Goal: Feedback & Contribution: Contribute content

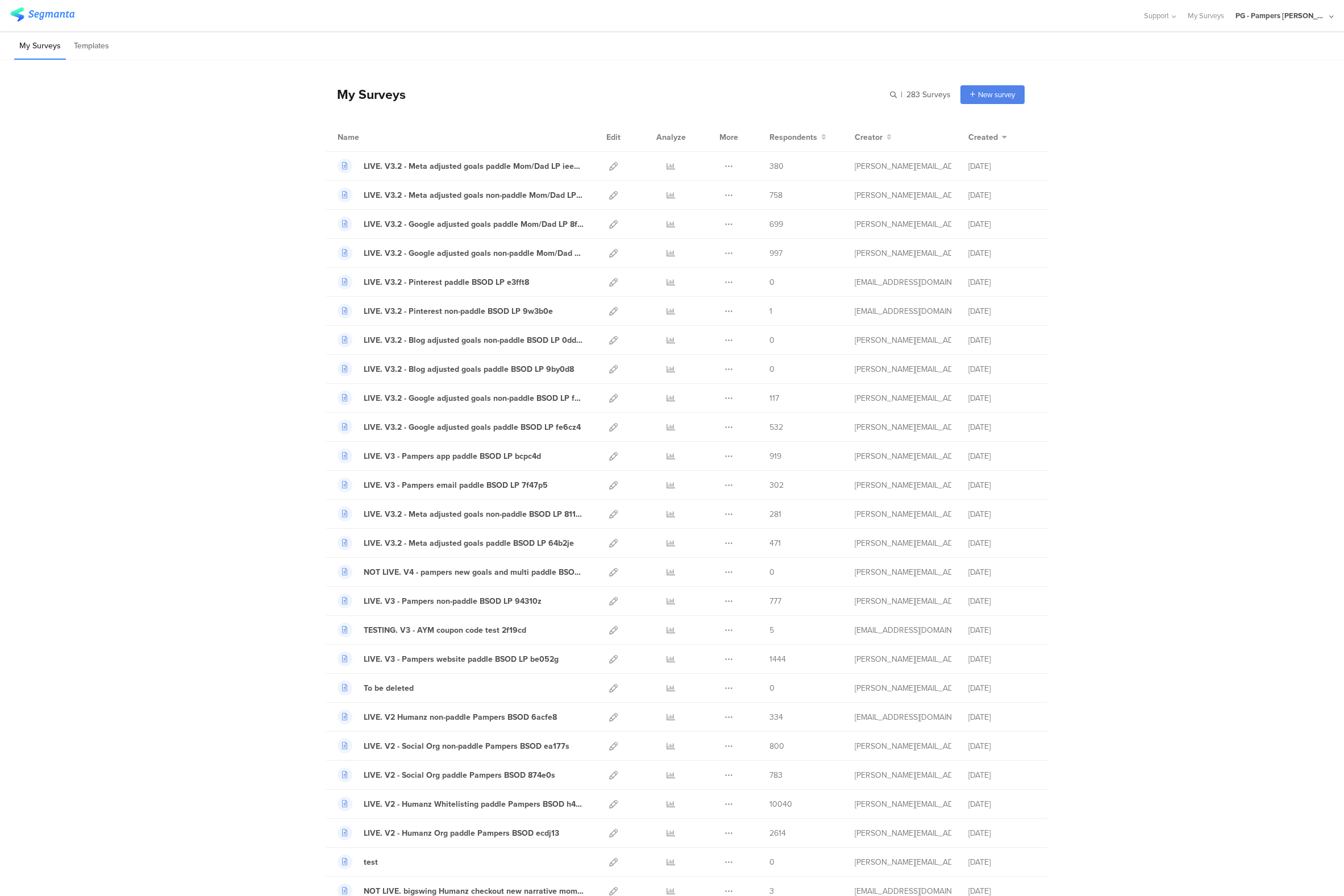
drag, startPoint x: 0, startPoint y: 0, endPoint x: 1257, endPoint y: 18, distance: 1257.1
click at [1257, 18] on div "PG - Pampers [PERSON_NAME]" at bounding box center [1281, 15] width 91 height 11
click at [1231, 100] on span "PG - Pampers US Janrain" at bounding box center [1242, 98] width 80 height 11
click at [1293, 18] on div "PG - Pampers [PERSON_NAME]" at bounding box center [1281, 15] width 91 height 11
click at [1240, 105] on div "PG - Pampers US Janrain Member" at bounding box center [1266, 97] width 157 height 24
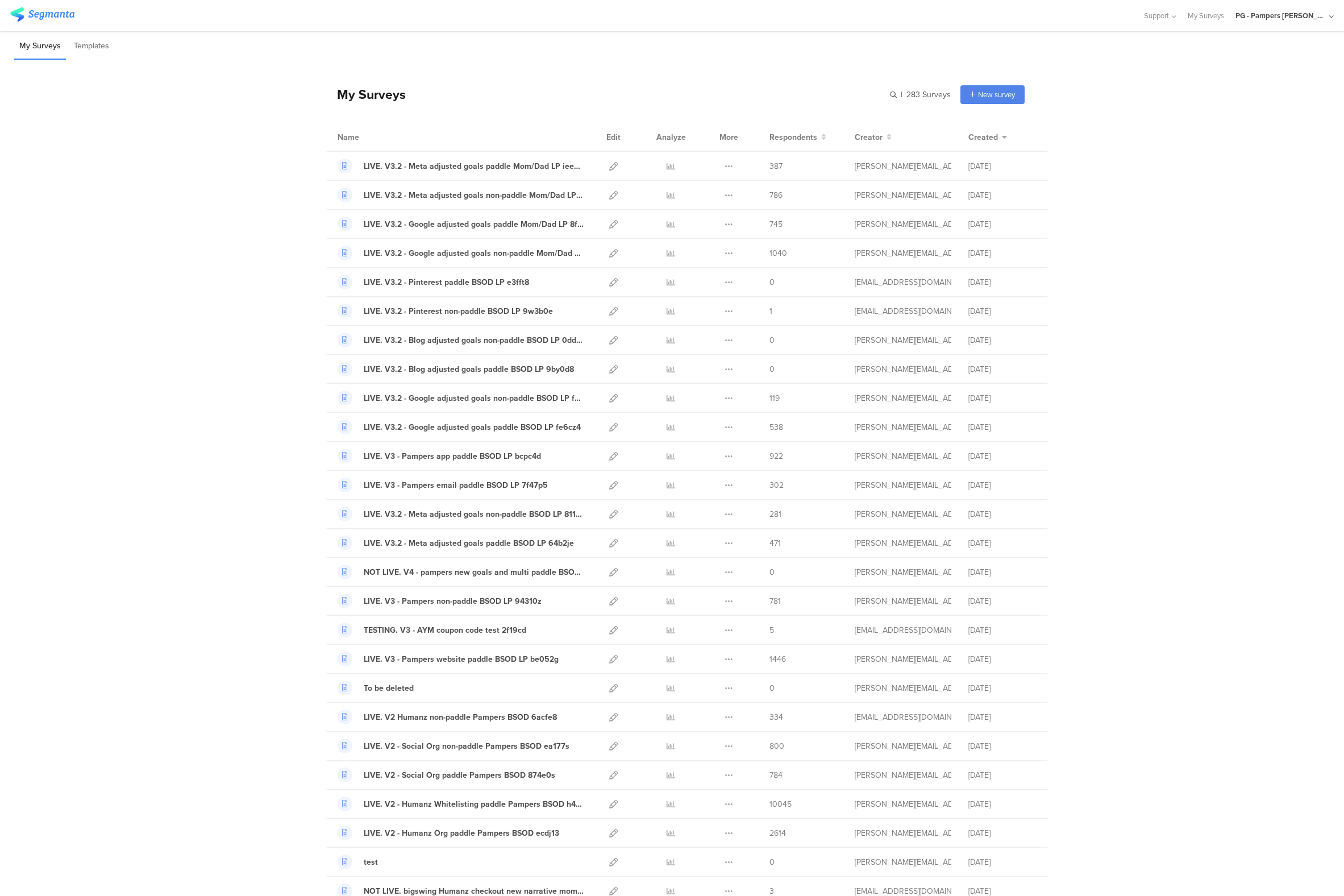
click at [1271, 16] on div "PG - Pampers [PERSON_NAME]" at bounding box center [1281, 15] width 91 height 11
click at [1247, 94] on span "PG - Pampers US Janrain" at bounding box center [1242, 98] width 80 height 11
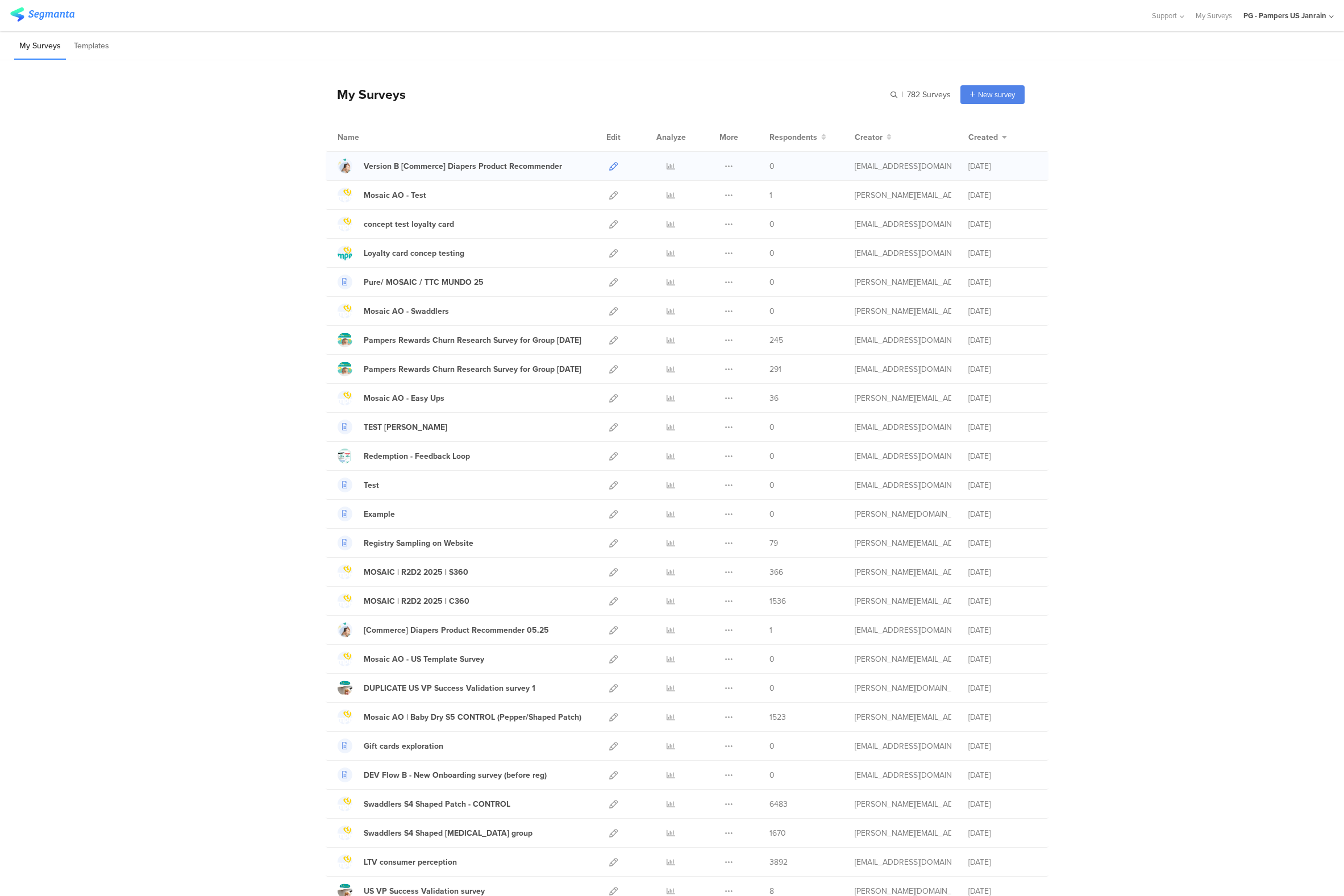
click at [609, 167] on icon at bounding box center [613, 166] width 9 height 9
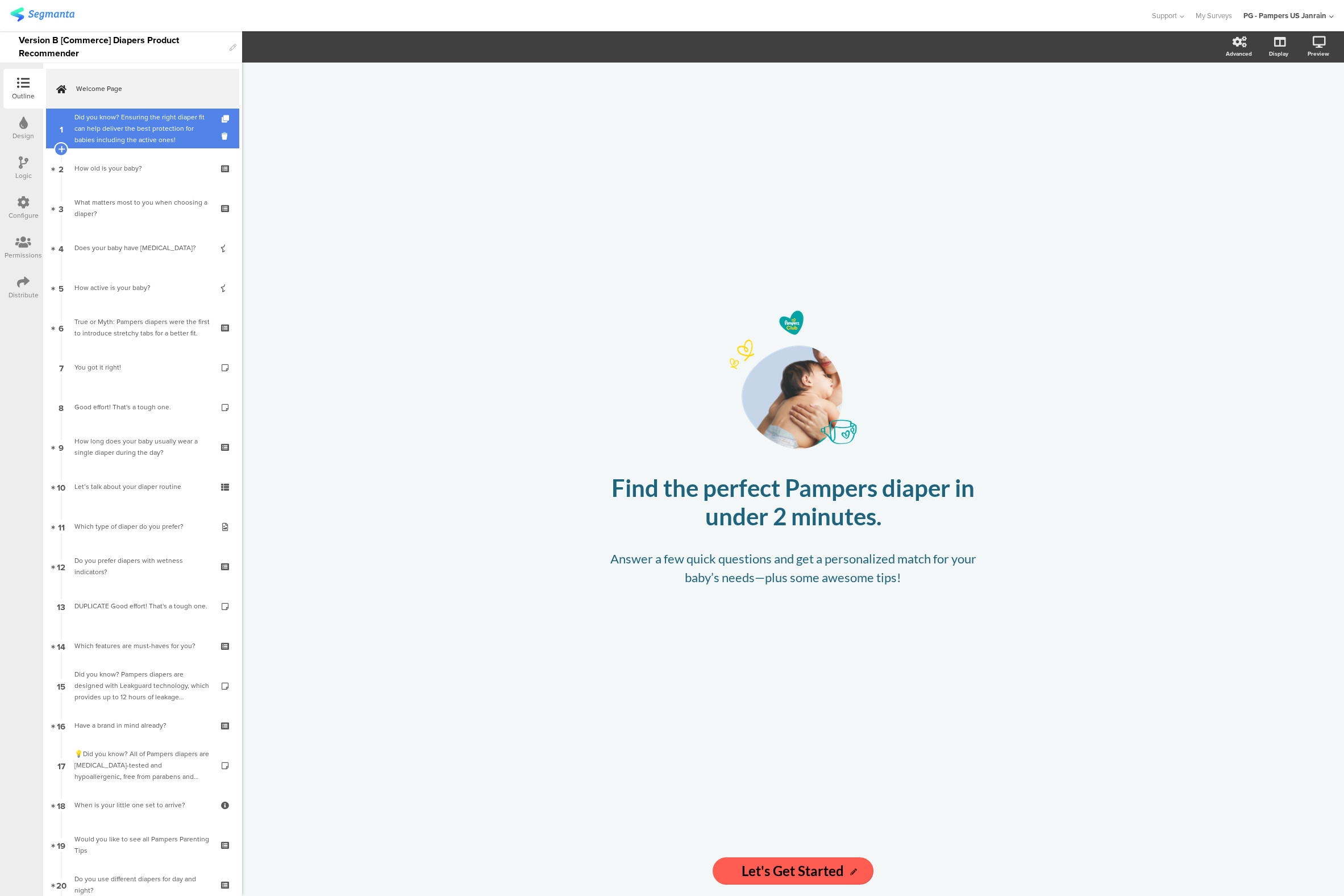
click at [133, 121] on div "Did you know? Ensuring the right diaper fit can help deliver the best protectio…" at bounding box center [143, 128] width 136 height 34
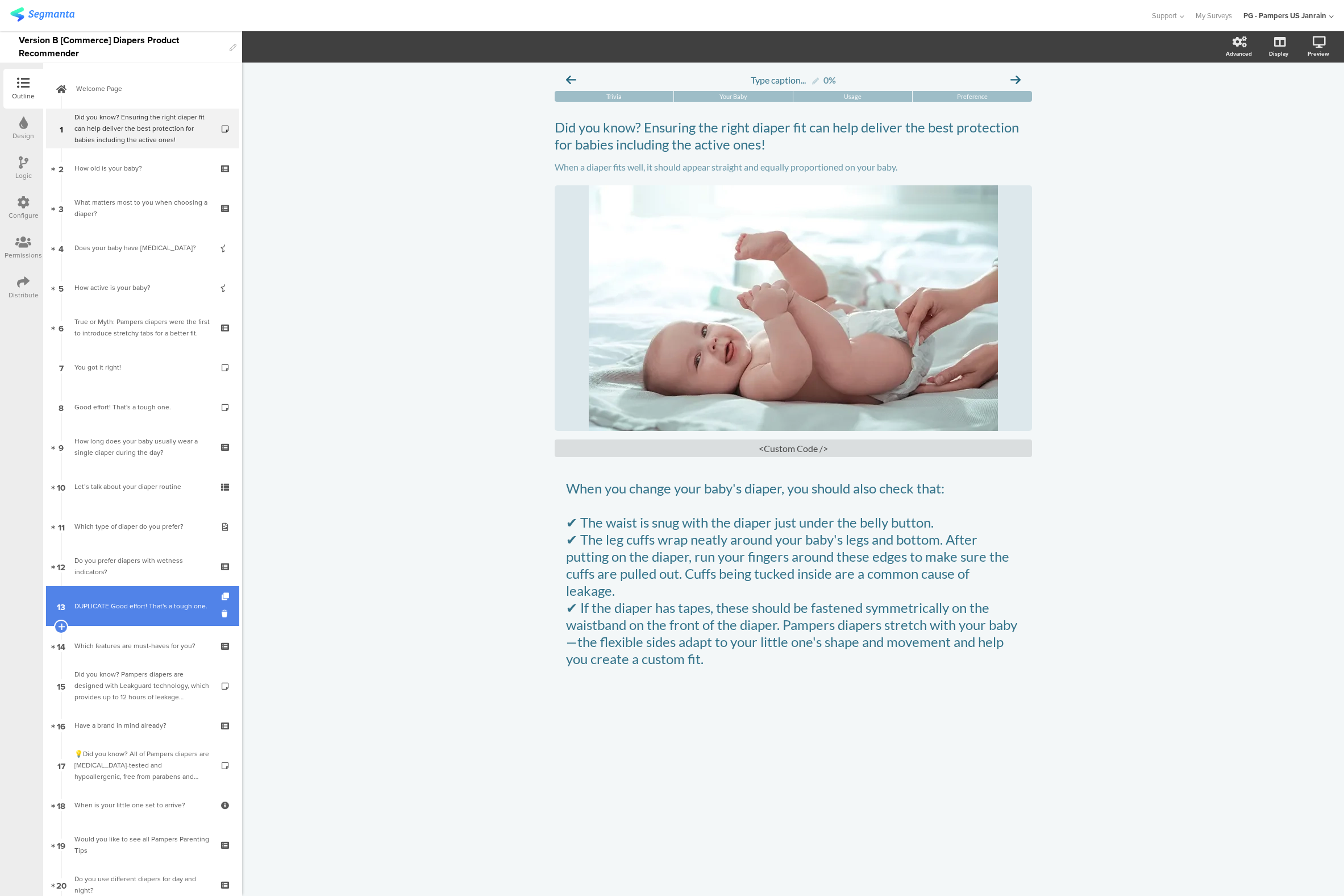
click at [131, 600] on div "DUPLICATE Good effort! That's a tough one." at bounding box center [143, 606] width 136 height 12
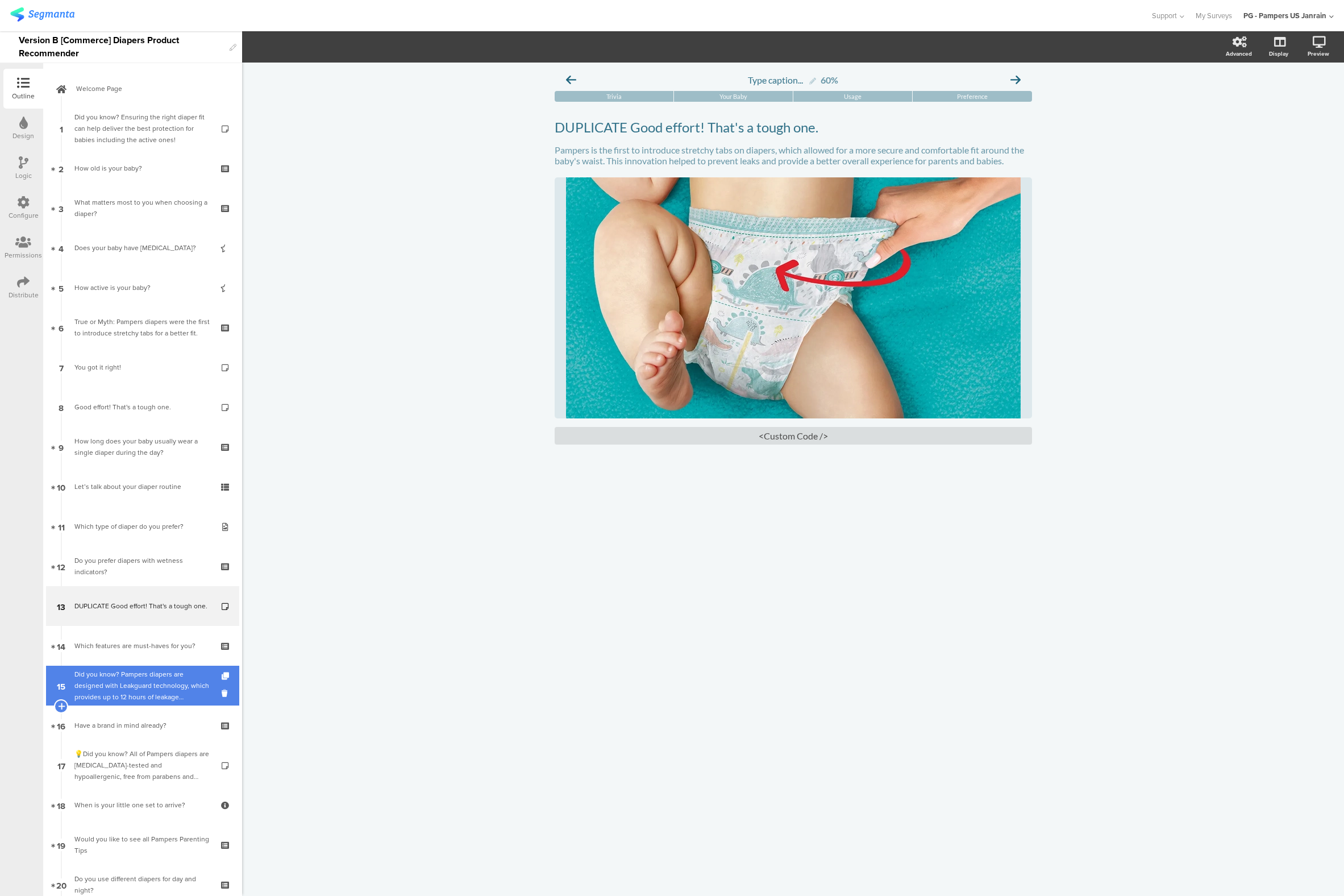
click at [112, 698] on div "Did you know? Pampers diapers are designed with Leakguard technology, which pro…" at bounding box center [143, 685] width 136 height 34
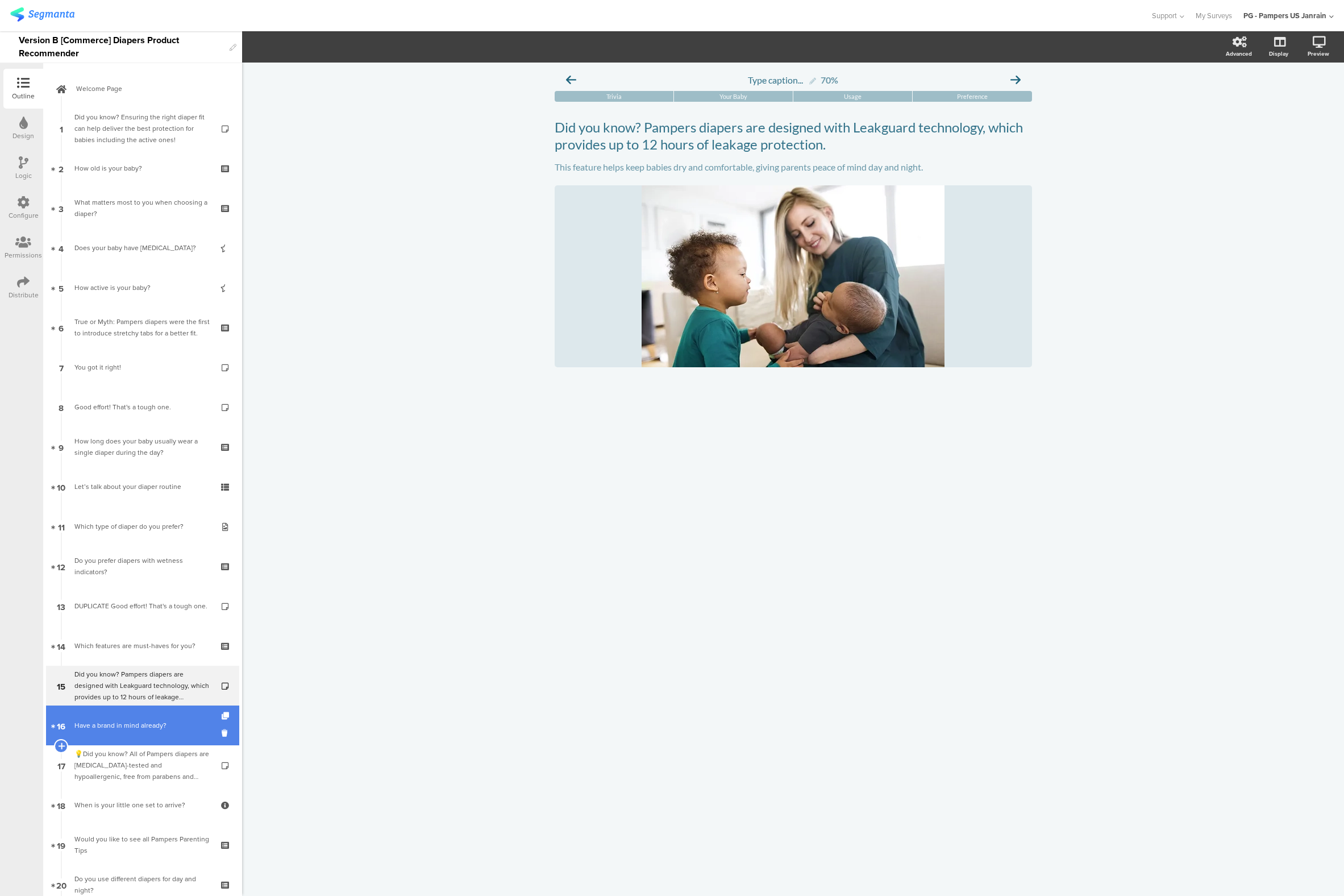
click at [116, 712] on link "16 Have a brand in mind already?" at bounding box center [143, 725] width 193 height 40
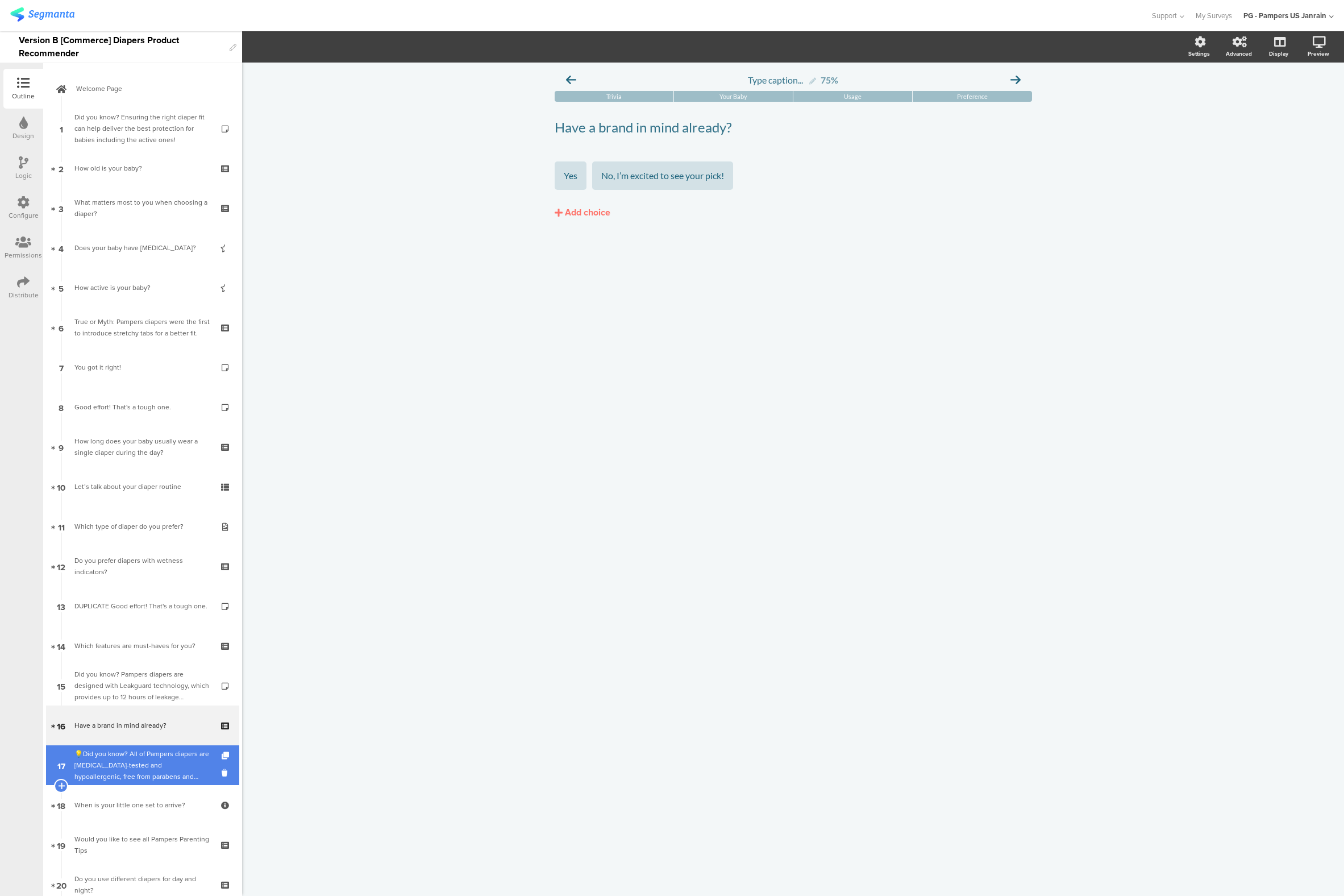
click at [108, 767] on div "💡Did you know? All of Pampers diapers are [MEDICAL_DATA]-tested and hypoallerge…" at bounding box center [143, 765] width 136 height 34
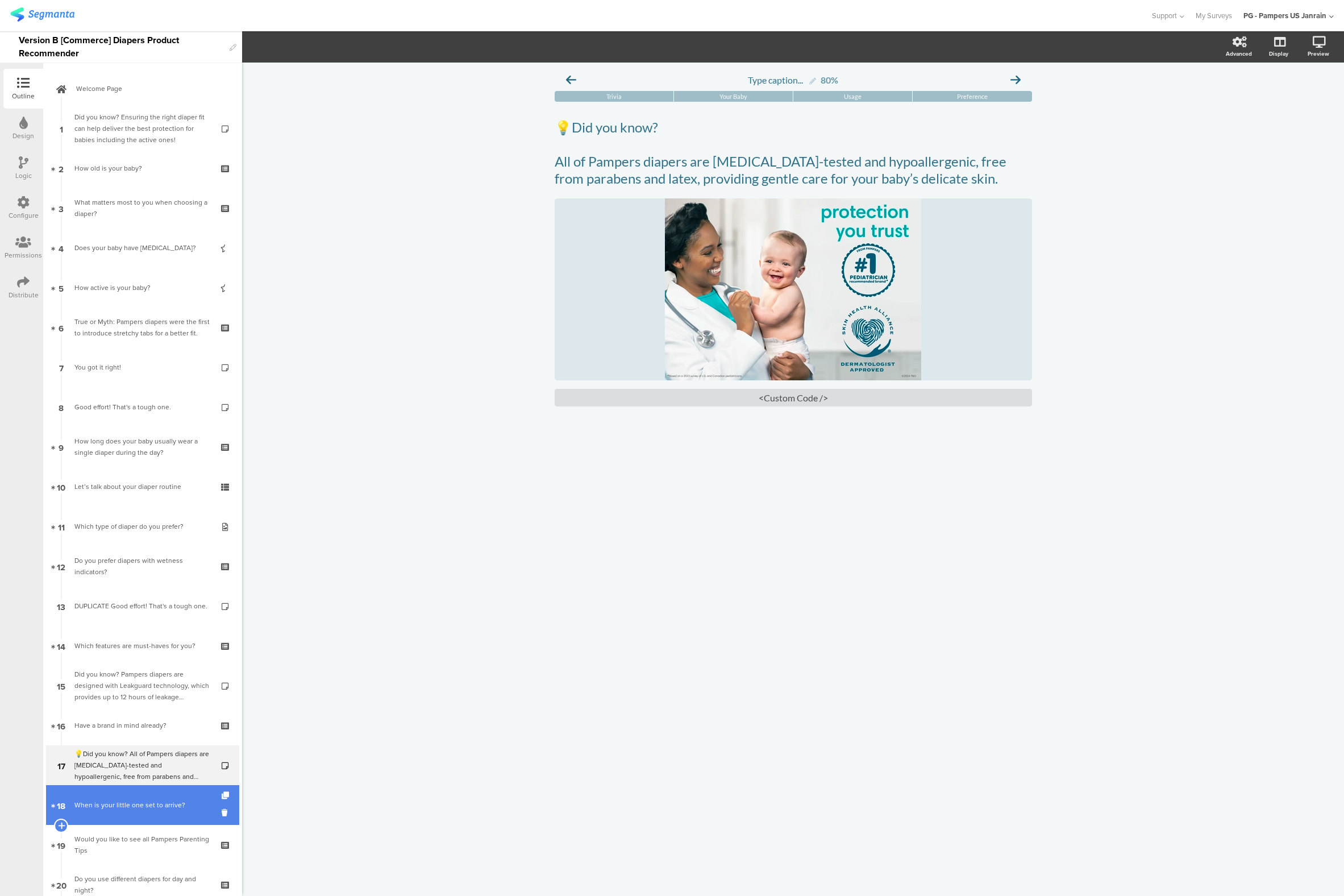
click at [112, 805] on div "When is your little one set to arrive?" at bounding box center [143, 805] width 136 height 12
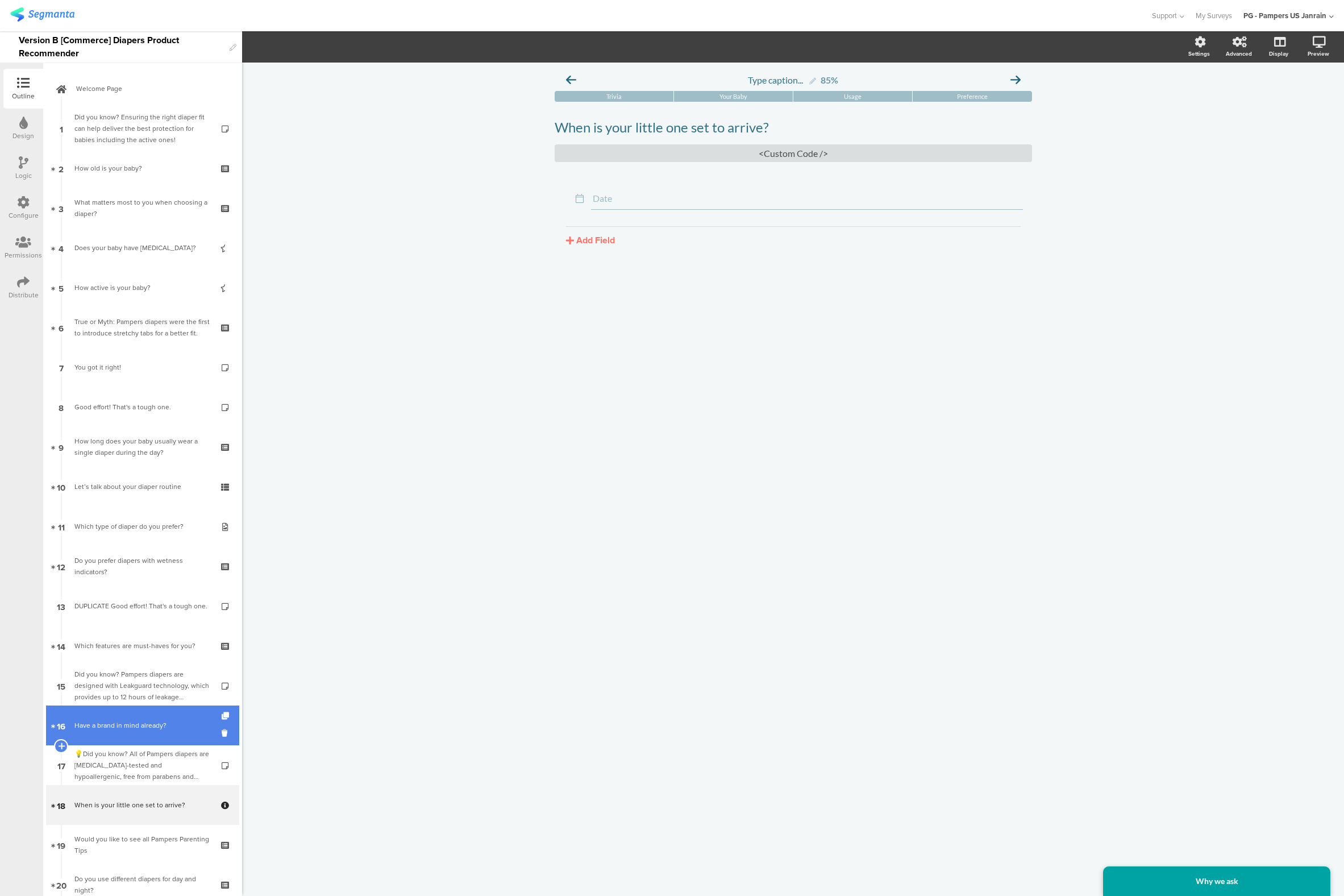
click at [111, 742] on link "16 Have a brand in mind already?" at bounding box center [143, 725] width 193 height 40
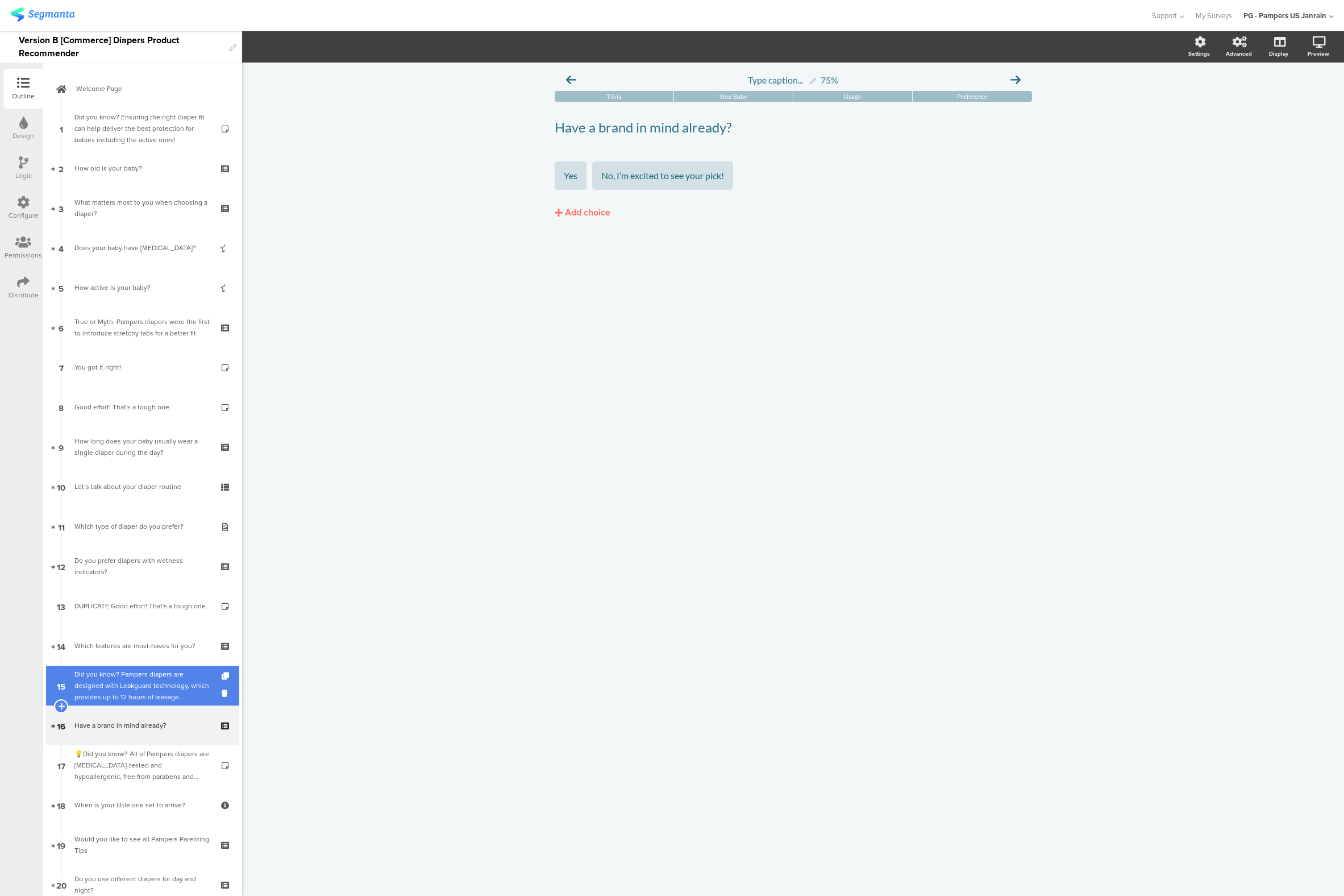
click at [108, 698] on div "Did you know? Pampers diapers are designed with Leakguard technology, which pro…" at bounding box center [143, 685] width 136 height 34
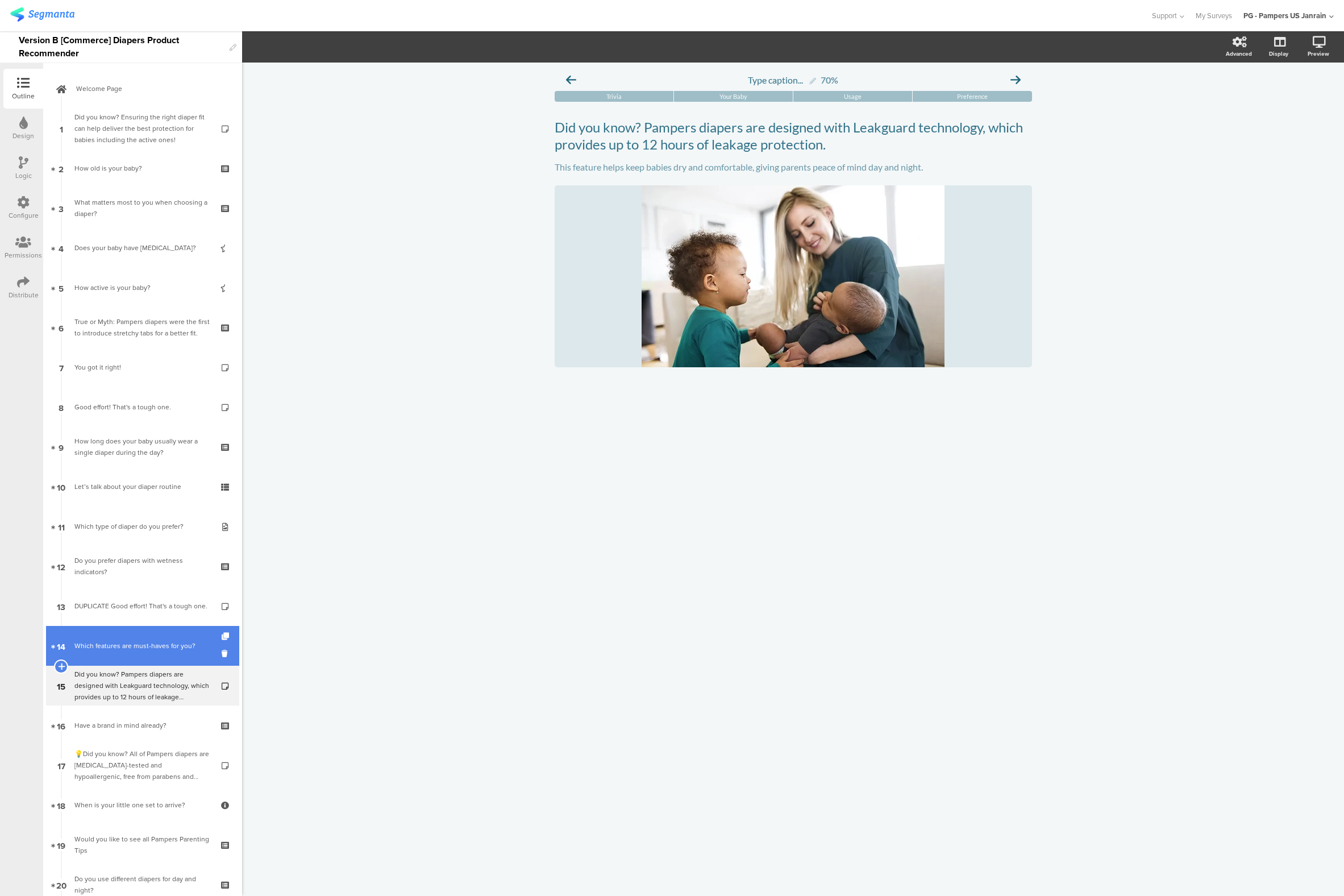
click at [108, 646] on div "Which features are must-haves for you?" at bounding box center [143, 646] width 136 height 12
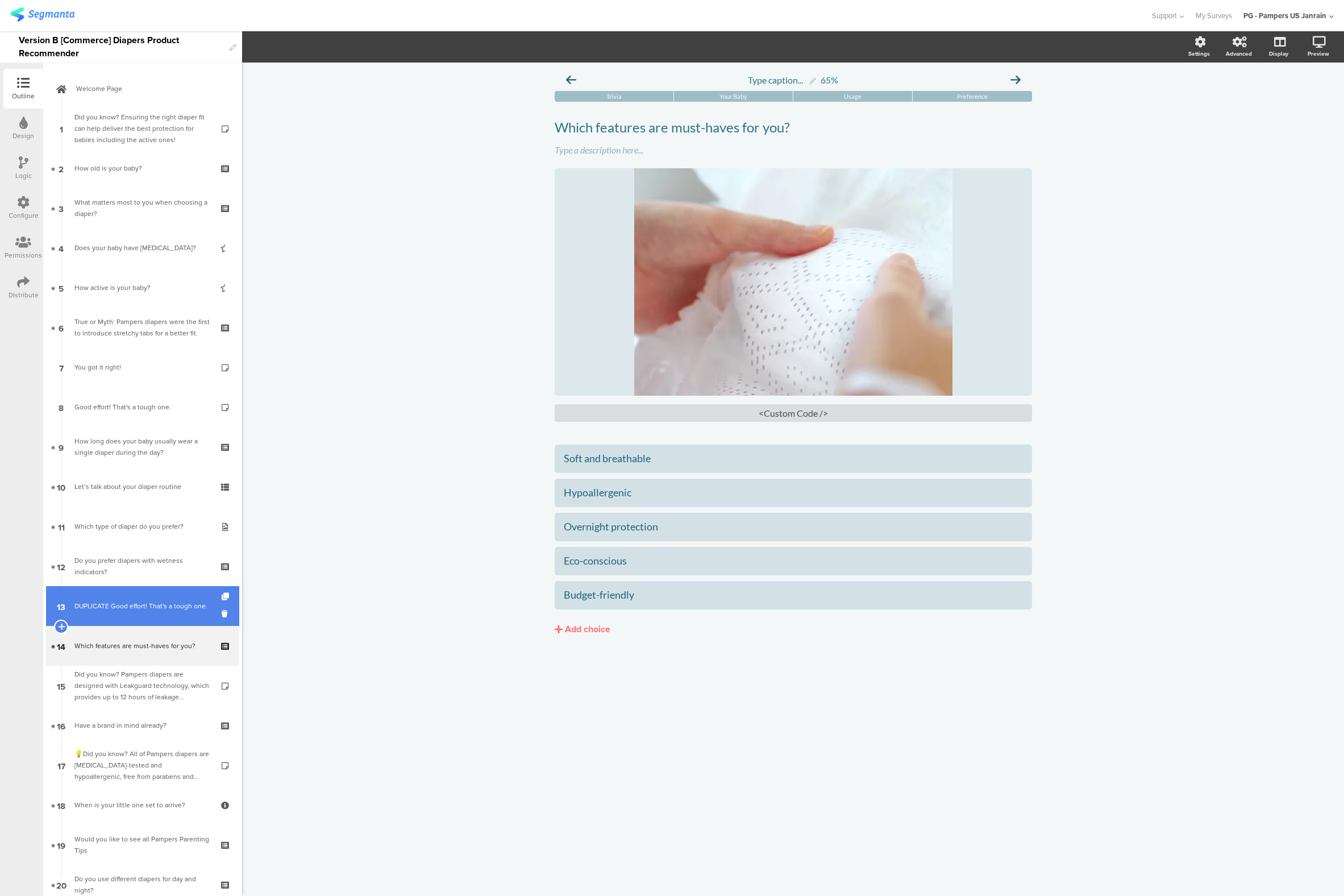
click at [109, 612] on div "DUPLICATE Good effort! That's a tough one." at bounding box center [143, 606] width 136 height 12
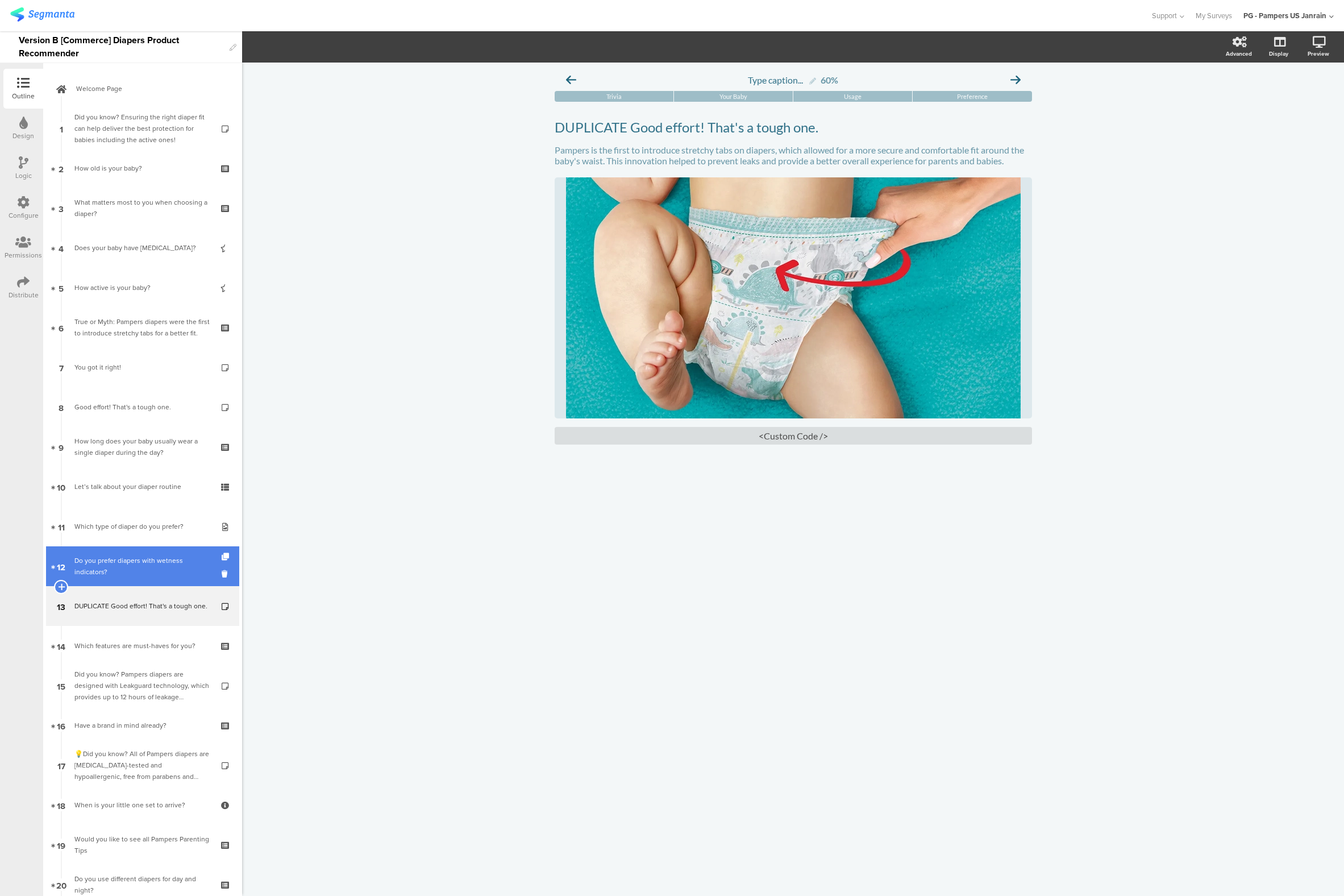
click at [111, 574] on div "Do you prefer diapers with wetness indicators?" at bounding box center [143, 566] width 136 height 23
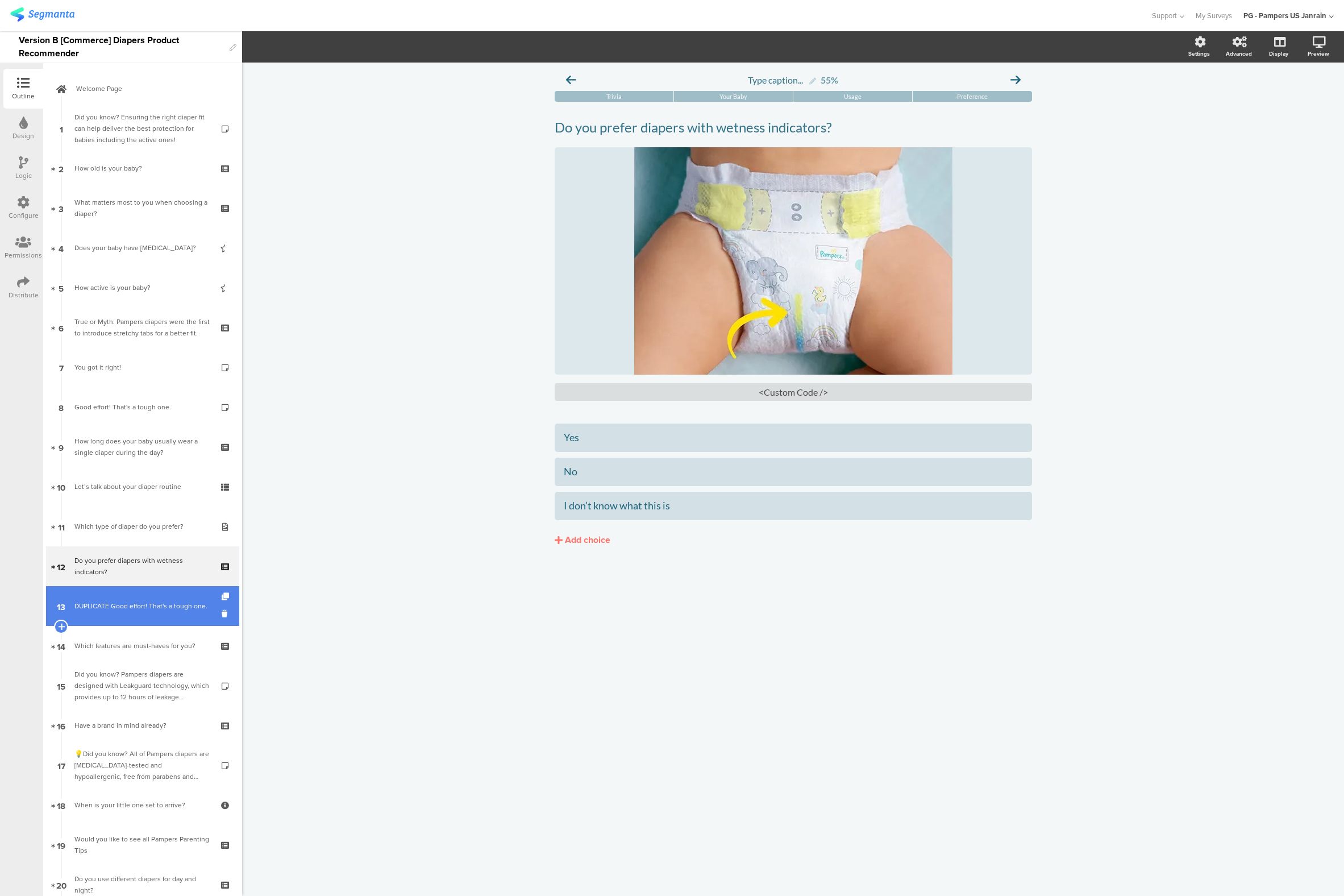
click at [102, 603] on div "DUPLICATE Good effort! That's a tough one." at bounding box center [143, 606] width 136 height 12
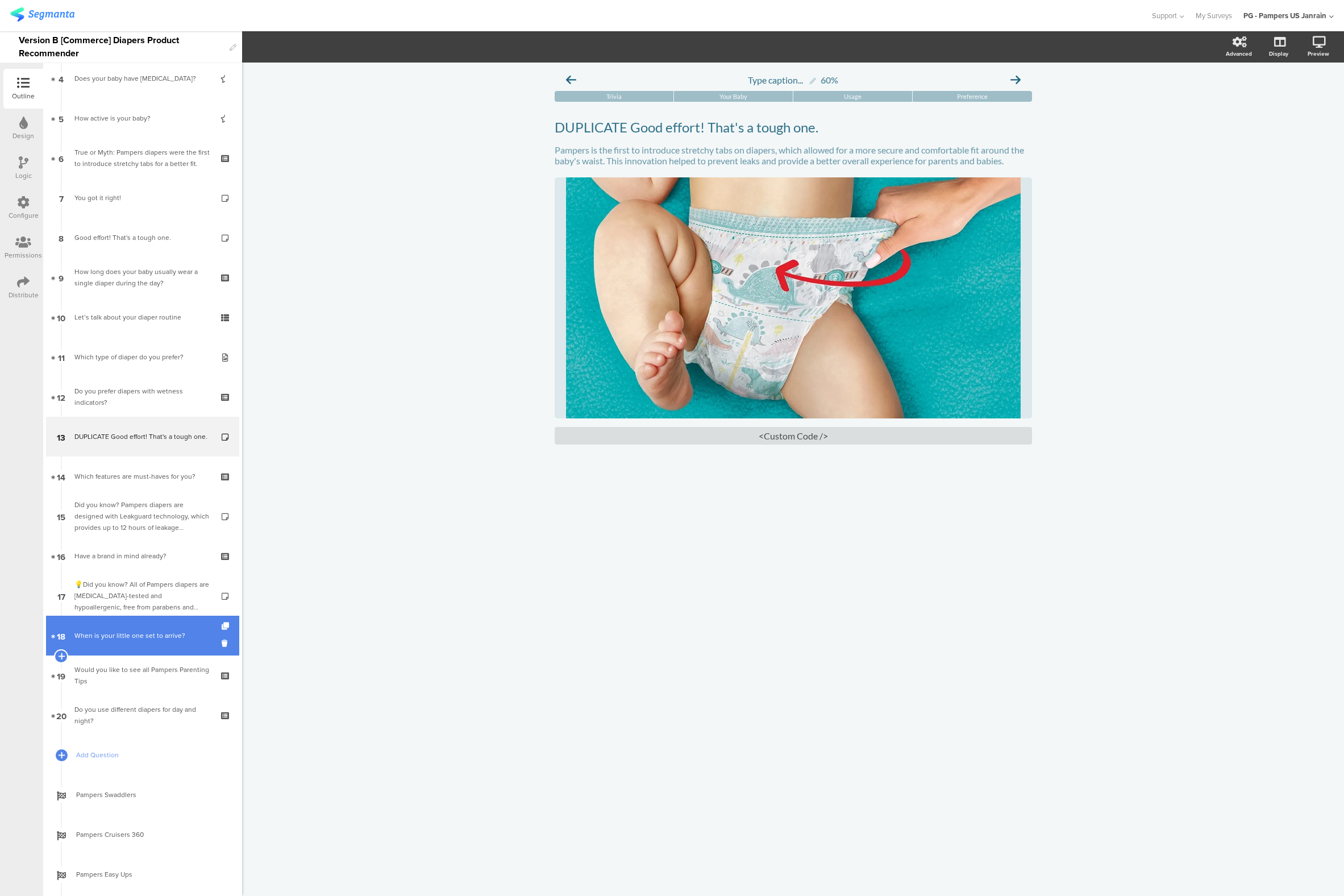
scroll to position [171, 0]
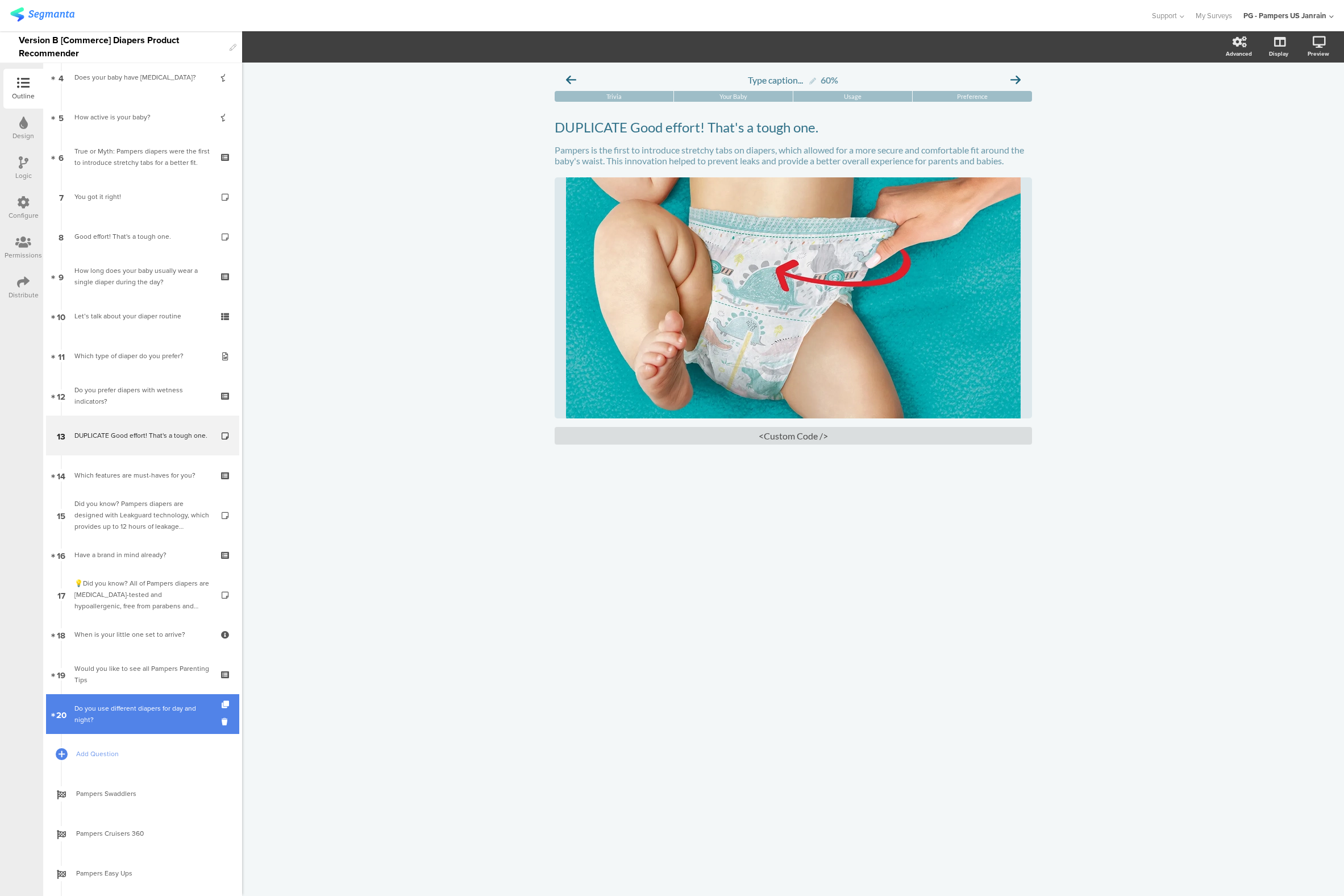
click at [138, 716] on div "Do you use different diapers for day and night?" at bounding box center [143, 714] width 136 height 23
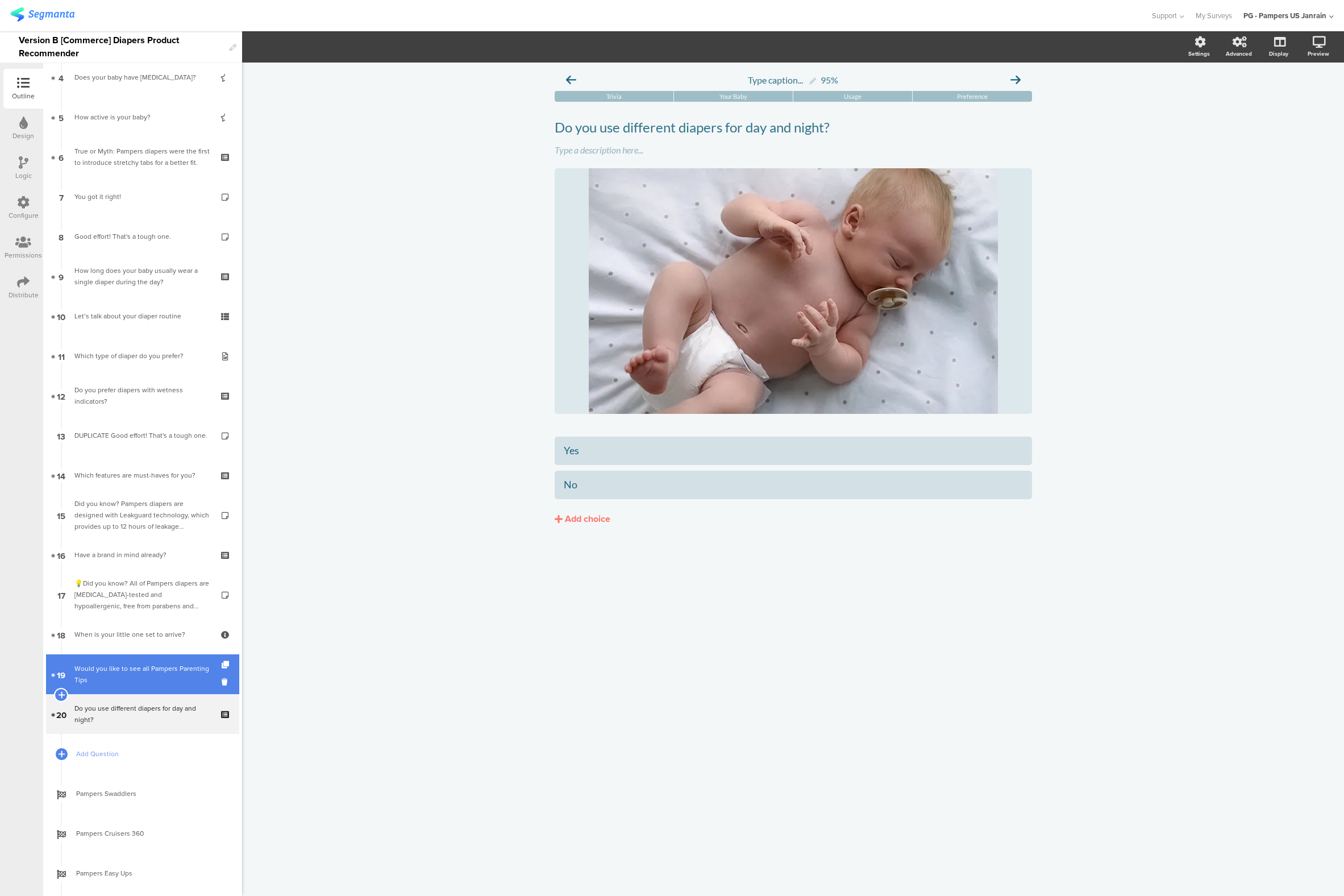
click at [138, 681] on div "Would you like to see all Pampers Parenting Tips" at bounding box center [143, 673] width 136 height 23
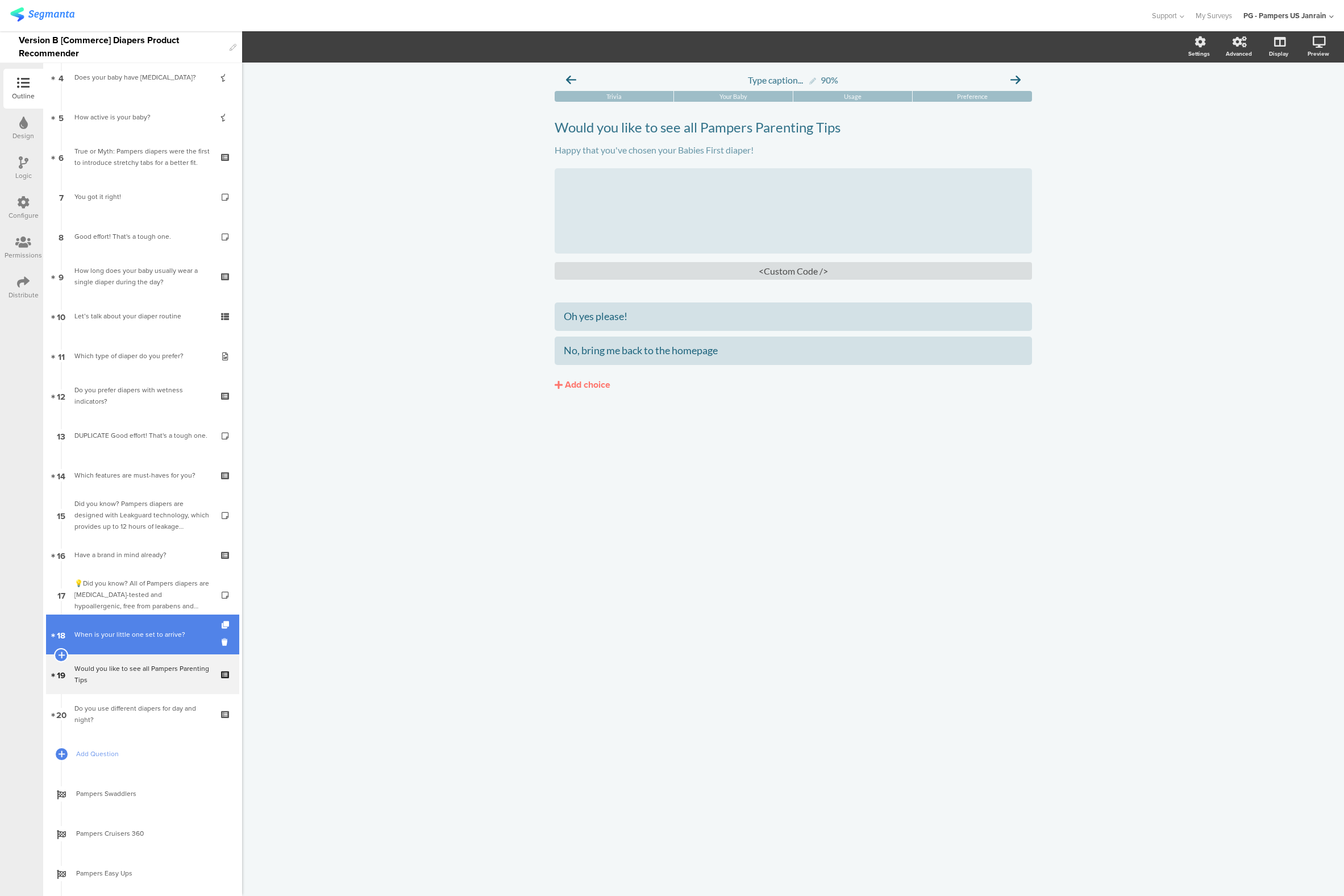
click at [110, 630] on div "When is your little one set to arrive?" at bounding box center [143, 635] width 136 height 12
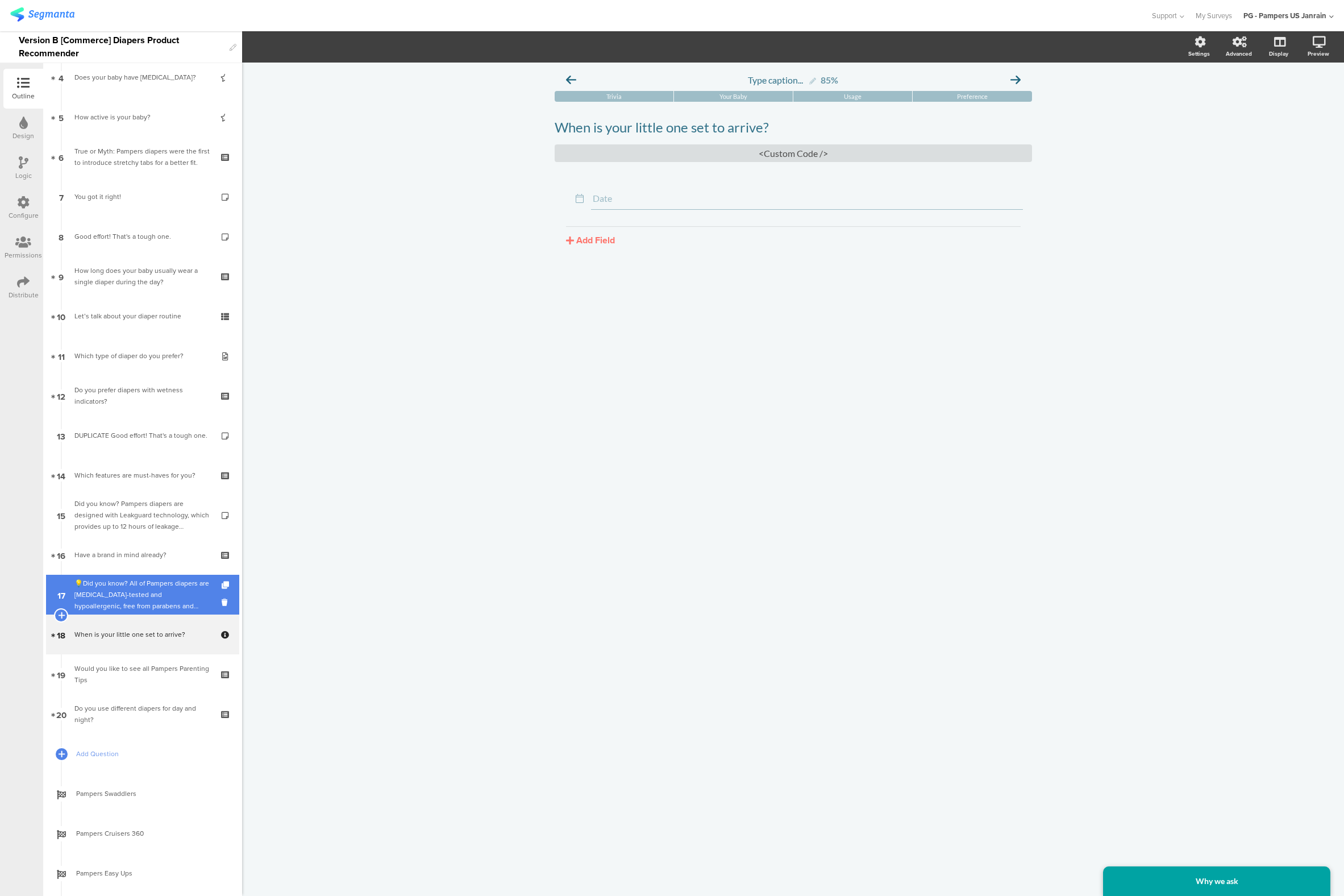
click at [108, 602] on div "💡Did you know? All of Pampers diapers are [MEDICAL_DATA]-tested and hypoallerge…" at bounding box center [143, 594] width 136 height 34
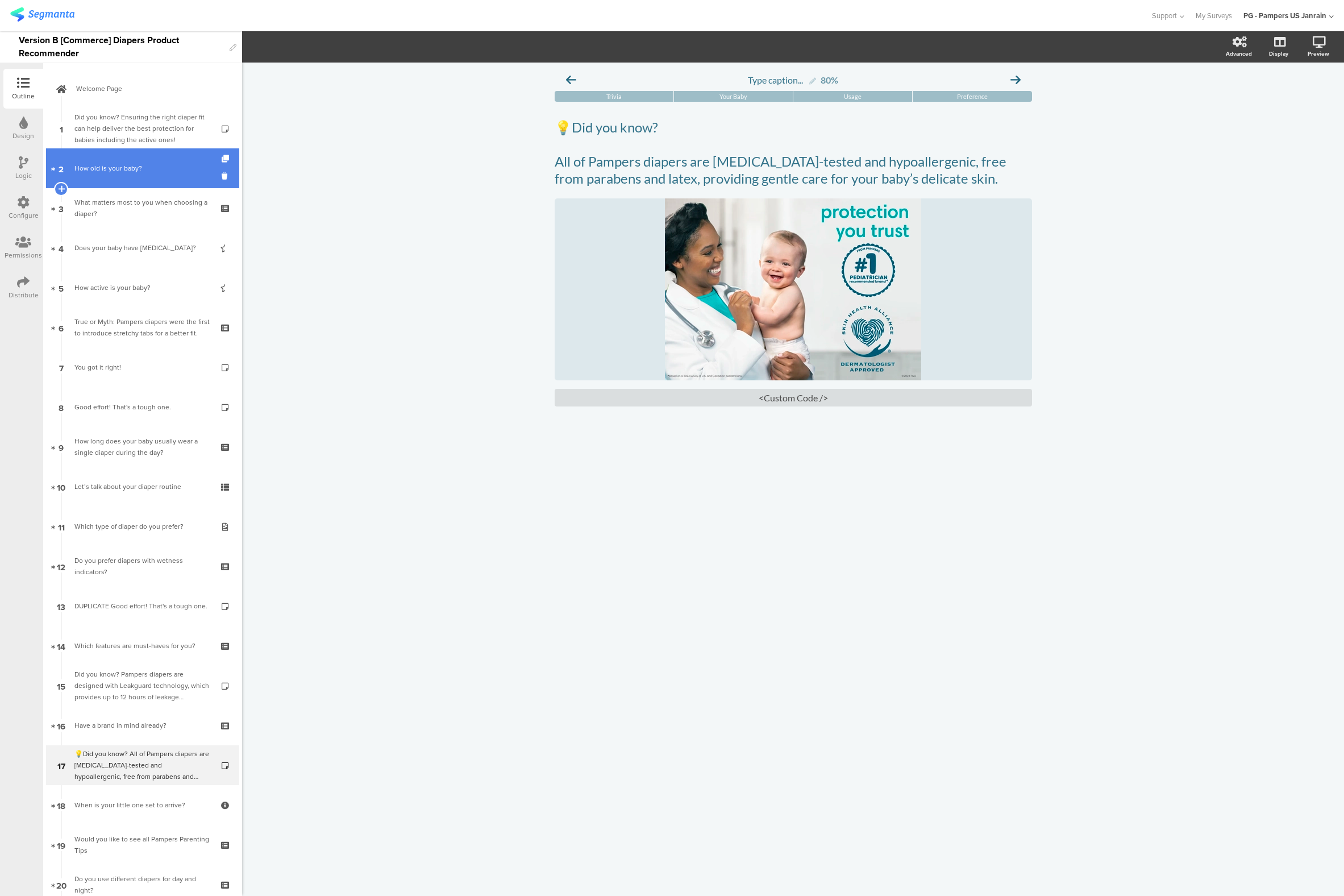
click at [105, 153] on link "2 How old is your baby?" at bounding box center [143, 168] width 193 height 40
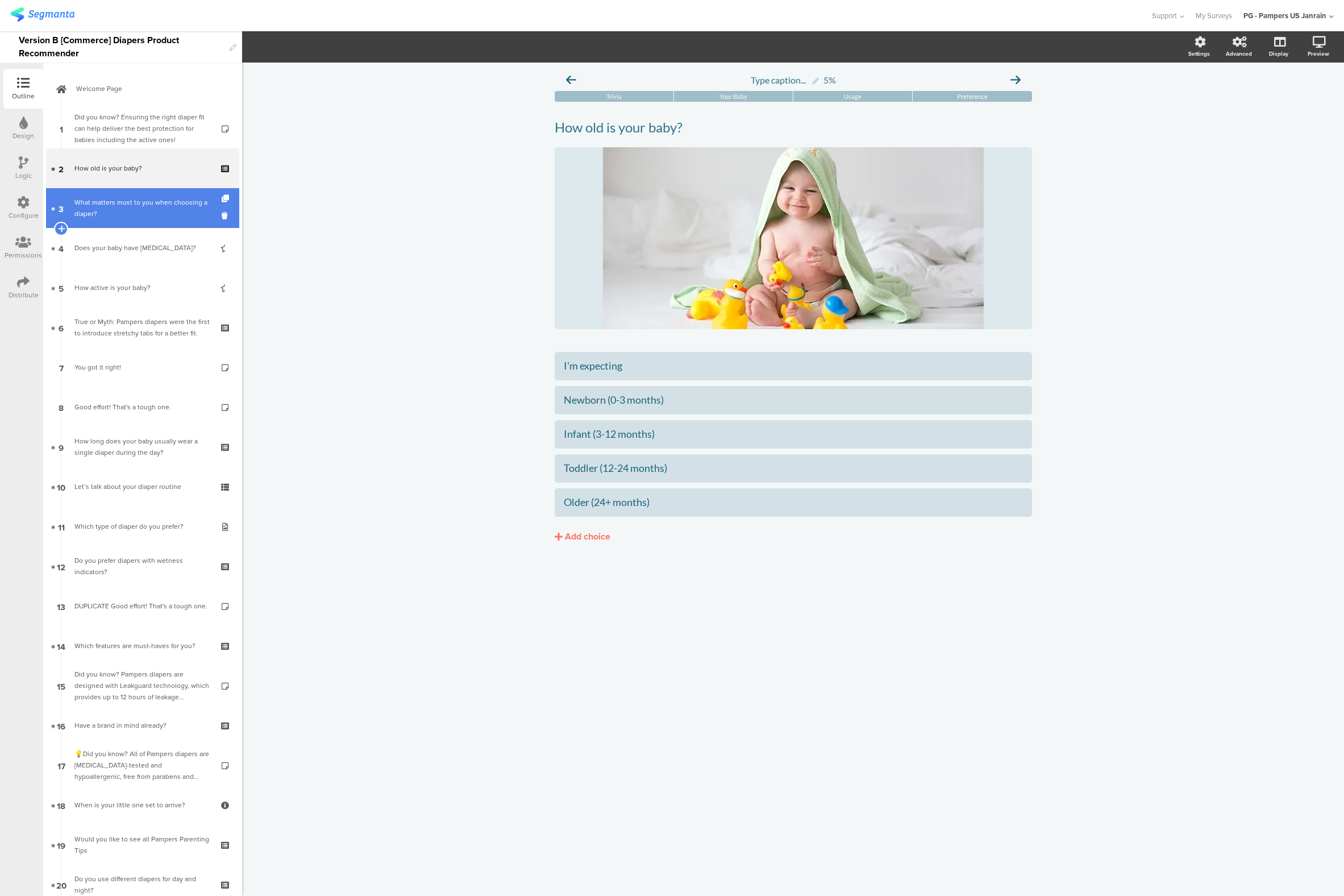
click at [89, 221] on link "3 What matters most to you when choosing a diaper?" at bounding box center [143, 208] width 193 height 40
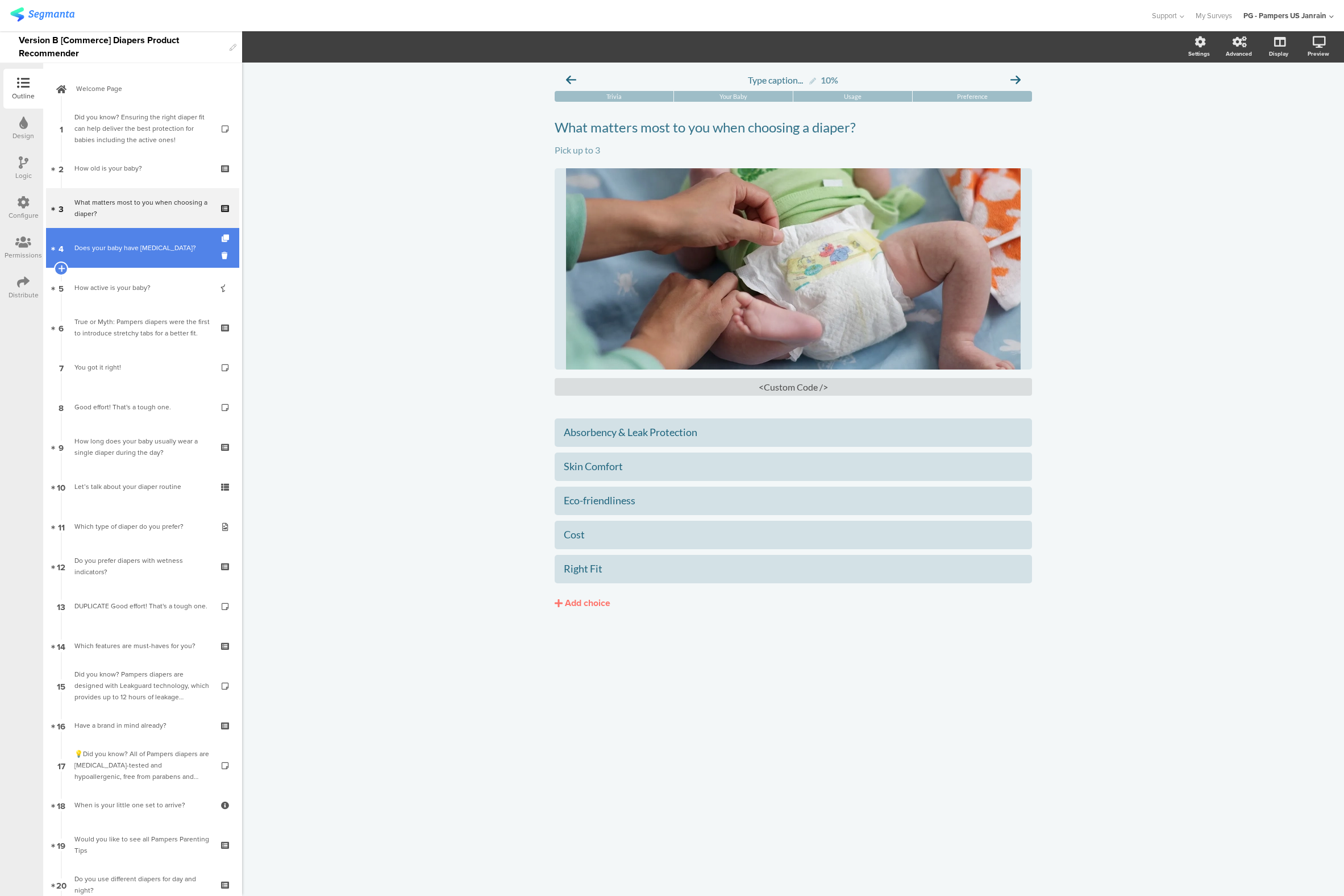
click at [100, 266] on link "4 Does your baby have [MEDICAL_DATA]?" at bounding box center [143, 247] width 193 height 40
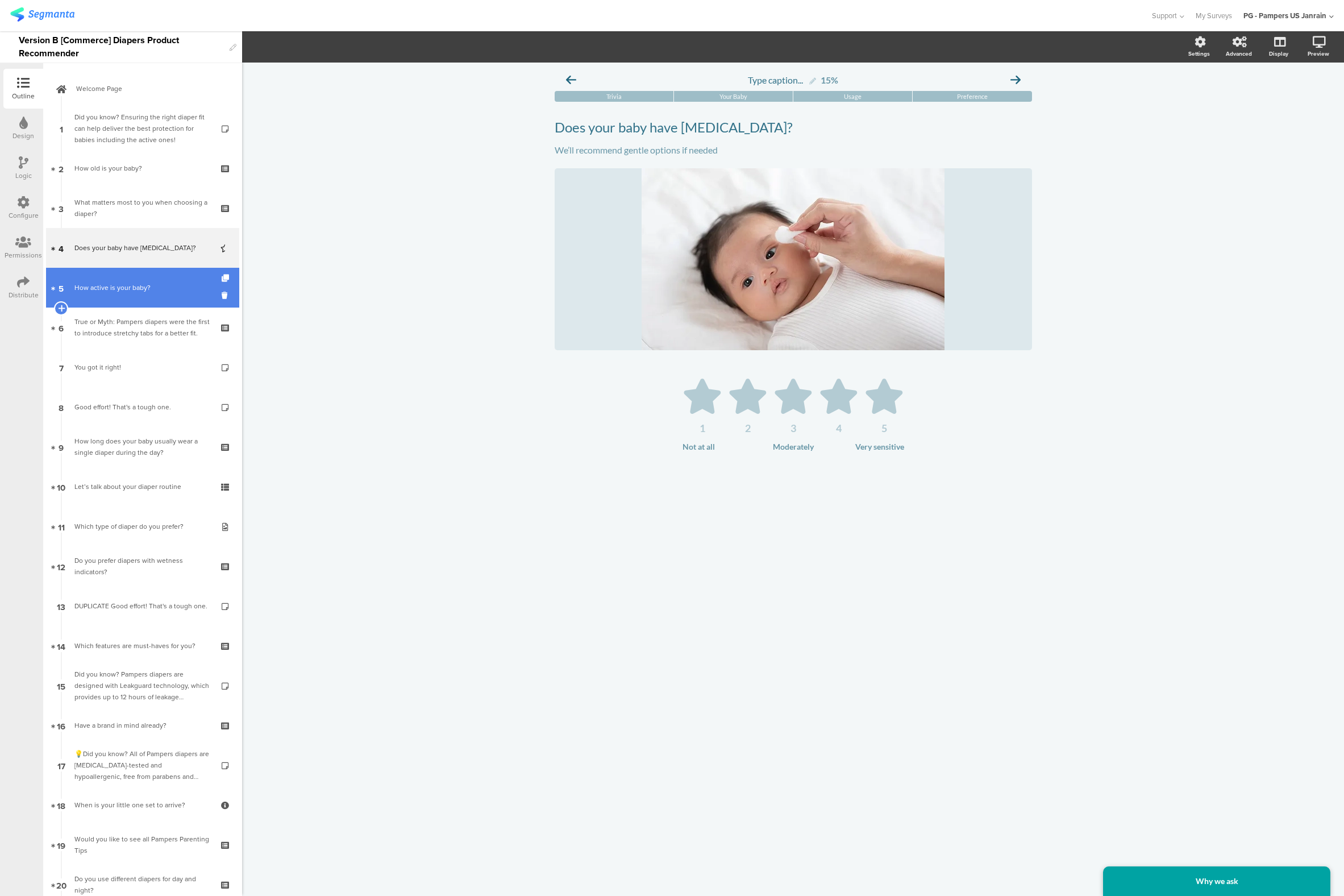
click at [159, 296] on link "5 How active is your baby?" at bounding box center [143, 288] width 193 height 40
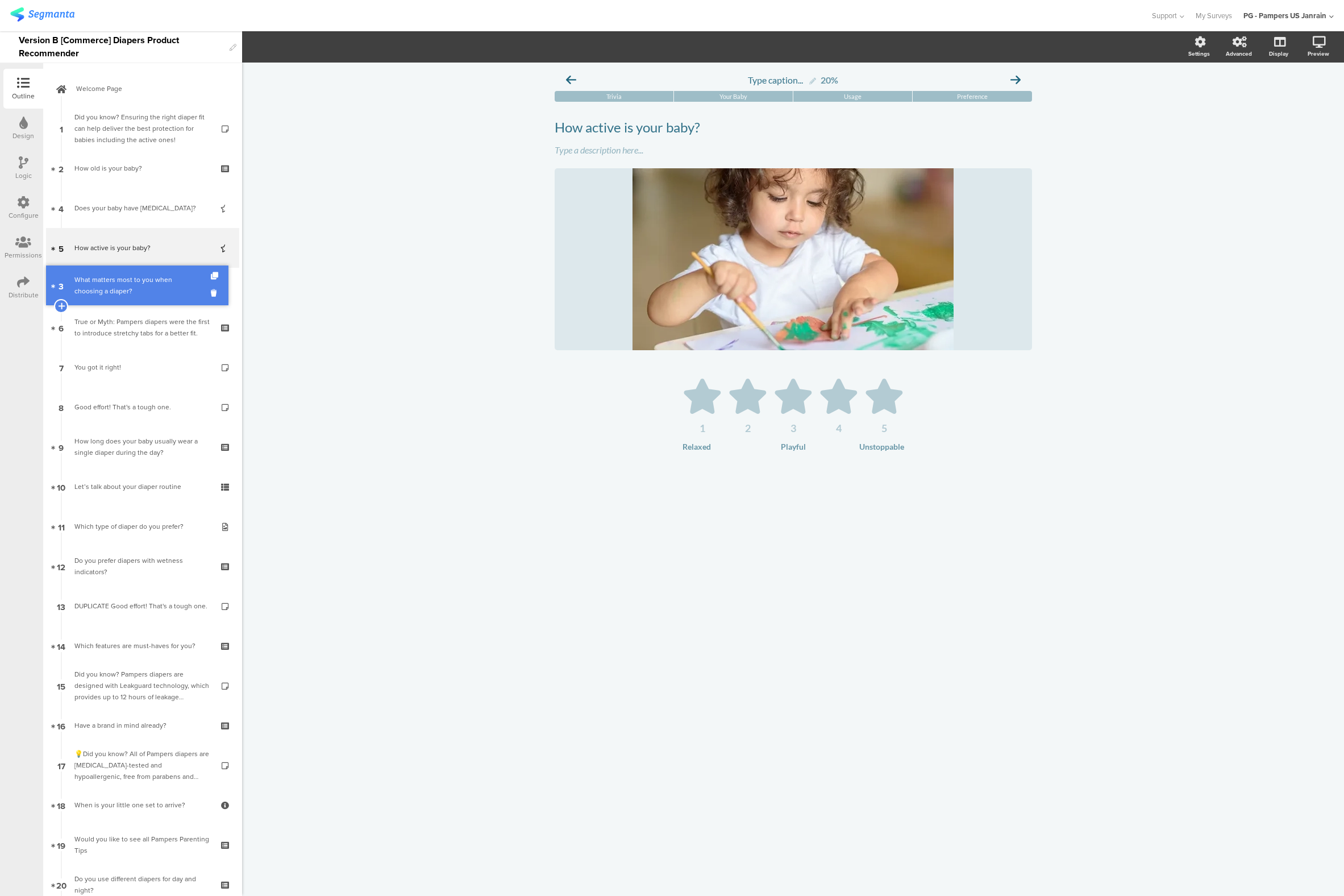
drag, startPoint x: 97, startPoint y: 225, endPoint x: 87, endPoint y: 302, distance: 77.6
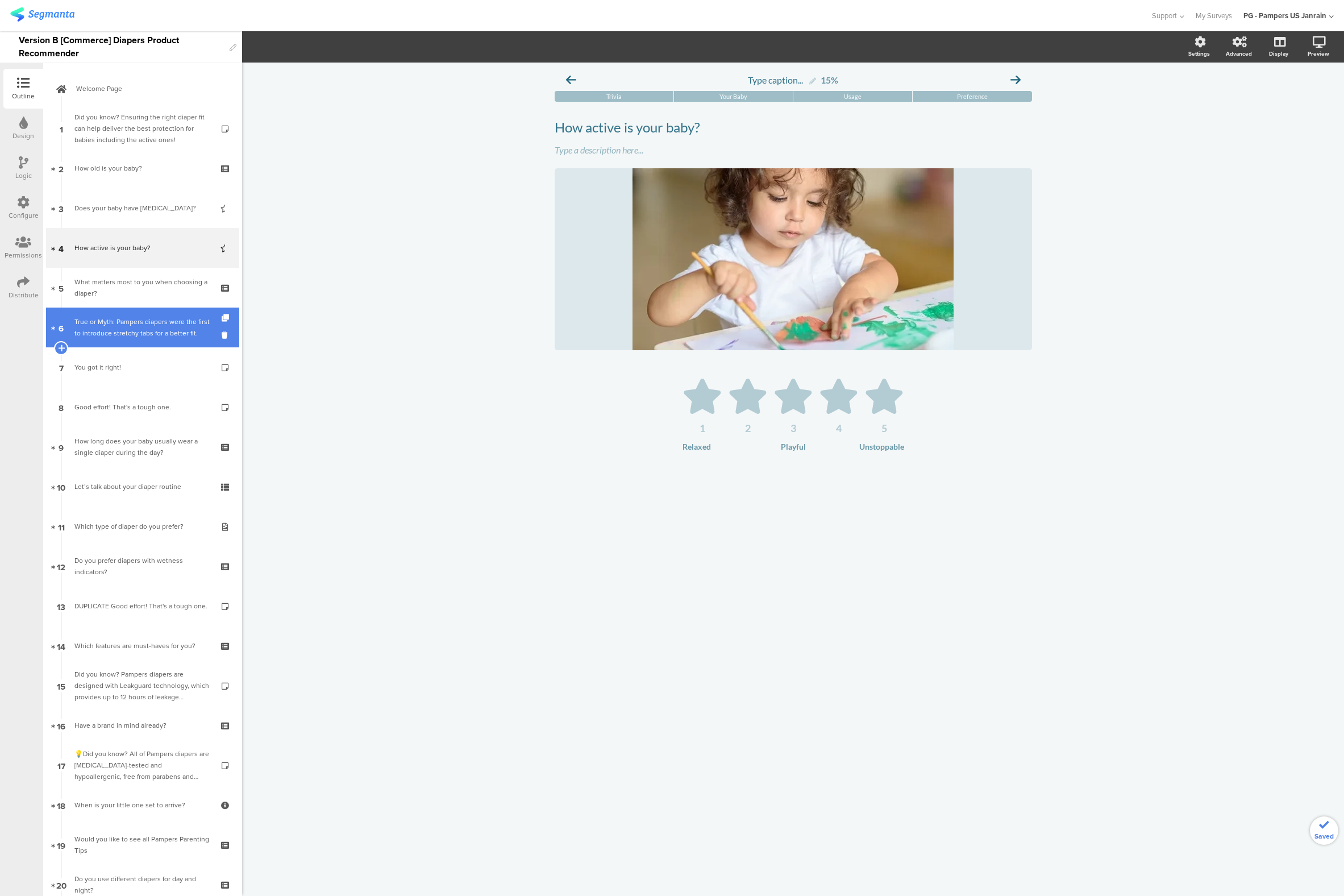
click at [92, 331] on div "True or Myth: Pampers diapers were the first to introduce stretchy tabs for a b…" at bounding box center [143, 327] width 136 height 23
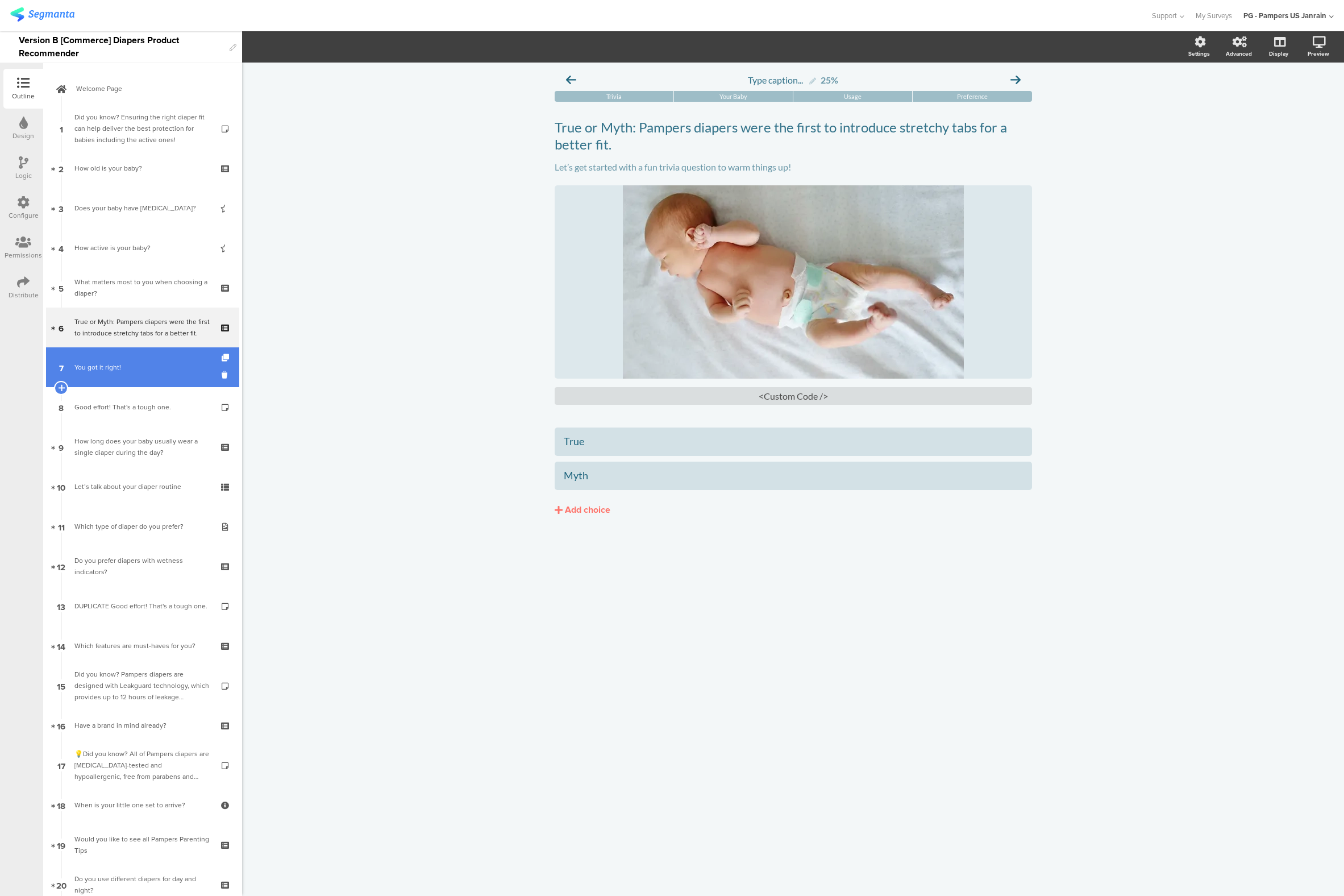
click at [93, 373] on link "7 You got it right!" at bounding box center [143, 367] width 193 height 40
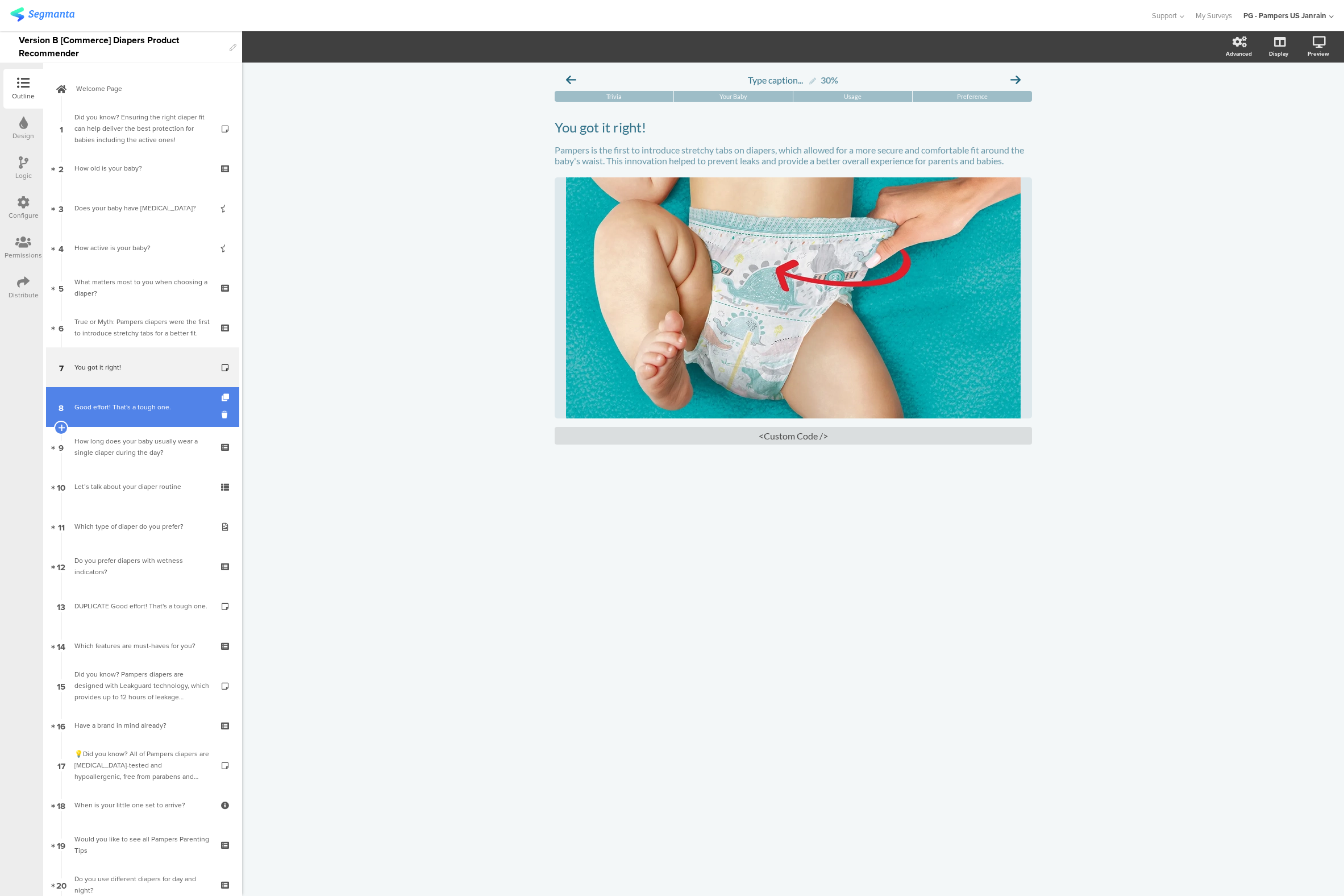
click at [97, 405] on div "Good effort! That's a tough one." at bounding box center [143, 407] width 136 height 12
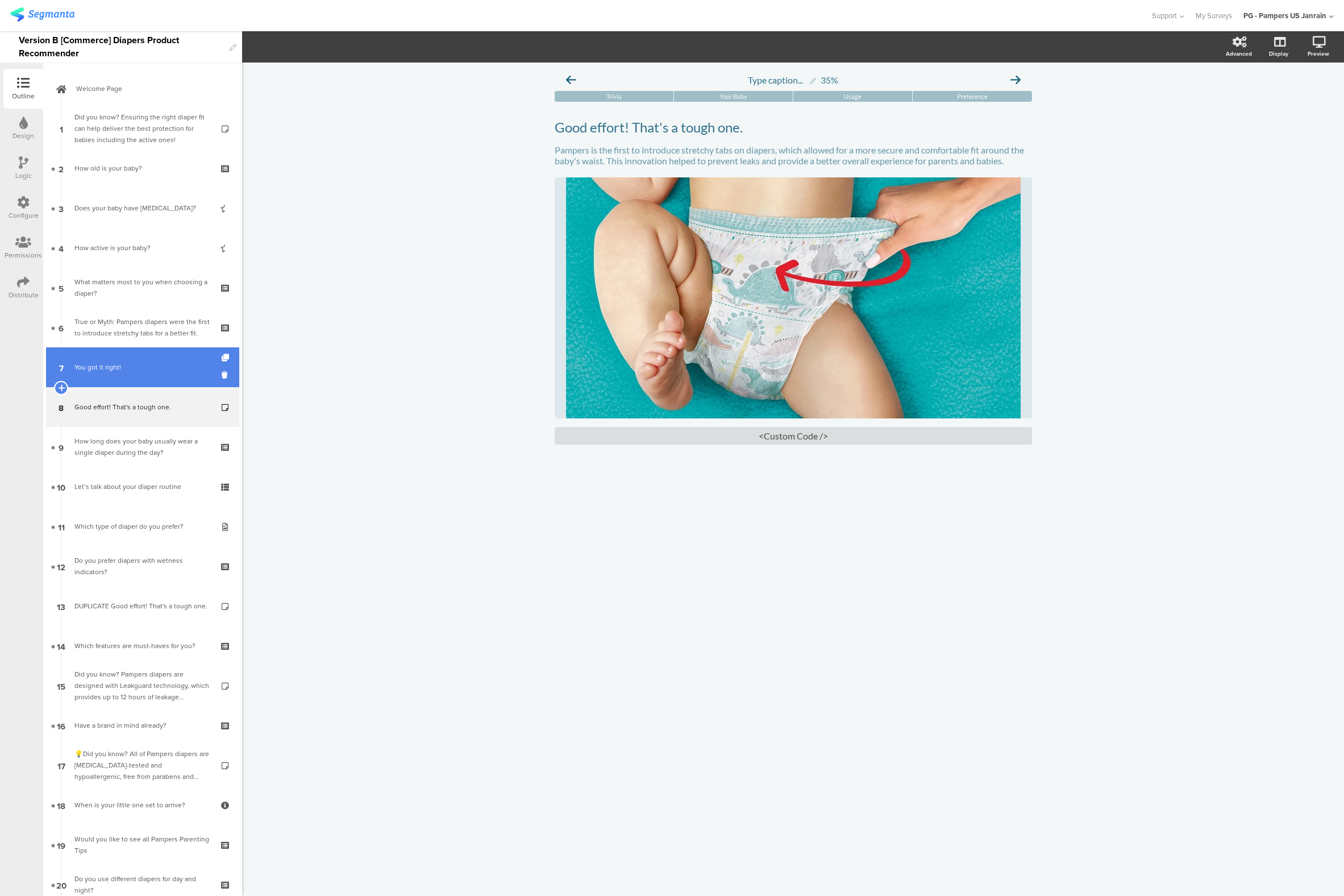
click at [114, 358] on link "7 You got it right!" at bounding box center [143, 367] width 193 height 40
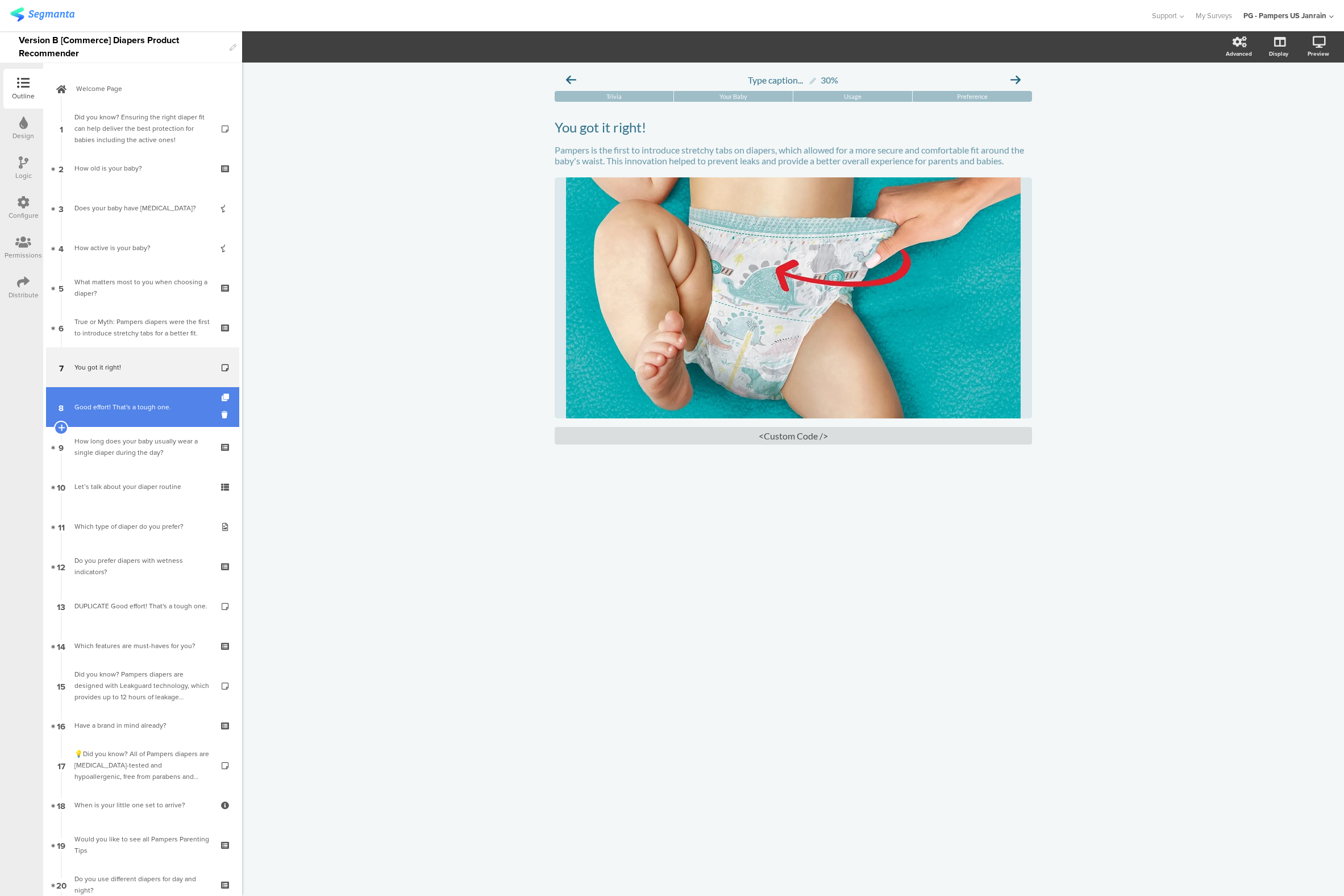
click at [103, 398] on link "8 Good effort! That's a tough one." at bounding box center [143, 407] width 193 height 40
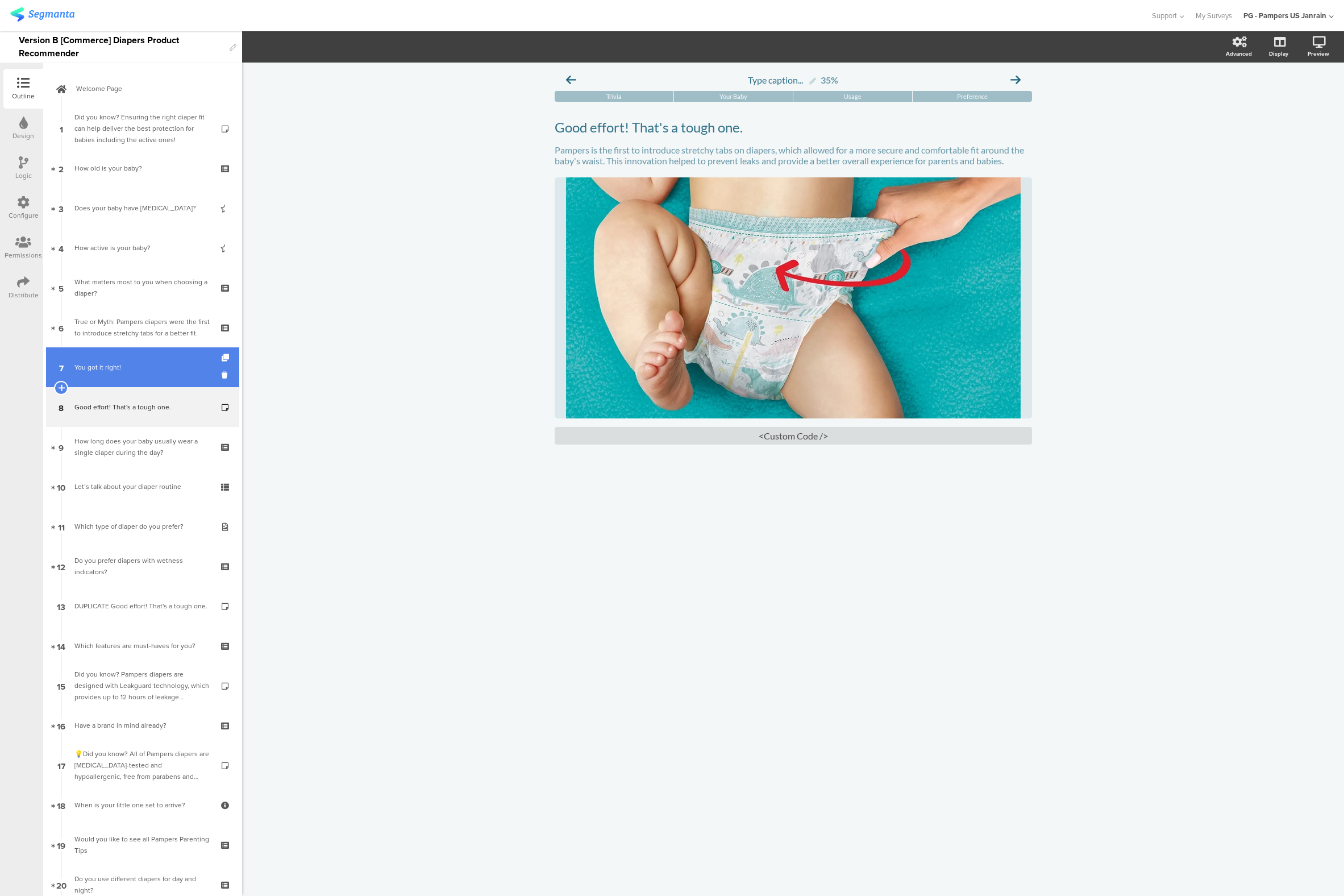
click at [102, 365] on div "You got it right!" at bounding box center [143, 367] width 136 height 12
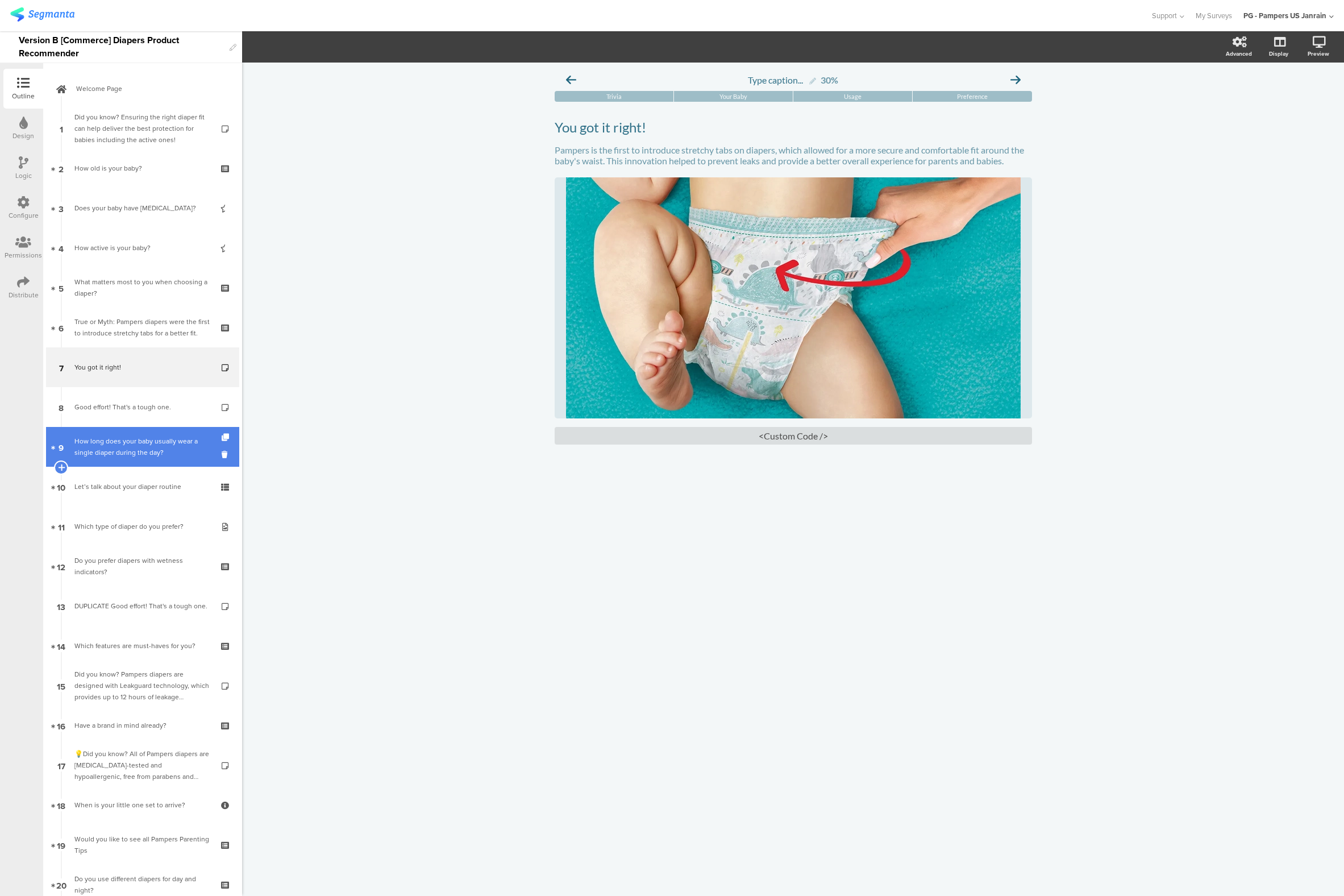
click at [124, 452] on div "How long does your baby usually wear a single diaper during the day?" at bounding box center [143, 447] width 136 height 23
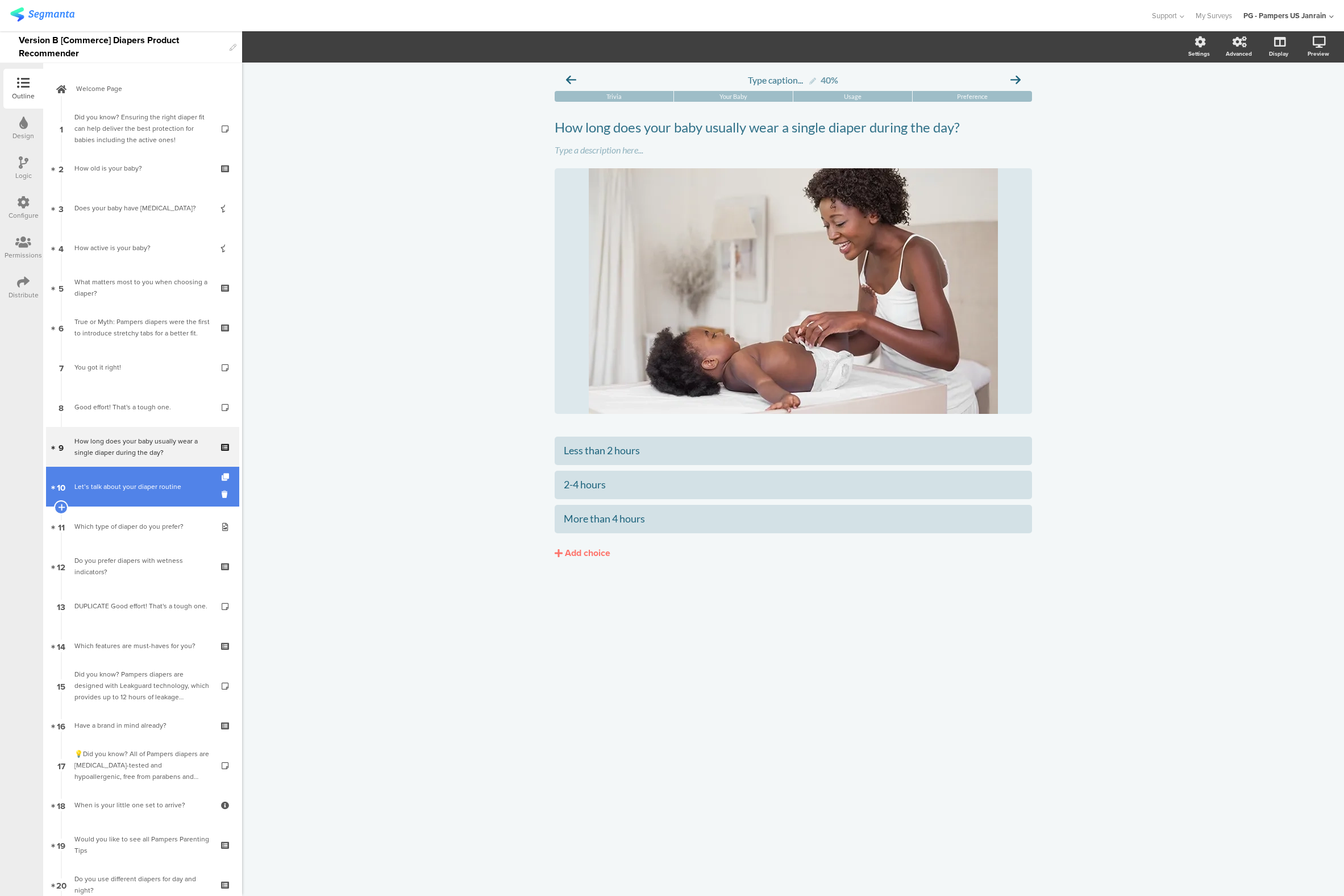
click at [108, 485] on div "Let’s talk about your diaper routine" at bounding box center [143, 487] width 136 height 12
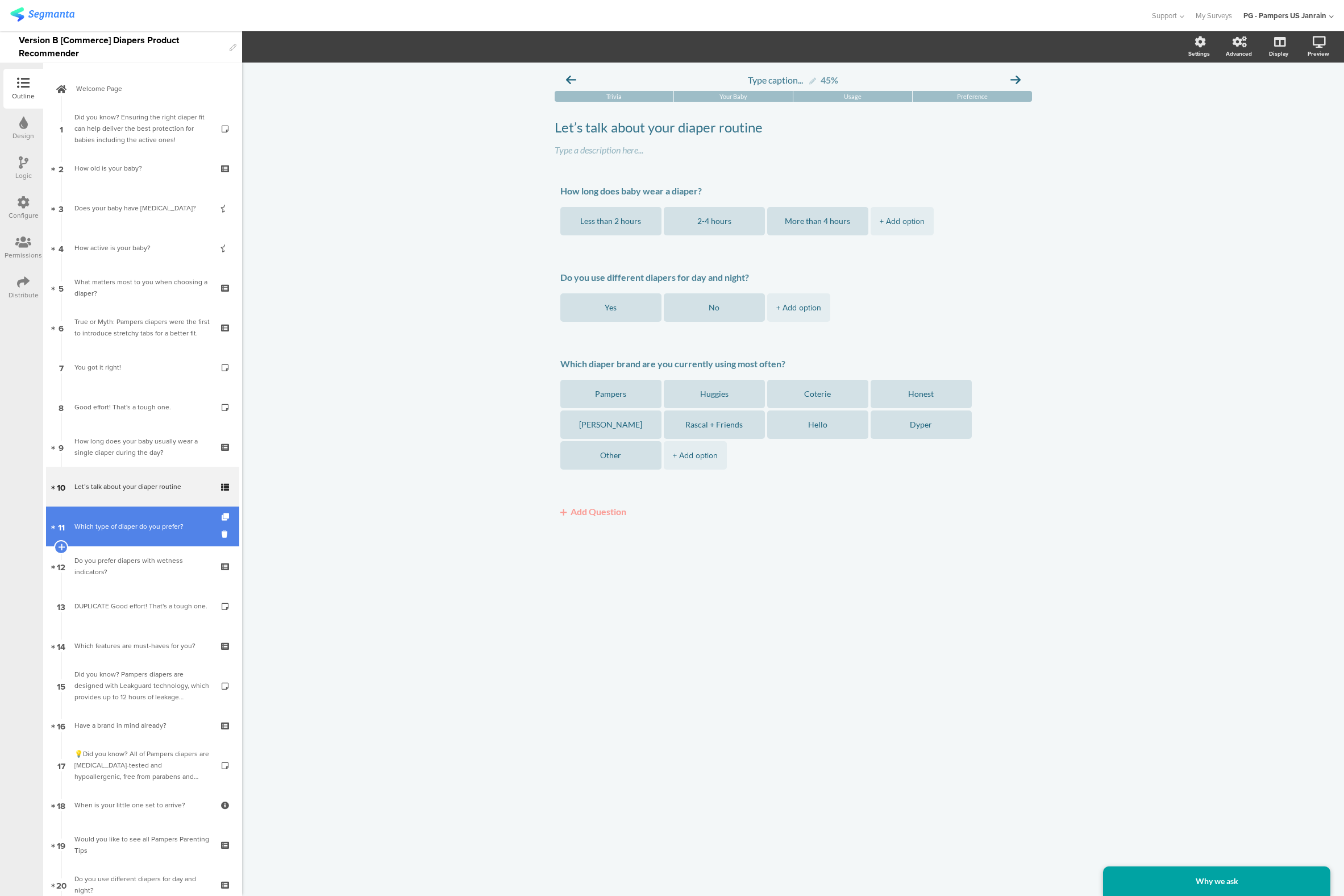
click at [113, 525] on div "Which type of diaper do you prefer?" at bounding box center [143, 526] width 136 height 12
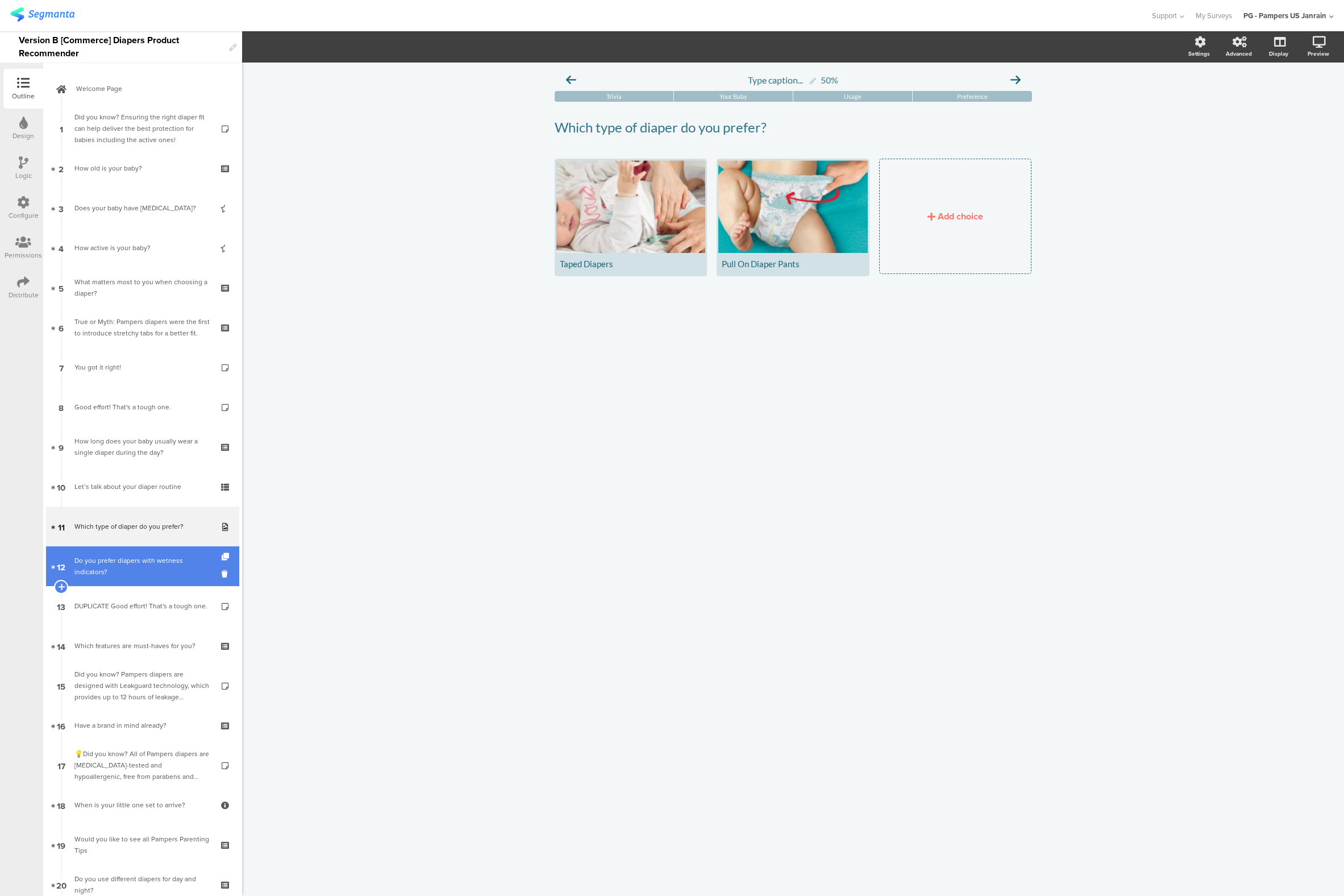
click at [107, 570] on div "Do you prefer diapers with wetness indicators?" at bounding box center [143, 566] width 136 height 23
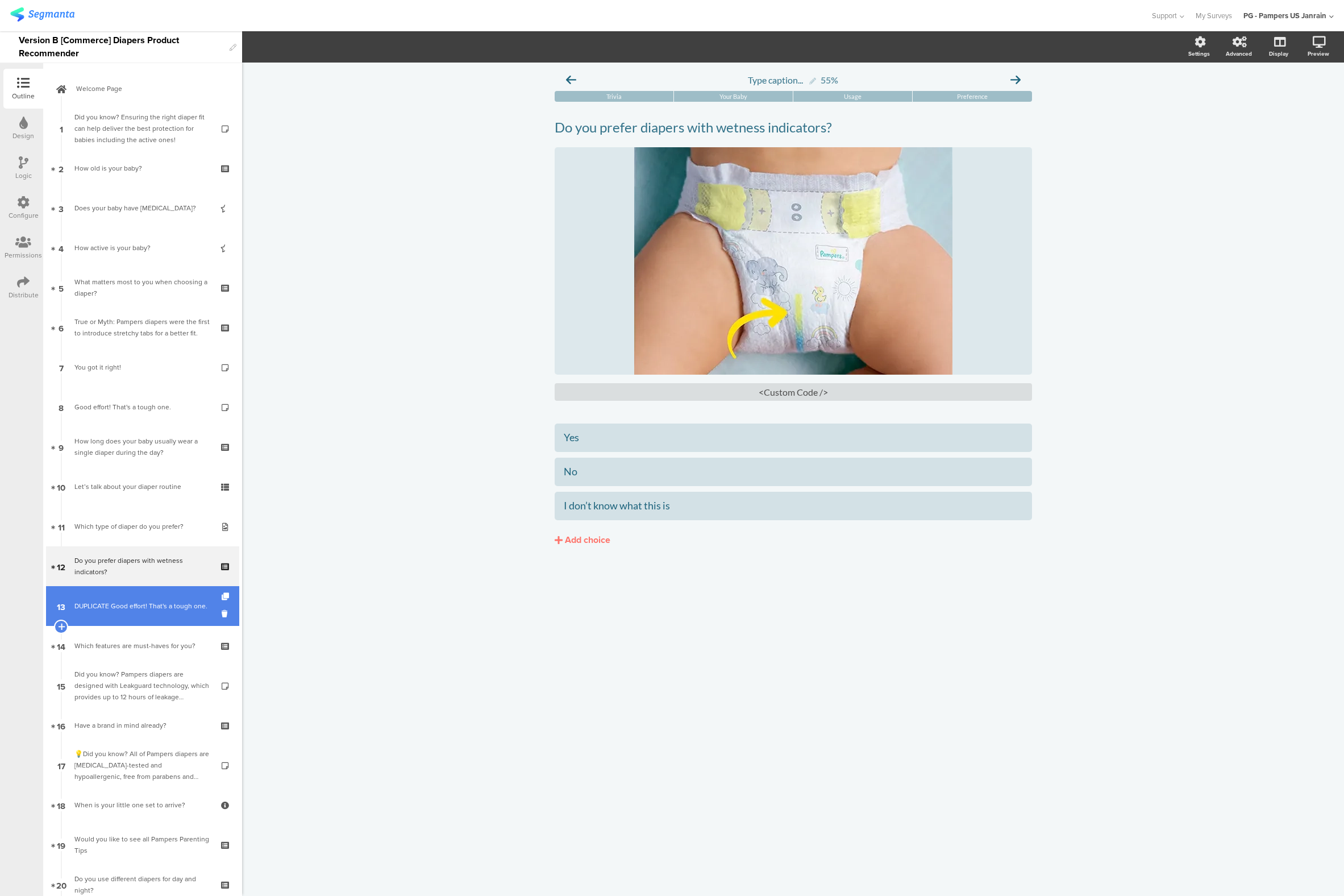
click at [116, 600] on div "DUPLICATE Good effort! That's a tough one." at bounding box center [143, 606] width 136 height 12
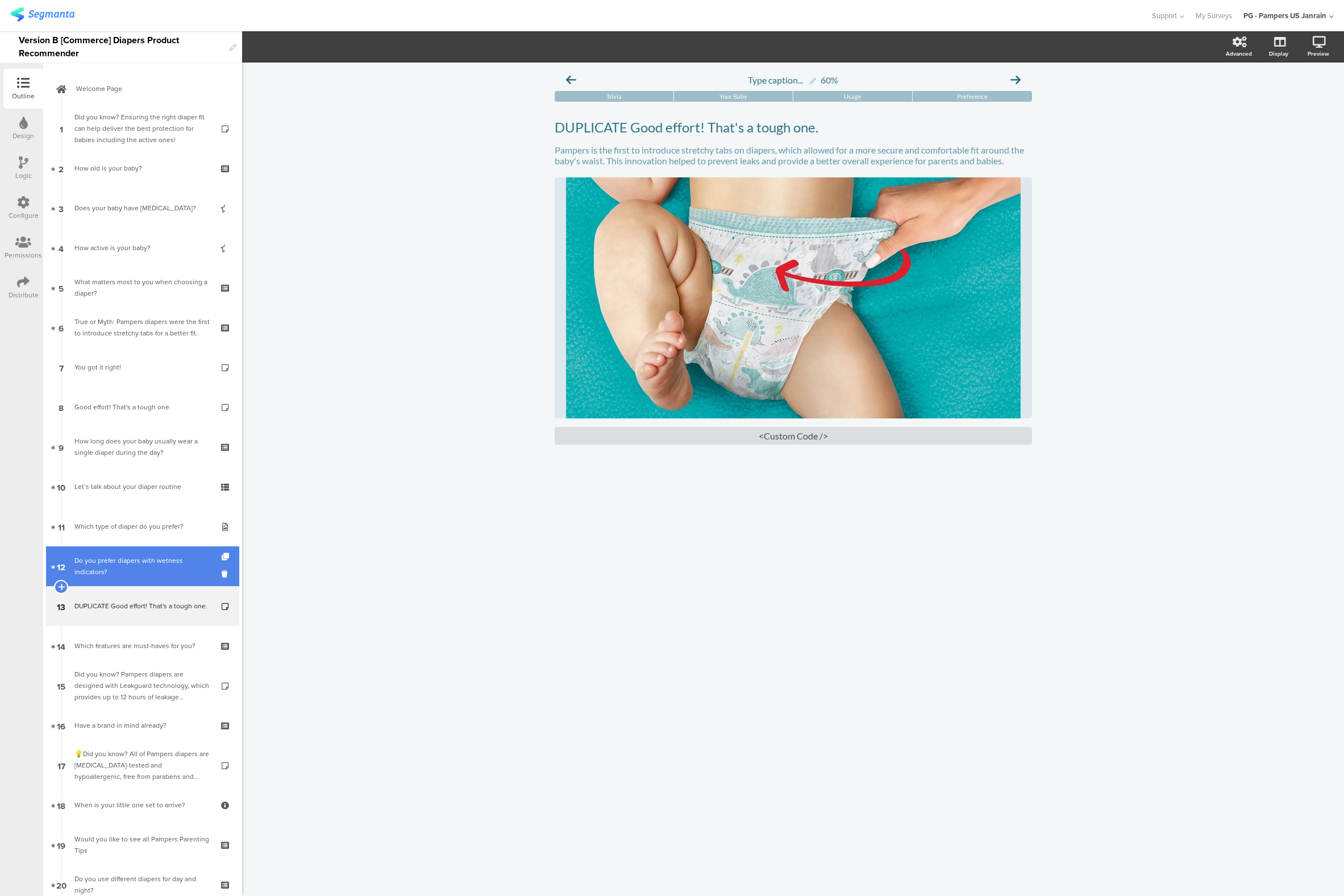
click at [100, 566] on div "Do you prefer diapers with wetness indicators?" at bounding box center [143, 566] width 136 height 23
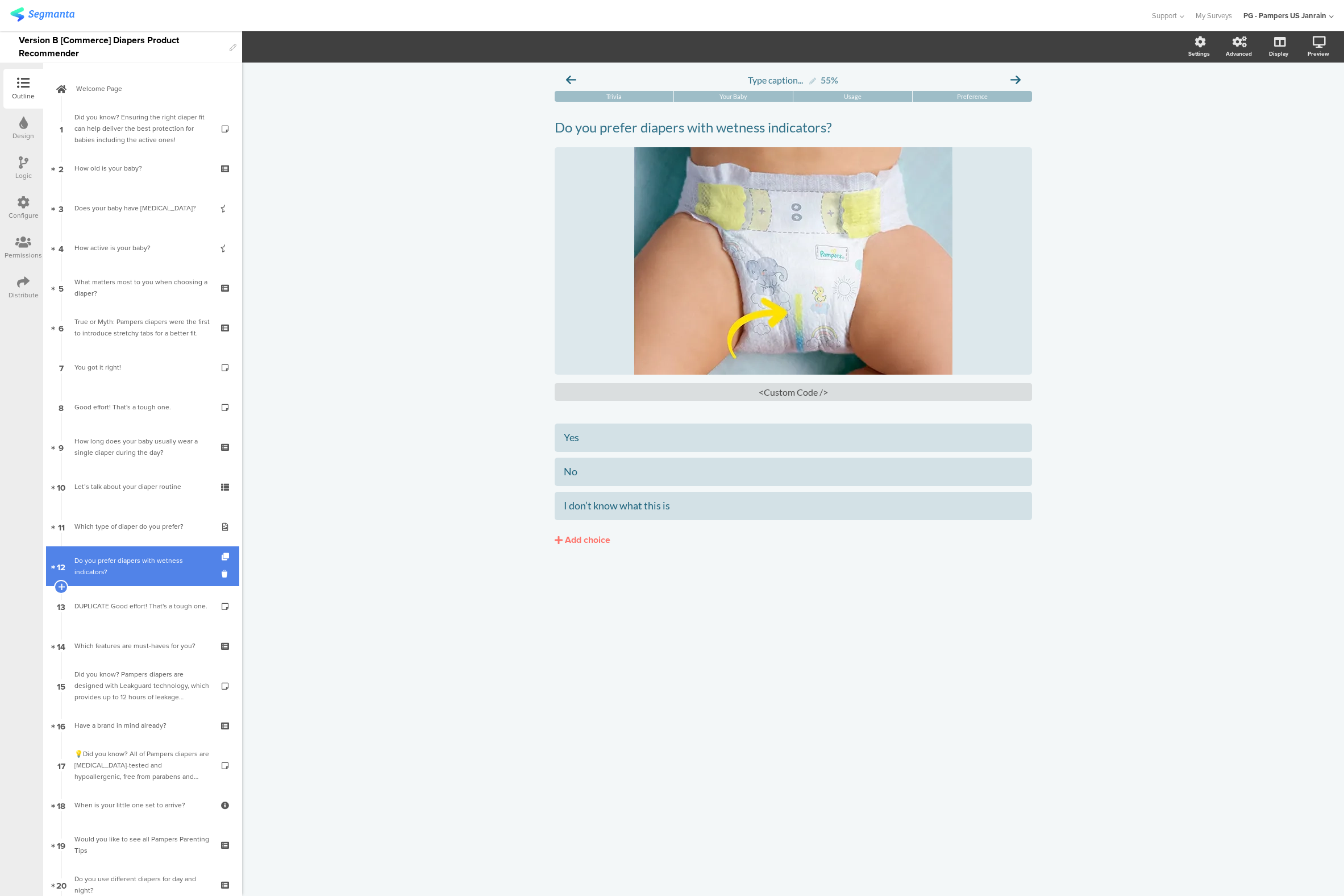
click at [132, 567] on div "Do you prefer diapers with wetness indicators?" at bounding box center [143, 566] width 136 height 23
click at [222, 559] on icon at bounding box center [226, 557] width 10 height 7
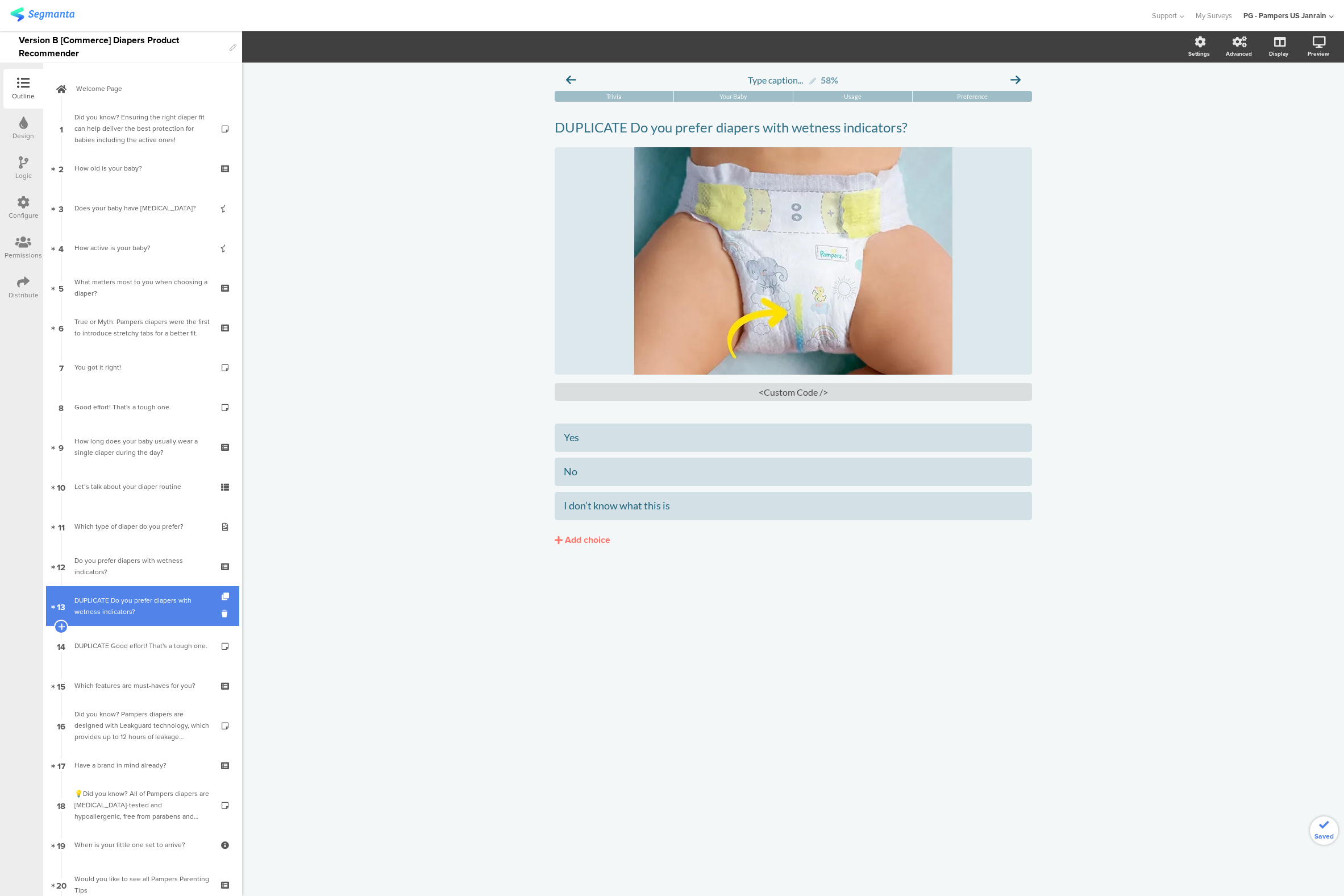
click at [117, 597] on div "DUPLICATE Do you prefer diapers with wetness indicators?" at bounding box center [143, 605] width 136 height 23
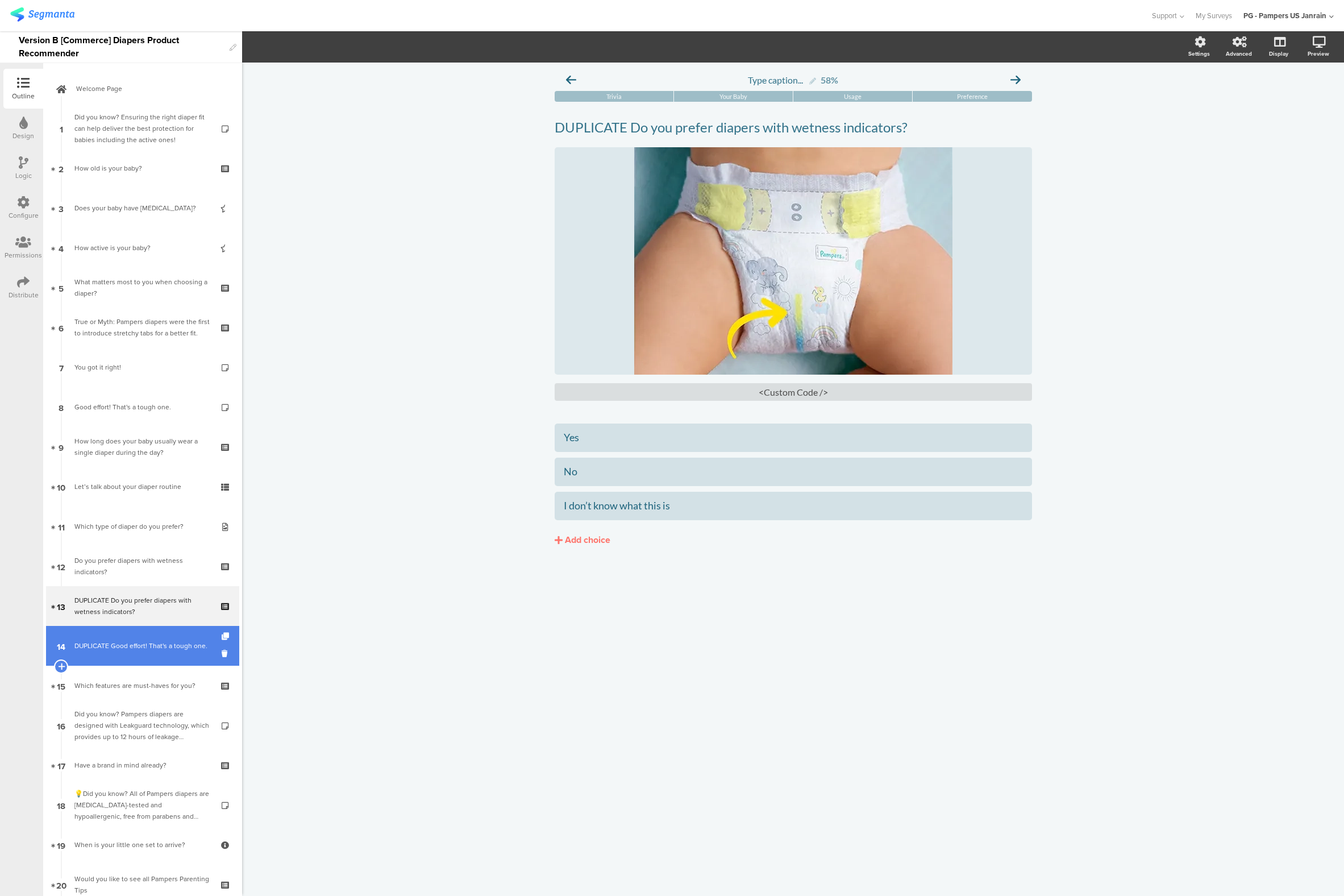
click at [119, 644] on div "DUPLICATE Good effort! That's a tough one." at bounding box center [143, 646] width 136 height 12
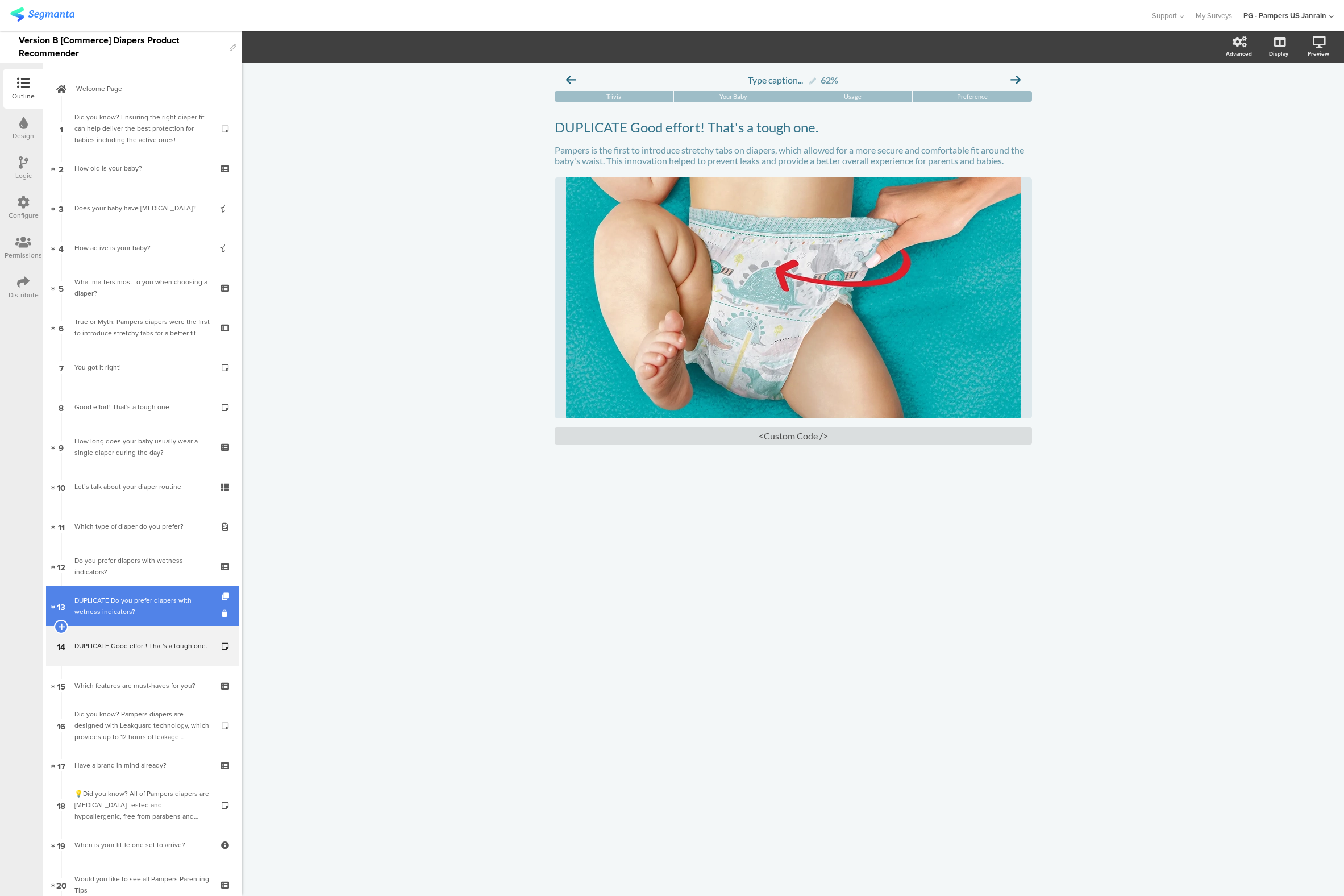
click at [128, 597] on div "DUPLICATE Do you prefer diapers with wetness indicators?" at bounding box center [143, 605] width 136 height 23
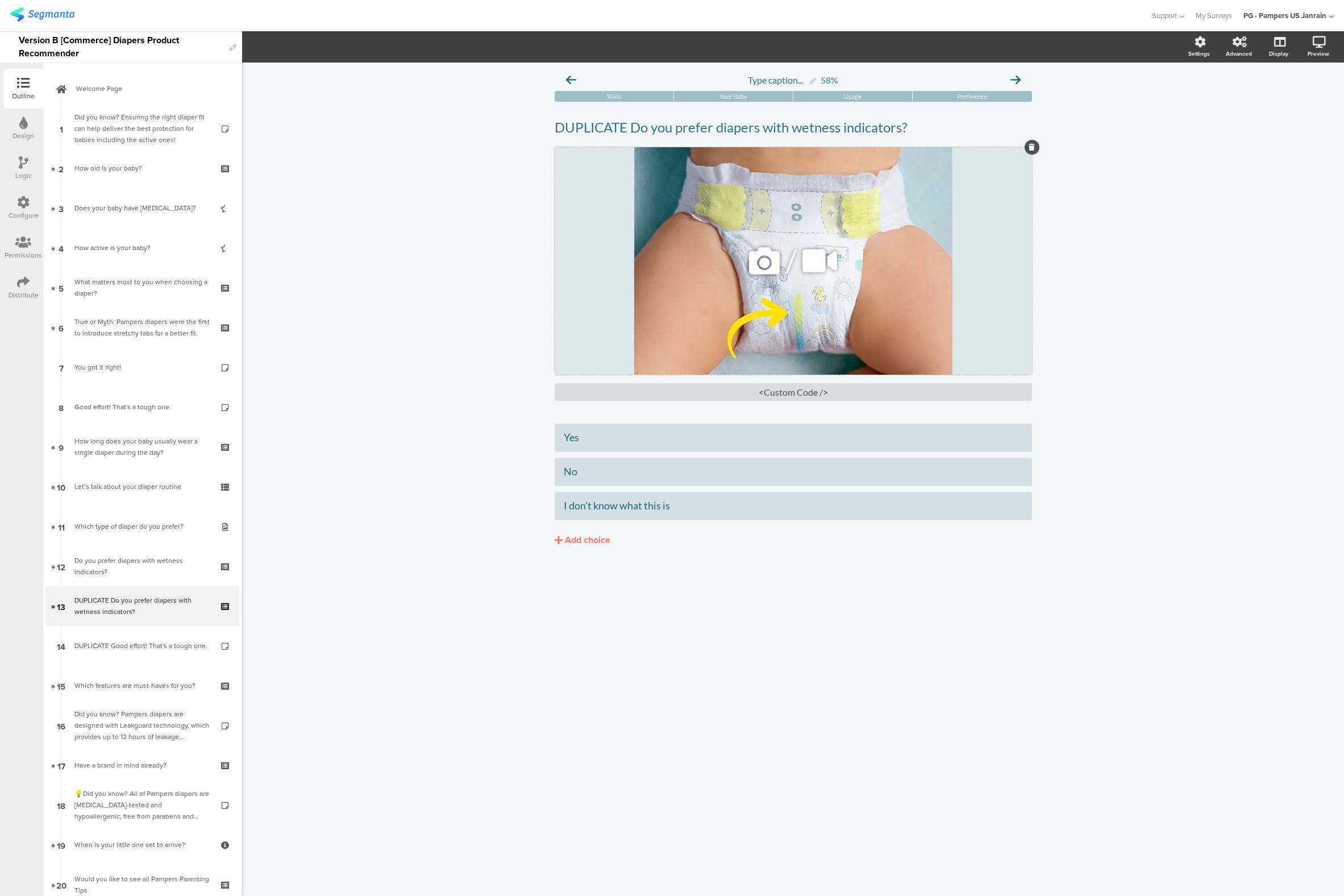
click at [804, 209] on div "/" at bounding box center [794, 261] width 477 height 228
click at [657, 187] on div "/" at bounding box center [794, 261] width 477 height 228
click at [102, 640] on div "DUPLICATE Good effort! That's a tough one." at bounding box center [143, 646] width 136 height 12
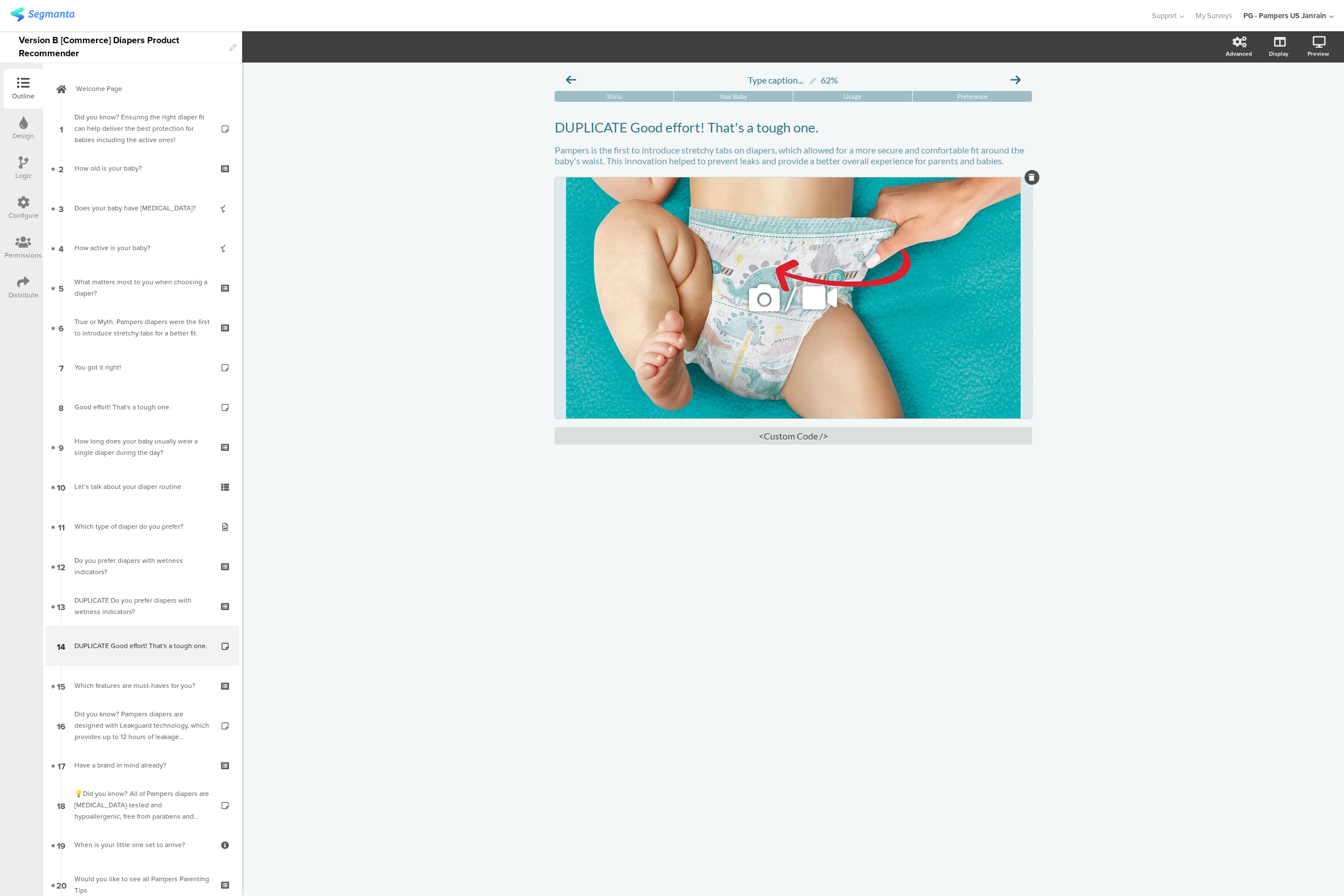
click at [679, 305] on div "/" at bounding box center [794, 297] width 477 height 241
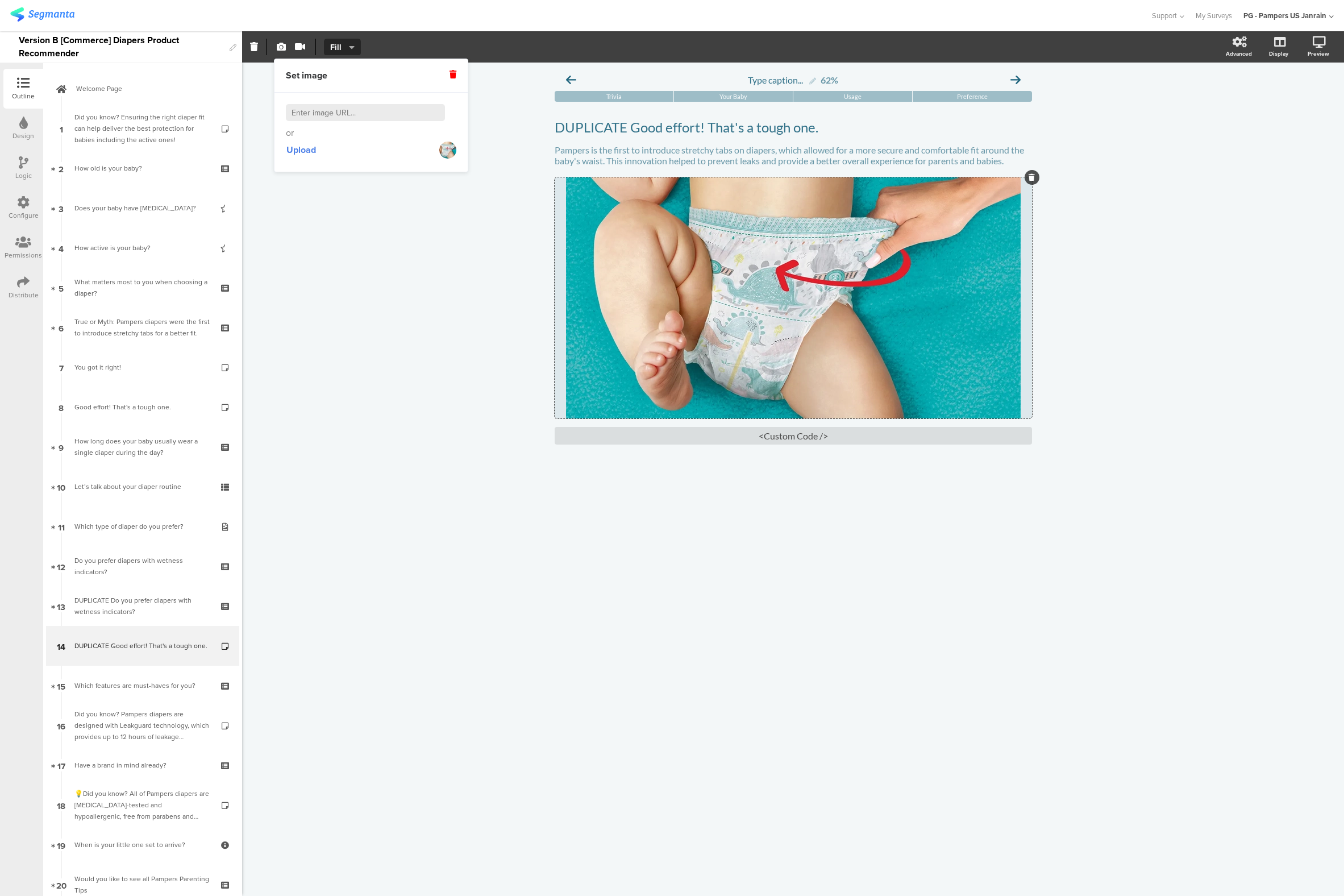
click at [330, 116] on input at bounding box center [365, 112] width 159 height 17
click at [706, 236] on div "/" at bounding box center [794, 297] width 477 height 241
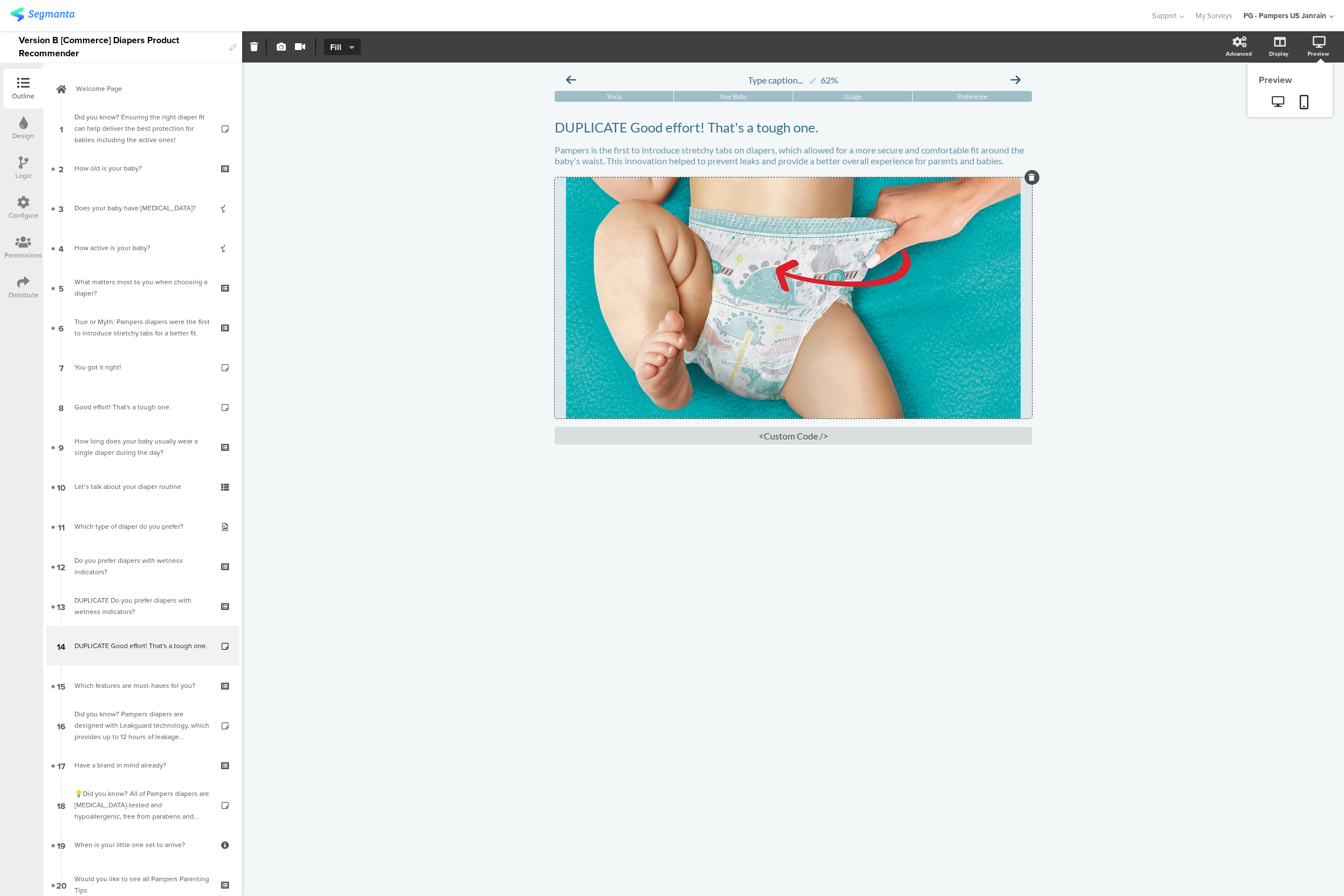
click at [1314, 50] on div "Preview" at bounding box center [1319, 54] width 22 height 9
click at [126, 600] on div "DUPLICATE Do you prefer diapers with wetness indicators?" at bounding box center [143, 605] width 136 height 23
click at [131, 615] on div "DUPLICATE Do you prefer diapers with wetness indicators?" at bounding box center [143, 605] width 136 height 23
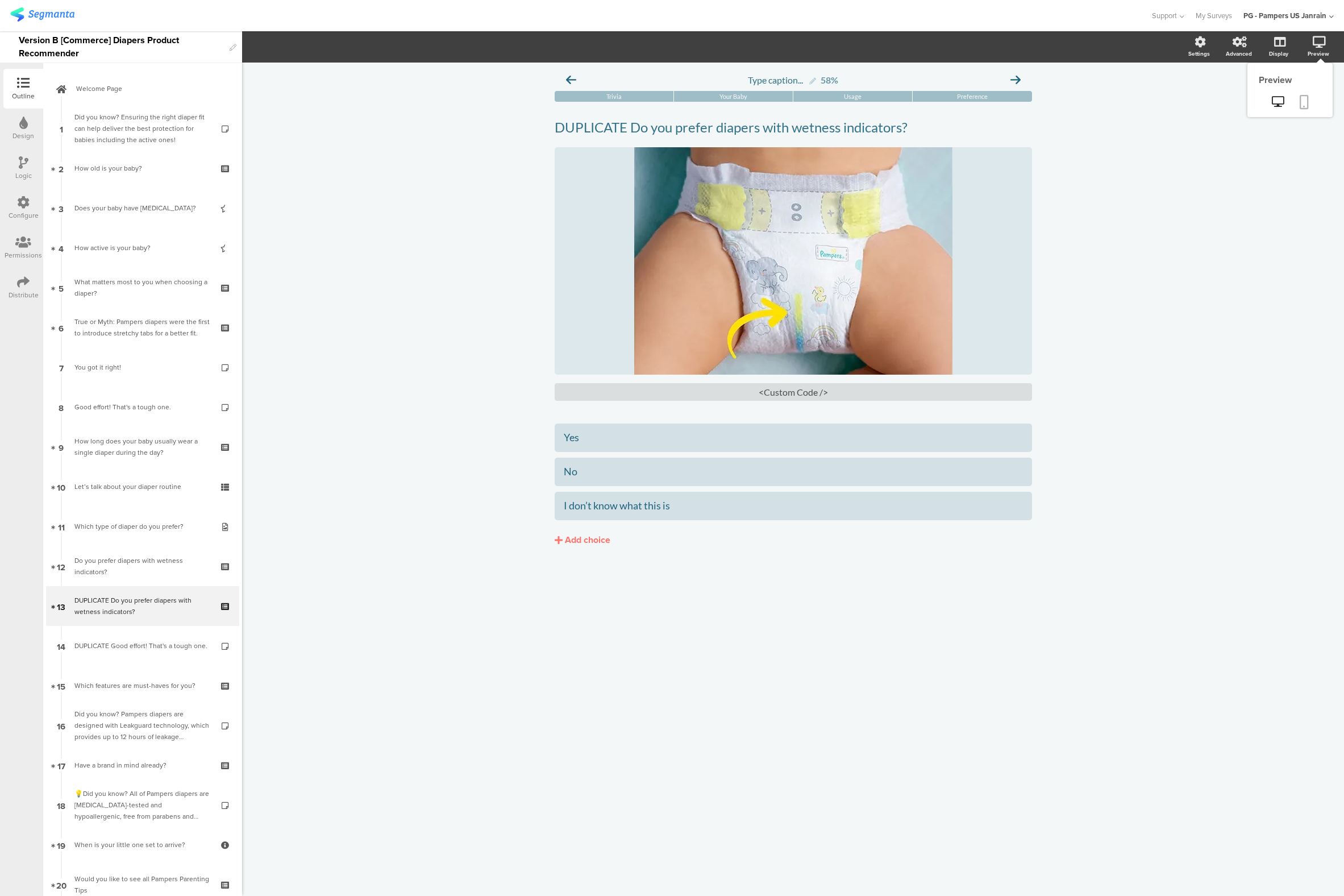
click at [1304, 102] on icon at bounding box center [1304, 102] width 9 height 14
click at [119, 640] on div "DUPLICATE Good effort! That's a tough one." at bounding box center [143, 646] width 136 height 12
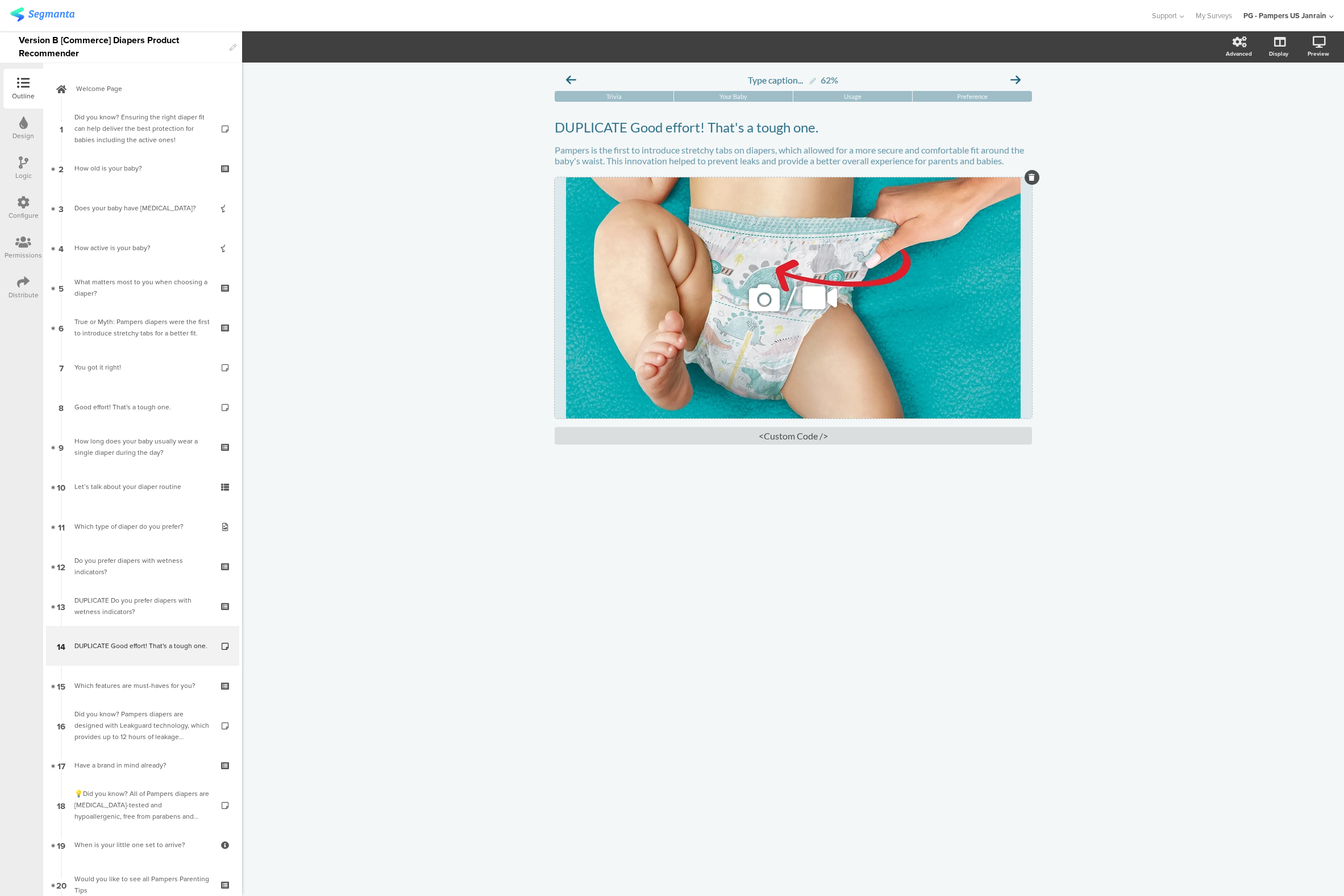
click at [777, 204] on div "/" at bounding box center [794, 297] width 477 height 241
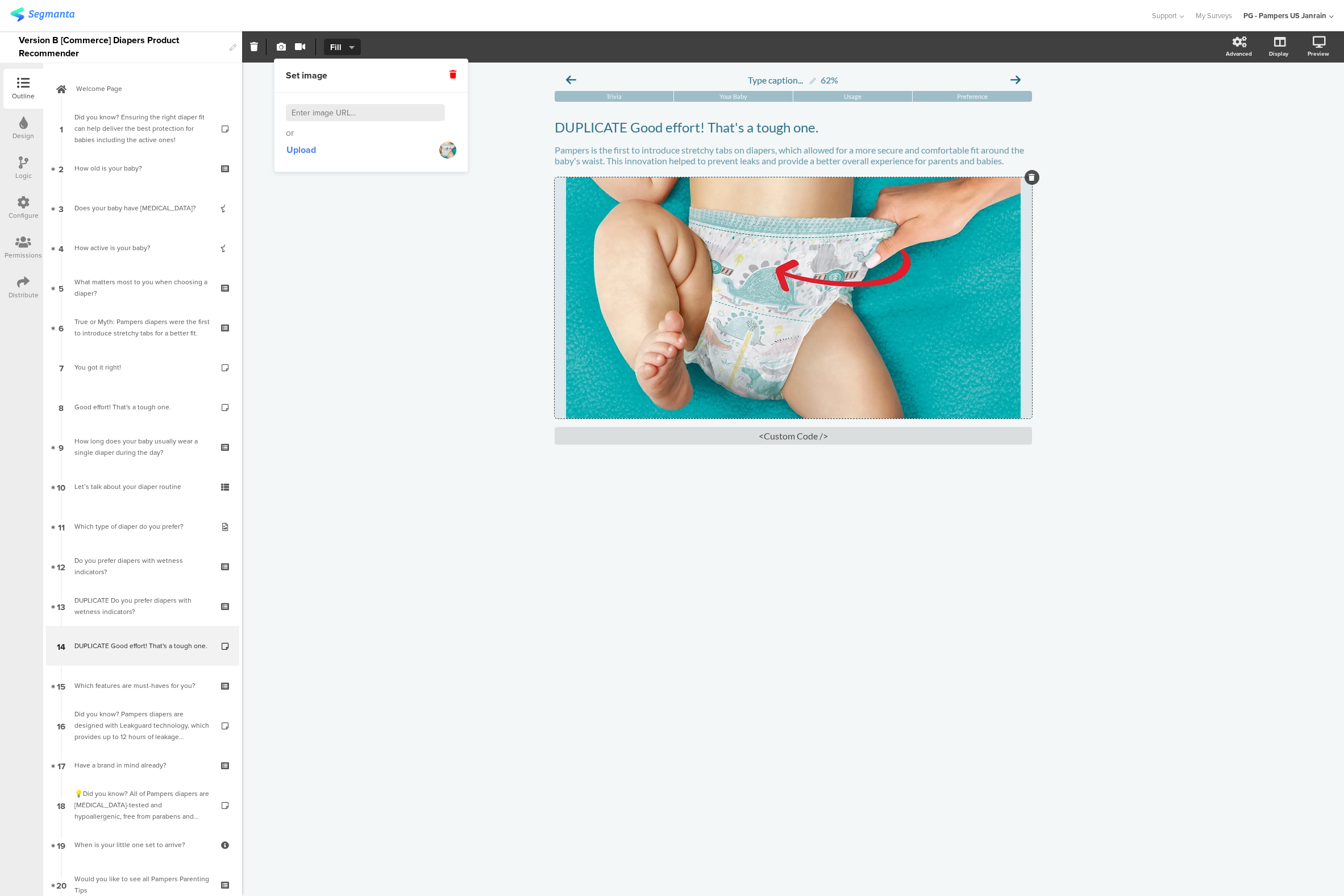
click at [332, 111] on input at bounding box center [365, 112] width 159 height 17
paste input "[URL][DOMAIN_NAME][DOMAIN_NAME]"
type input "[URL][DOMAIN_NAME][DOMAIN_NAME]"
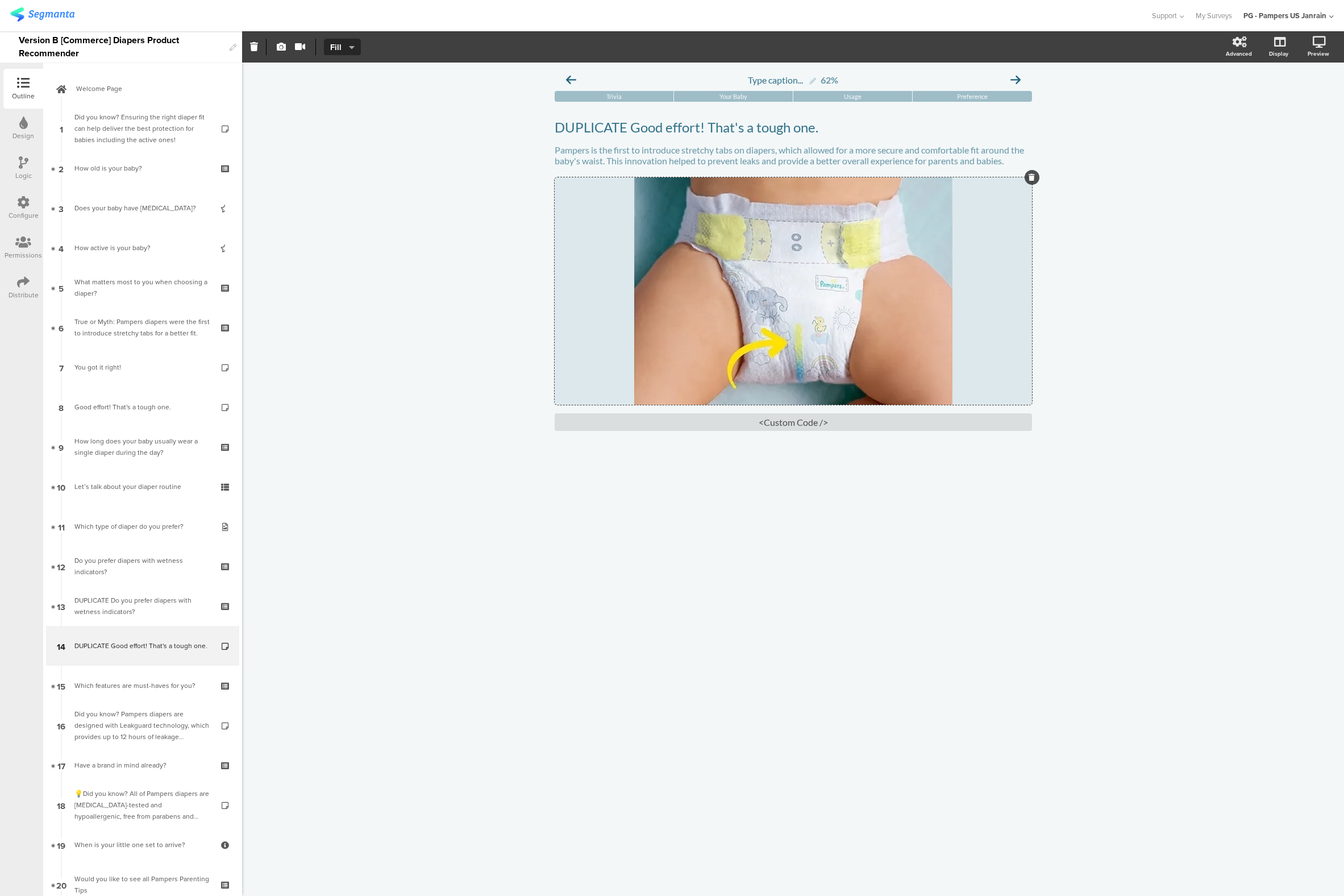
click at [408, 219] on div "Type caption... 62% [GEOGRAPHIC_DATA] Your Baby Usage Preference DUPLICATE Good…" at bounding box center [794, 479] width 1102 height 833
click at [624, 156] on p "Pampers is the first to introduce stretchy tabs on diapers, which allowed for a…" at bounding box center [794, 155] width 477 height 22
click at [421, 324] on div "Type caption... 62% [GEOGRAPHIC_DATA] Your Baby Usage Preference DUPLICATE Good…" at bounding box center [794, 479] width 1102 height 833
click at [586, 131] on p "DUPLICATE Good effort! That's a tough one." at bounding box center [794, 127] width 477 height 17
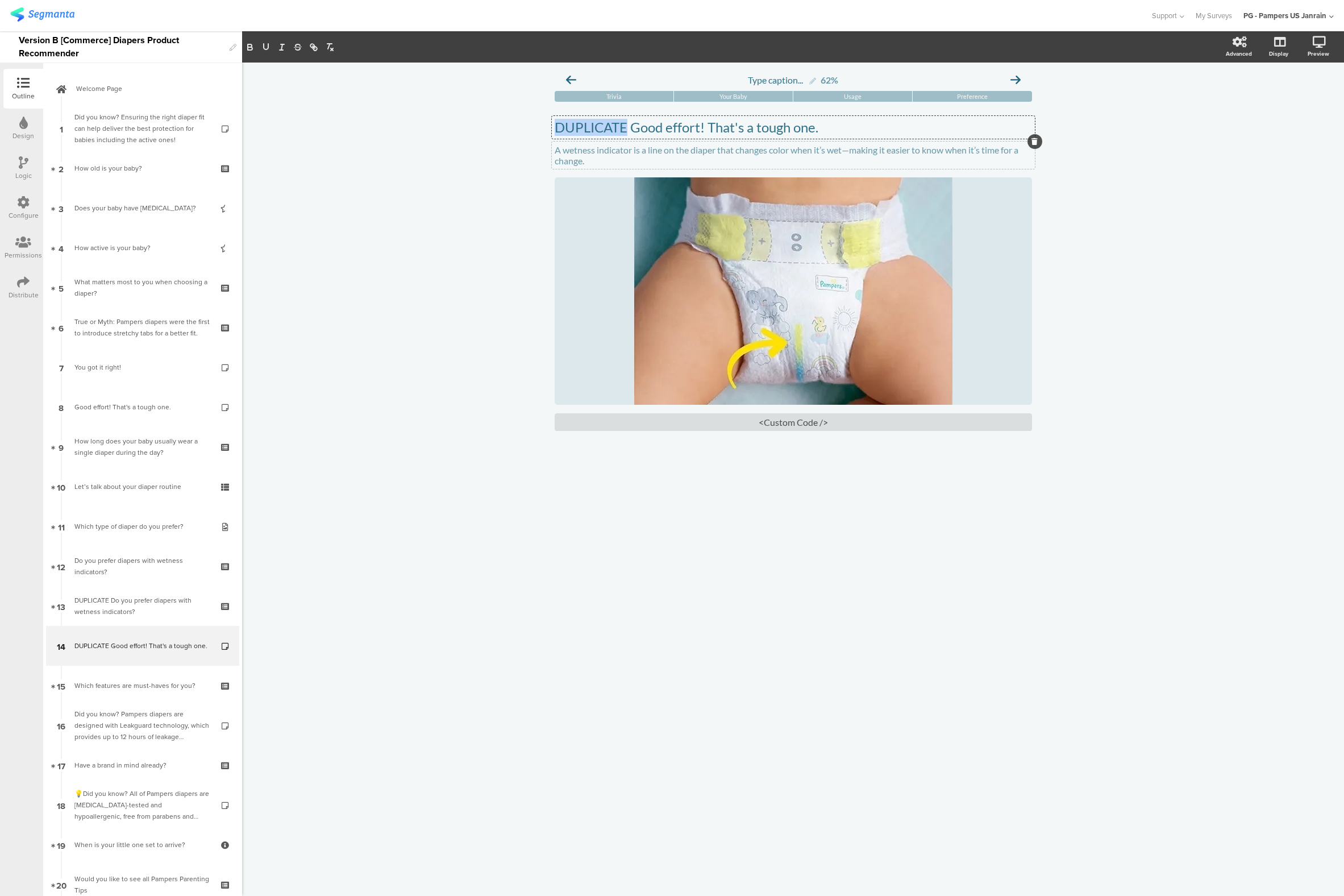
click at [586, 131] on p "DUPLICATE Good effort! That's a tough one." at bounding box center [794, 127] width 477 height 17
click at [583, 124] on p "DUPLICATE Good effort! That's a tough one." at bounding box center [794, 127] width 477 height 17
drag, startPoint x: 634, startPoint y: 149, endPoint x: 534, endPoint y: 149, distance: 100.0
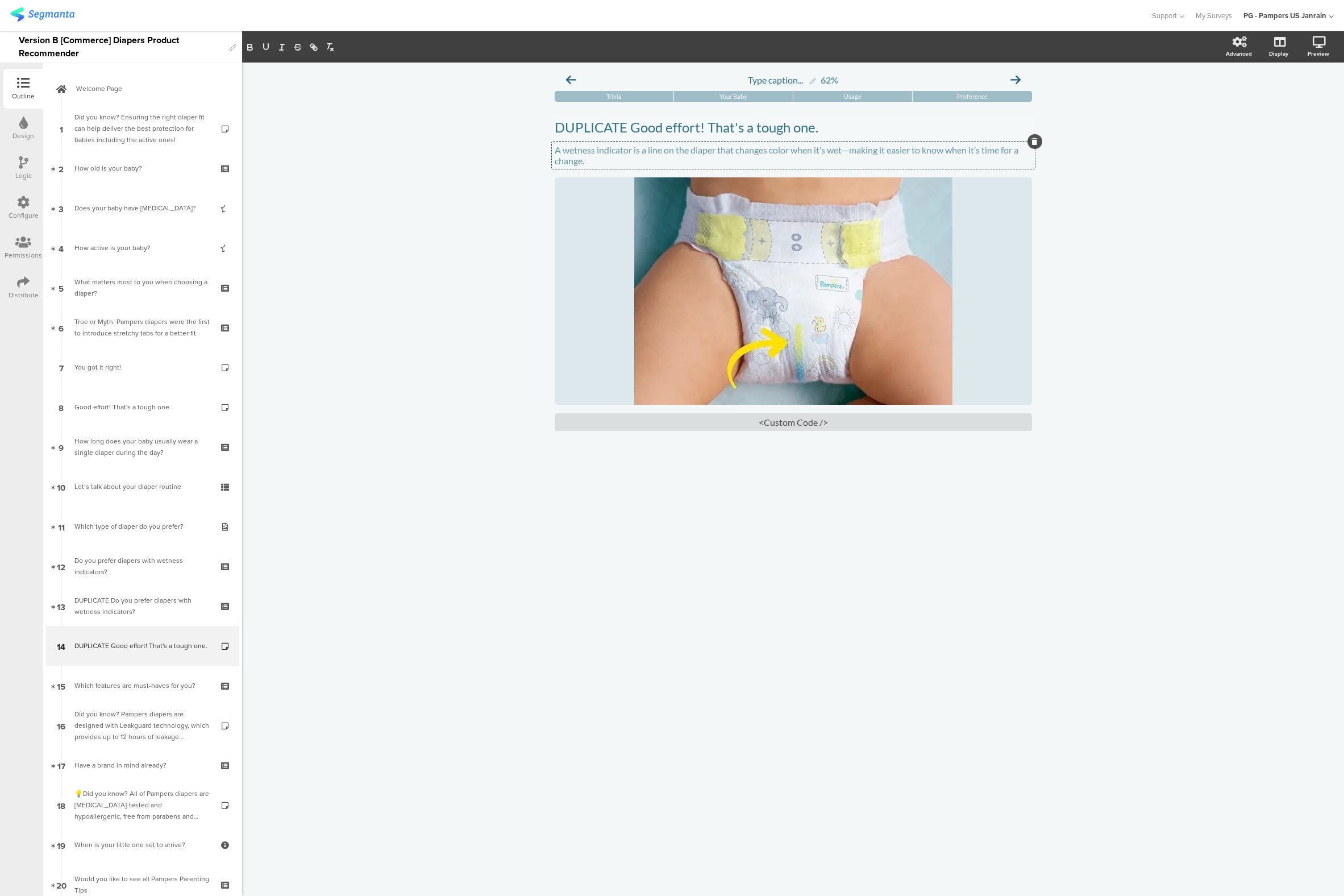
click at [534, 149] on div "Type caption... 62% [GEOGRAPHIC_DATA] Your Baby Usage Preference DUPLICATE Good…" at bounding box center [794, 479] width 1102 height 833
click at [591, 149] on p "A wetness indicator is a line on the diaper that changes color when it’s wet—ma…" at bounding box center [794, 155] width 477 height 22
drag, startPoint x: 632, startPoint y: 150, endPoint x: 548, endPoint y: 150, distance: 84.0
click at [548, 150] on div "Type caption... 62% [GEOGRAPHIC_DATA] Your Baby Usage Preference DUPLICATE Good…" at bounding box center [793, 280] width 500 height 436
click at [633, 150] on p "A wetness indicator is a line on the diaper that changes color when it’s wet—ma…" at bounding box center [794, 155] width 477 height 22
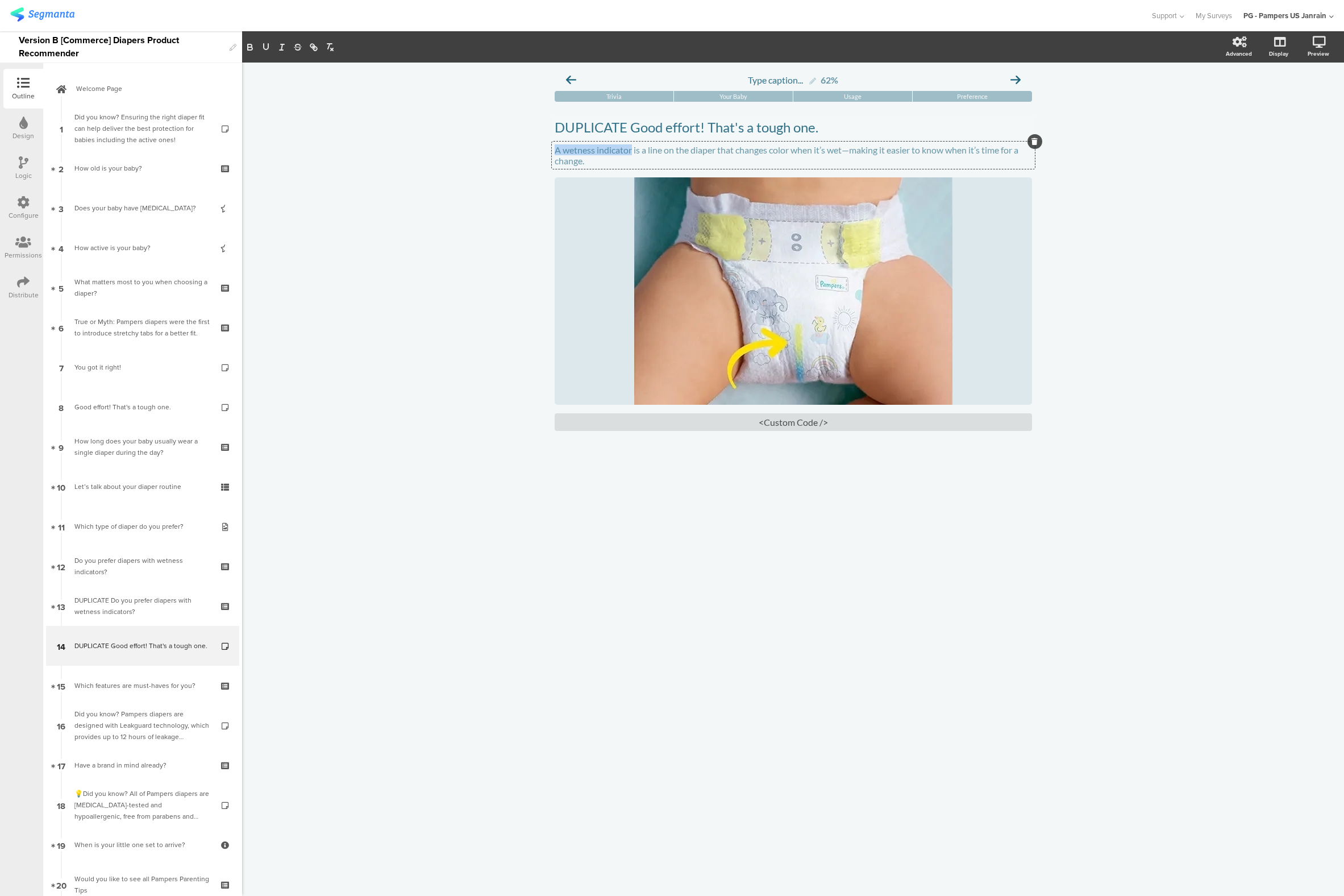
drag, startPoint x: 633, startPoint y: 150, endPoint x: 550, endPoint y: 150, distance: 83.0
click at [550, 150] on div "Type caption... 62% [GEOGRAPHIC_DATA] Your Baby Usage Preference DUPLICATE Good…" at bounding box center [793, 280] width 500 height 436
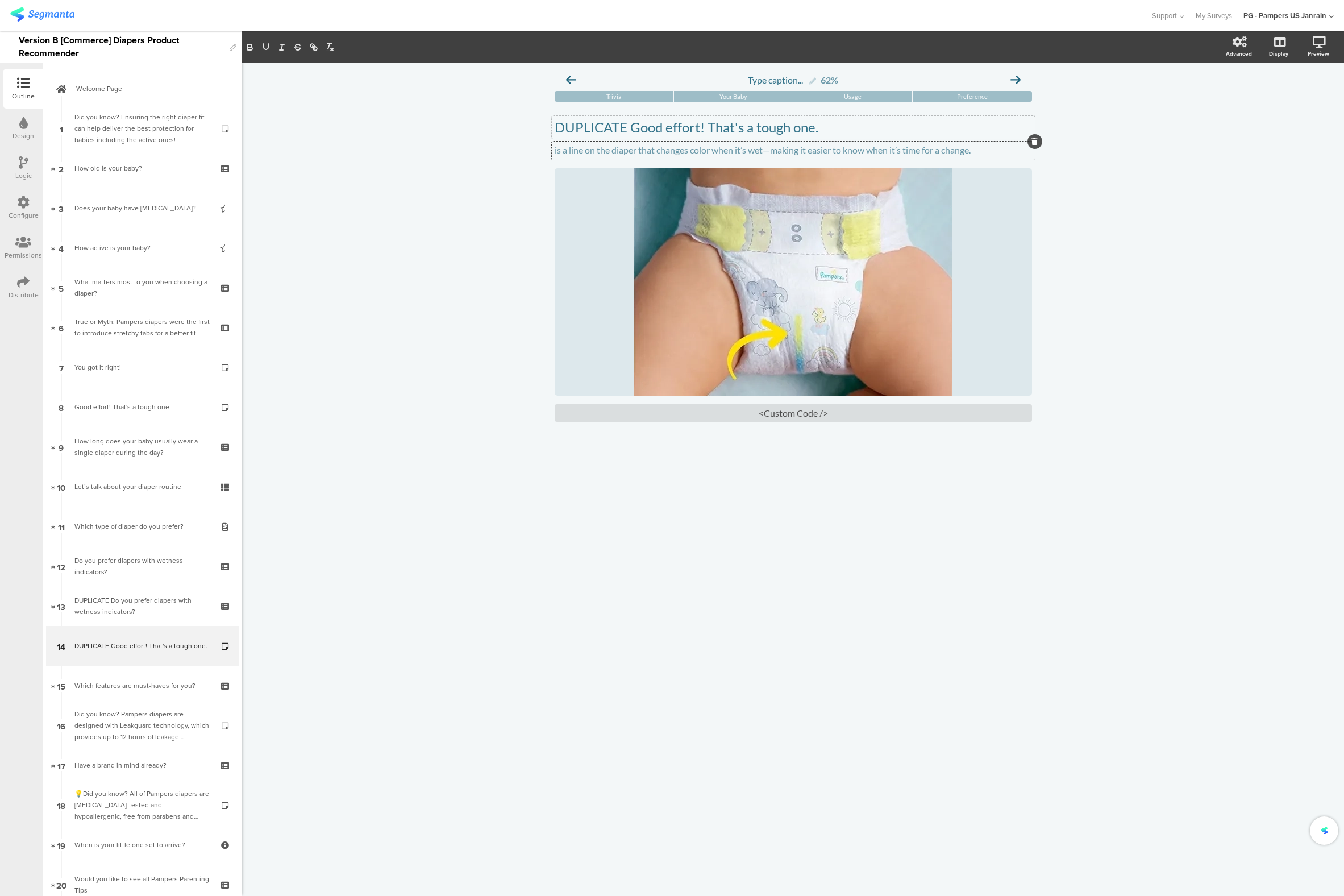
click at [662, 133] on p "DUPLICATE Good effort! That's a tough one." at bounding box center [794, 127] width 477 height 17
click at [662, 132] on p "DUPLICATE GoodA wetness indicator effort! That's a tough one." at bounding box center [794, 127] width 477 height 17
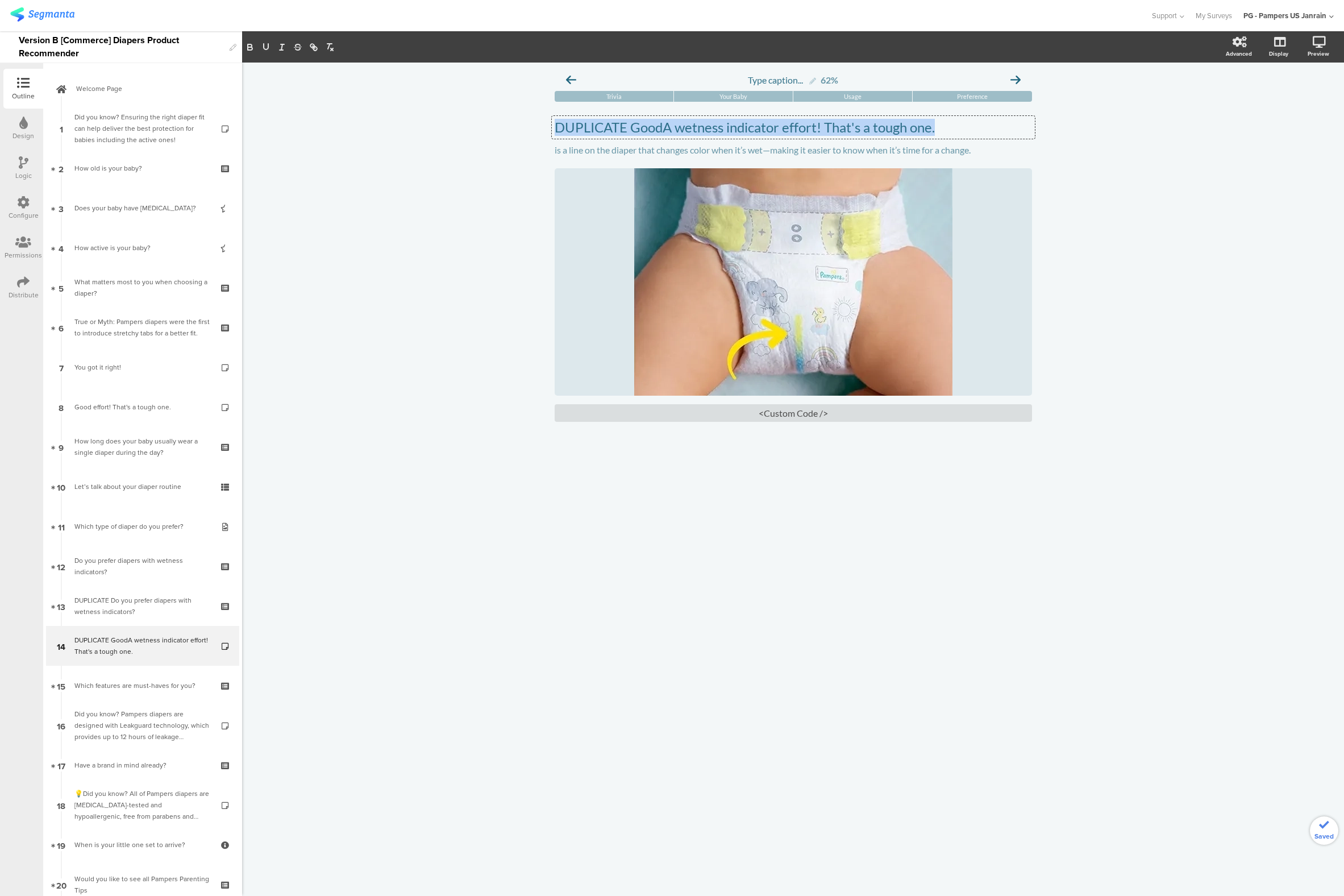
click at [662, 132] on p "DUPLICATE GoodA wetness indicator effort! That's a tough one." at bounding box center [794, 127] width 477 height 17
click at [395, 339] on div "Type caption... 62% [GEOGRAPHIC_DATA] Your Baby Usage Preference A wetness indi…" at bounding box center [794, 479] width 1102 height 833
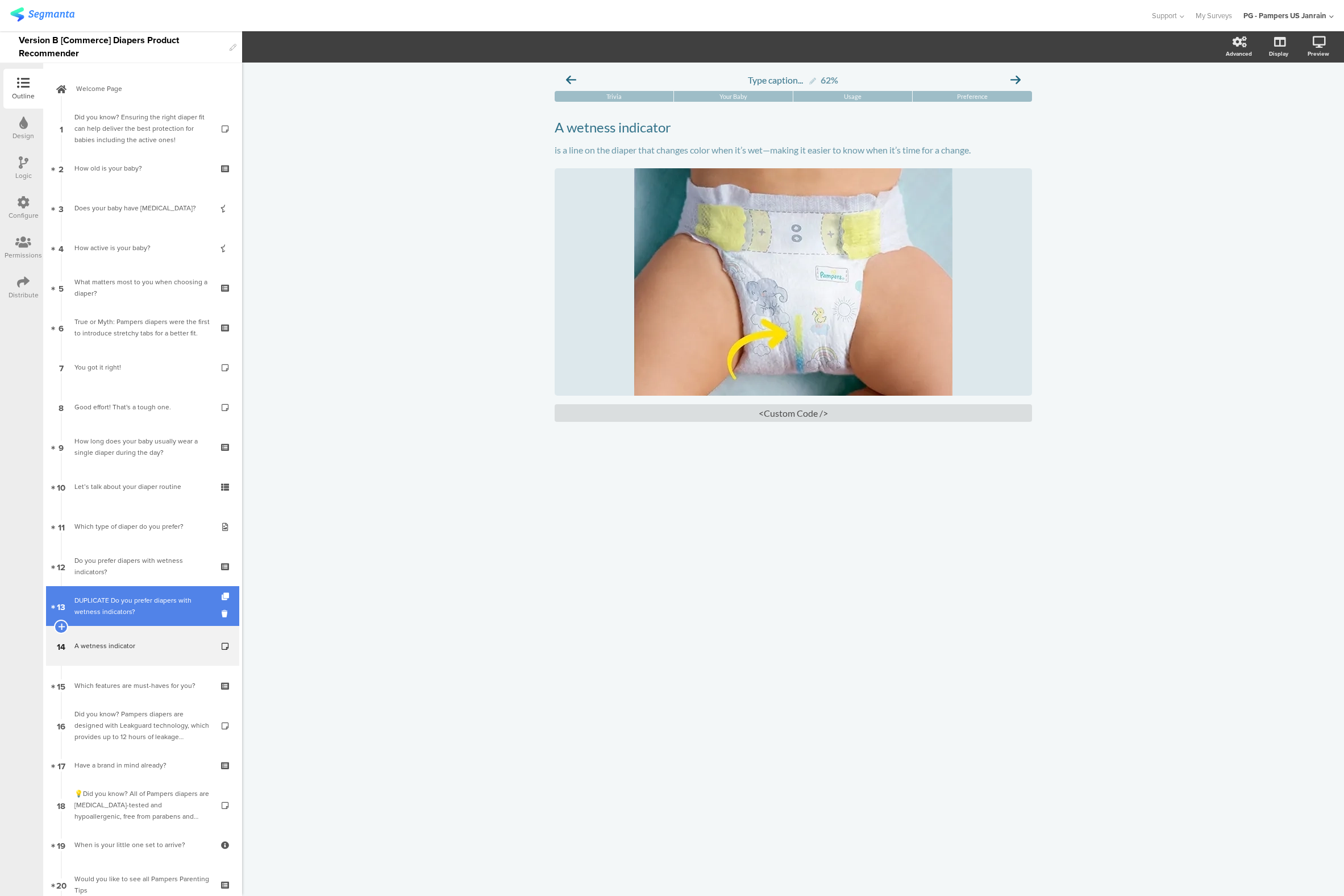
click at [121, 596] on div "DUPLICATE Do you prefer diapers with wetness indicators?" at bounding box center [143, 605] width 136 height 23
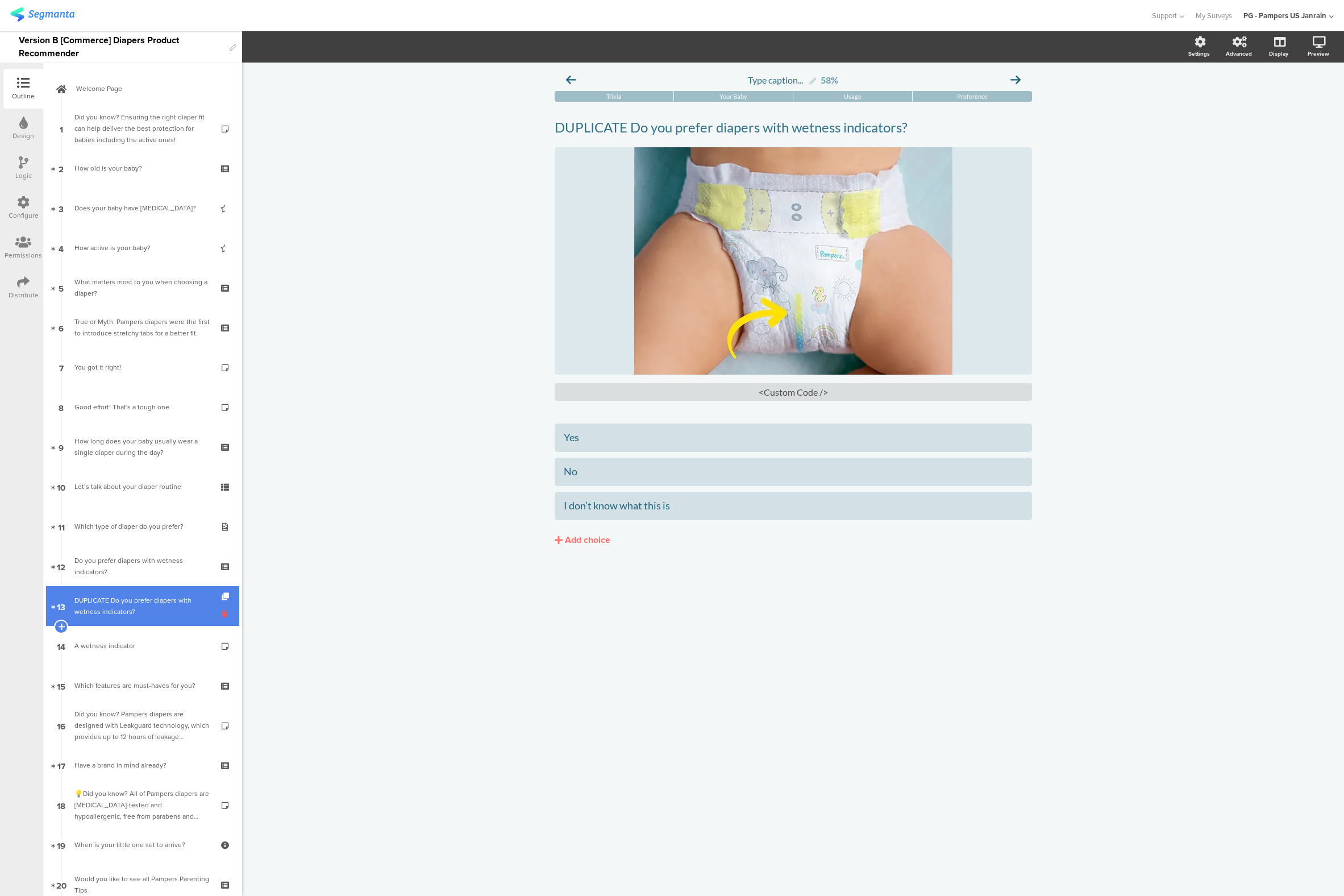
click at [222, 612] on icon at bounding box center [226, 613] width 10 height 11
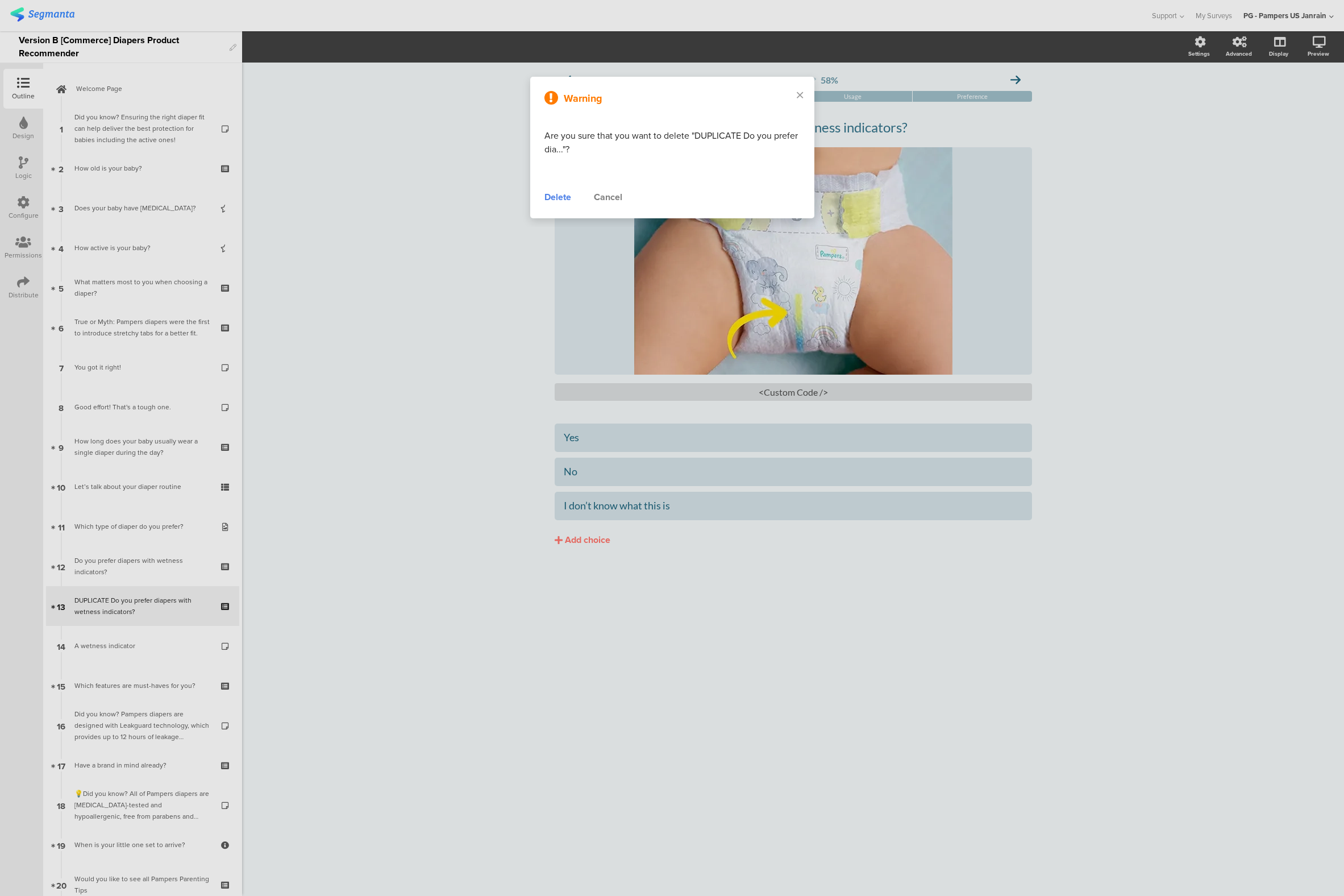
click at [564, 200] on div "Delete" at bounding box center [558, 197] width 26 height 14
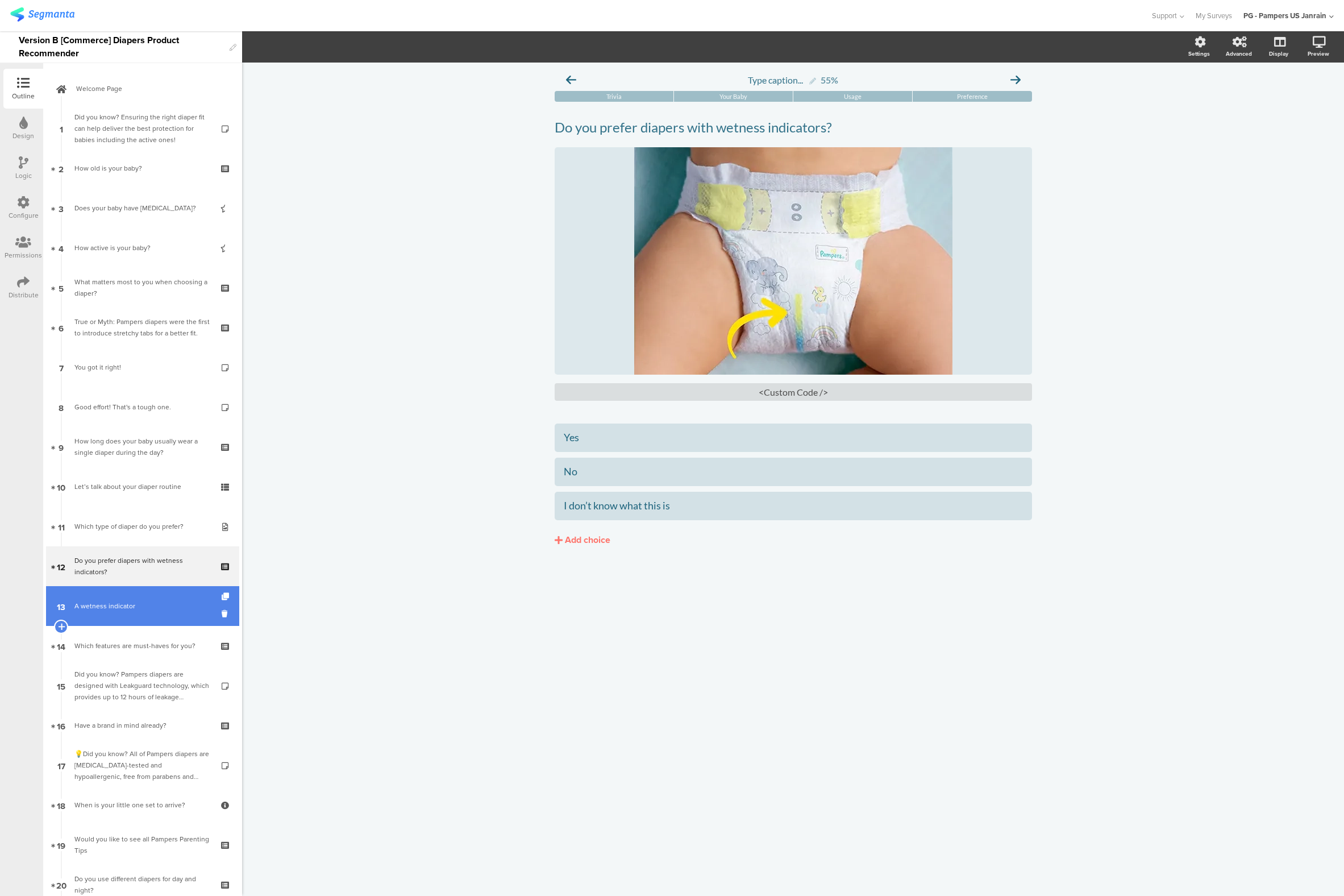
click at [127, 615] on link "13 A wetness indicator" at bounding box center [143, 606] width 193 height 40
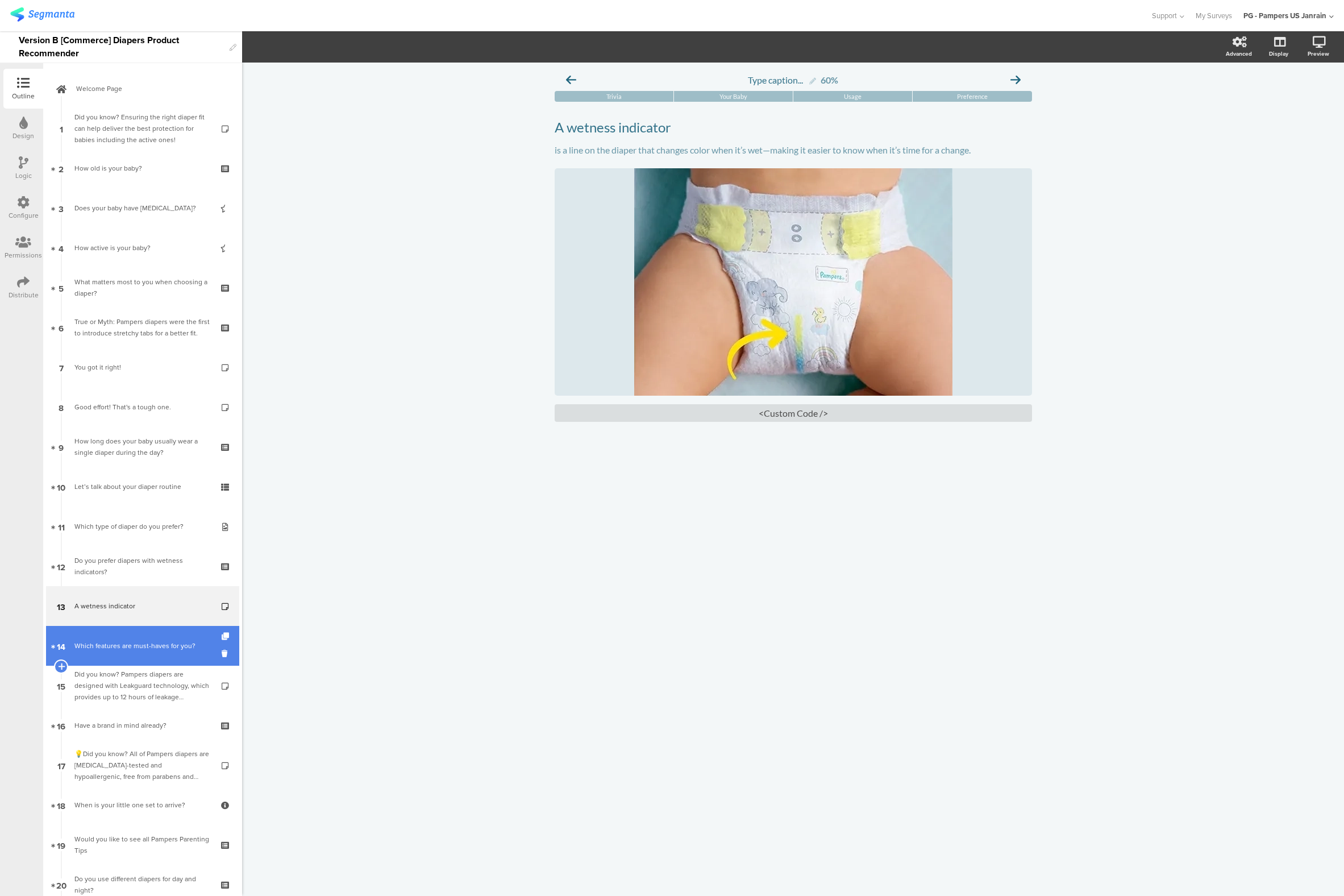
click at [127, 642] on div "Which features are must-haves for you?" at bounding box center [143, 646] width 136 height 12
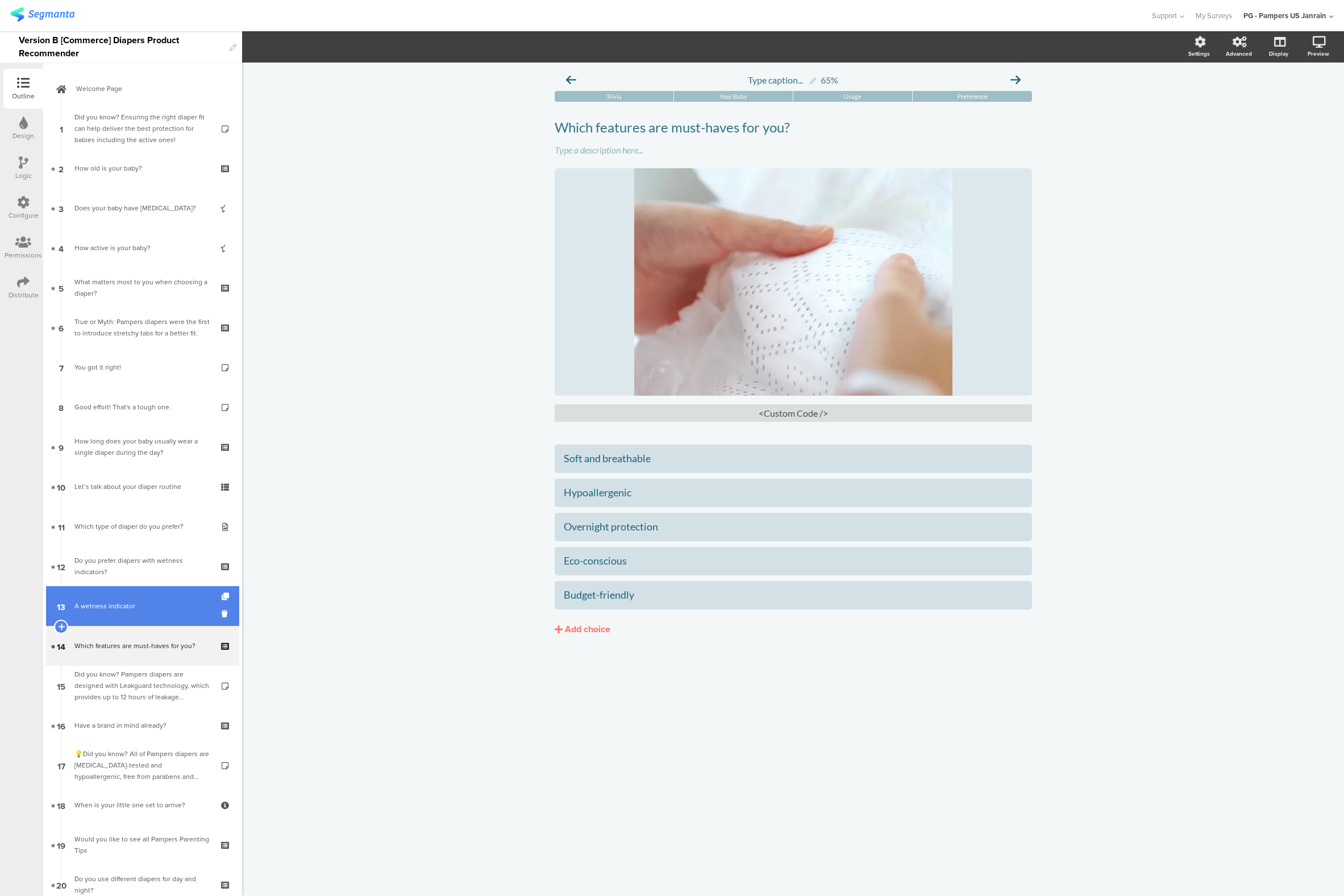
click at [131, 586] on link "13 A wetness indicator" at bounding box center [143, 606] width 193 height 40
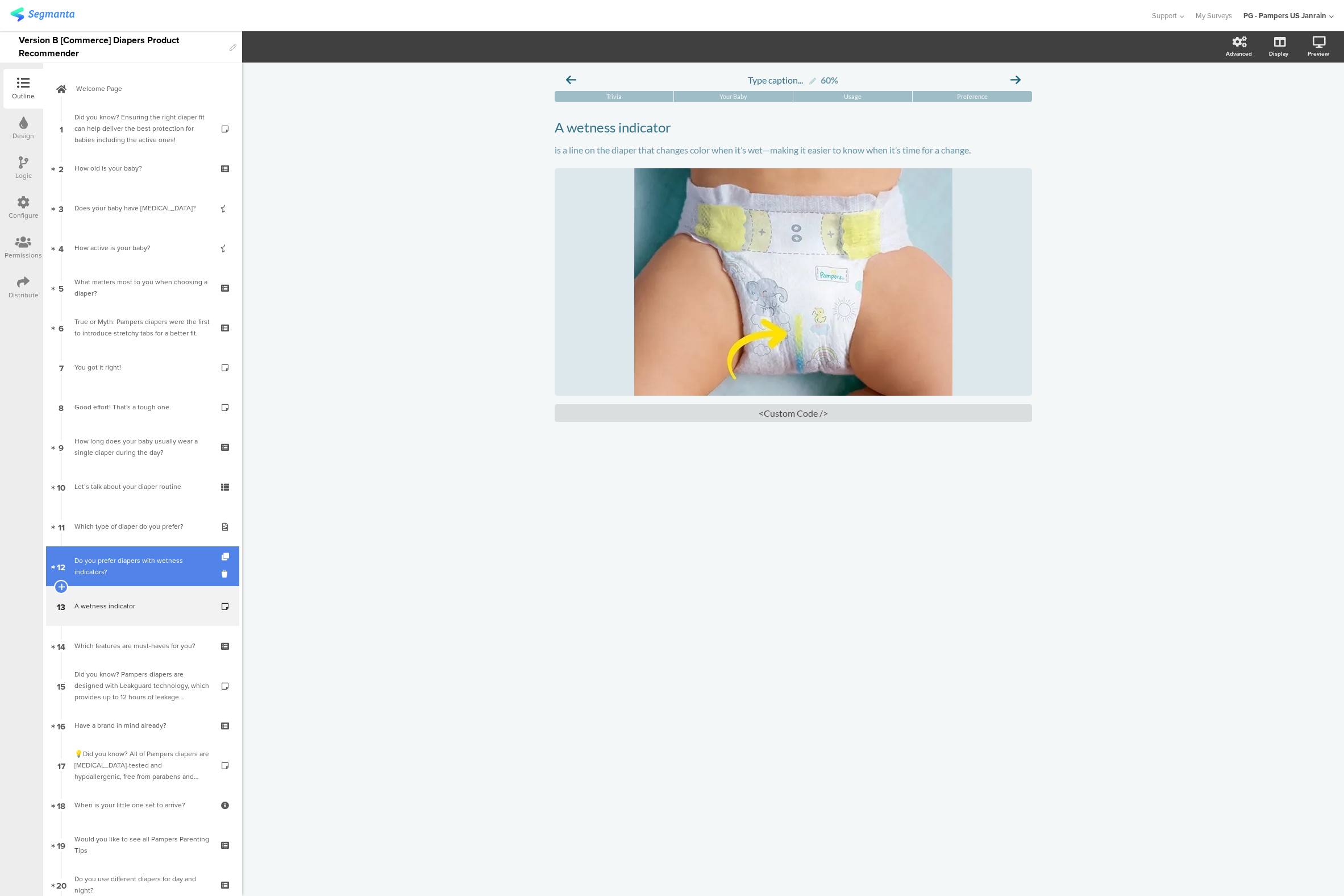
click at [124, 573] on div "Do you prefer diapers with wetness indicators?" at bounding box center [143, 566] width 136 height 23
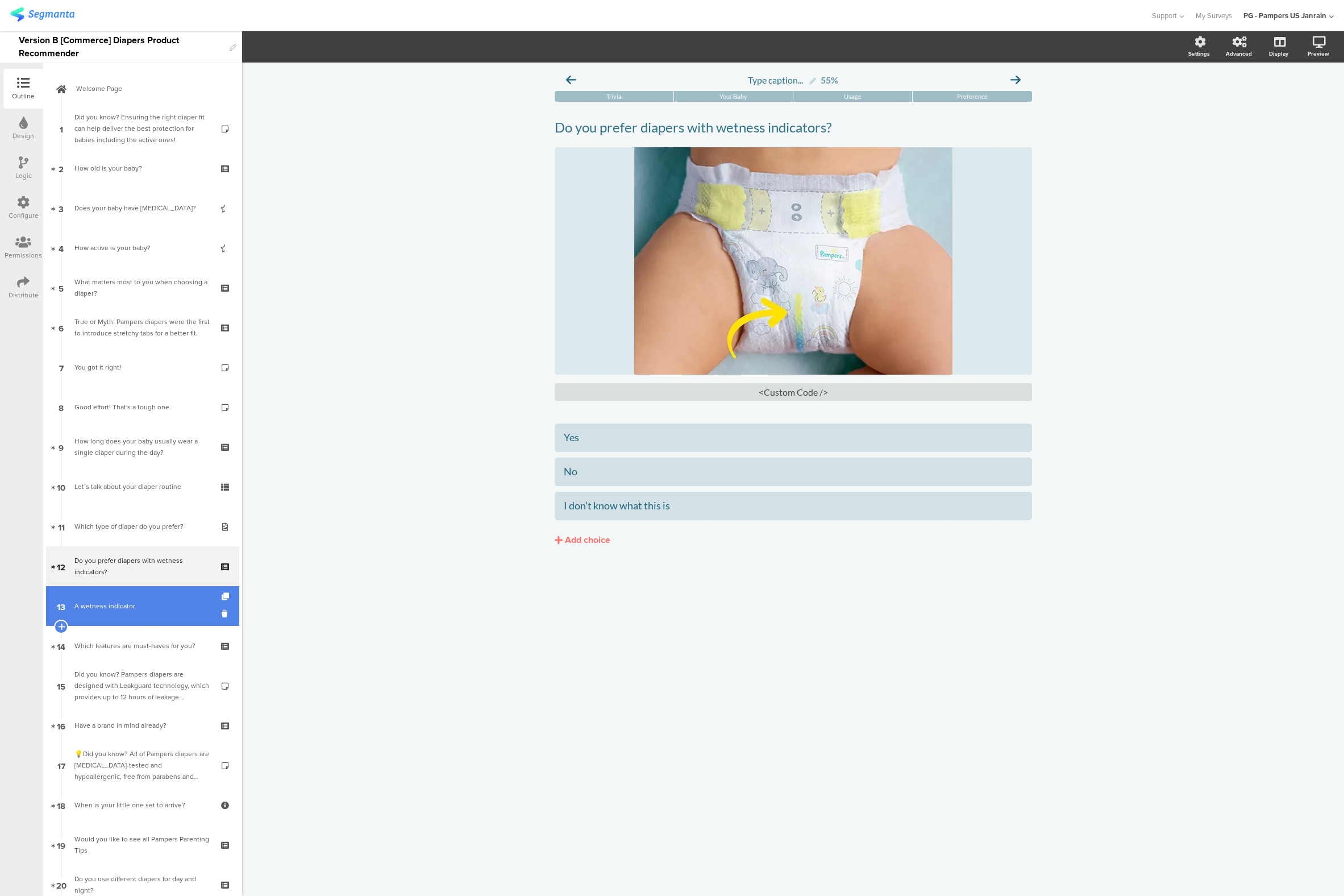
click at [113, 617] on link "13 A wetness indicator" at bounding box center [143, 606] width 193 height 40
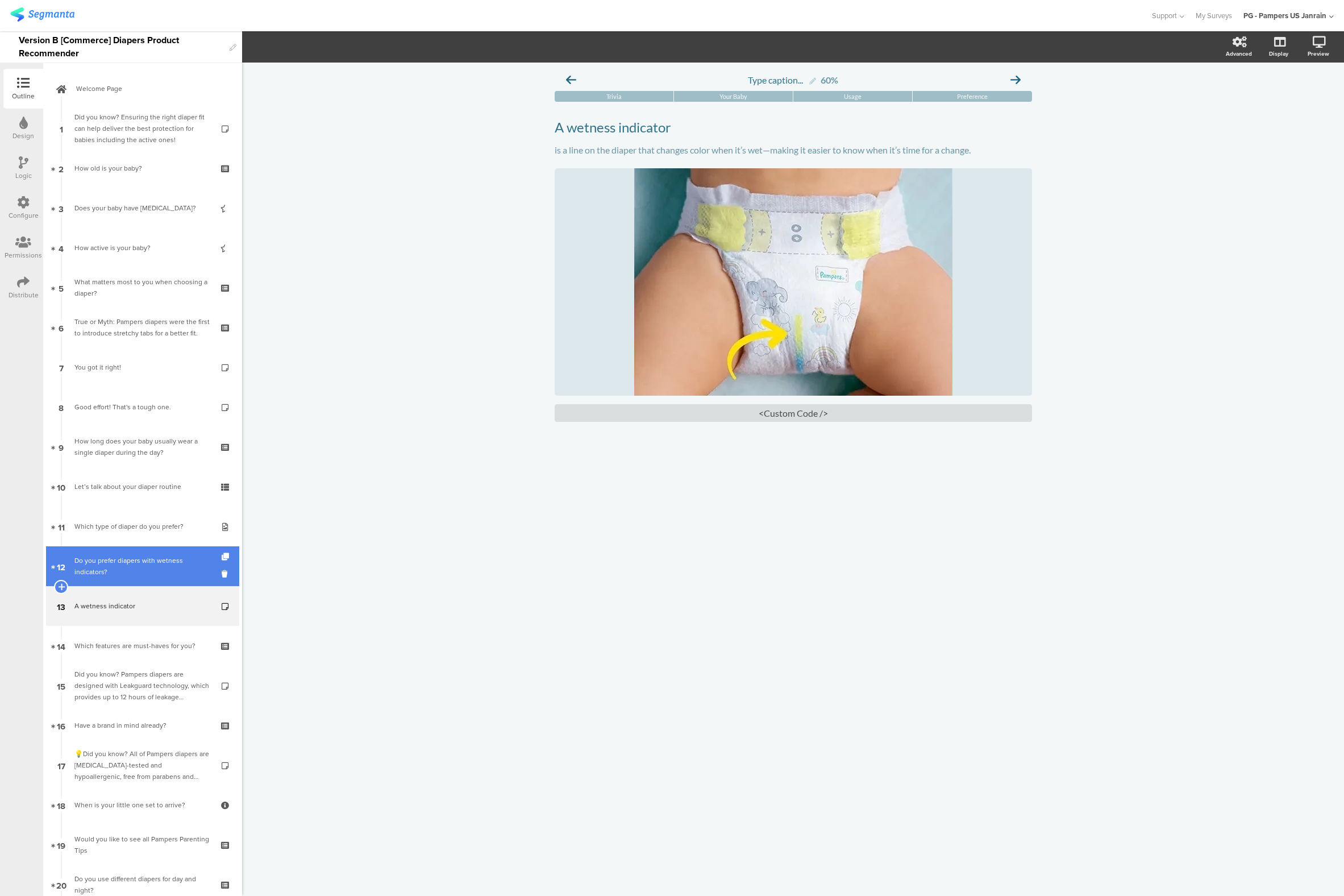
click at [119, 576] on div "Do you prefer diapers with wetness indicators?" at bounding box center [143, 566] width 136 height 23
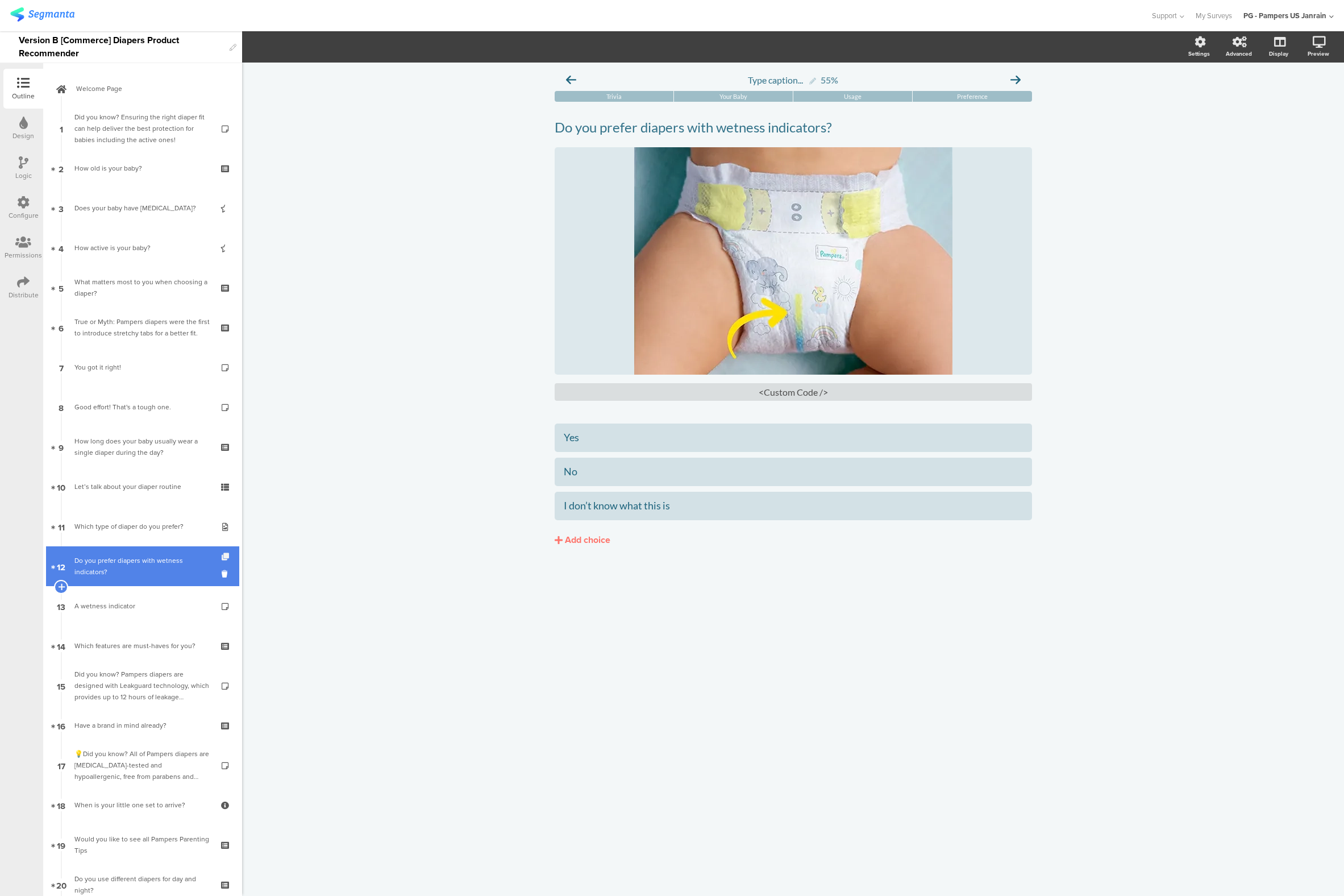
click at [222, 558] on icon at bounding box center [226, 557] width 10 height 7
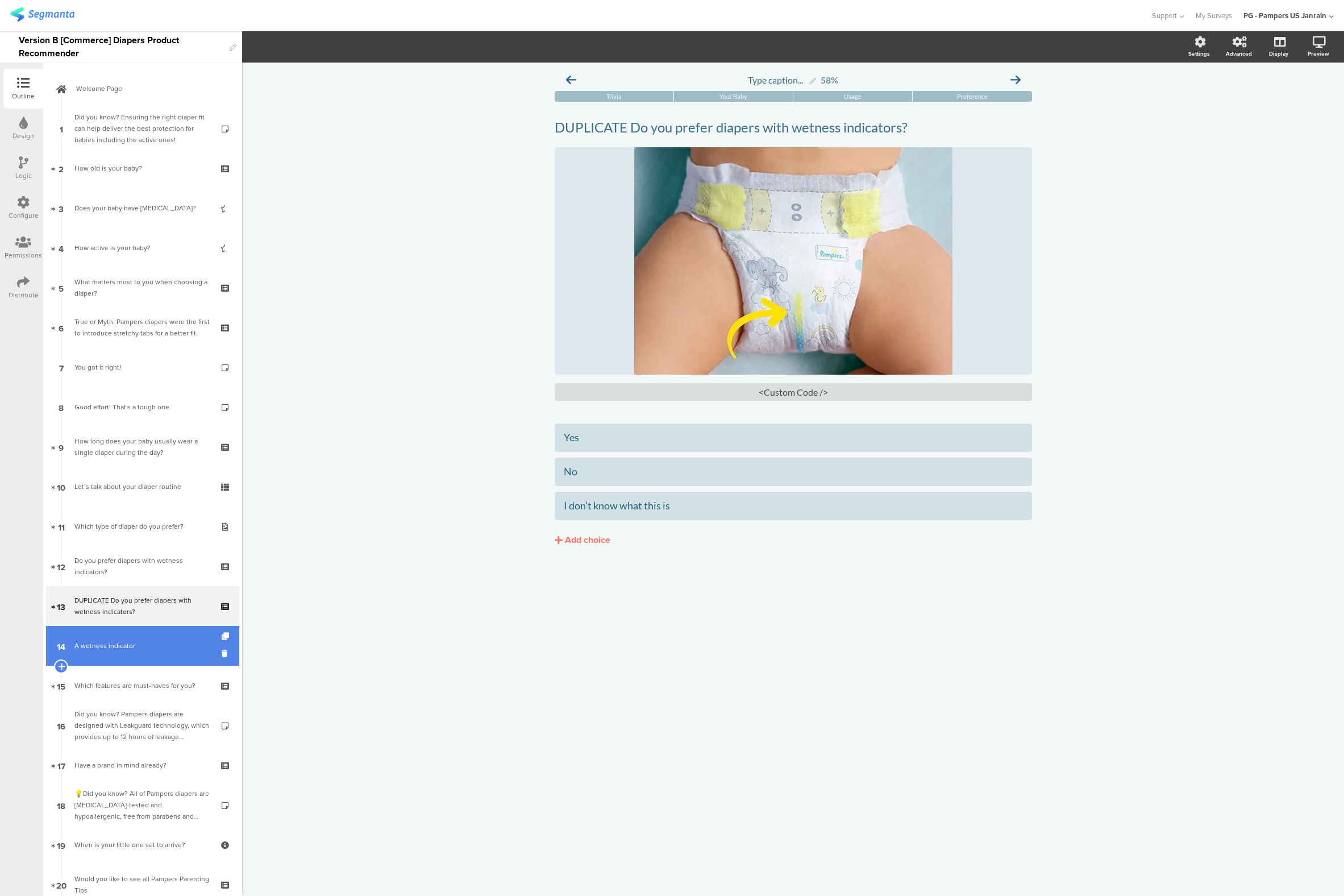
click at [116, 654] on link "14 A wetness indicator" at bounding box center [143, 646] width 193 height 40
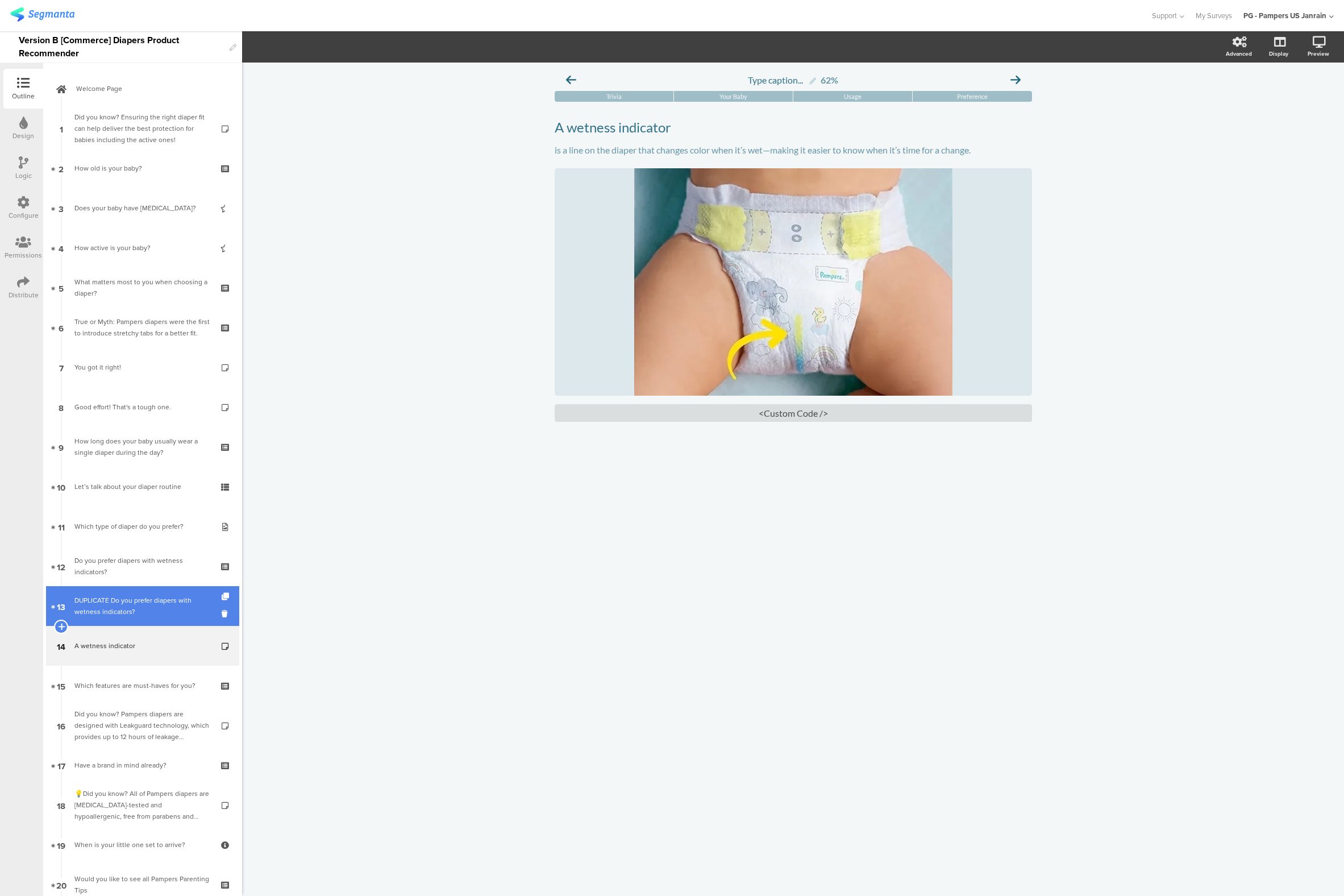
click at [92, 614] on div "DUPLICATE Do you prefer diapers with wetness indicators?" at bounding box center [143, 605] width 136 height 23
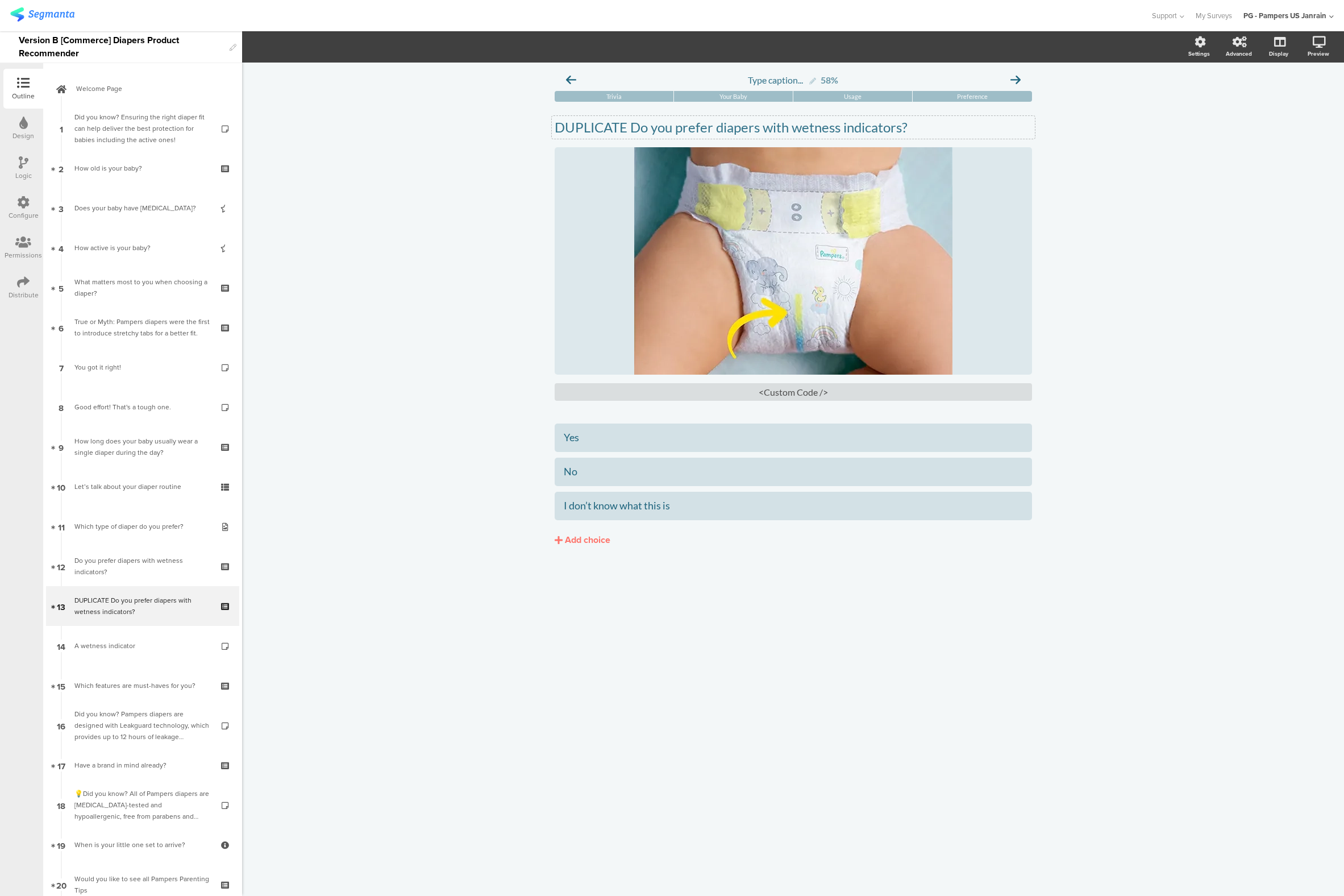
click at [630, 127] on div "DUPLICATE Do you prefer diapers with wetness indicators? DUPLICATE Do you prefe…" at bounding box center [794, 127] width 483 height 23
click at [630, 127] on p "DUPLICATE Do you prefer diapers with wetness indicators?" at bounding box center [794, 127] width 477 height 17
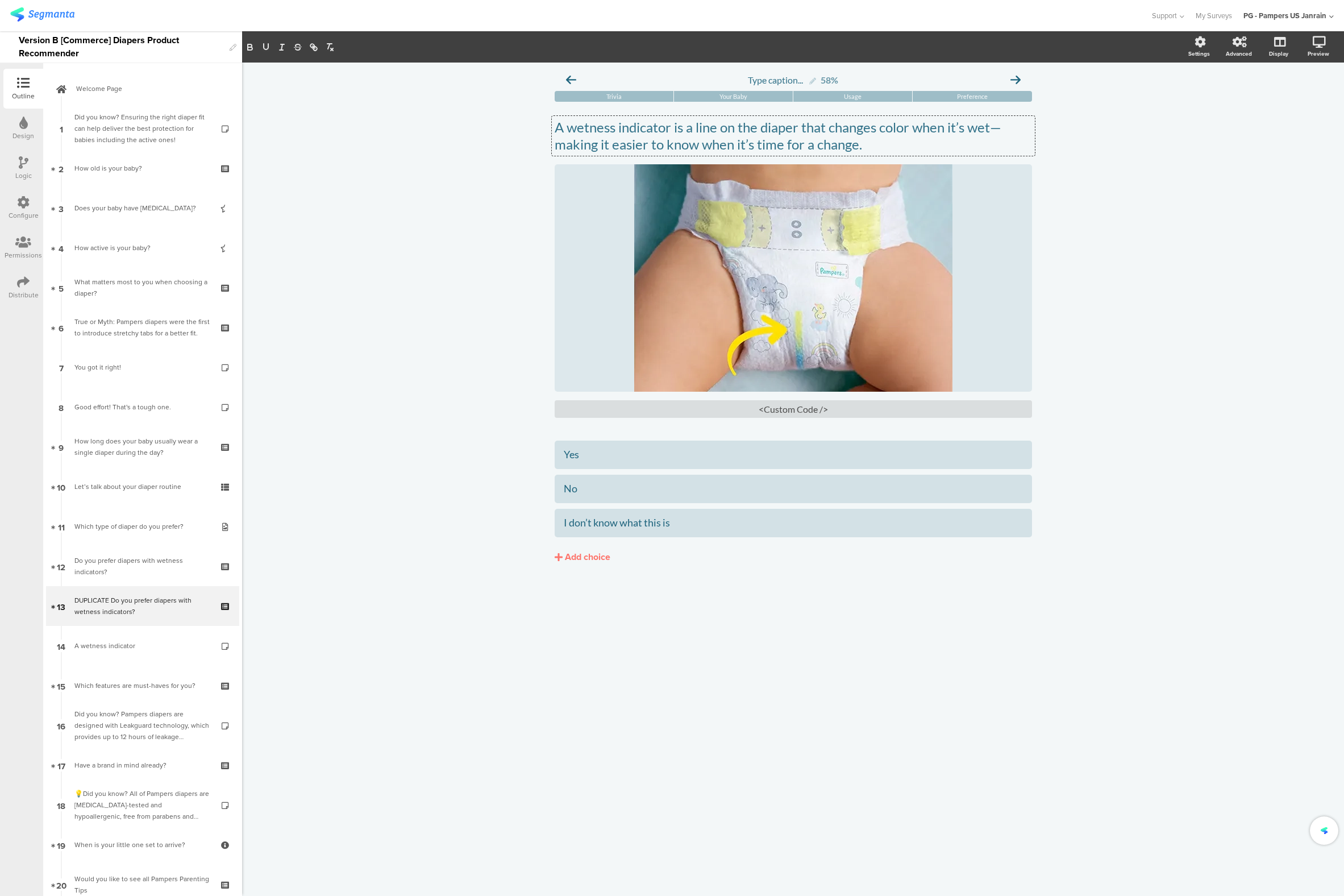
click at [335, 541] on div "Type caption... 58% [GEOGRAPHIC_DATA] Your Baby Usage Preference /" at bounding box center [794, 479] width 1102 height 833
click at [612, 461] on div "Yes" at bounding box center [793, 455] width 459 height 13
click at [611, 461] on div "Yes" at bounding box center [793, 455] width 459 height 13
click at [587, 497] on div "No" at bounding box center [793, 489] width 459 height 19
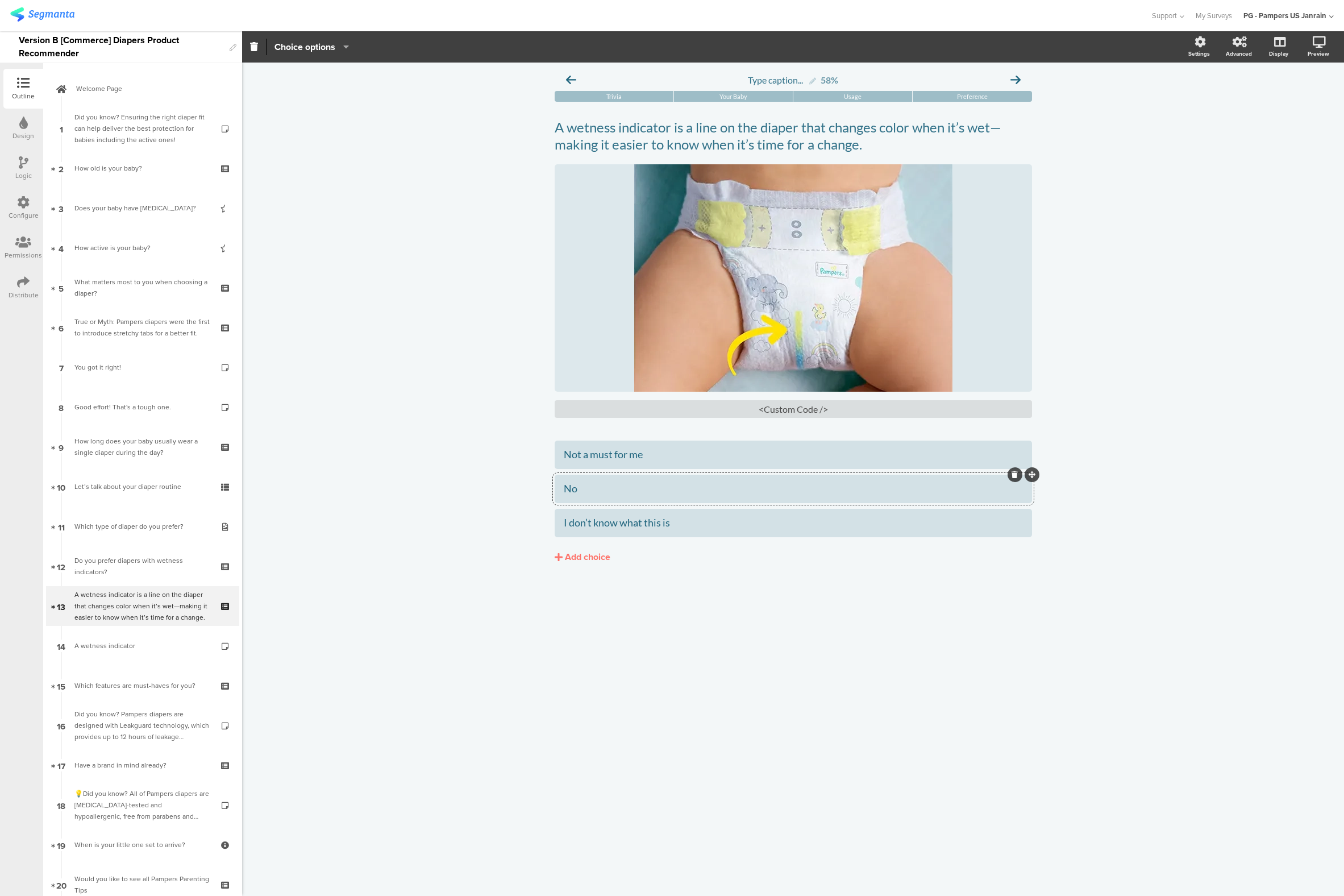
click at [587, 497] on div "No" at bounding box center [793, 489] width 459 height 19
click at [583, 491] on div "No" at bounding box center [793, 488] width 459 height 13
drag, startPoint x: 582, startPoint y: 491, endPoint x: 554, endPoint y: 491, distance: 28.0
click at [555, 491] on div "No" at bounding box center [794, 488] width 477 height 29
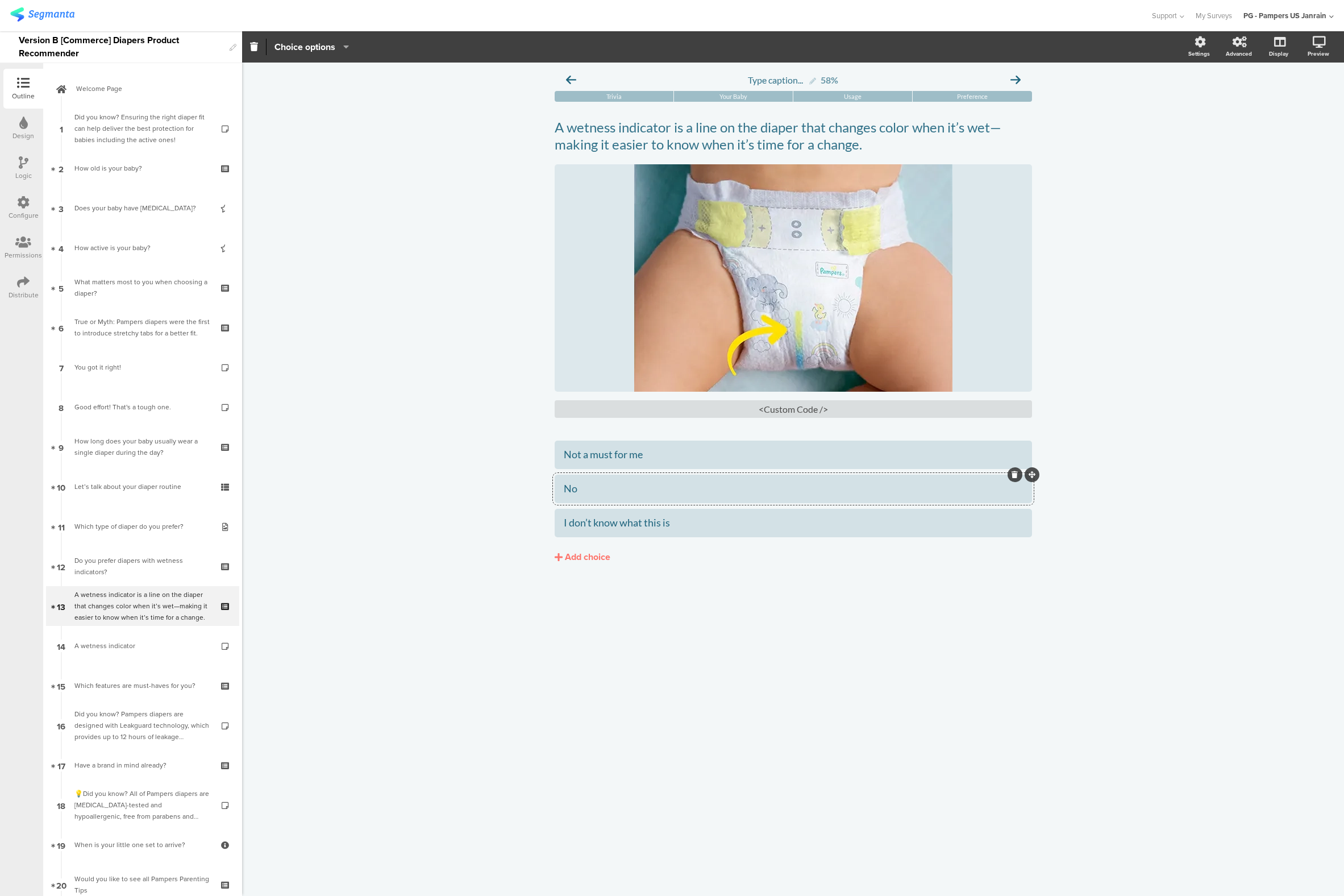
click at [567, 492] on div "No" at bounding box center [793, 488] width 459 height 13
click at [1011, 502] on div at bounding box center [1023, 509] width 34 height 15
click at [1013, 510] on icon at bounding box center [1015, 508] width 7 height 7
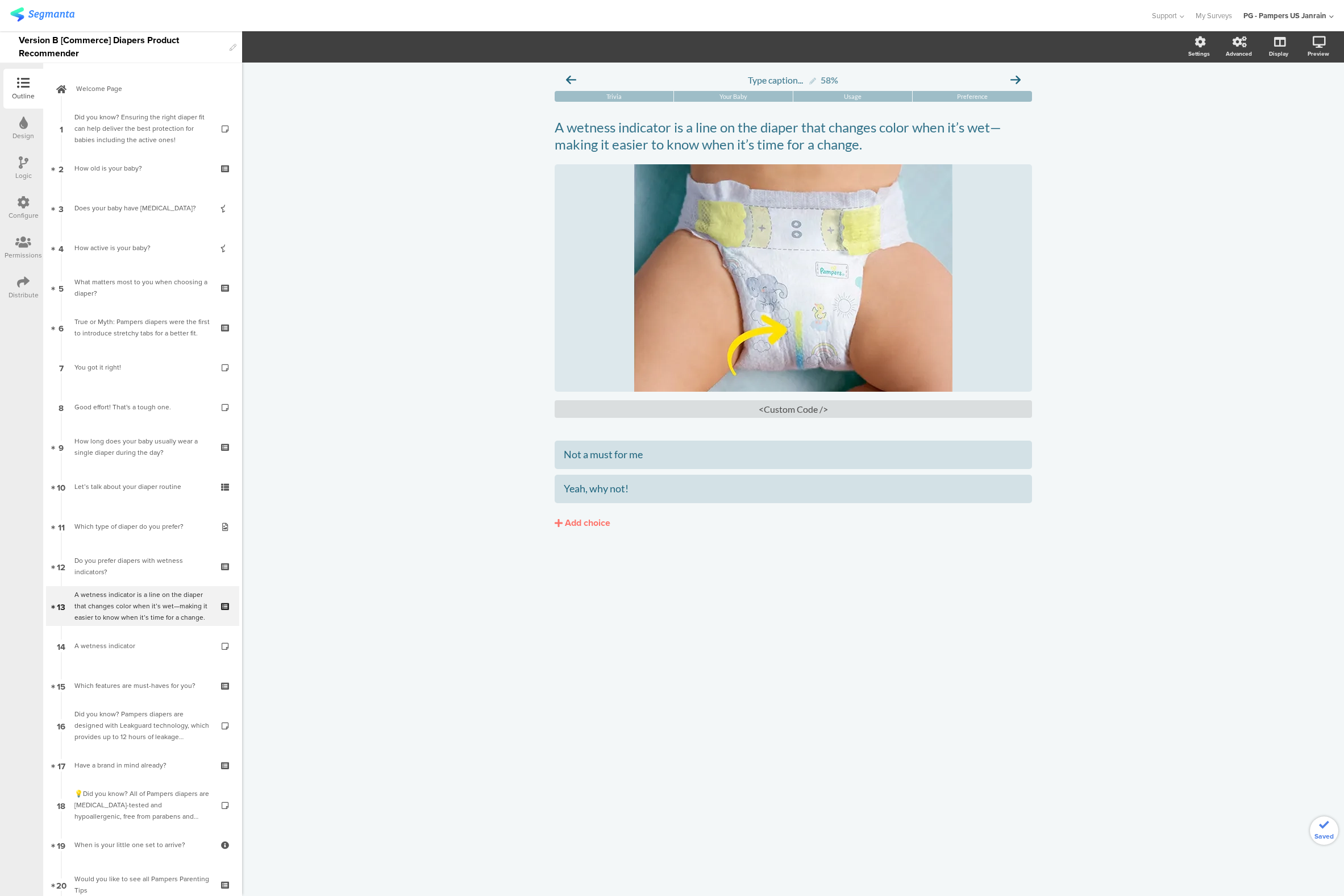
click at [638, 631] on div "Type caption... 58% [GEOGRAPHIC_DATA] Your Baby Usage Preference /" at bounding box center [794, 479] width 1102 height 833
click at [140, 660] on link "14 A wetness indicator" at bounding box center [143, 646] width 193 height 40
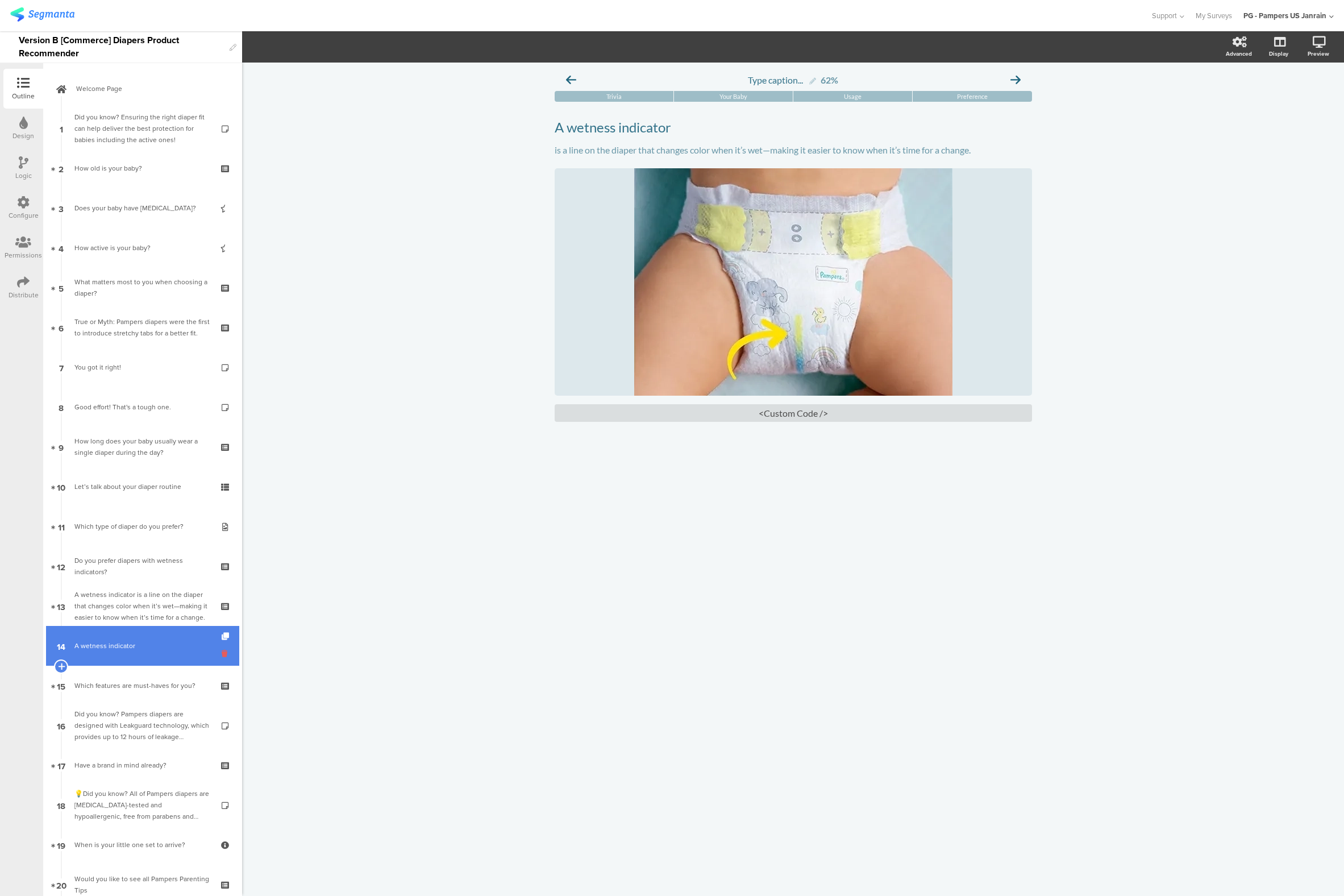
click at [222, 652] on icon at bounding box center [226, 653] width 10 height 11
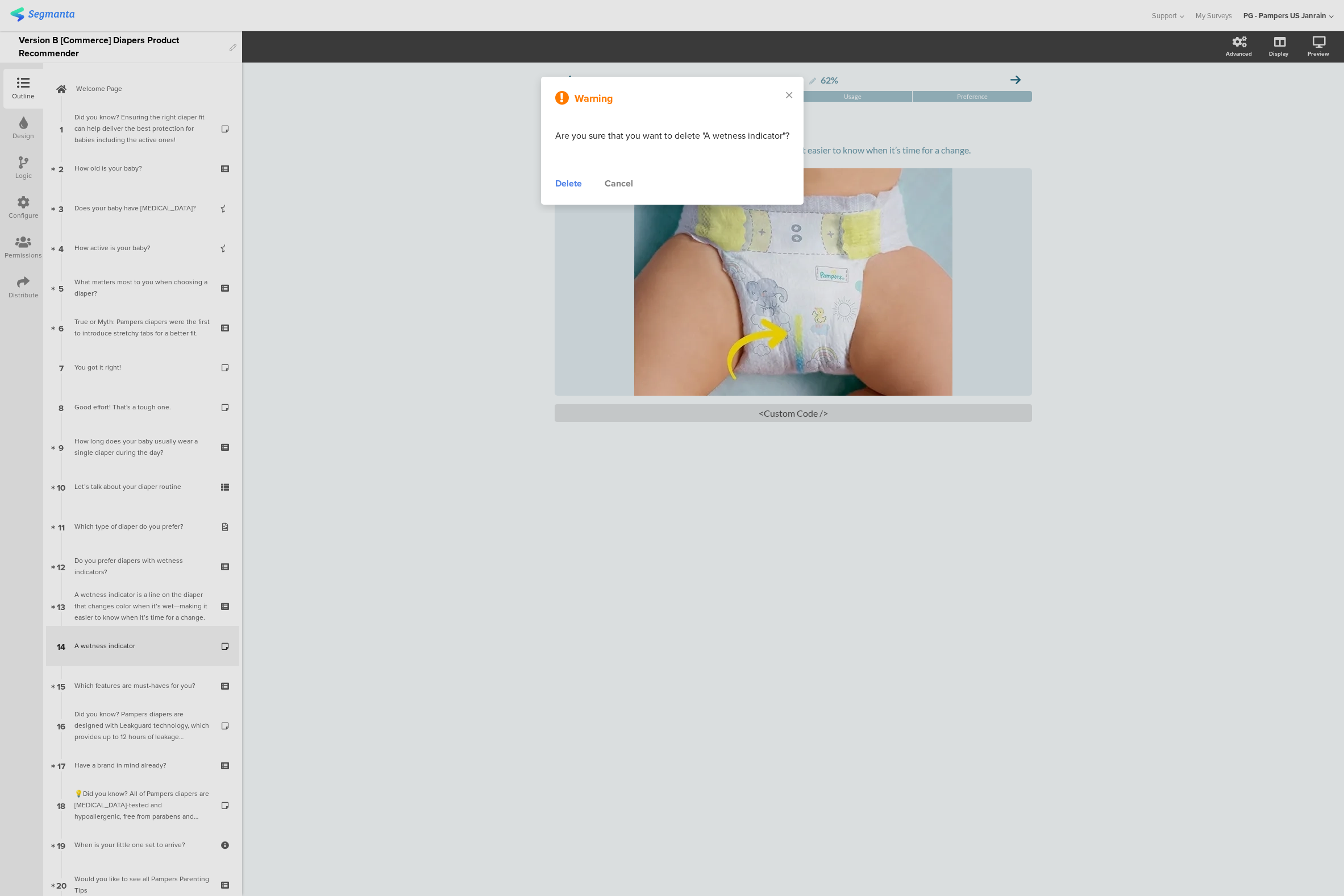
click at [556, 192] on div "Warning Are you sure that you want to delete "A wetness indicator"? Delete Canc…" at bounding box center [672, 141] width 263 height 128
click at [556, 190] on div "Delete" at bounding box center [569, 184] width 26 height 14
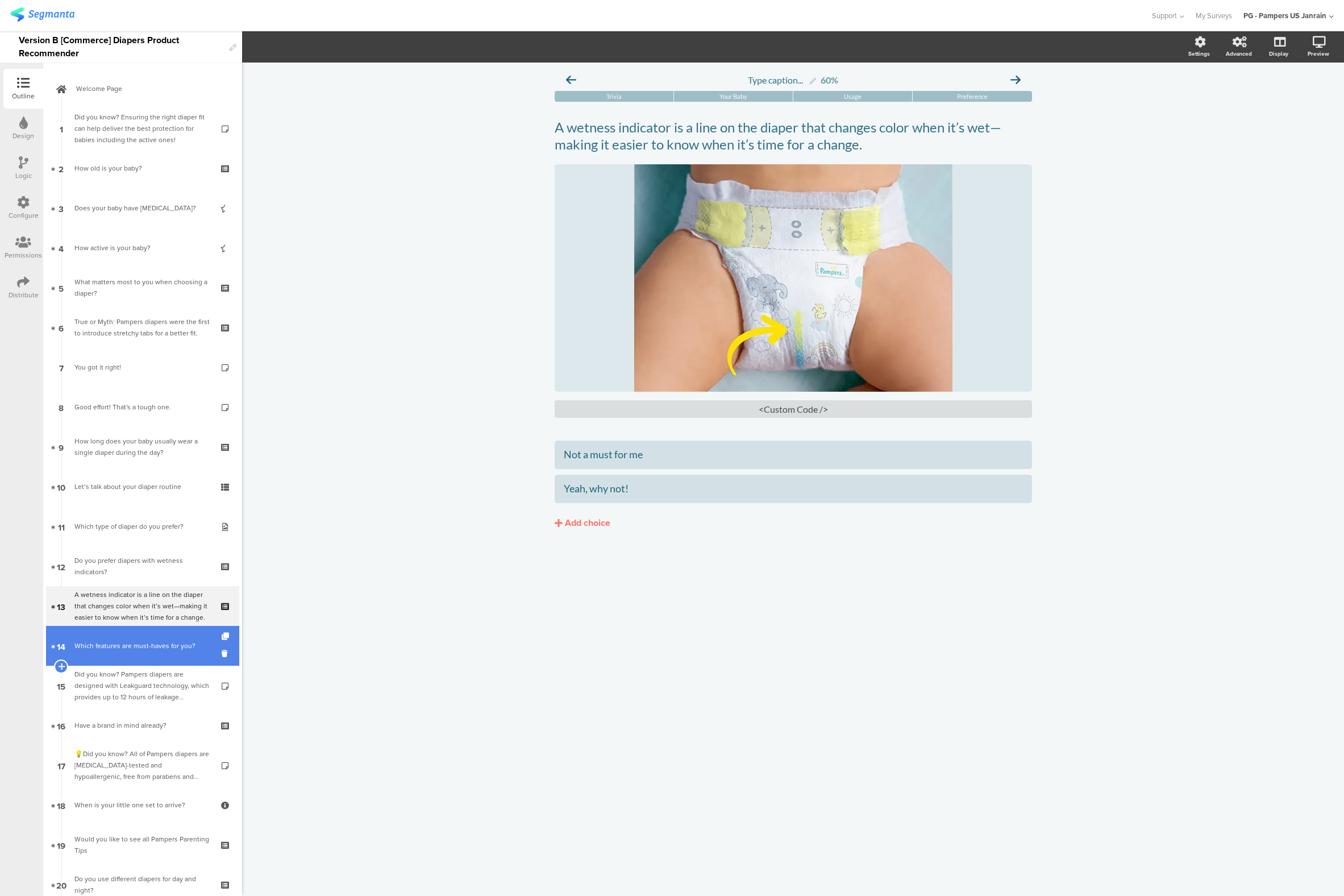
click at [94, 656] on link "14 Which features are must-haves for you?" at bounding box center [143, 646] width 193 height 40
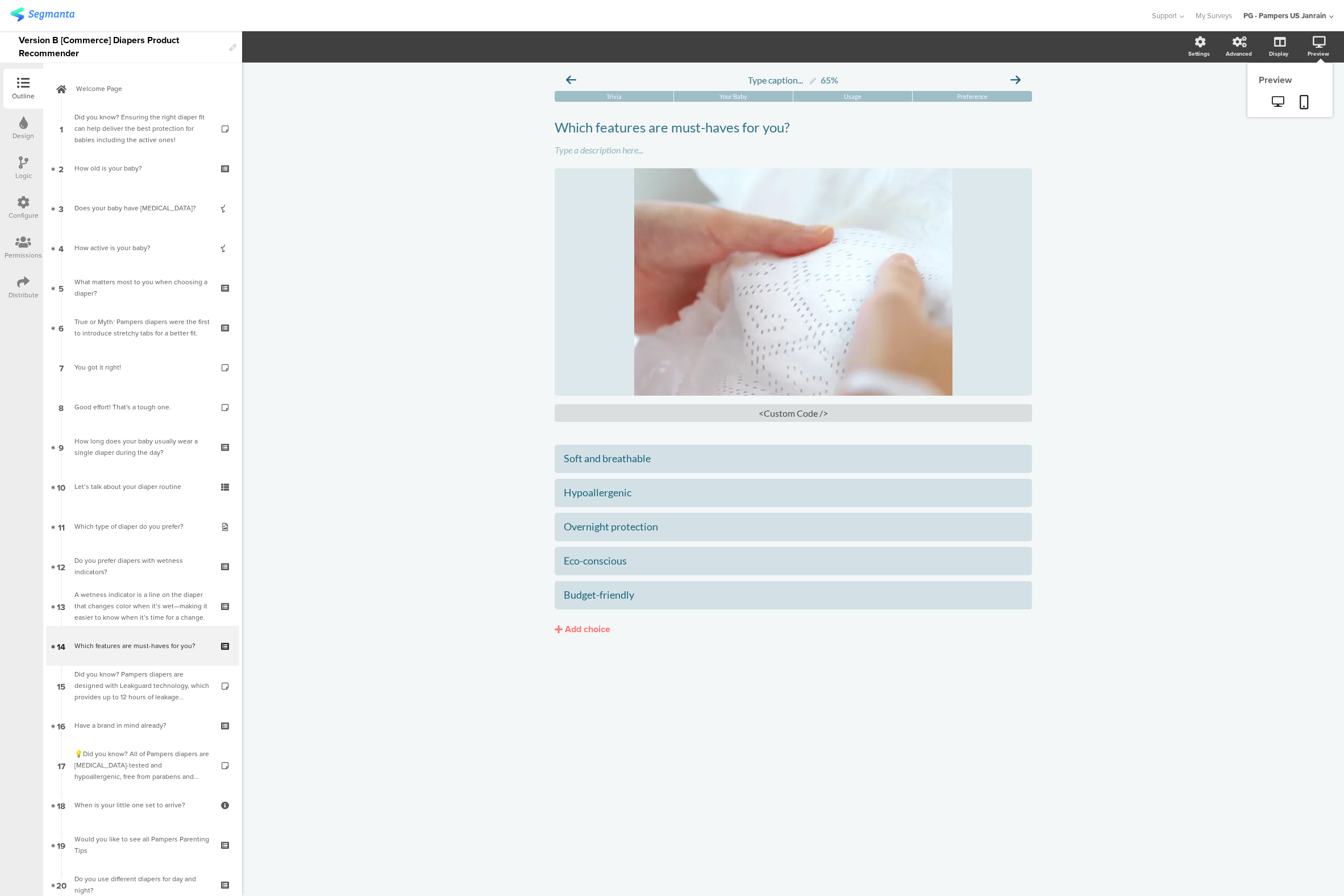
click at [1321, 42] on icon at bounding box center [1320, 42] width 13 height 12
click at [1307, 97] on icon at bounding box center [1304, 102] width 9 height 14
click at [408, 490] on div "Type caption... 65% [GEOGRAPHIC_DATA] Your Baby Usage Preference Which features…" at bounding box center [794, 479] width 1102 height 833
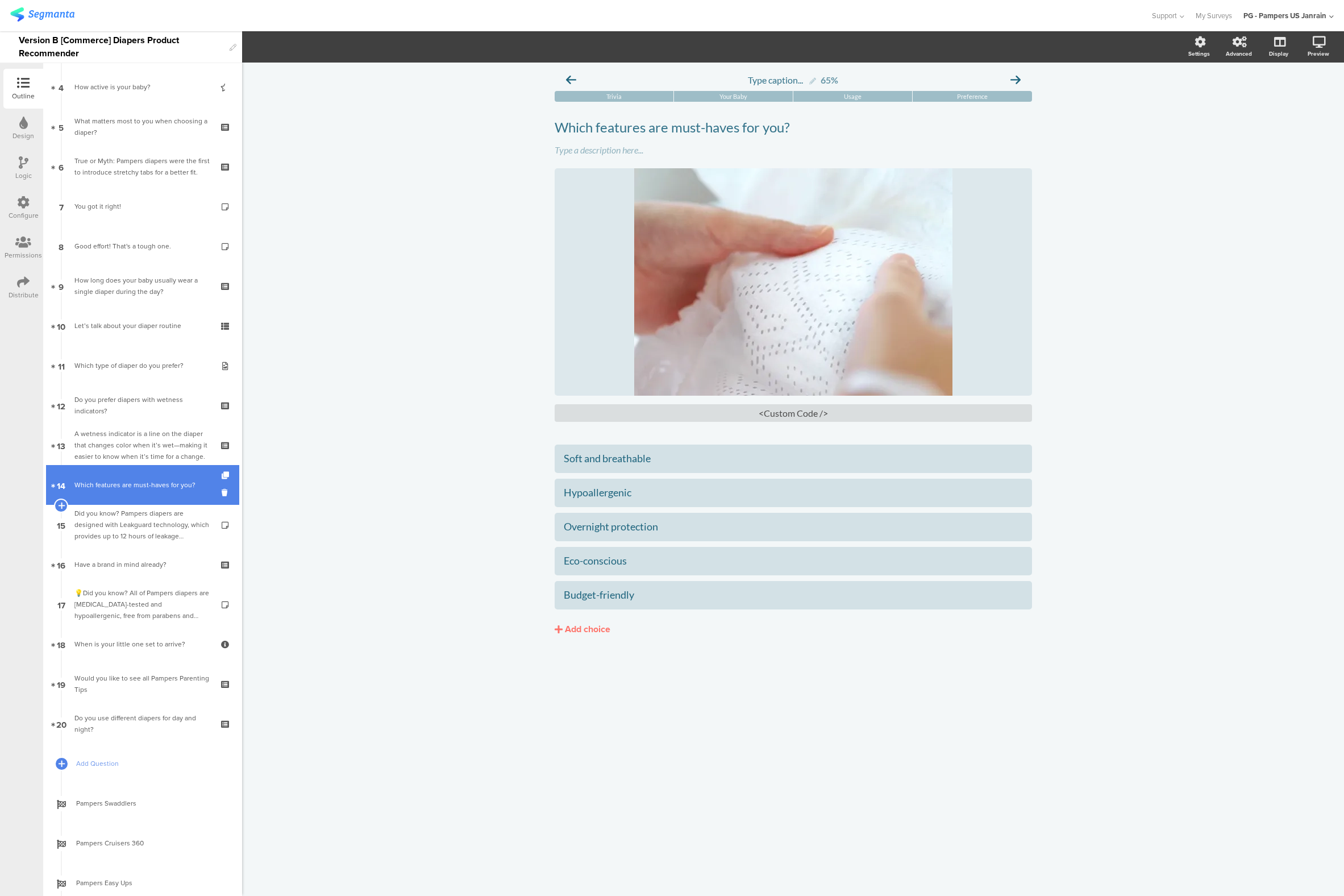
scroll to position [273, 0]
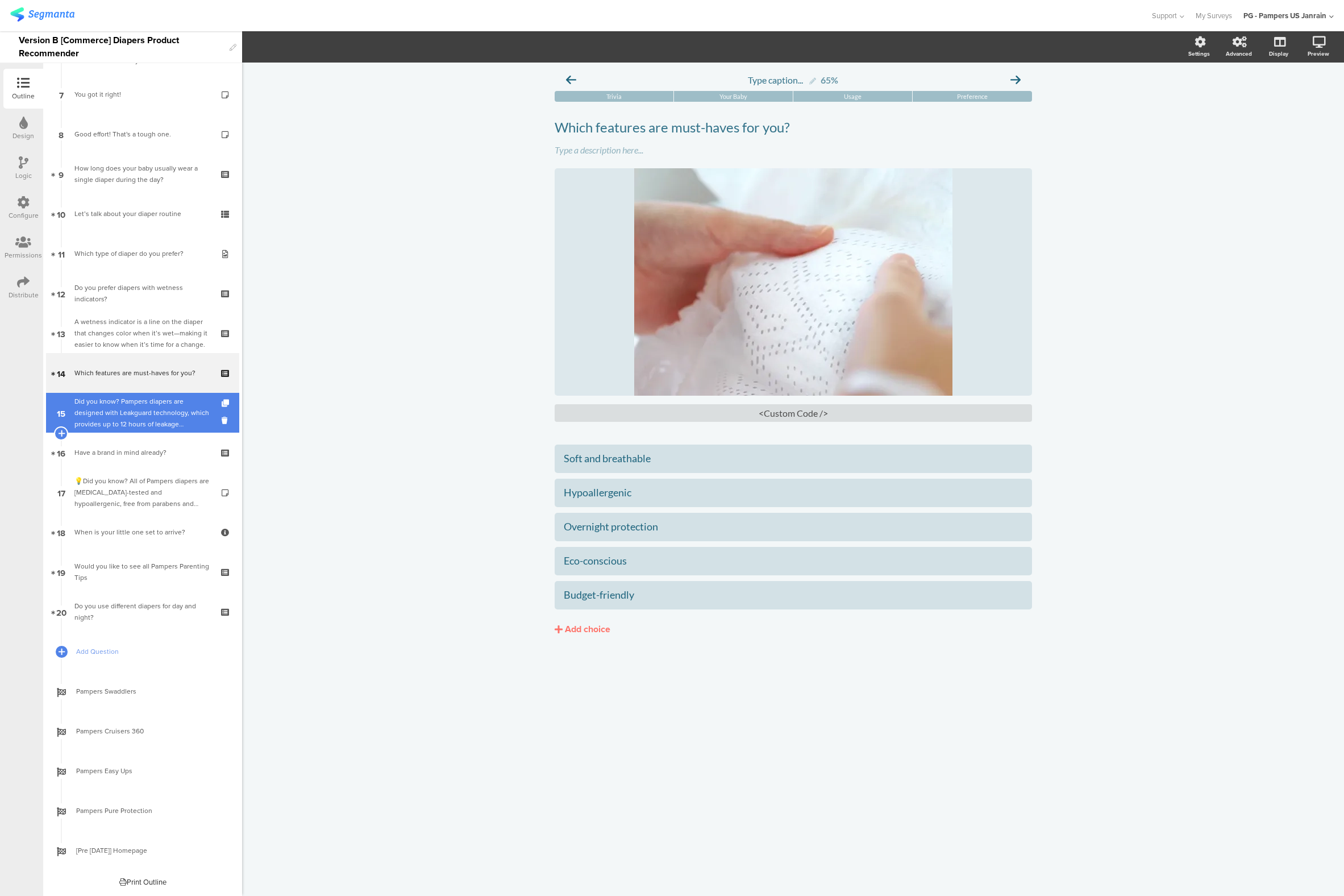
click at [160, 409] on div "Did you know? Pampers diapers are designed with Leakguard technology, which pro…" at bounding box center [143, 412] width 136 height 34
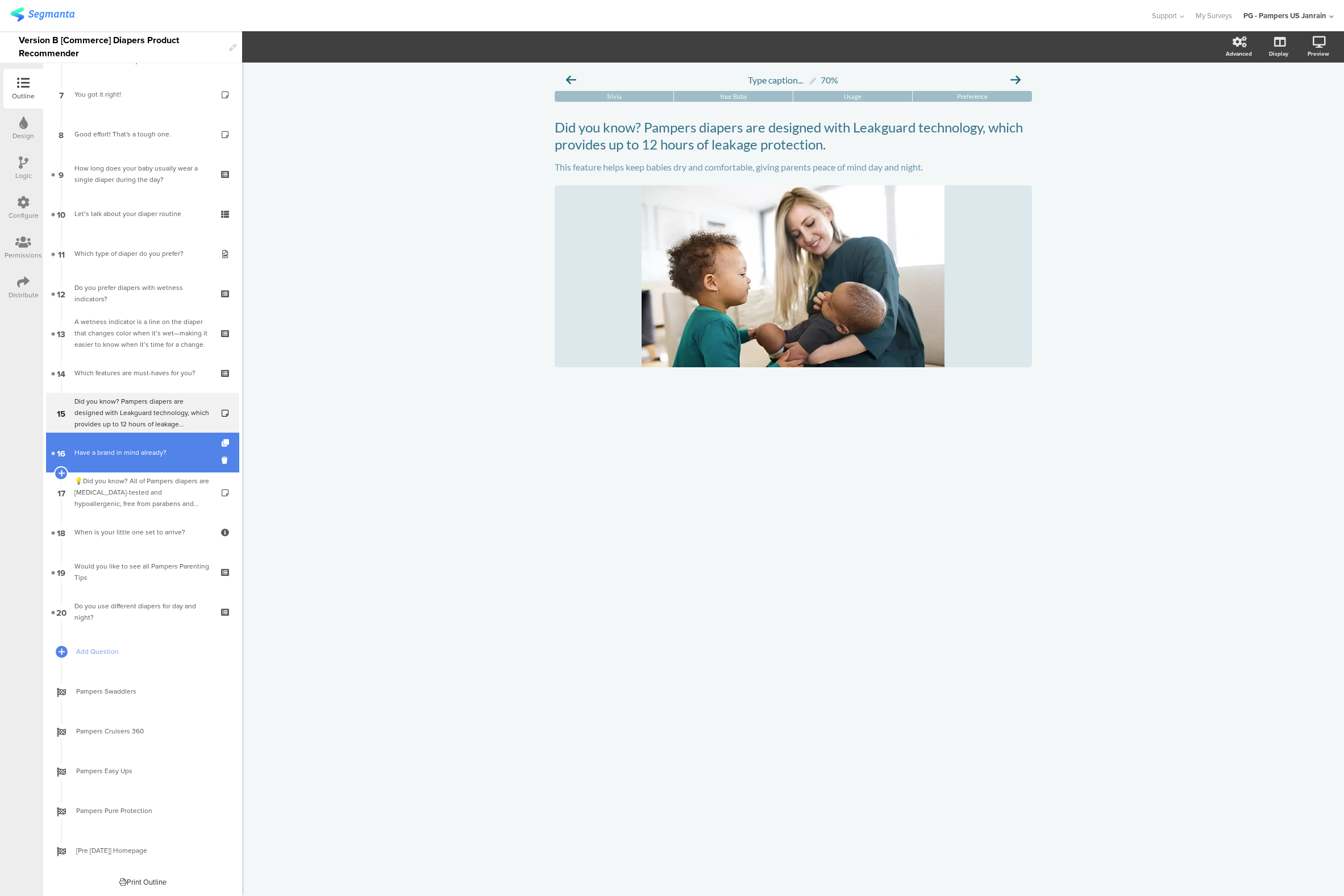
click at [141, 449] on div "Have a brand in mind already?" at bounding box center [143, 452] width 136 height 12
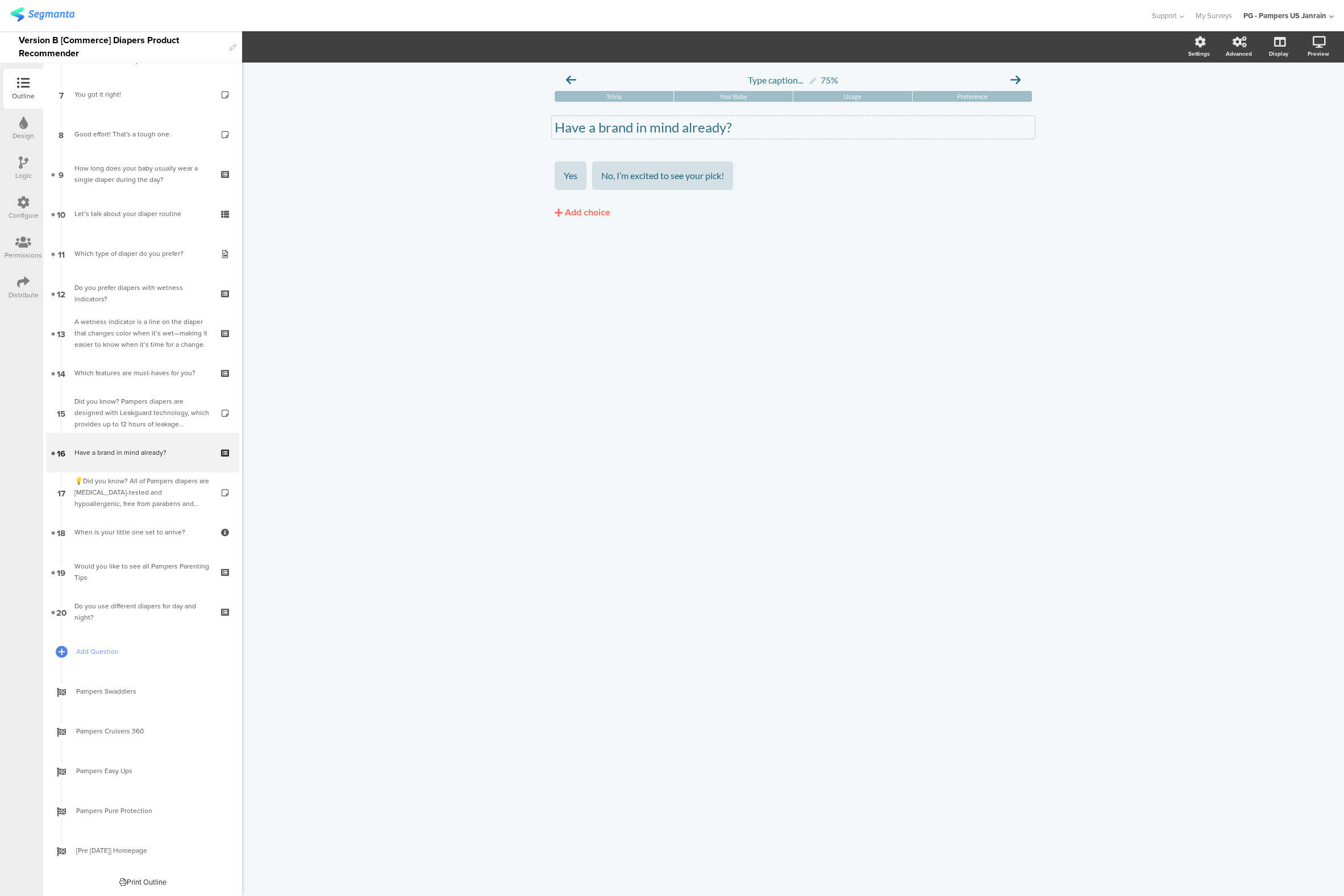
click at [570, 127] on div "Have a brand in mind already? Have a brand in mind already?" at bounding box center [794, 127] width 483 height 23
click at [570, 127] on p "Have a brand in mind already?" at bounding box center [794, 127] width 477 height 17
click at [359, 519] on div "Type caption... 75% [GEOGRAPHIC_DATA] Your Baby Usage Preference Do you a brand…" at bounding box center [794, 479] width 1102 height 833
click at [107, 408] on div "Did you know? Pampers diapers are designed with Leakguard technology, which pro…" at bounding box center [143, 412] width 136 height 34
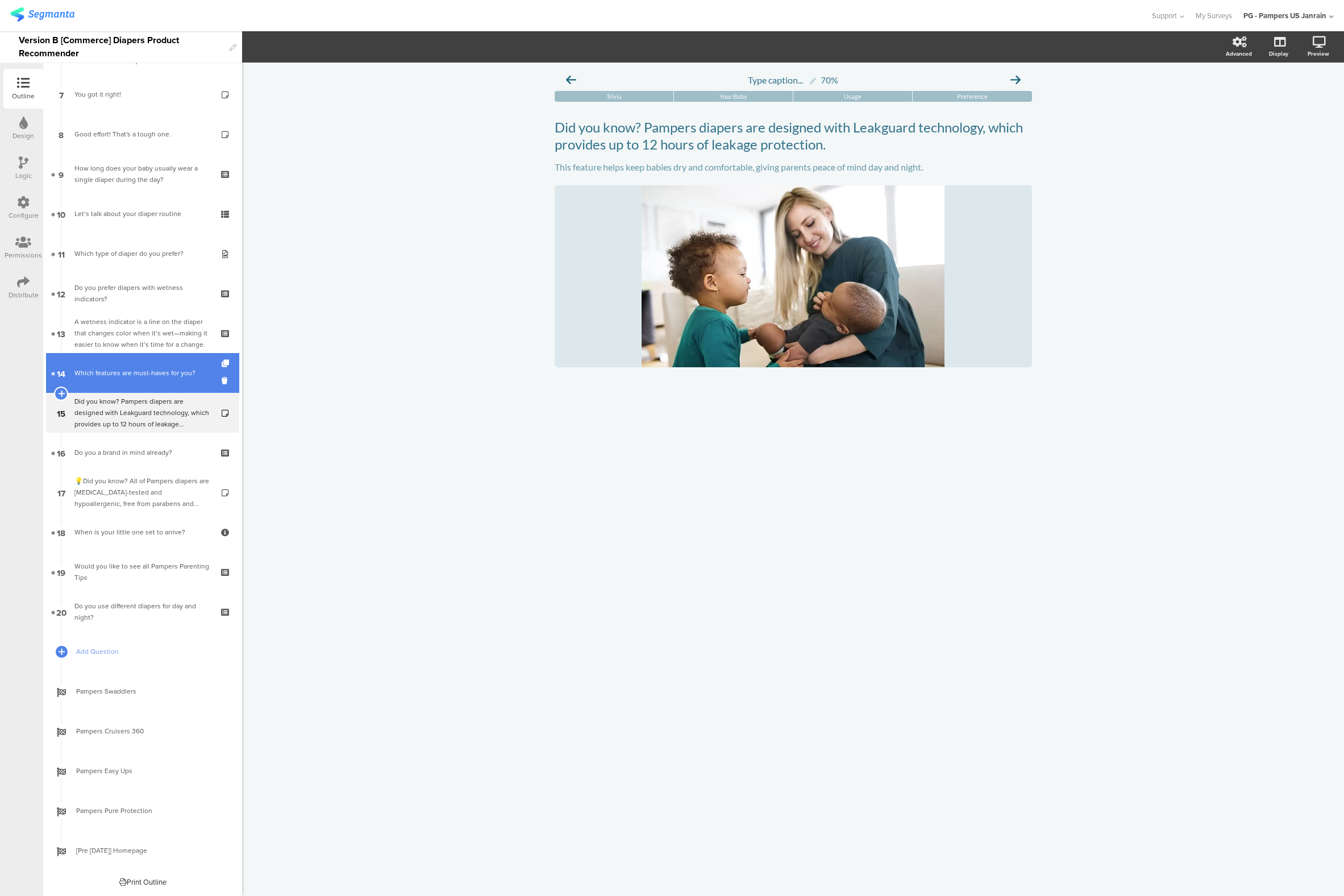
click at [108, 383] on link "14 Which features are must-haves for you?" at bounding box center [143, 373] width 193 height 40
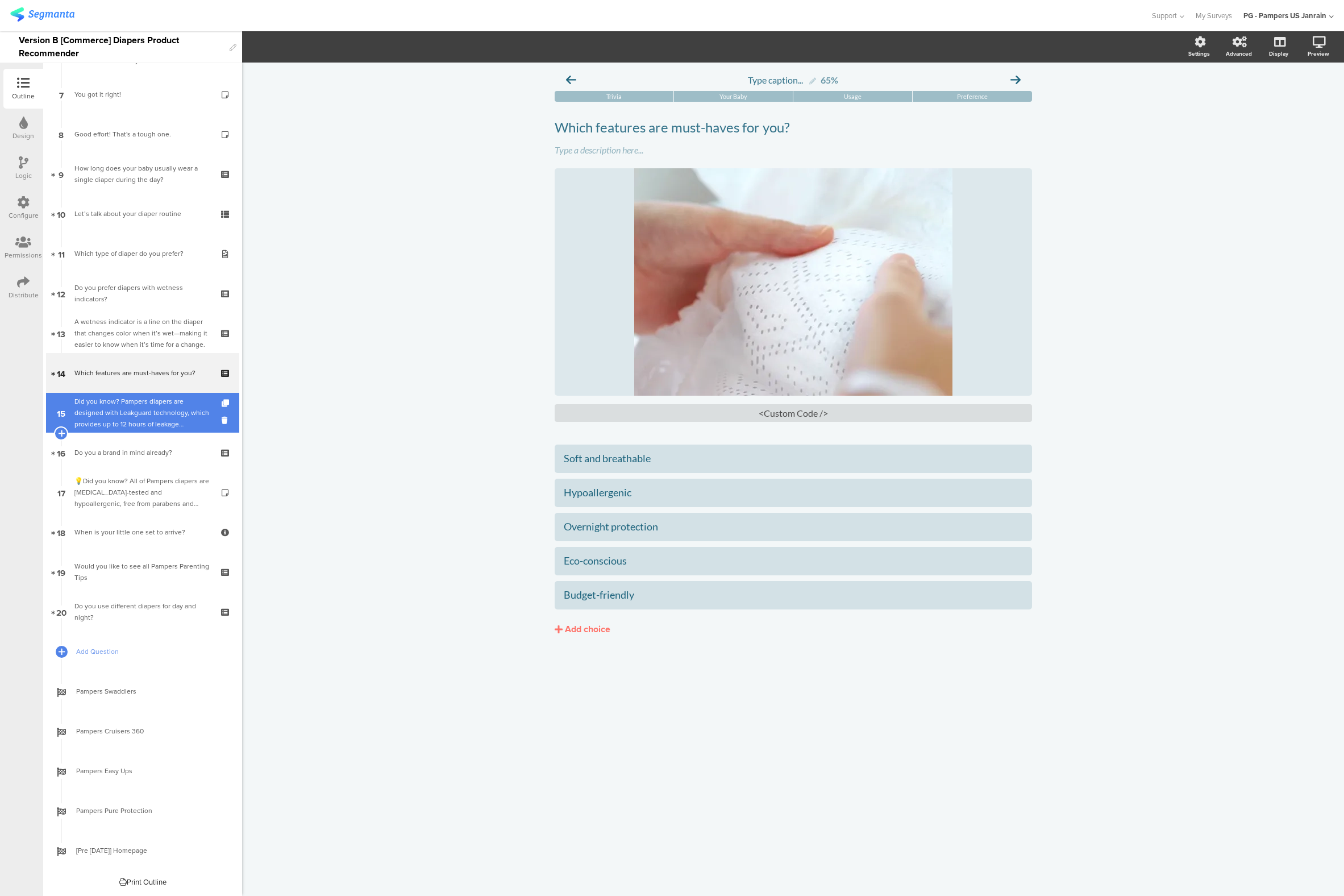
click at [106, 408] on div "Did you know? Pampers diapers are designed with Leakguard technology, which pro…" at bounding box center [143, 412] width 136 height 34
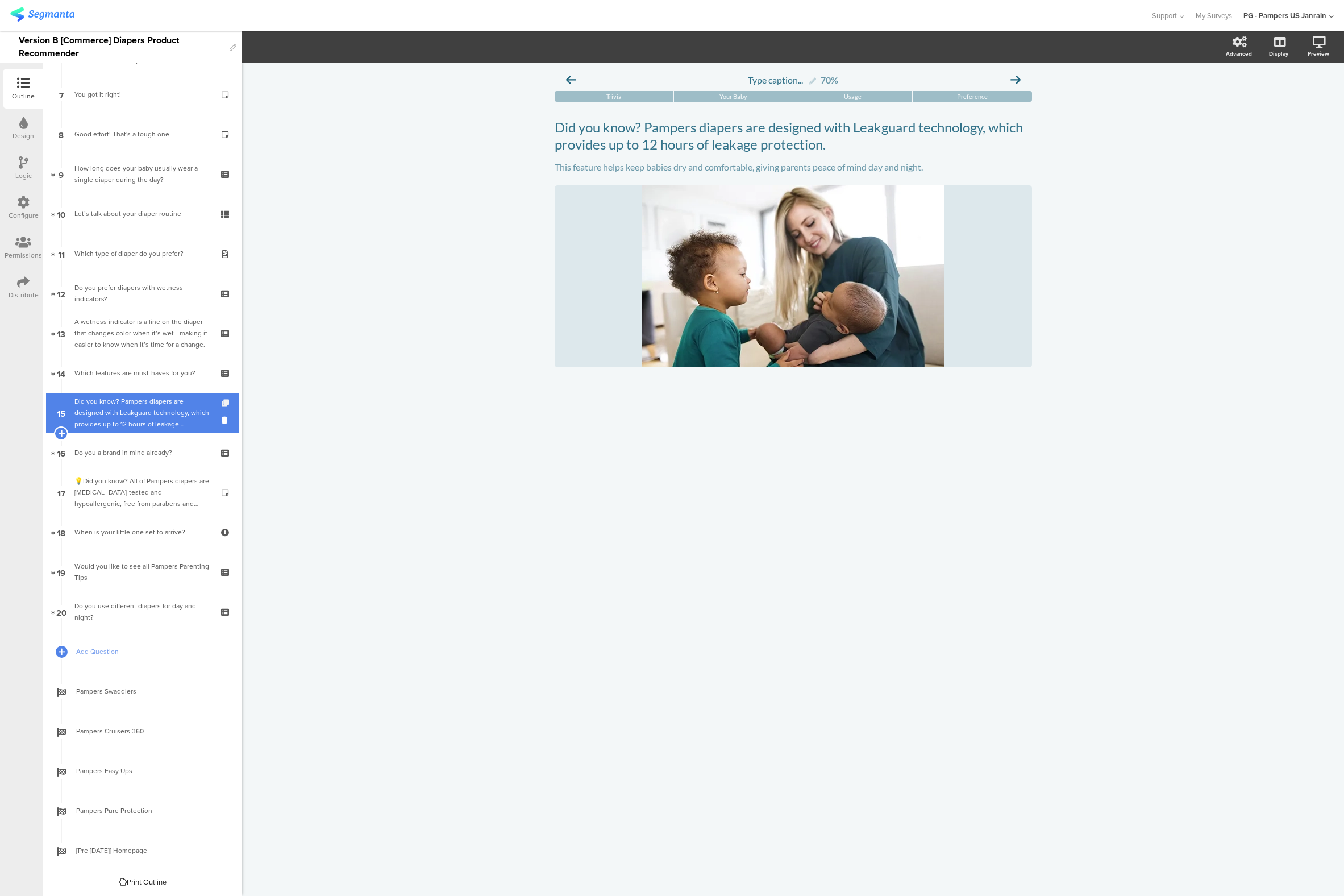
click at [222, 403] on icon at bounding box center [226, 403] width 10 height 7
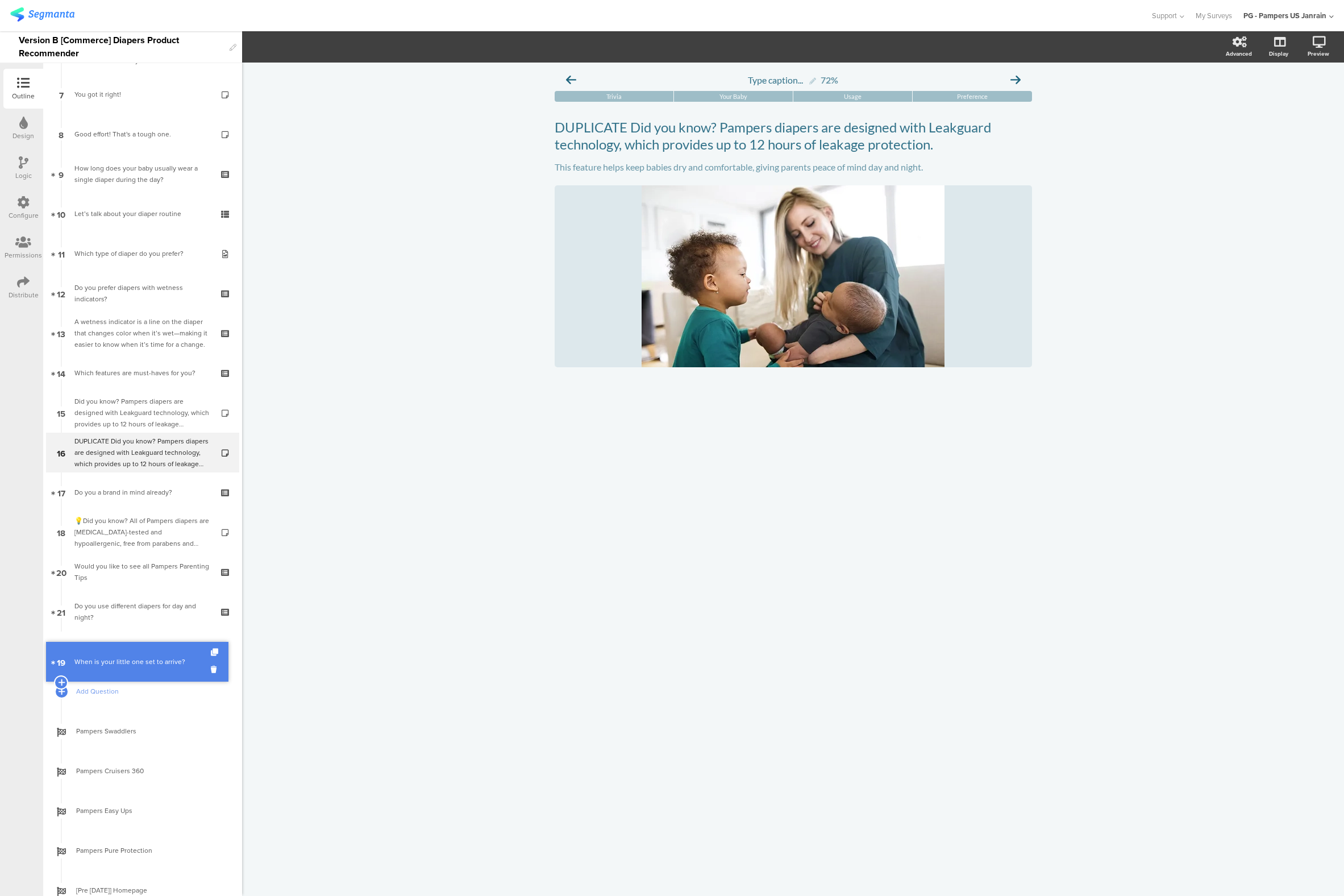
drag, startPoint x: 95, startPoint y: 562, endPoint x: 95, endPoint y: 652, distance: 90.0
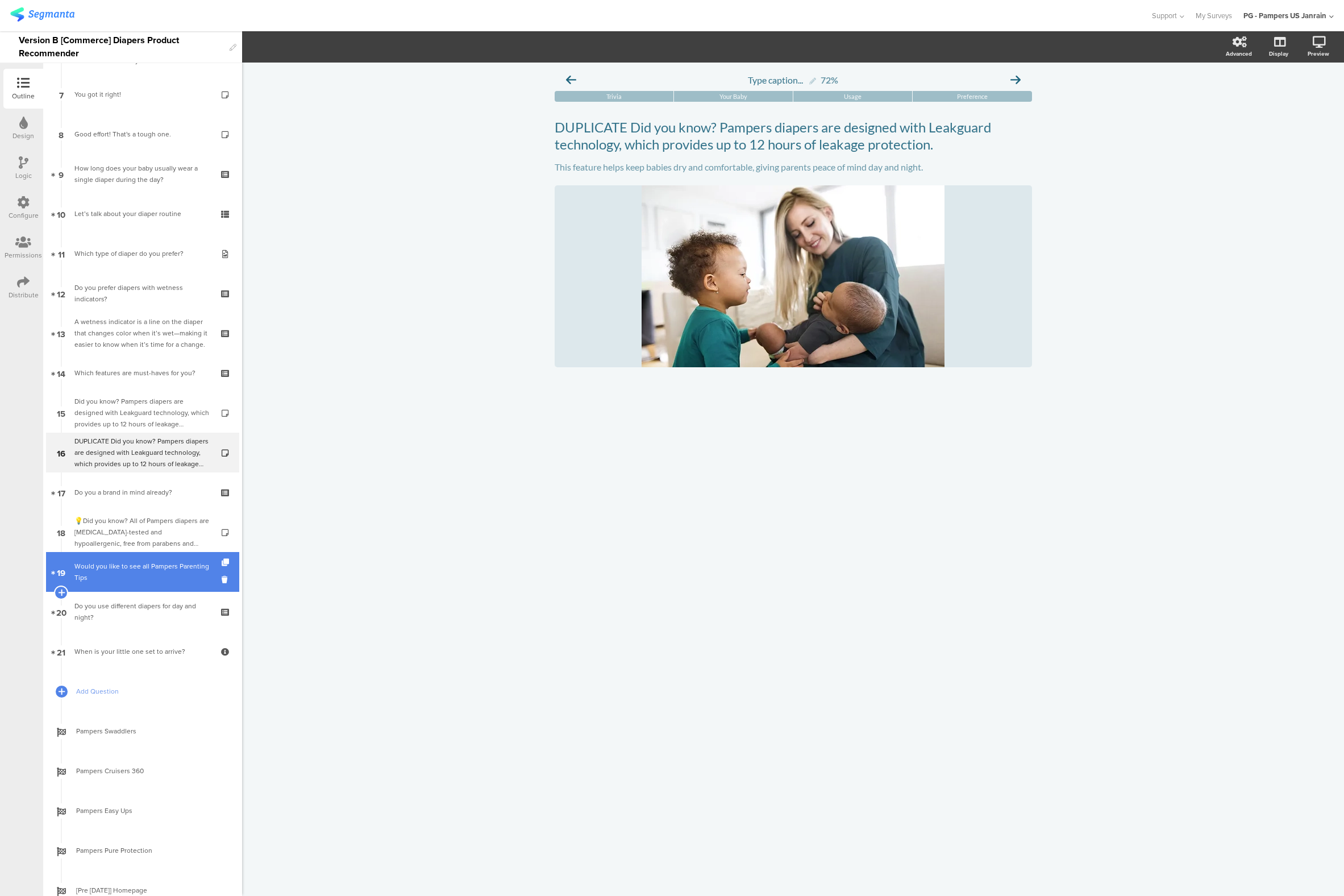
click at [119, 579] on div "Would you like to see all Pampers Parenting Tips" at bounding box center [143, 572] width 136 height 23
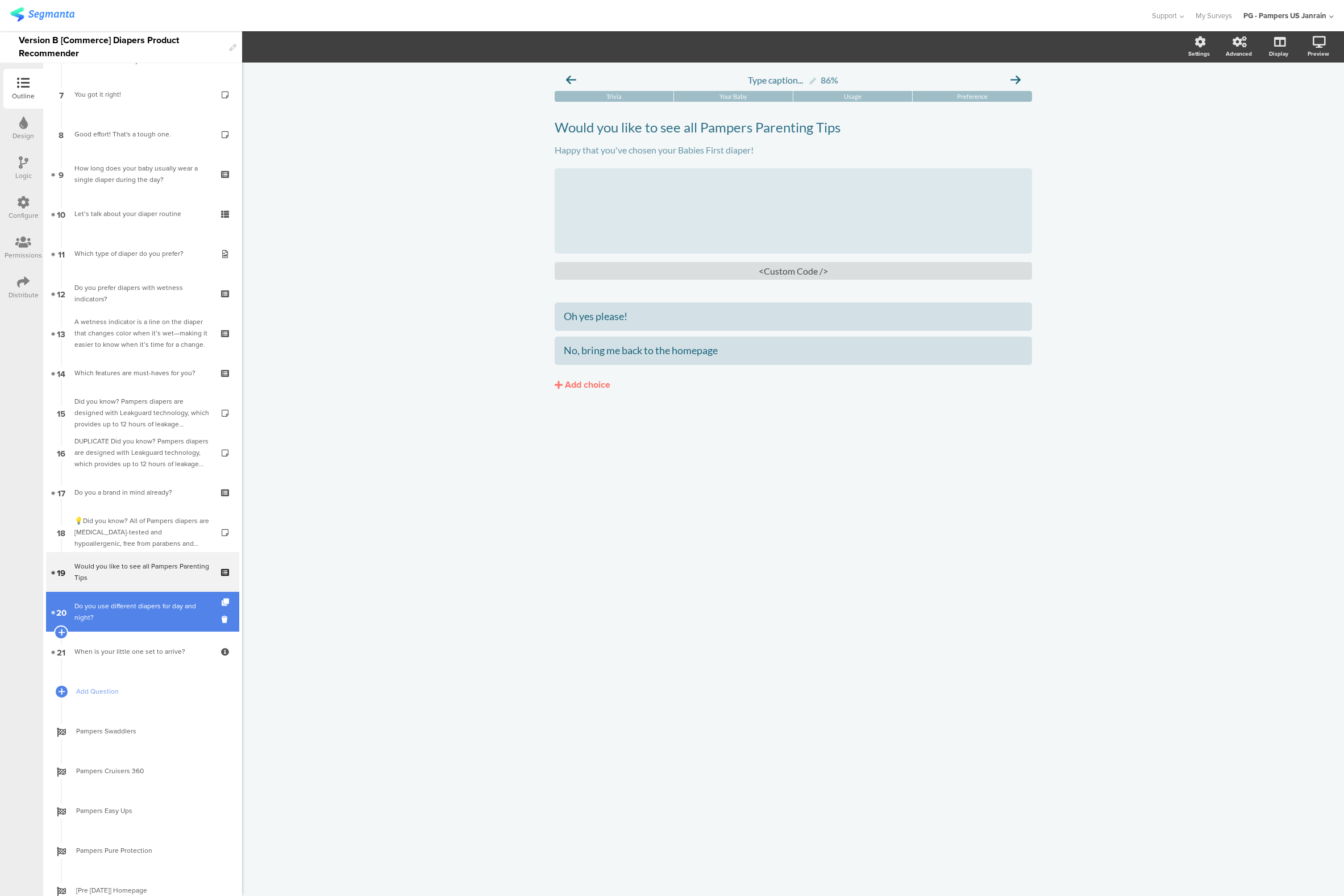
click at [100, 617] on div "Do you use different diapers for day and night?" at bounding box center [143, 611] width 136 height 23
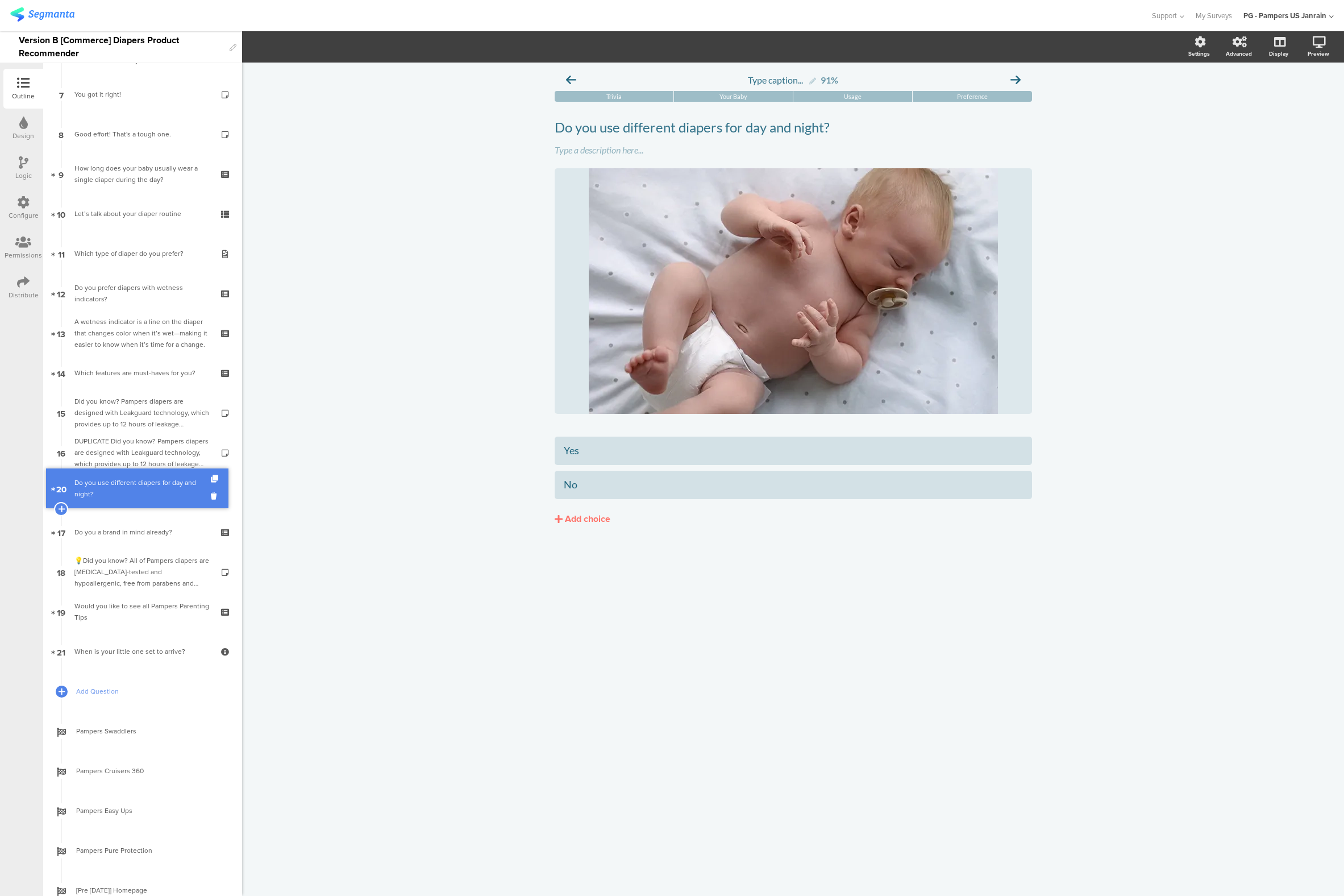
drag, startPoint x: 100, startPoint y: 617, endPoint x: 124, endPoint y: 493, distance: 126.3
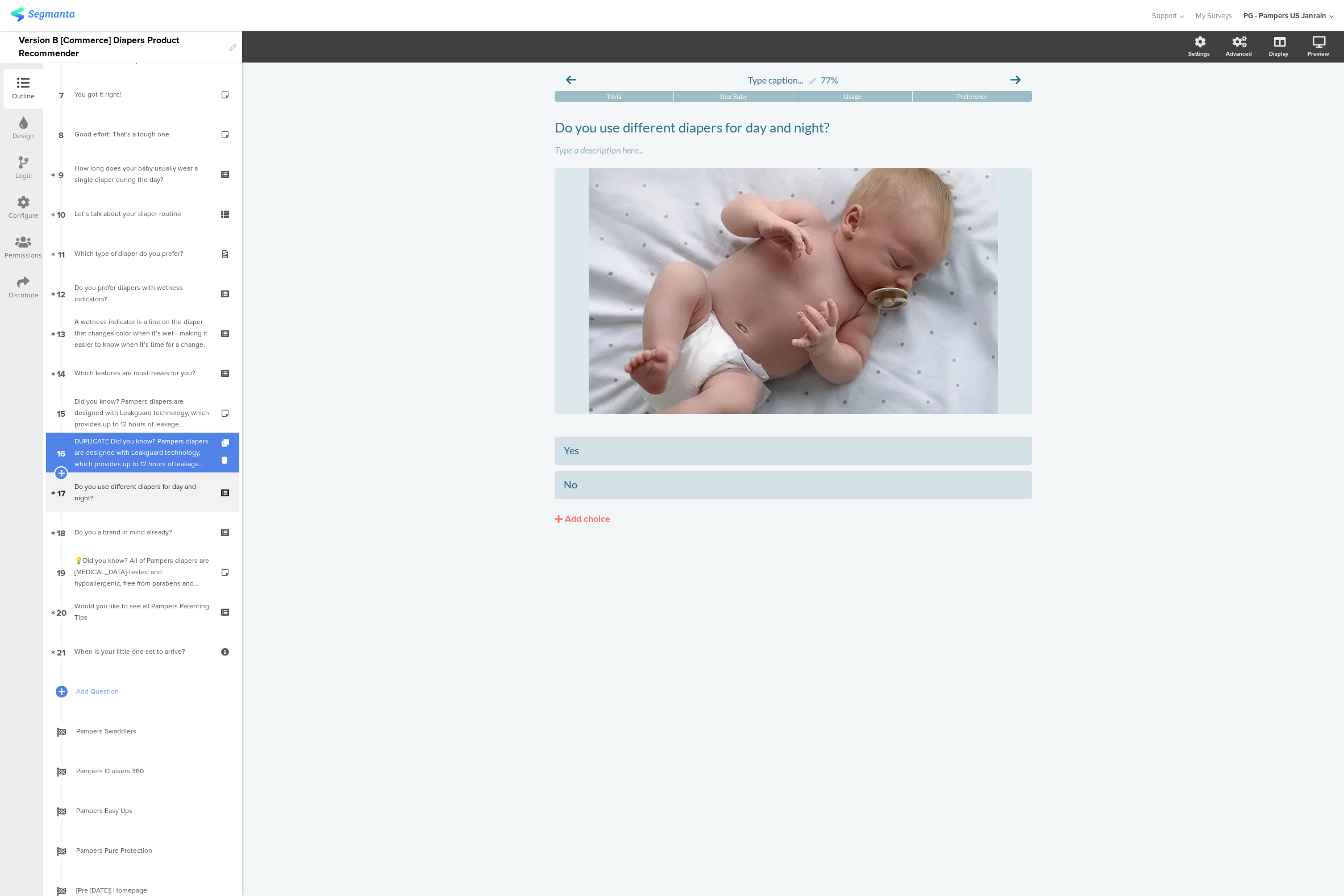
click at [123, 458] on div "DUPLICATE Did you know? Pampers diapers are designed with Leakguard technology,…" at bounding box center [143, 452] width 136 height 34
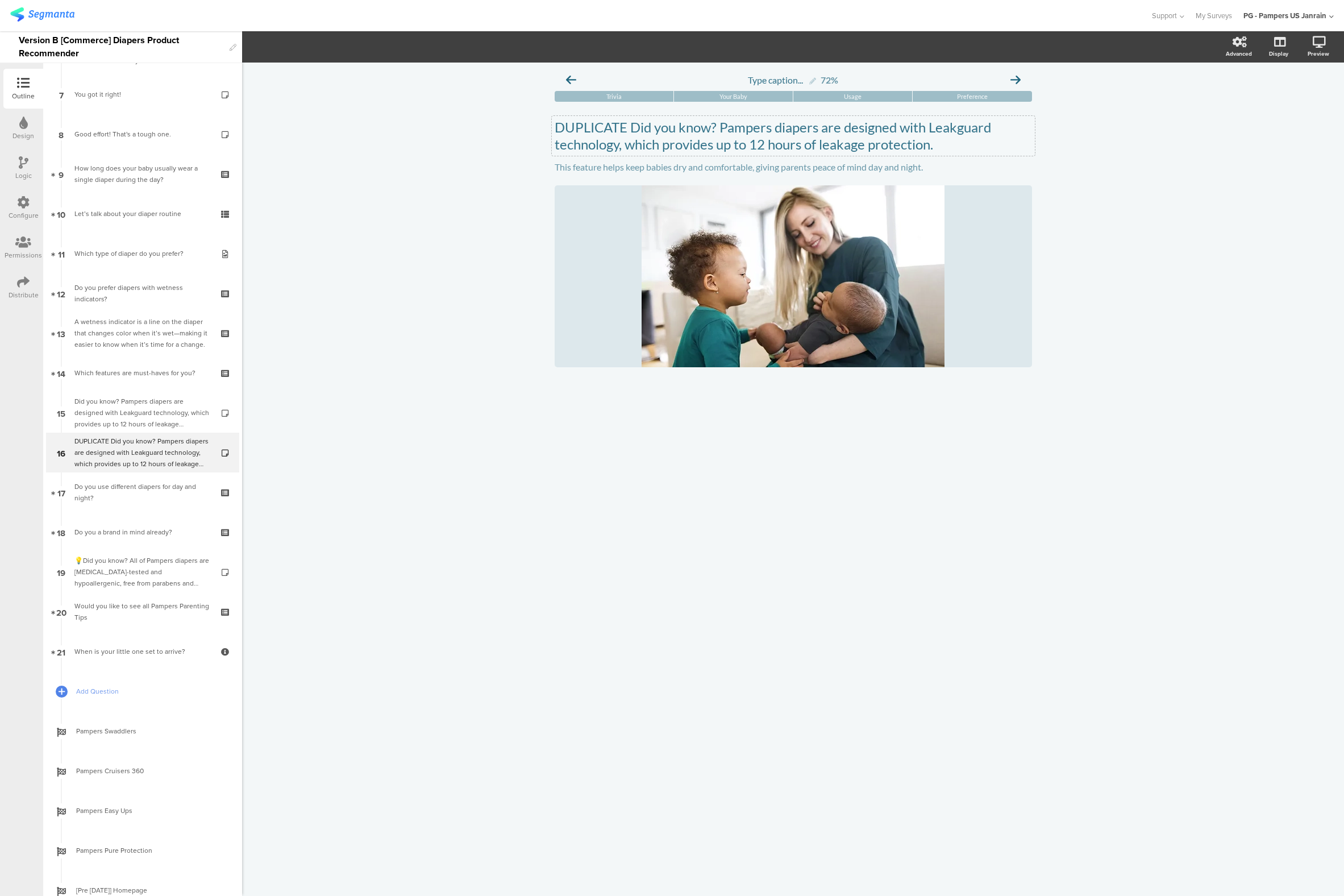
click at [619, 135] on p "DUPLICATE Did you know? Pampers diapers are designed with Leakguard technology,…" at bounding box center [794, 135] width 477 height 34
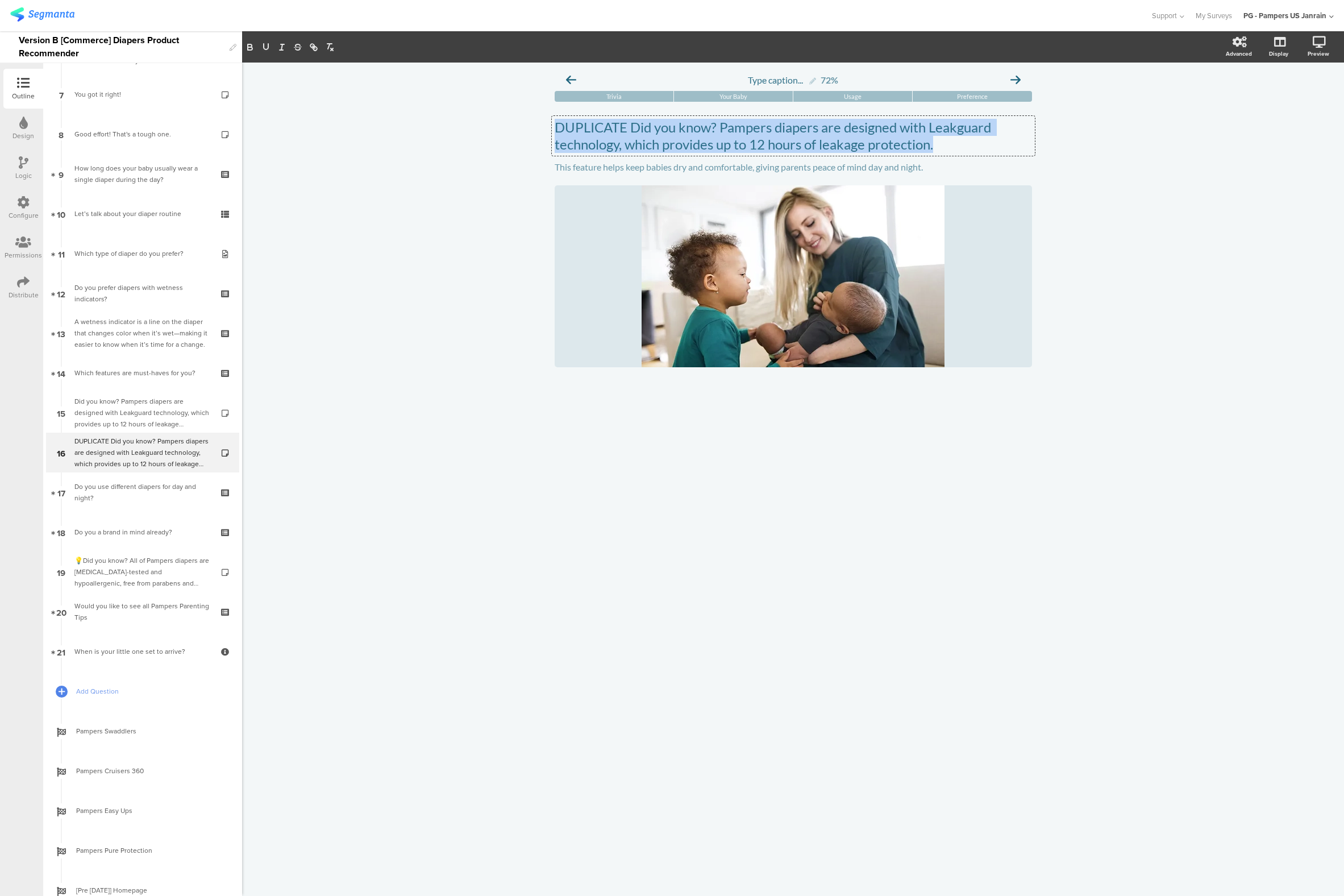
click at [619, 135] on p "DUPLICATE Did you know? Pampers diapers are designed with Leakguard technology,…" at bounding box center [794, 135] width 477 height 34
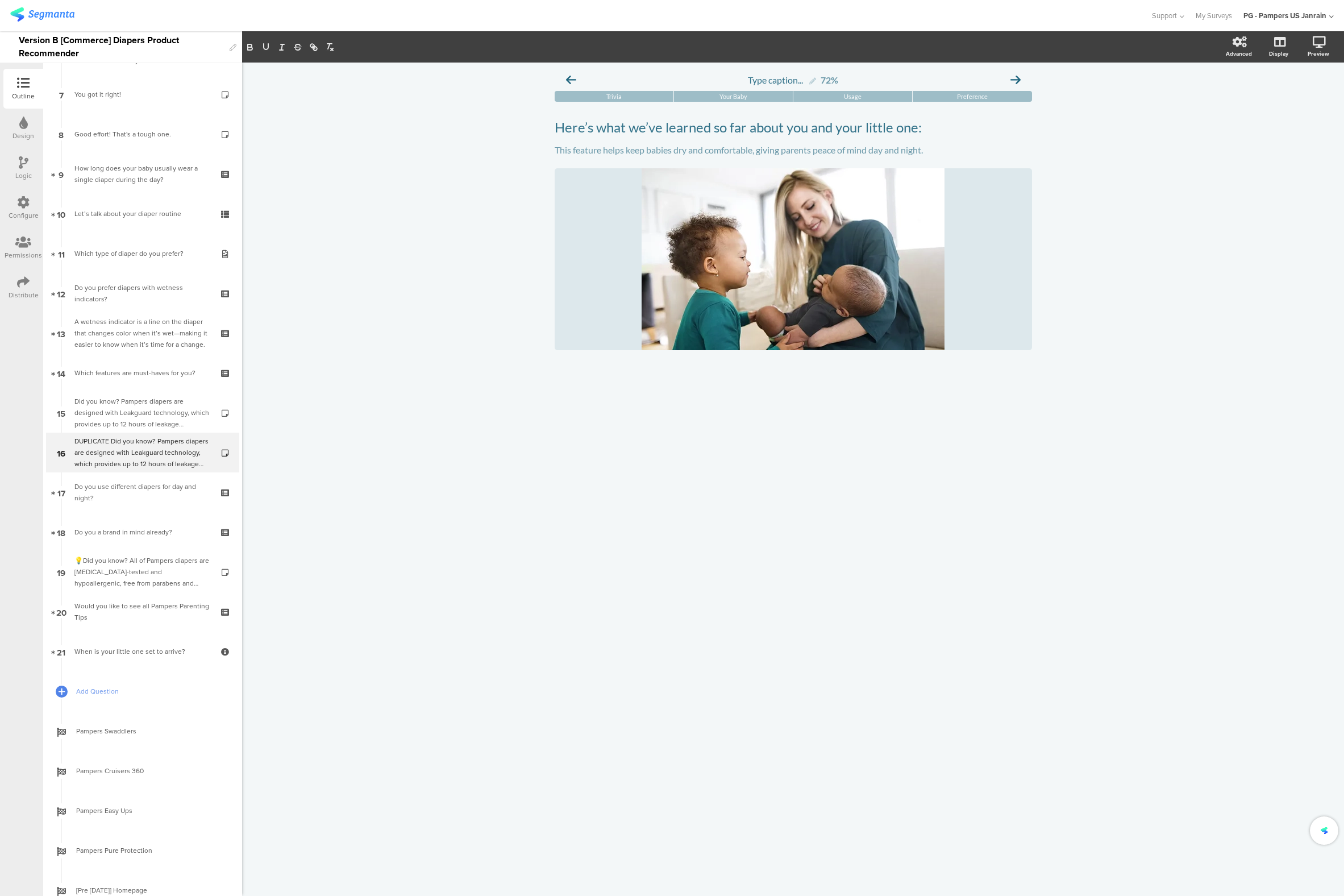
click at [479, 245] on div "Type caption... 72% [GEOGRAPHIC_DATA] Your Baby Usage Preference" at bounding box center [794, 479] width 1102 height 833
click at [599, 157] on div "This feature helps keep babies dry and comfortable, giving parents peace of min…" at bounding box center [794, 150] width 483 height 18
click at [597, 154] on p "This feature helps keep babies dry and comfortable, giving parents peace of min…" at bounding box center [794, 149] width 477 height 11
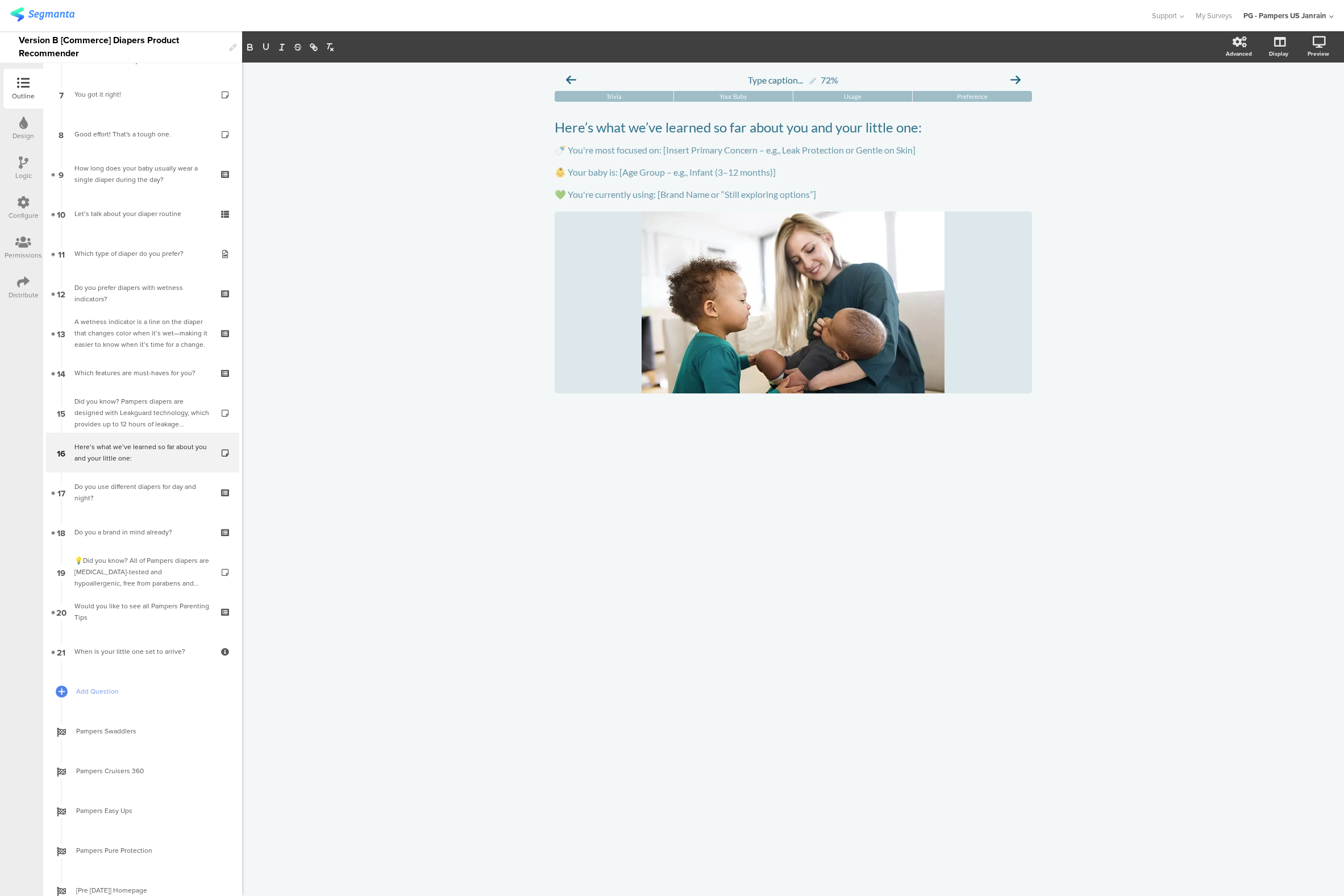
click at [520, 390] on div "Type caption... 72% [GEOGRAPHIC_DATA] Your Baby Usage Preference" at bounding box center [794, 479] width 1102 height 833
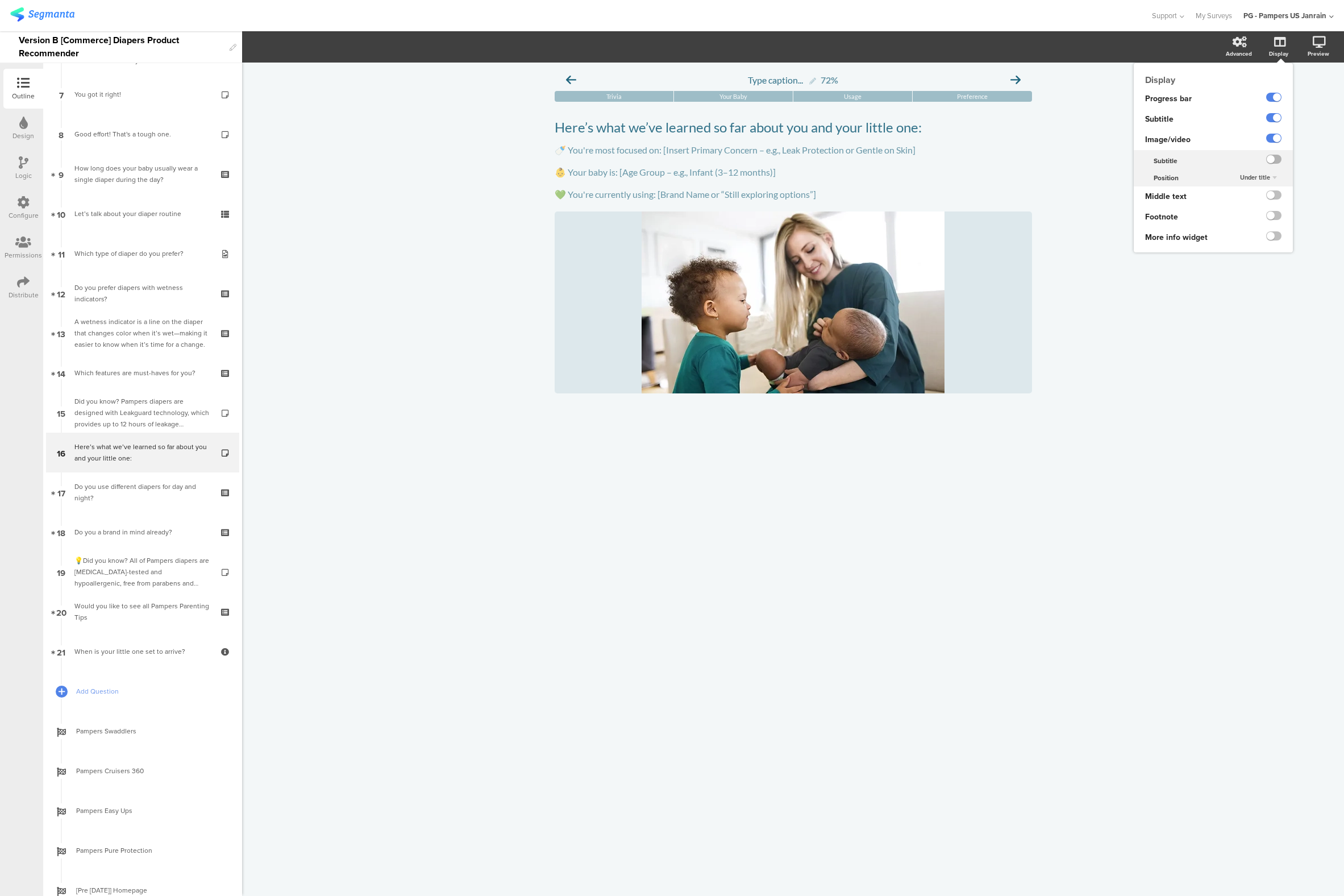
click at [1273, 159] on label at bounding box center [1274, 159] width 15 height 9
click at [0, 0] on input "checkbox" at bounding box center [0, 0] width 0 height 0
click at [624, 417] on div "Type a description here..." at bounding box center [794, 408] width 483 height 18
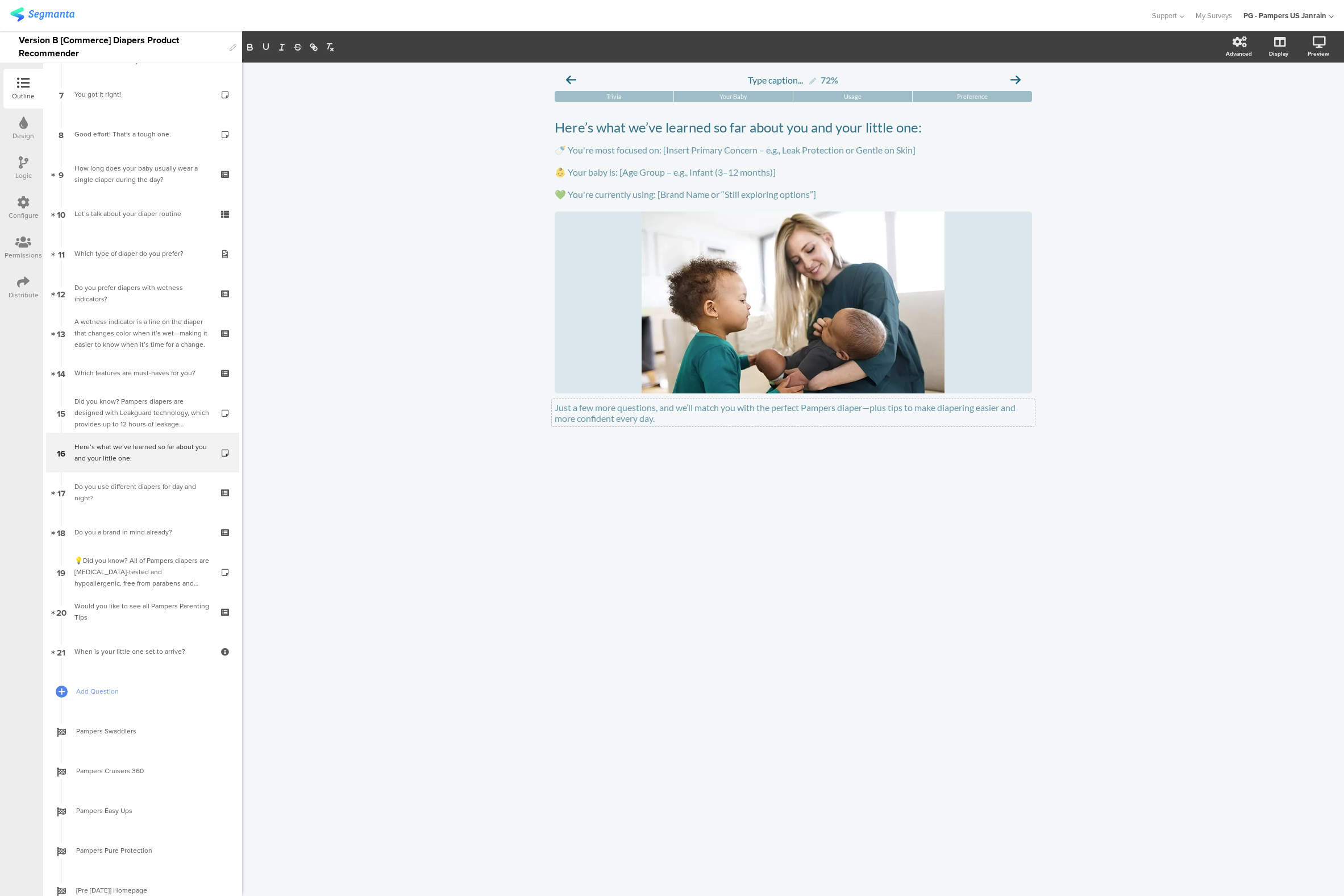
click at [592, 632] on div "Type caption... 72% [GEOGRAPHIC_DATA] Your Baby Usage Preference" at bounding box center [794, 479] width 1102 height 833
click at [866, 189] on p at bounding box center [794, 183] width 477 height 11
click at [857, 200] on p "💚 You're currently using: [Brand Name or “Still exploring options”]" at bounding box center [794, 195] width 477 height 12
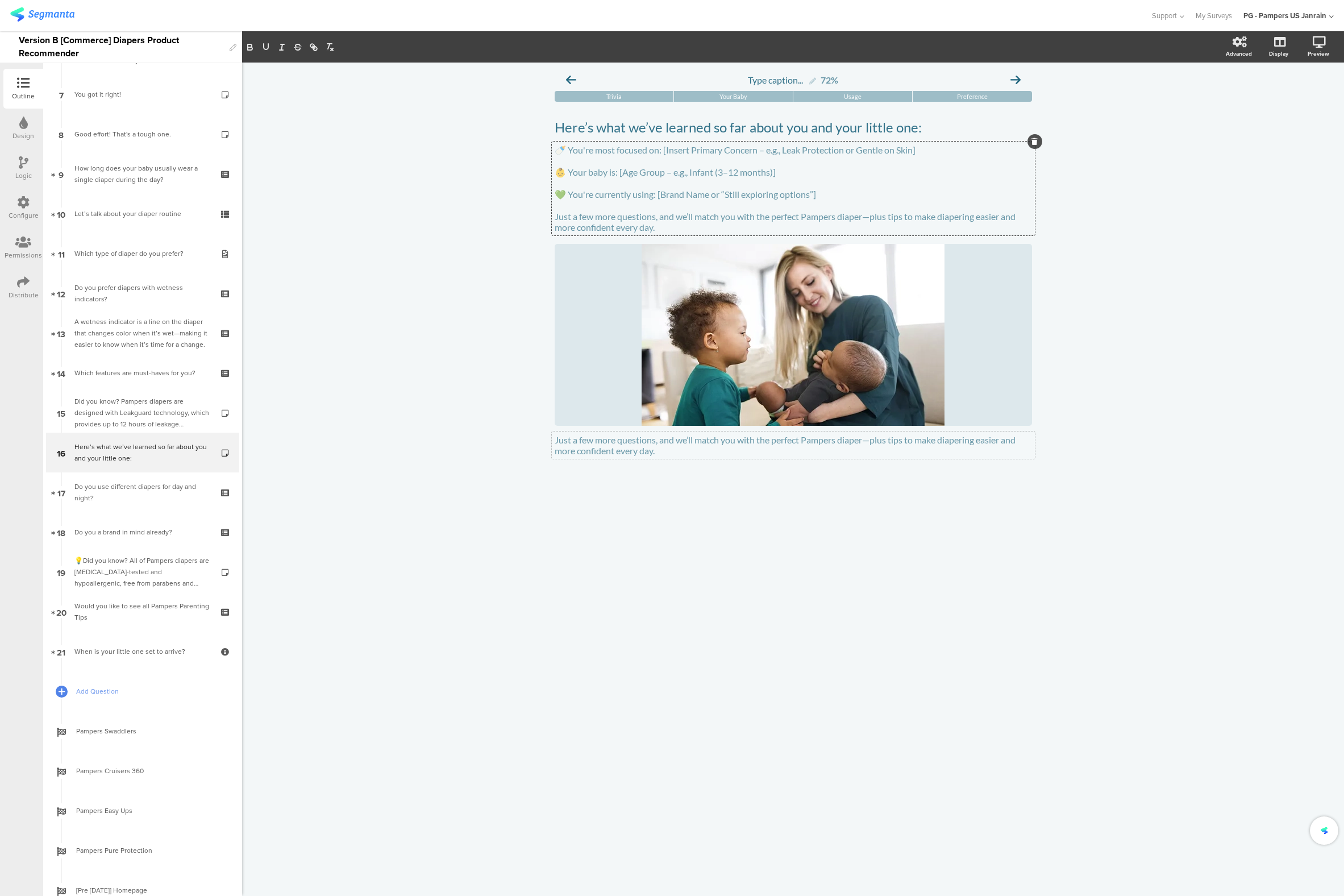
click at [631, 467] on div "Here’s what we’ve learned so far about you and your little one: Here’s what we’…" at bounding box center [794, 288] width 477 height 360
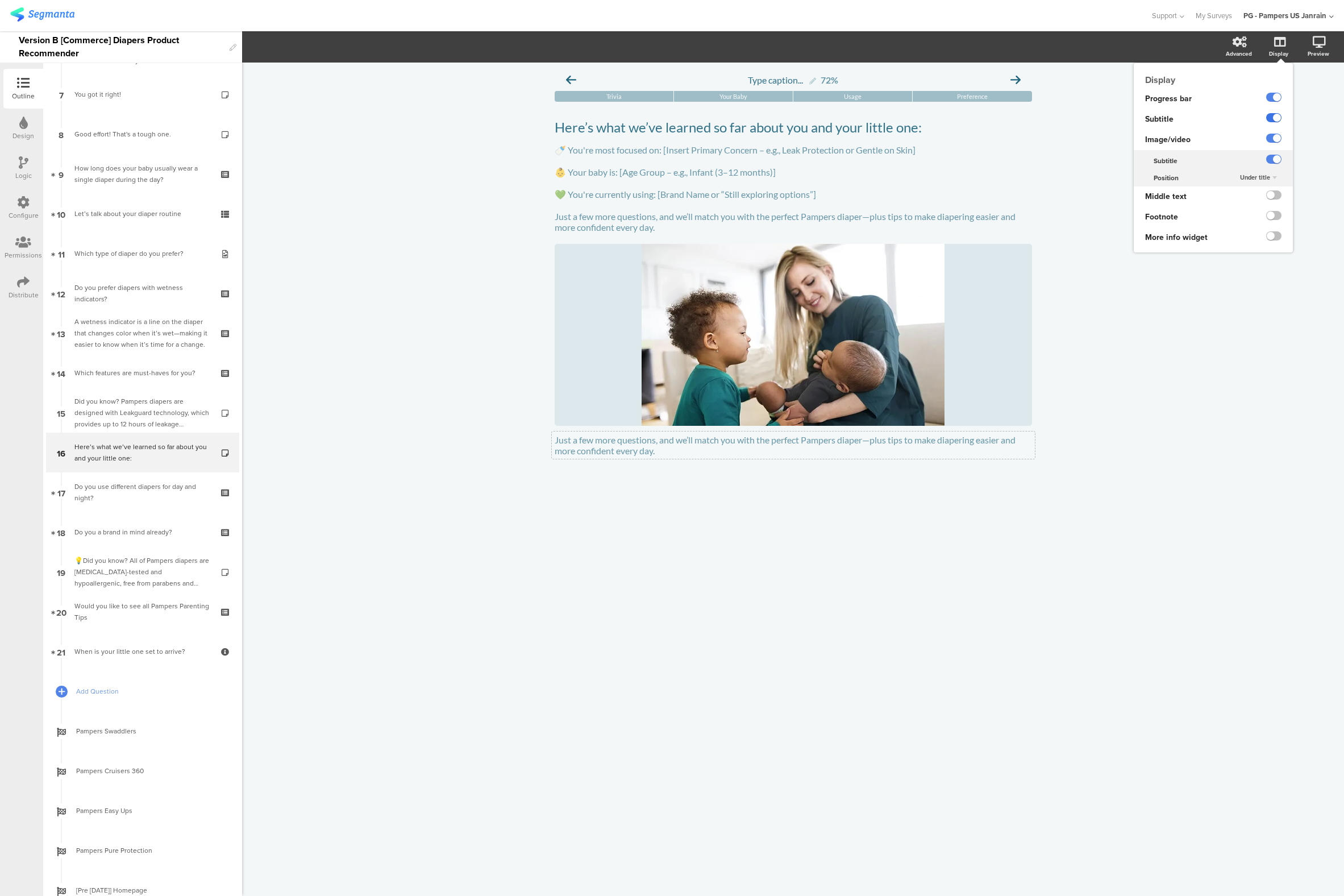
click at [1277, 119] on label at bounding box center [1274, 118] width 15 height 9
click at [0, 0] on input "checkbox" at bounding box center [0, 0] width 0 height 0
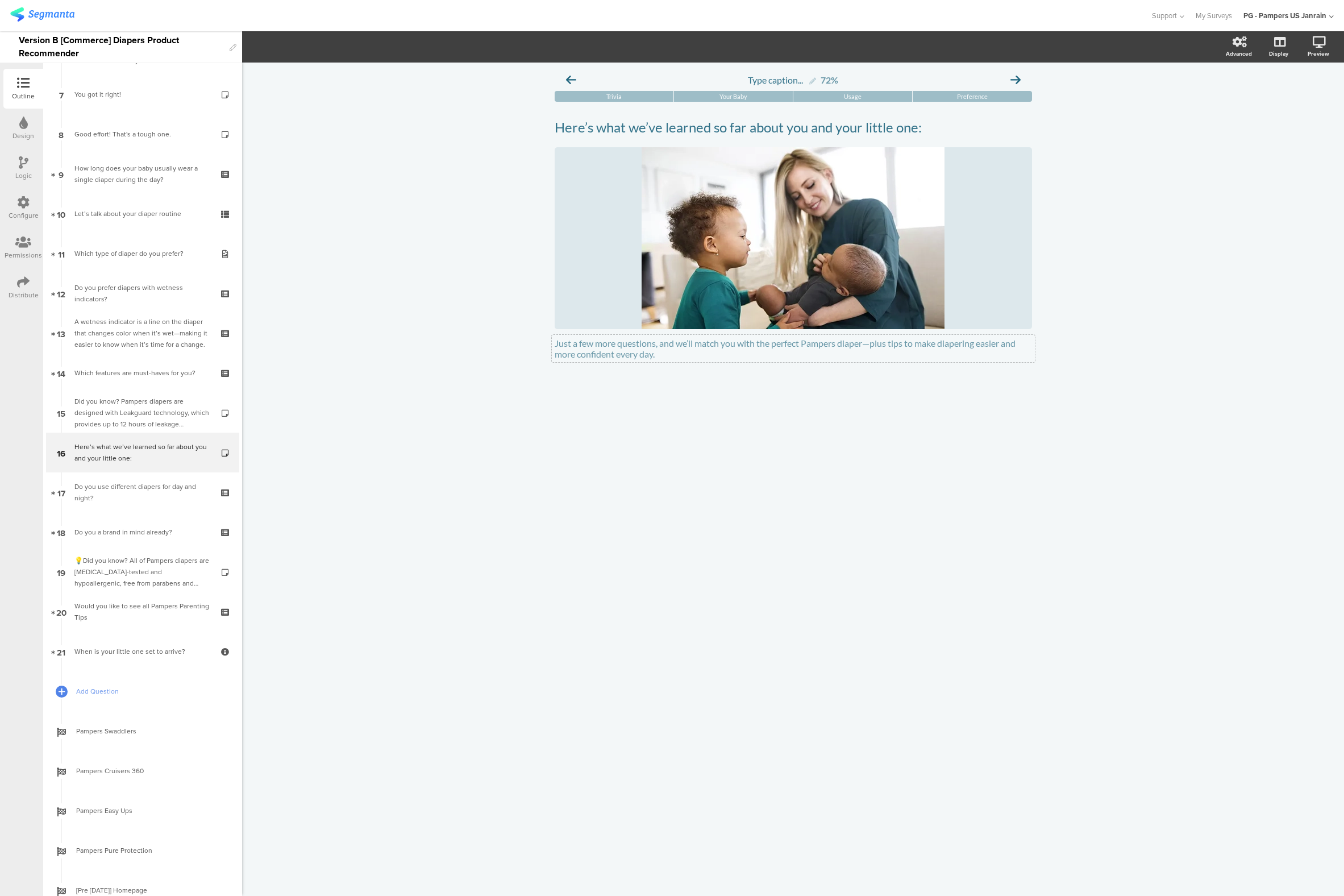
click at [1094, 452] on div "Type caption... 72% [GEOGRAPHIC_DATA] Your Baby Usage Preference /" at bounding box center [794, 479] width 1102 height 833
click at [550, 482] on div "Type caption... 72% [GEOGRAPHIC_DATA] Your Baby Usage Preference /" at bounding box center [794, 479] width 1102 height 833
click at [1276, 116] on label at bounding box center [1274, 118] width 15 height 9
click at [0, 0] on input "checkbox" at bounding box center [0, 0] width 0 height 0
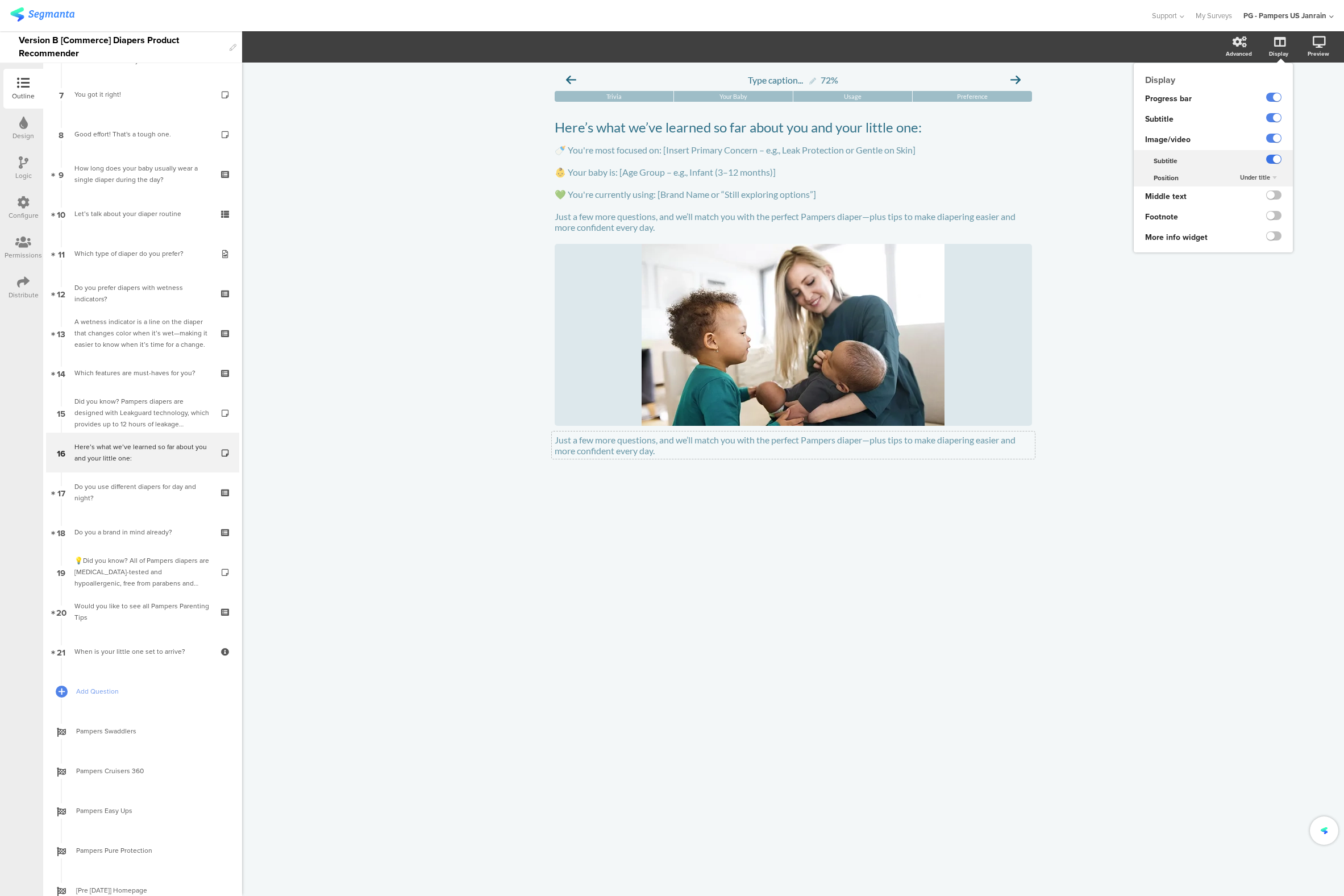
click at [1277, 158] on label at bounding box center [1274, 159] width 15 height 9
click at [0, 0] on input "checkbox" at bounding box center [0, 0] width 0 height 0
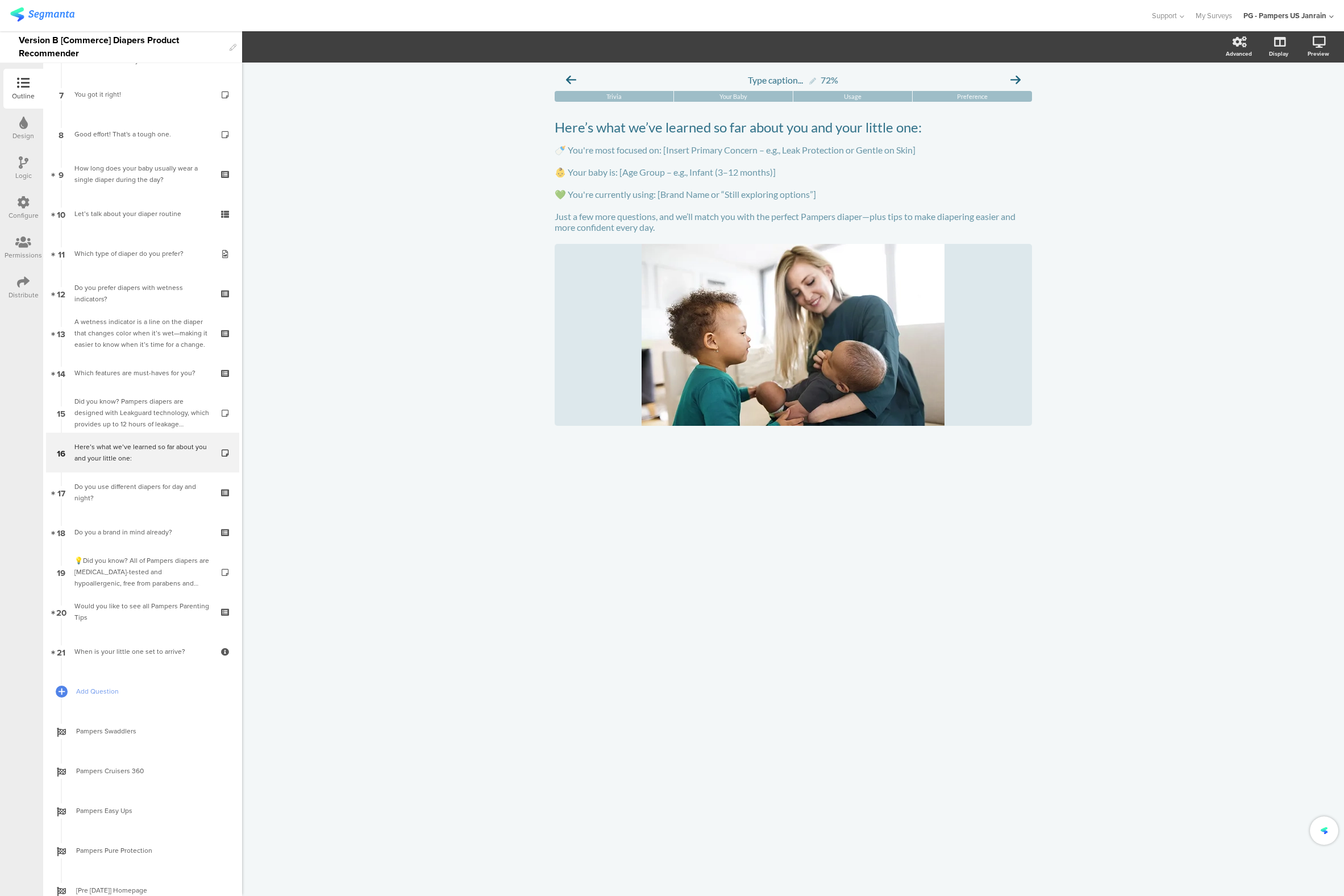
click at [1061, 468] on div "Type caption... 72% [GEOGRAPHIC_DATA] Your Baby Usage Preference" at bounding box center [794, 479] width 1102 height 833
click at [516, 264] on div "Type caption... 72% [GEOGRAPHIC_DATA] Your Baby Usage Preference" at bounding box center [794, 479] width 1102 height 833
click at [622, 235] on div "🍼 You're most focused on: [Insert Primary Concern – e.g., Leak Protection or Ge…" at bounding box center [794, 188] width 483 height 94
click at [622, 233] on p "Just a few more questions, and we’ll match you with the perfect Pampers diaper—…" at bounding box center [794, 222] width 477 height 22
click at [441, 391] on div "Type caption... 72% [GEOGRAPHIC_DATA] Your Baby Usage Preference" at bounding box center [794, 479] width 1102 height 833
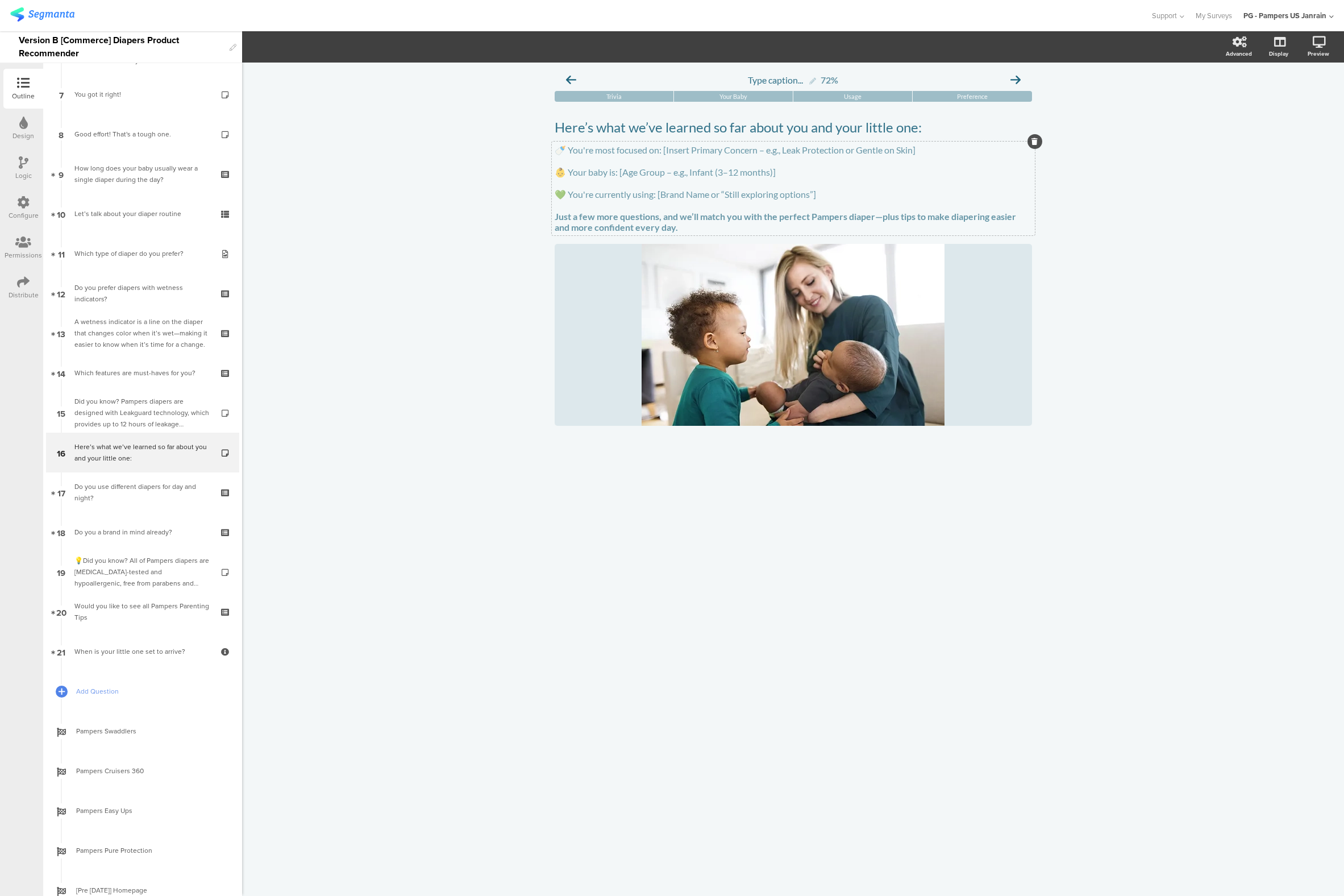
click at [821, 233] on div "🍼 You're most focused on: [Insert Primary Concern – e.g., Leak Protection or Ge…" at bounding box center [794, 188] width 483 height 94
click at [821, 233] on strong "Just a few more questions, and we’ll match you with the perfect Pampers diaper—…" at bounding box center [786, 222] width 463 height 22
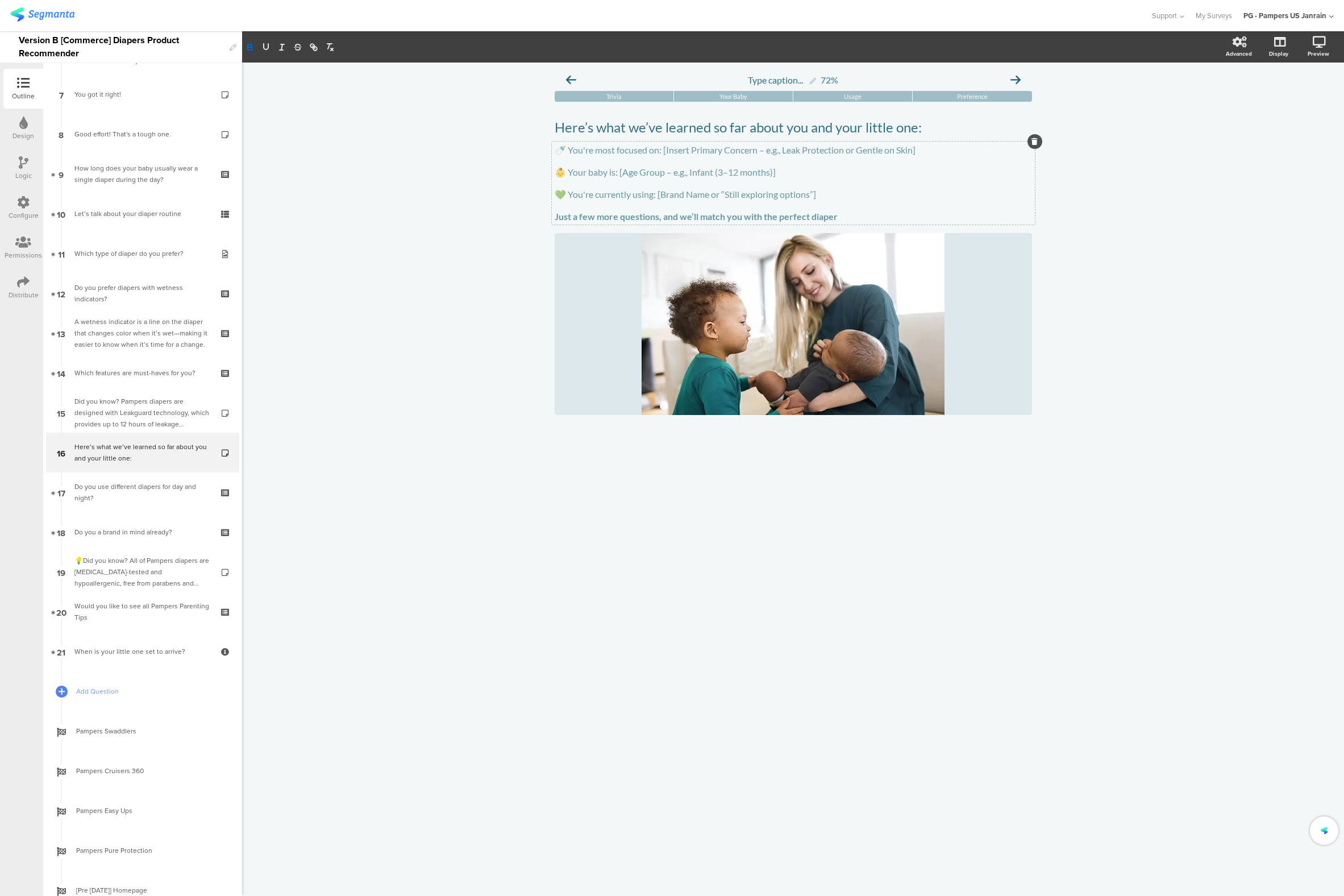
click at [881, 608] on div "Type caption... 72% [GEOGRAPHIC_DATA] Your Baby Usage Preference" at bounding box center [794, 479] width 1102 height 833
click at [849, 222] on p "Just a few more questions, and we’ll match you with the perfect diaper" at bounding box center [794, 216] width 477 height 11
click at [389, 488] on div "Type caption... 72% [GEOGRAPHIC_DATA] Your Baby Usage Preference" at bounding box center [794, 479] width 1102 height 833
click at [110, 420] on div "Did you know? Pampers diapers are designed with Leakguard technology, which pro…" at bounding box center [143, 412] width 136 height 34
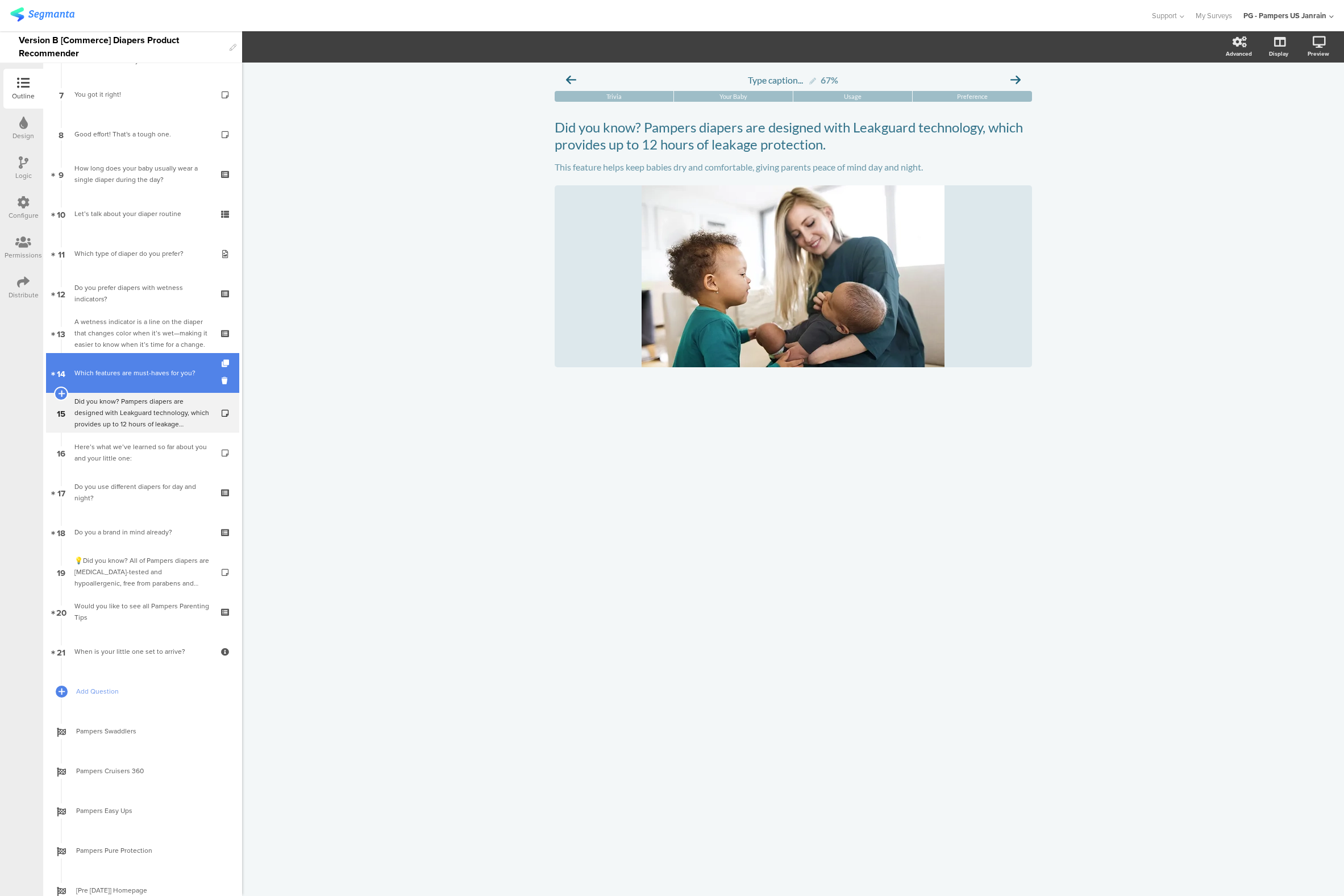
click at [74, 365] on link "14 Which features are must-haves for you?" at bounding box center [143, 373] width 193 height 40
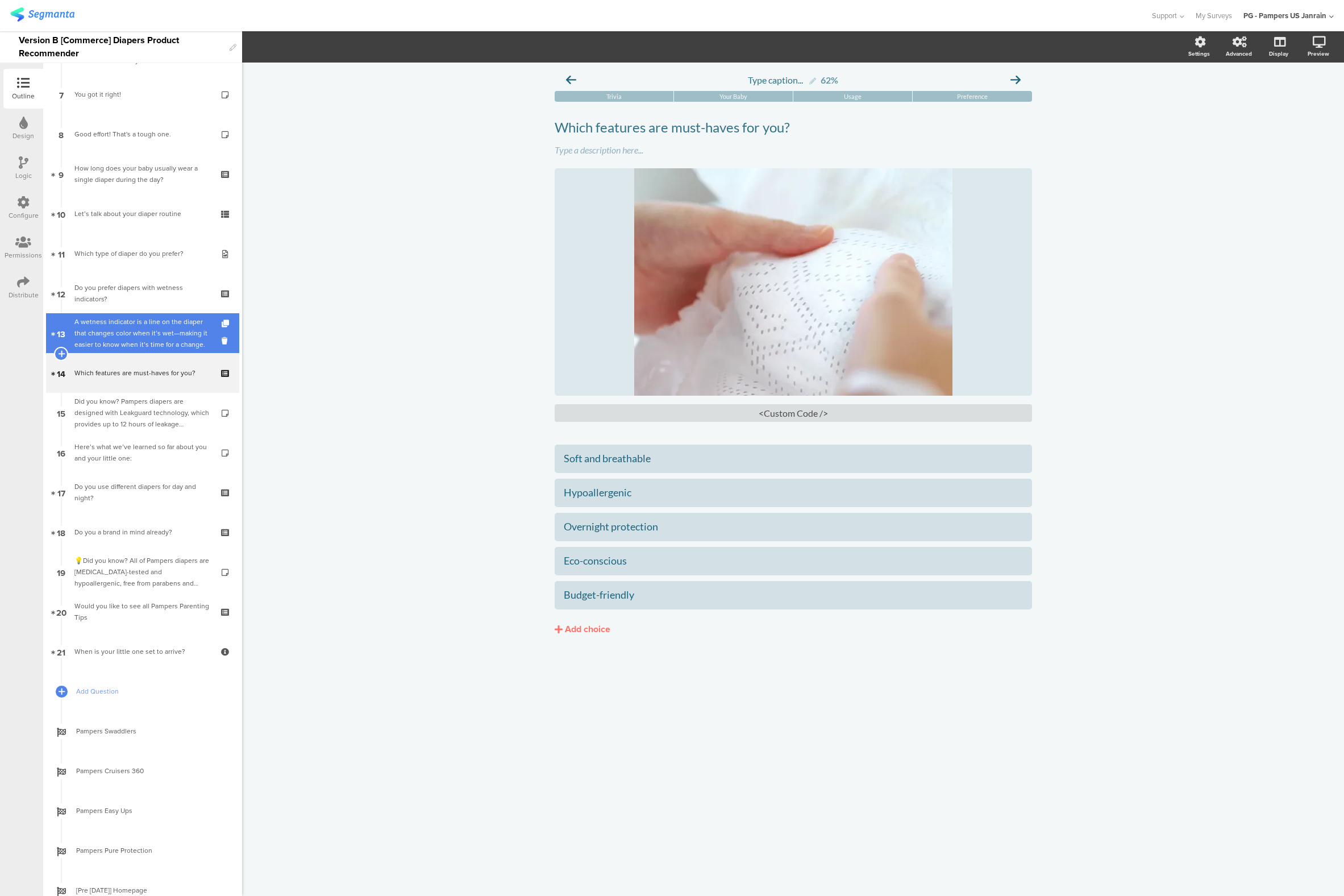
click at [103, 343] on div "A wetness indicator is a line on the diaper that changes color when it’s wet—ma…" at bounding box center [143, 333] width 136 height 34
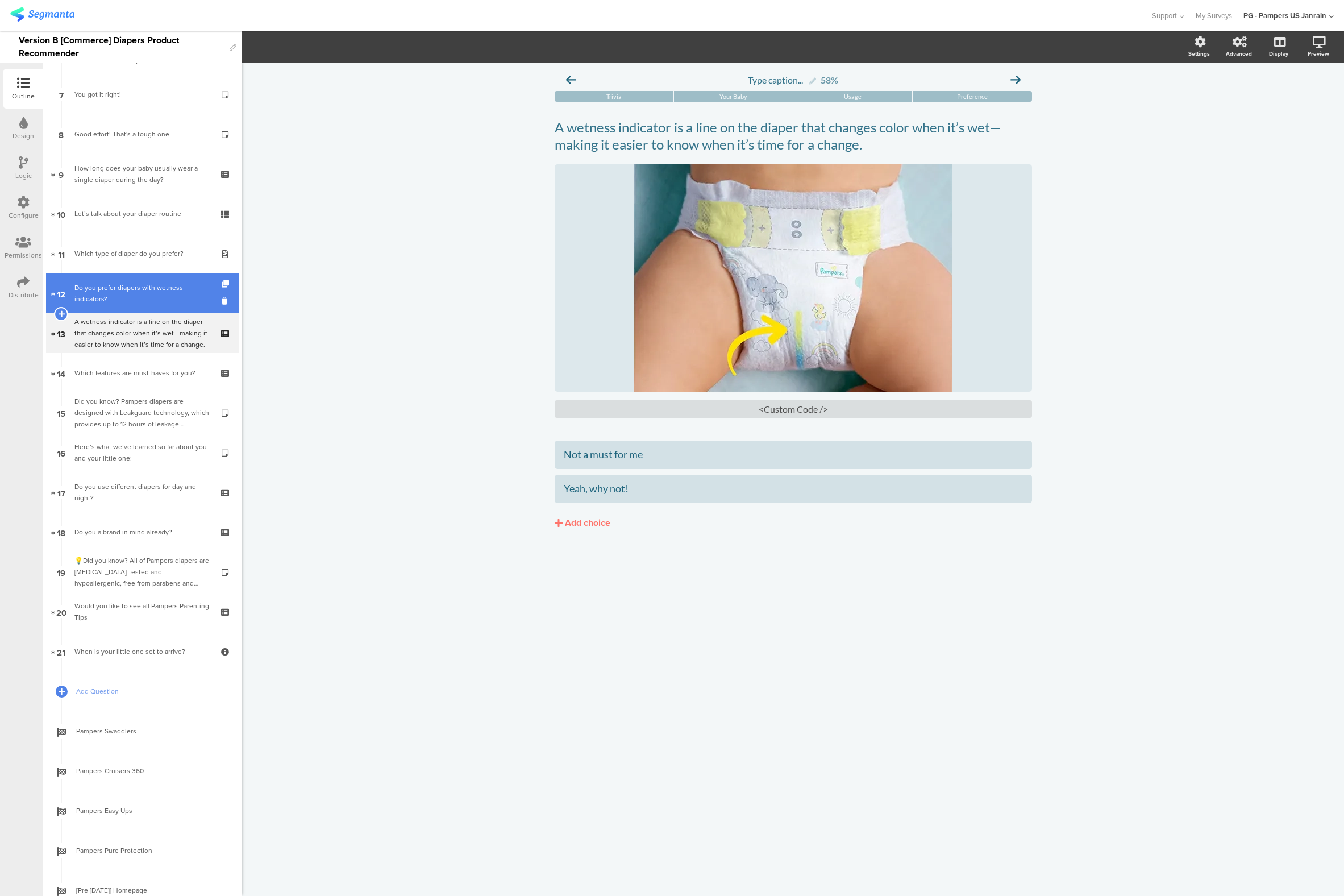
click at [120, 304] on div "Do you prefer diapers with wetness indicators?" at bounding box center [143, 293] width 136 height 23
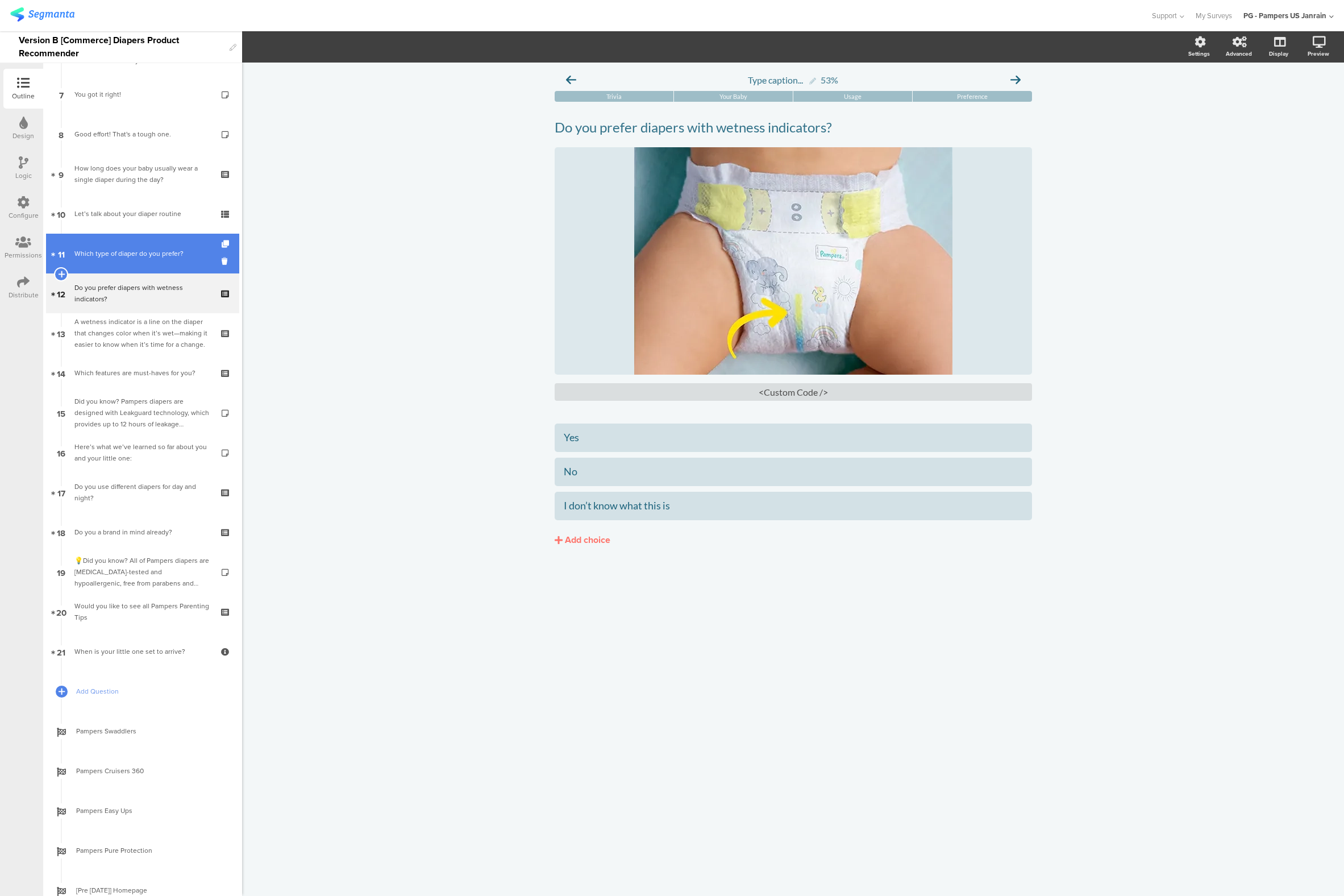
click at [127, 270] on link "11 Which type of diaper do you prefer?" at bounding box center [143, 253] width 193 height 40
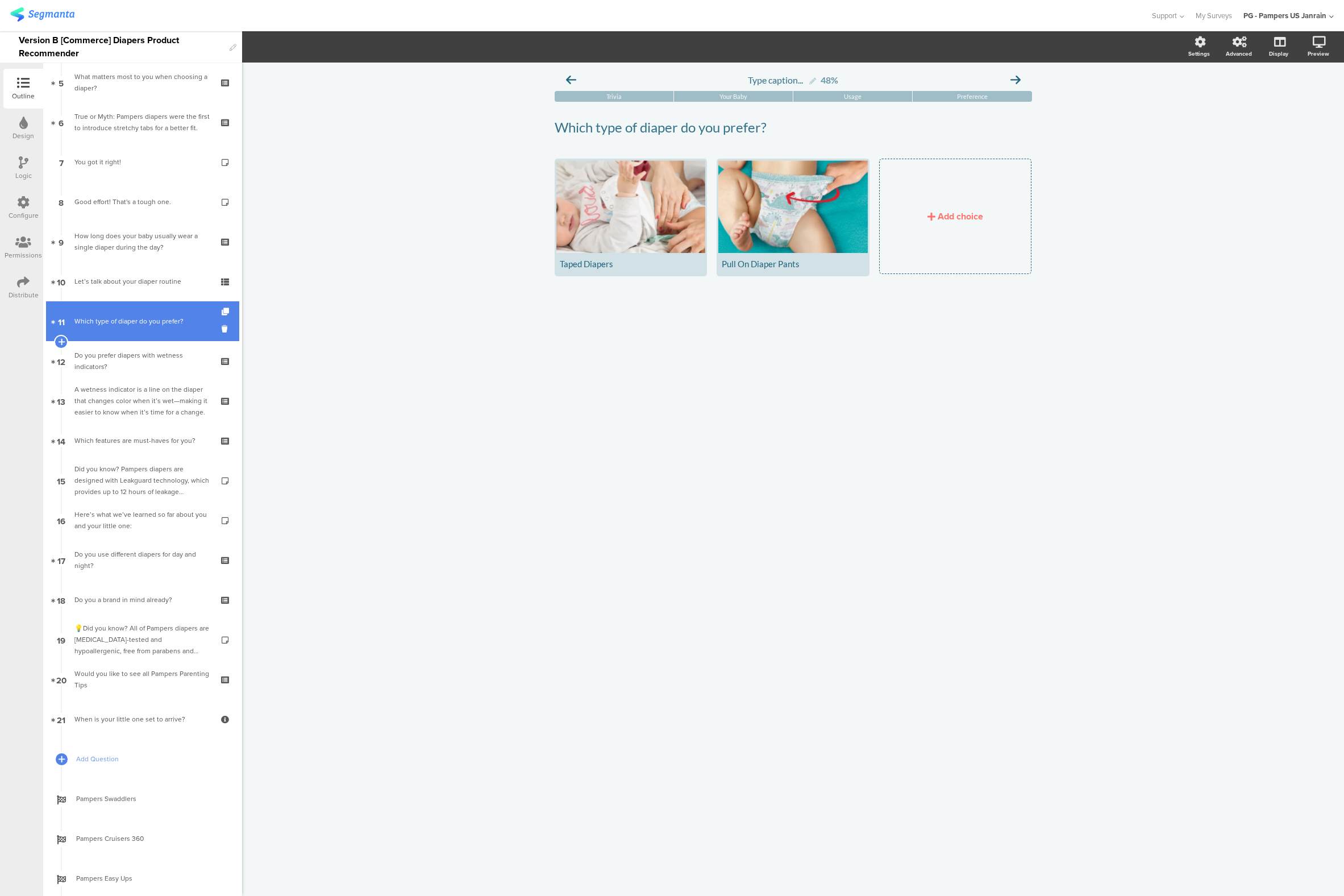
scroll to position [102, 0]
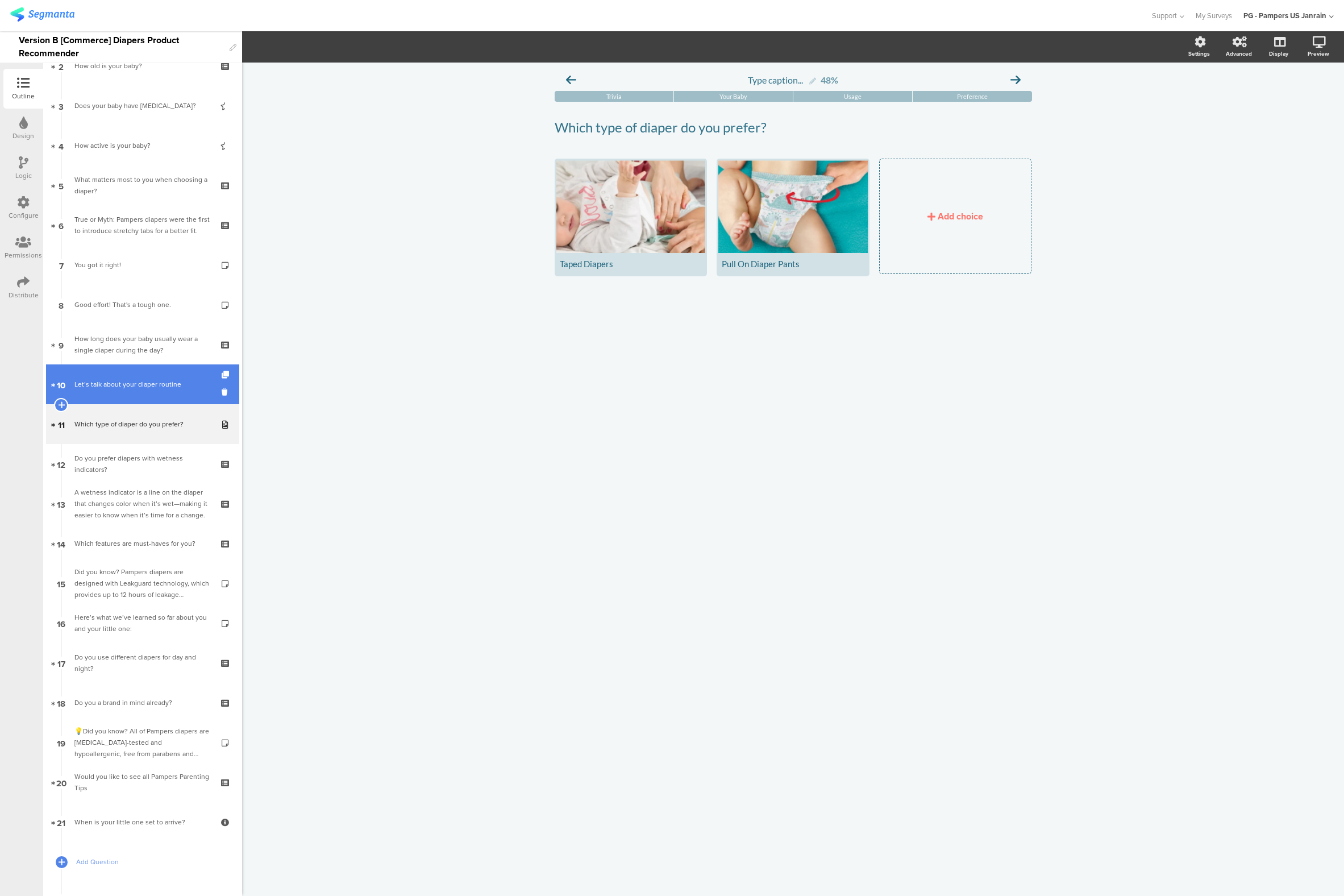
click at [133, 384] on div "Let’s talk about your diaper routine" at bounding box center [143, 384] width 136 height 12
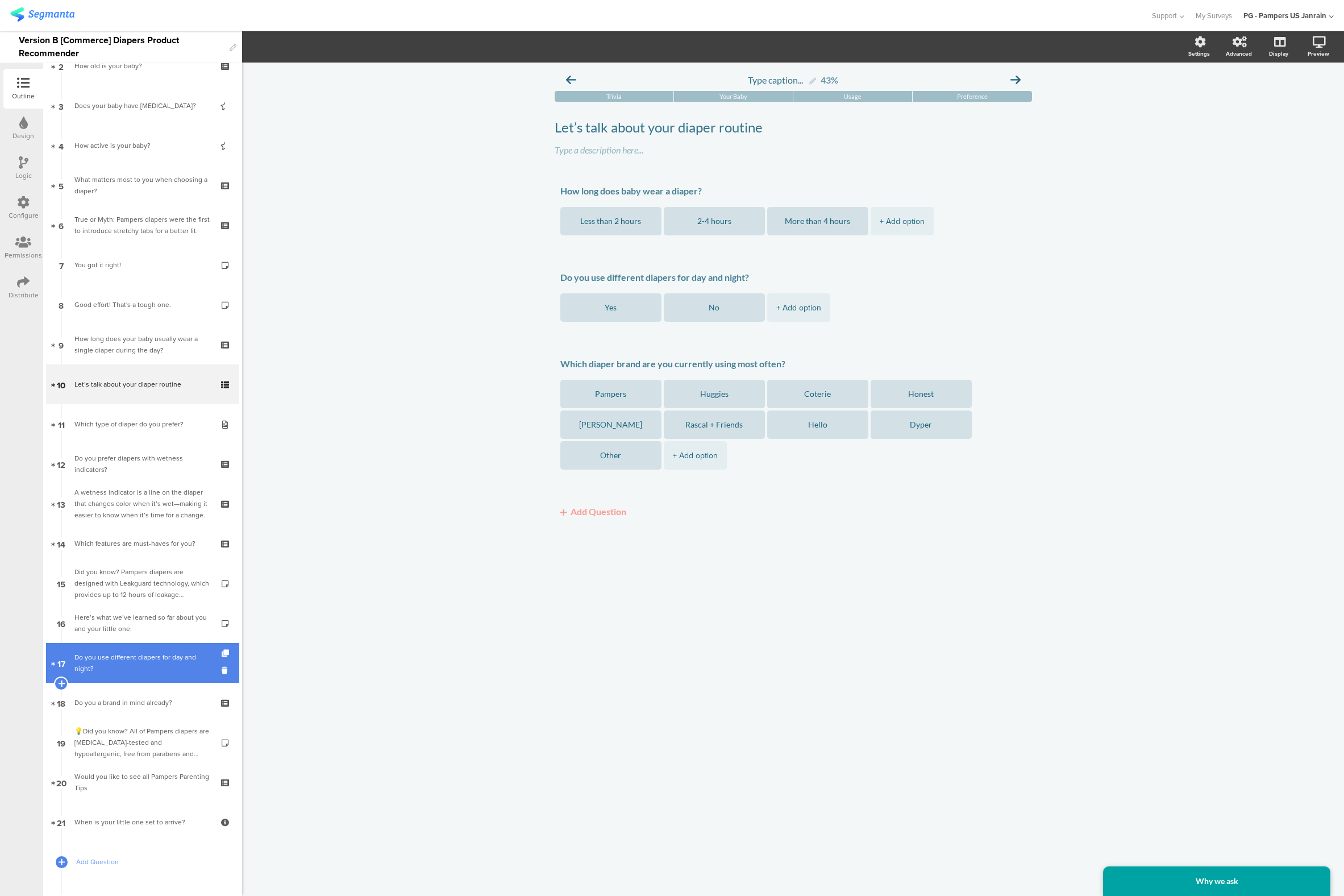
click at [164, 665] on div "Do you use different diapers for day and night?" at bounding box center [143, 662] width 136 height 23
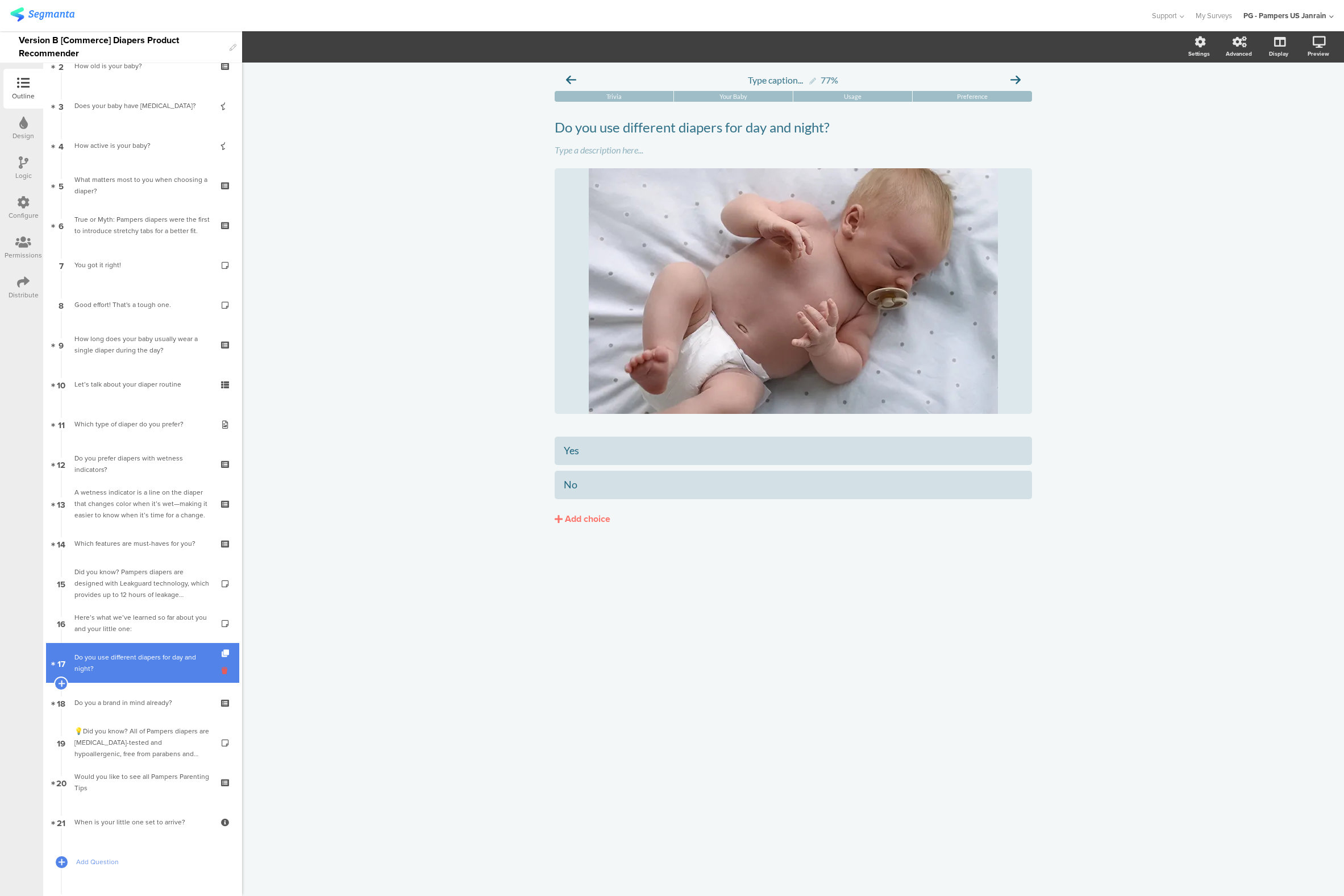
click at [222, 668] on icon at bounding box center [226, 671] width 10 height 11
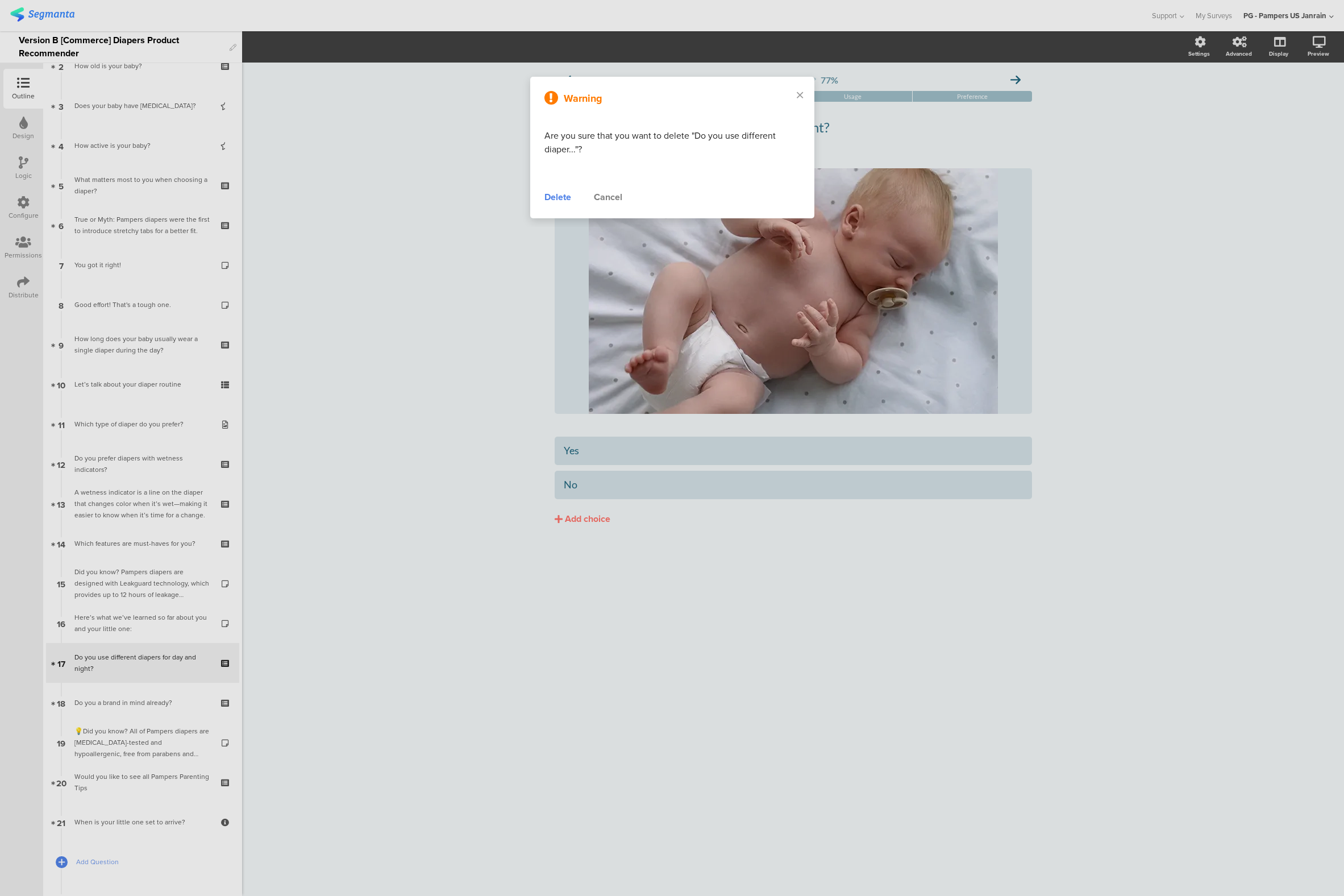
click at [559, 197] on div "Delete" at bounding box center [558, 197] width 26 height 14
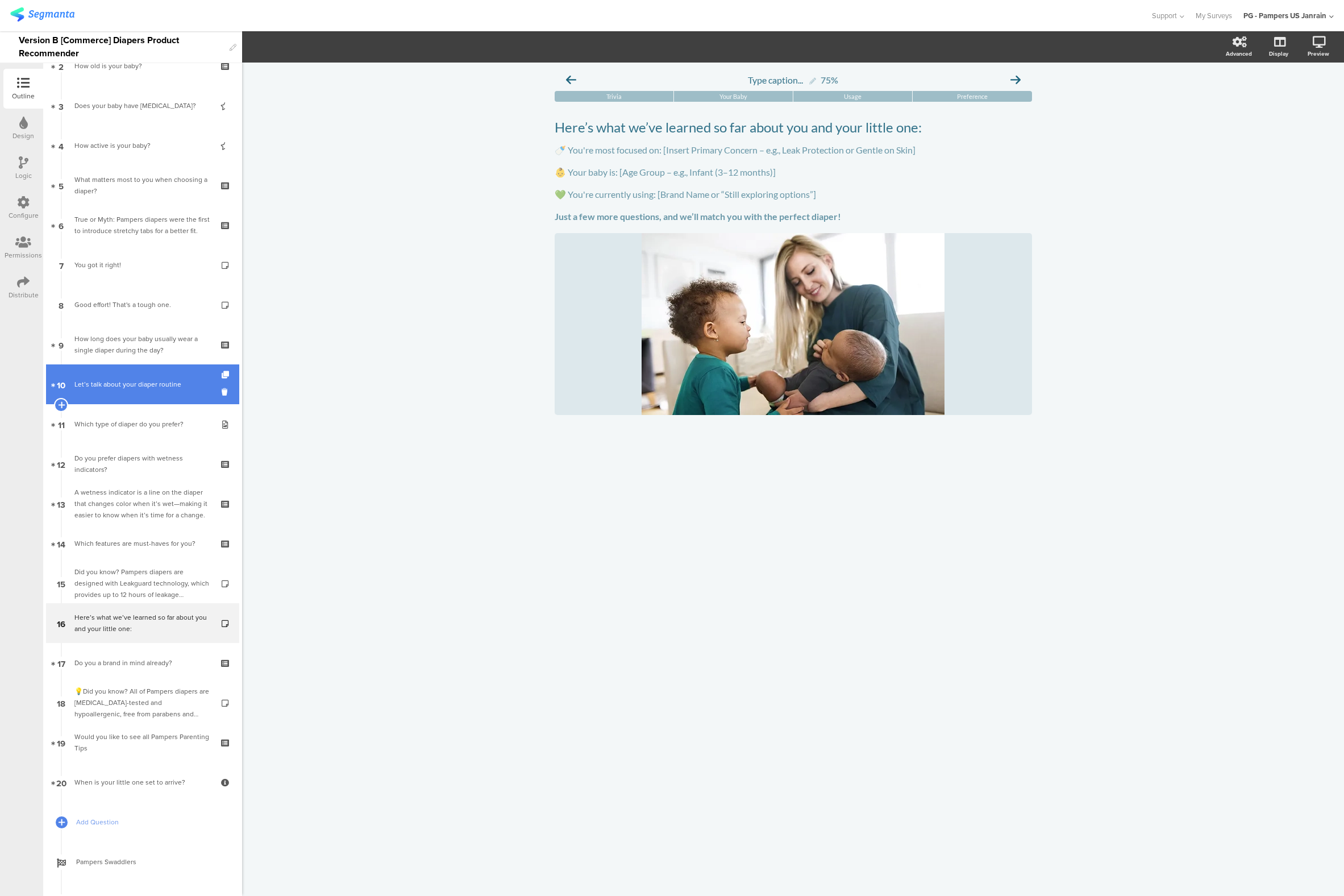
click at [168, 399] on link "10 Let’s talk about your diaper routine" at bounding box center [143, 384] width 193 height 40
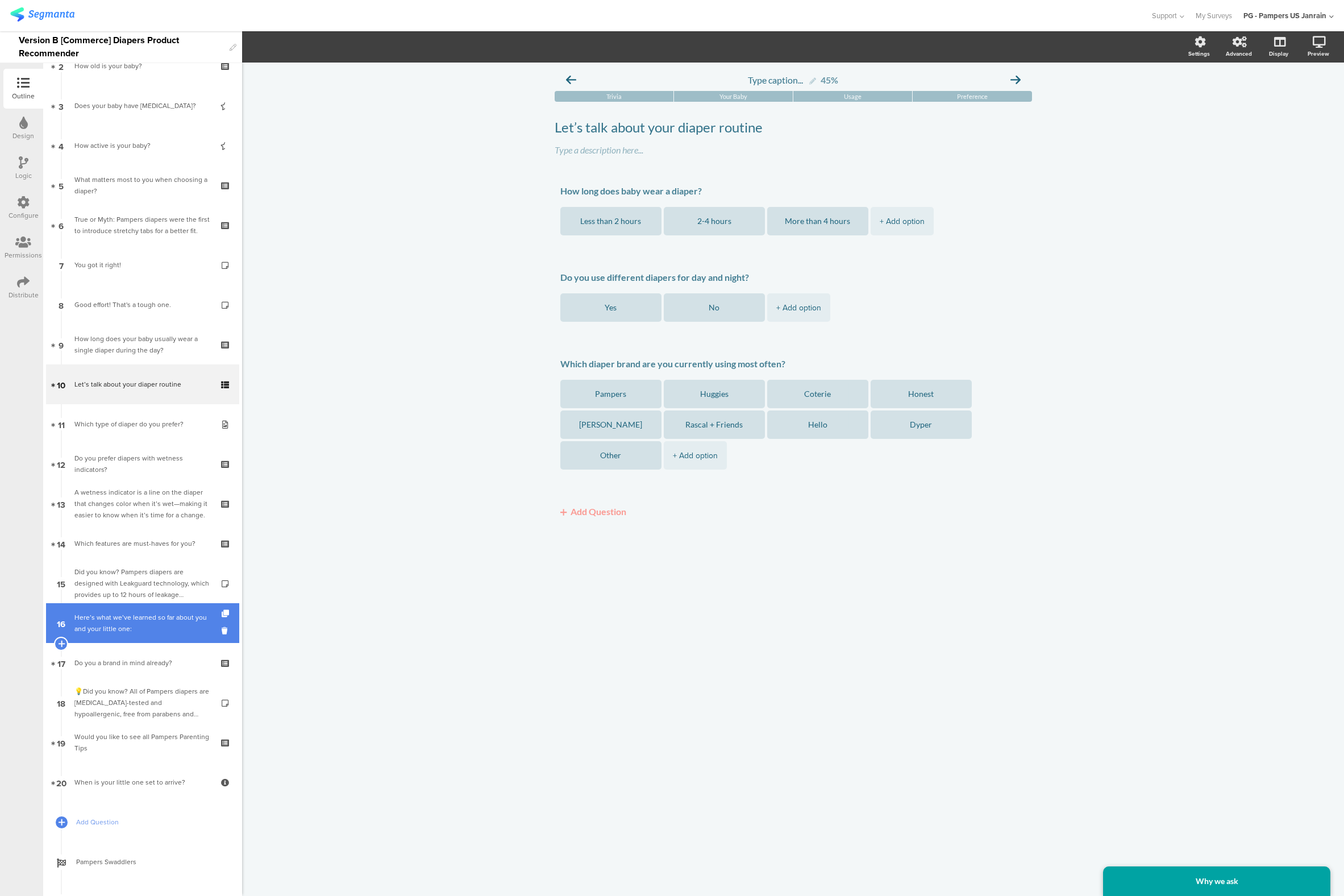
click at [132, 634] on div "Here’s what we’ve learned so far about you and your little one:" at bounding box center [143, 623] width 136 height 23
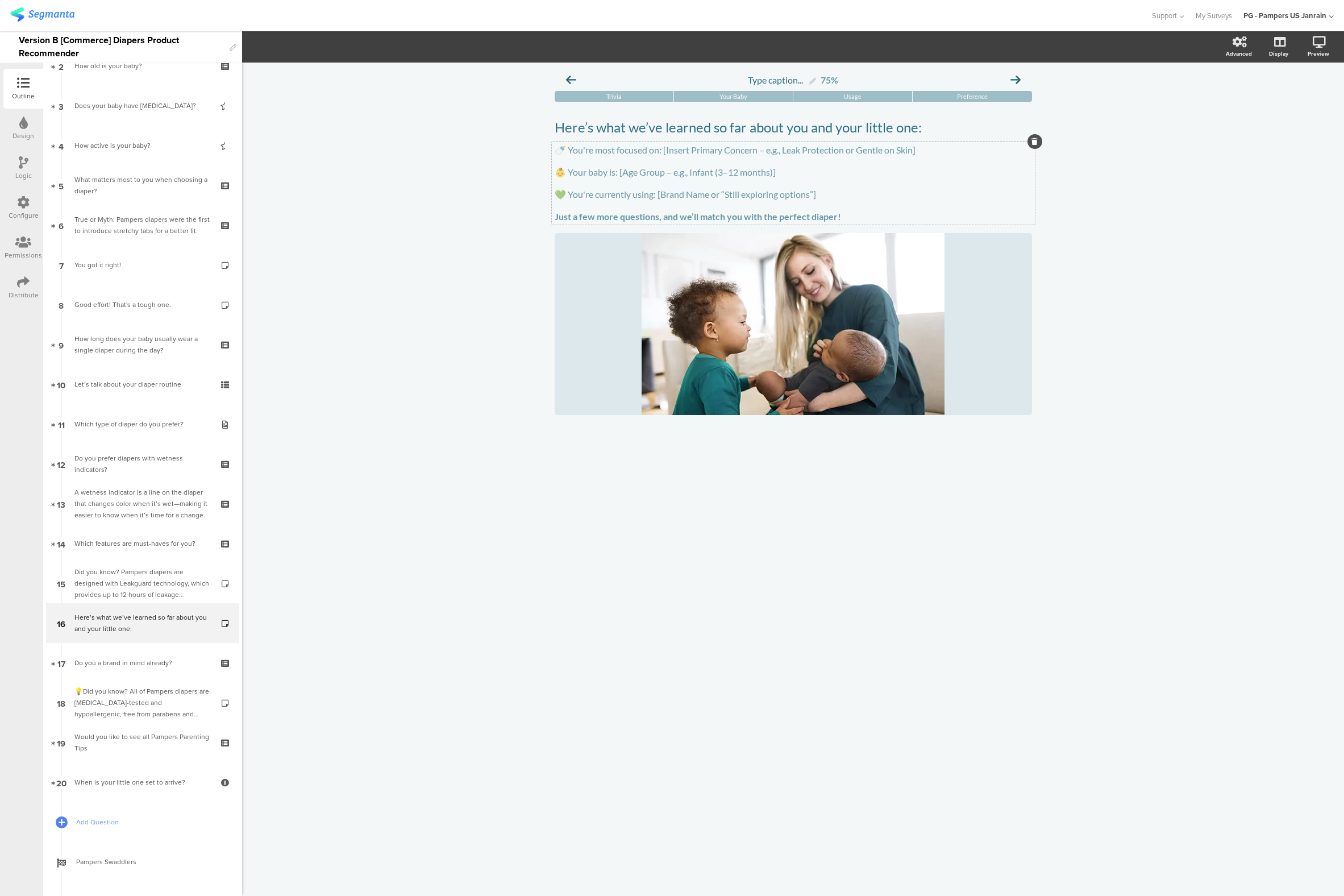
click at [661, 166] on p at bounding box center [794, 161] width 477 height 11
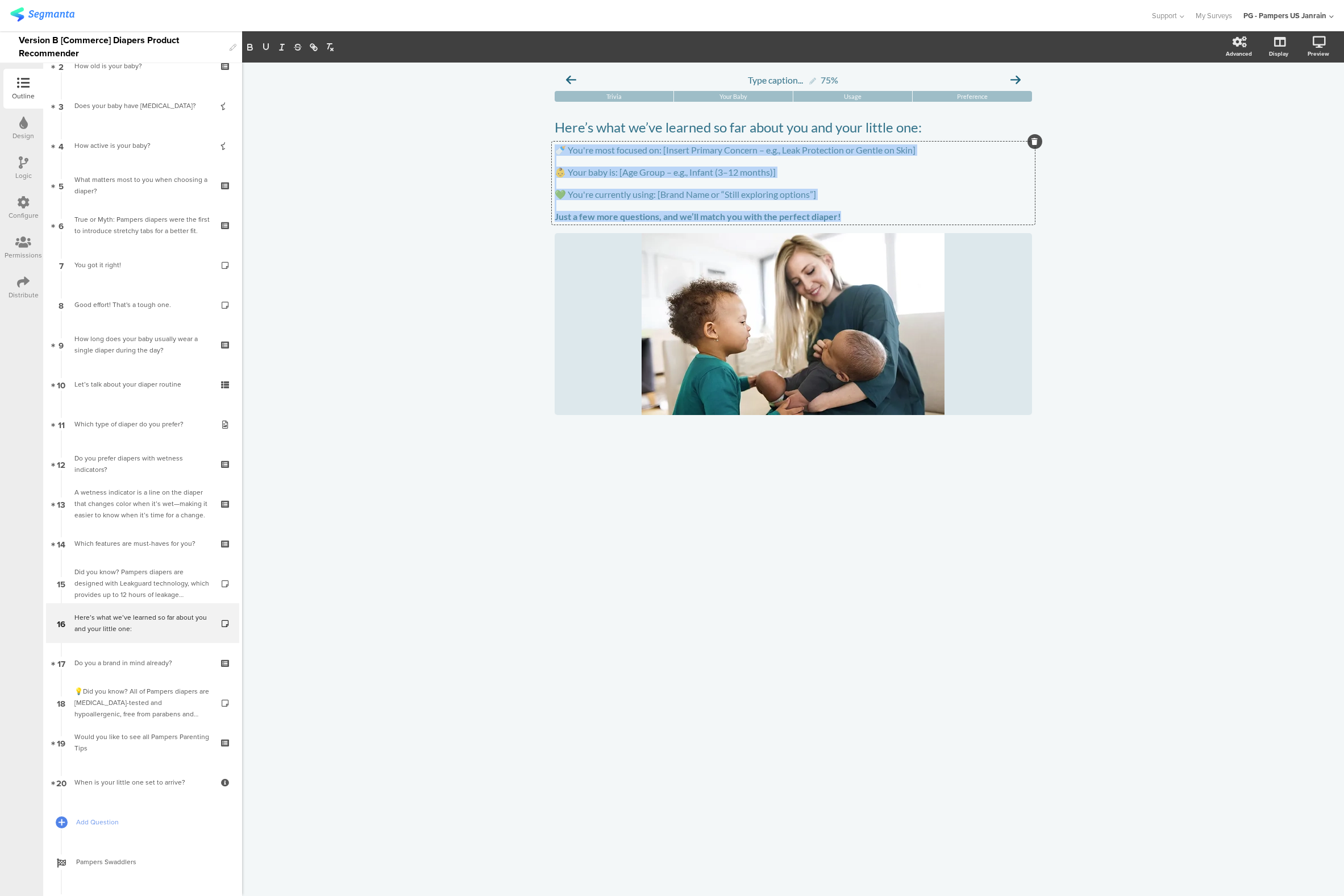
click at [661, 166] on p at bounding box center [794, 161] width 477 height 11
drag, startPoint x: 826, startPoint y: 204, endPoint x: 531, endPoint y: 139, distance: 302.1
click at [531, 139] on div "Type caption... 75% [GEOGRAPHIC_DATA] Your Baby Usage Preference" at bounding box center [794, 479] width 1102 height 833
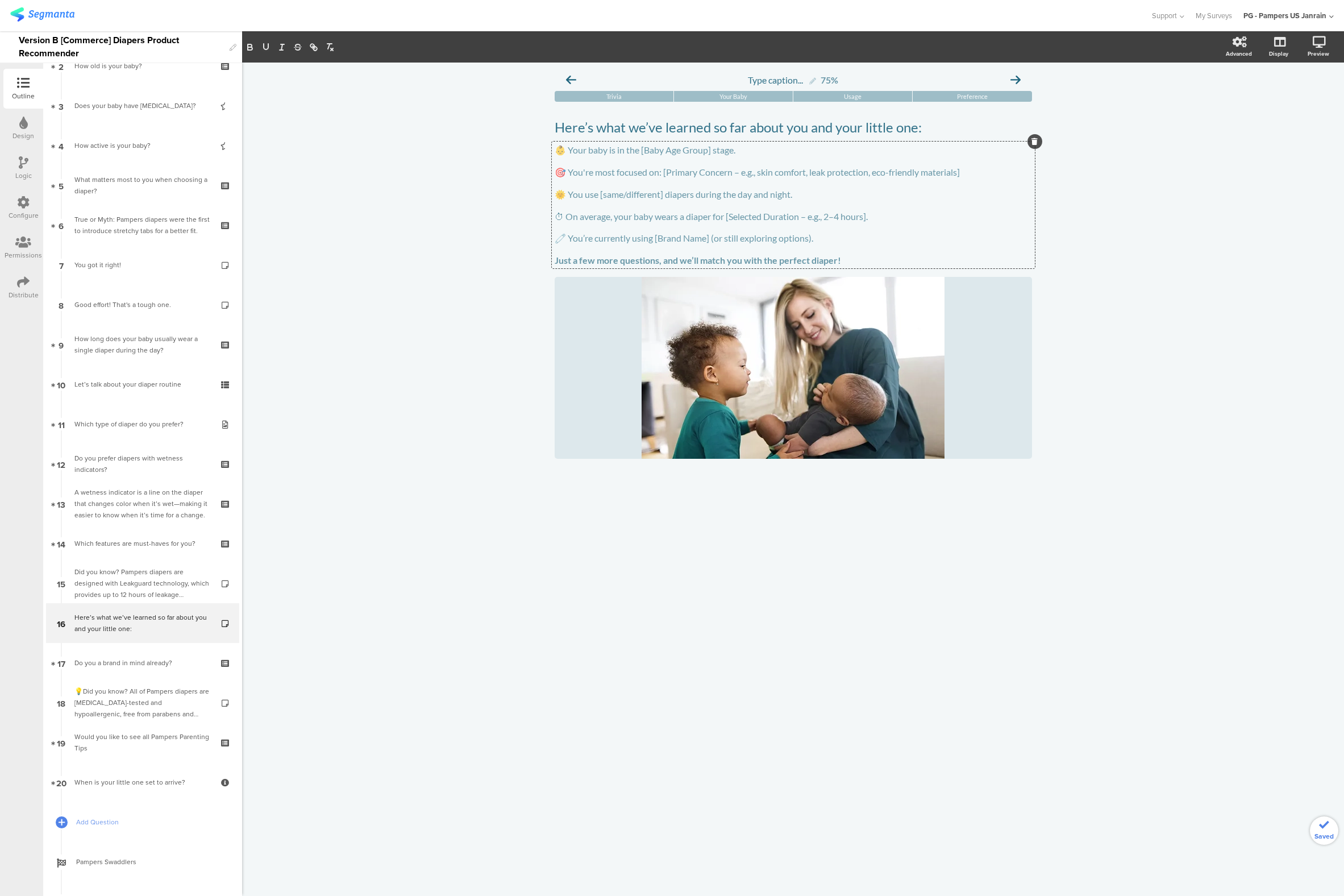
click at [574, 162] on p at bounding box center [794, 161] width 477 height 11
click at [508, 178] on div "Type caption... 75% [GEOGRAPHIC_DATA] Your Baby Usage Preference" at bounding box center [794, 479] width 1102 height 833
click at [619, 185] on div "👶 Your baby is in the [Baby Age Group] stage. 🎯 You're most focused on: [Primar…" at bounding box center [794, 204] width 483 height 127
click at [791, 178] on p "🎯 You're most focused on: [Primary Concern – e.g., skin comfort, leak protectio…" at bounding box center [794, 173] width 477 height 12
click at [24, 197] on icon at bounding box center [23, 202] width 12 height 12
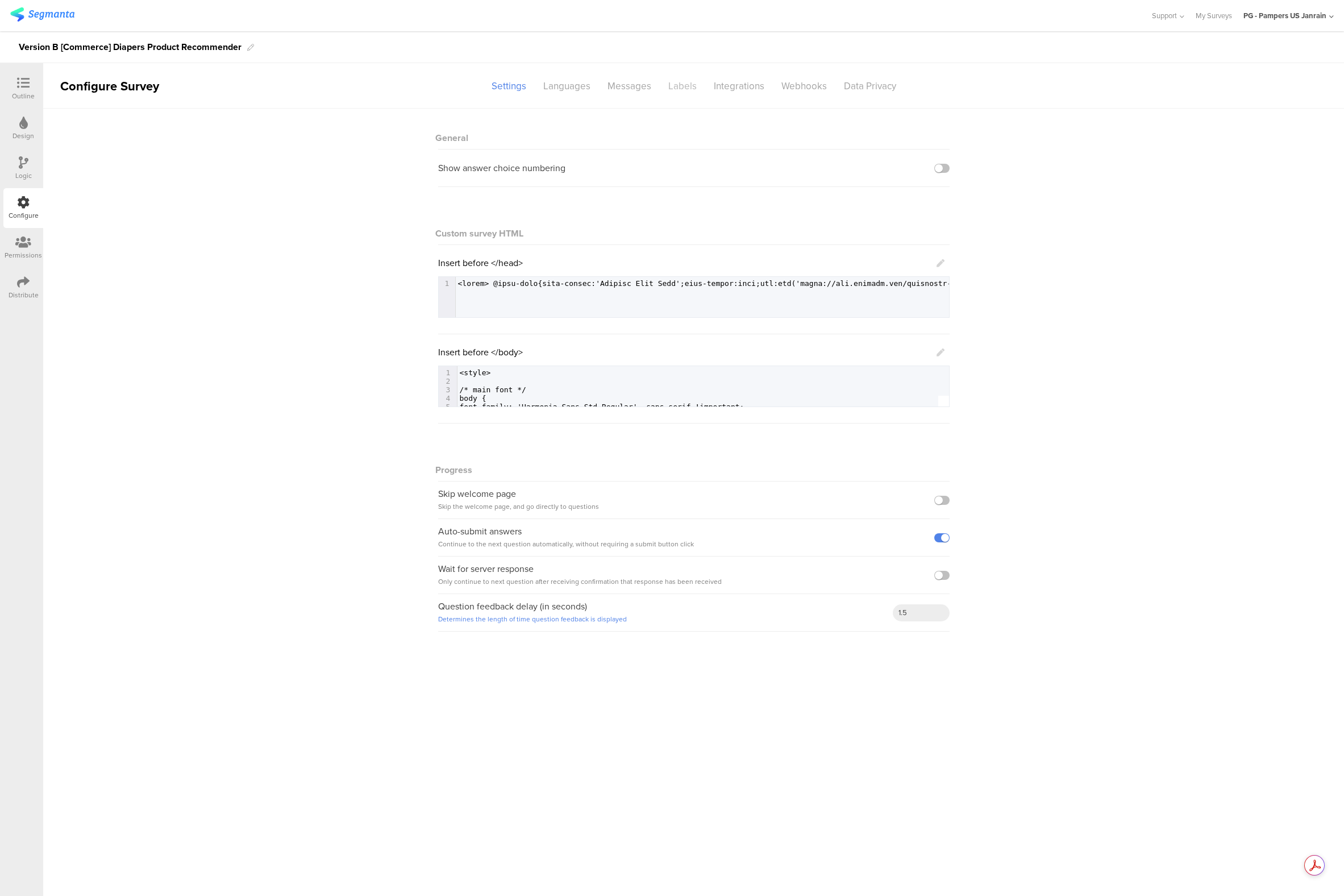
click at [693, 91] on div "Labels" at bounding box center [683, 86] width 45 height 20
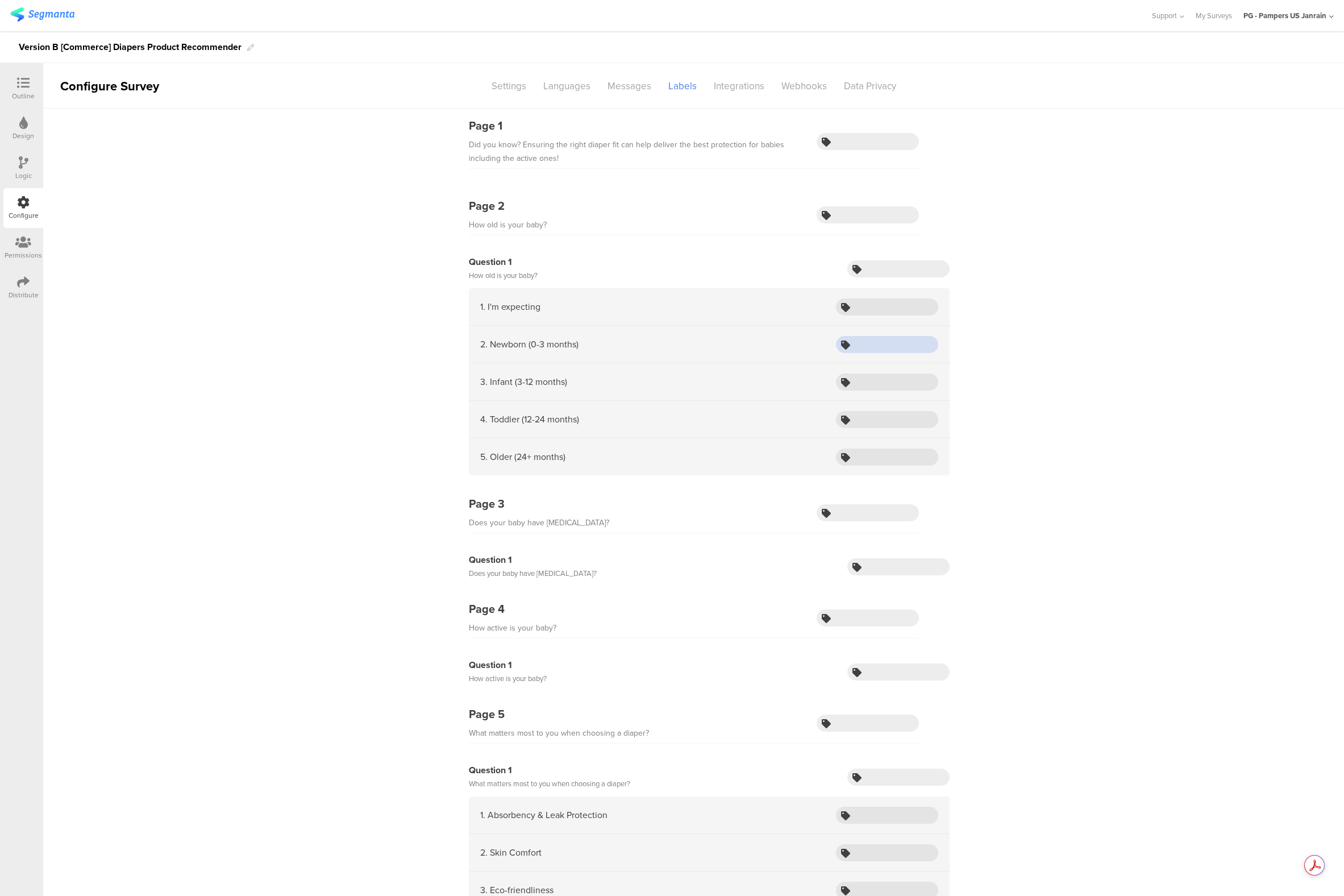
click at [851, 340] on input "text" at bounding box center [887, 344] width 102 height 17
click at [504, 347] on div "2. Newborn (0-3 months)" at bounding box center [529, 344] width 98 height 13
copy div "Newborn"
click at [870, 343] on input "text" at bounding box center [887, 344] width 102 height 17
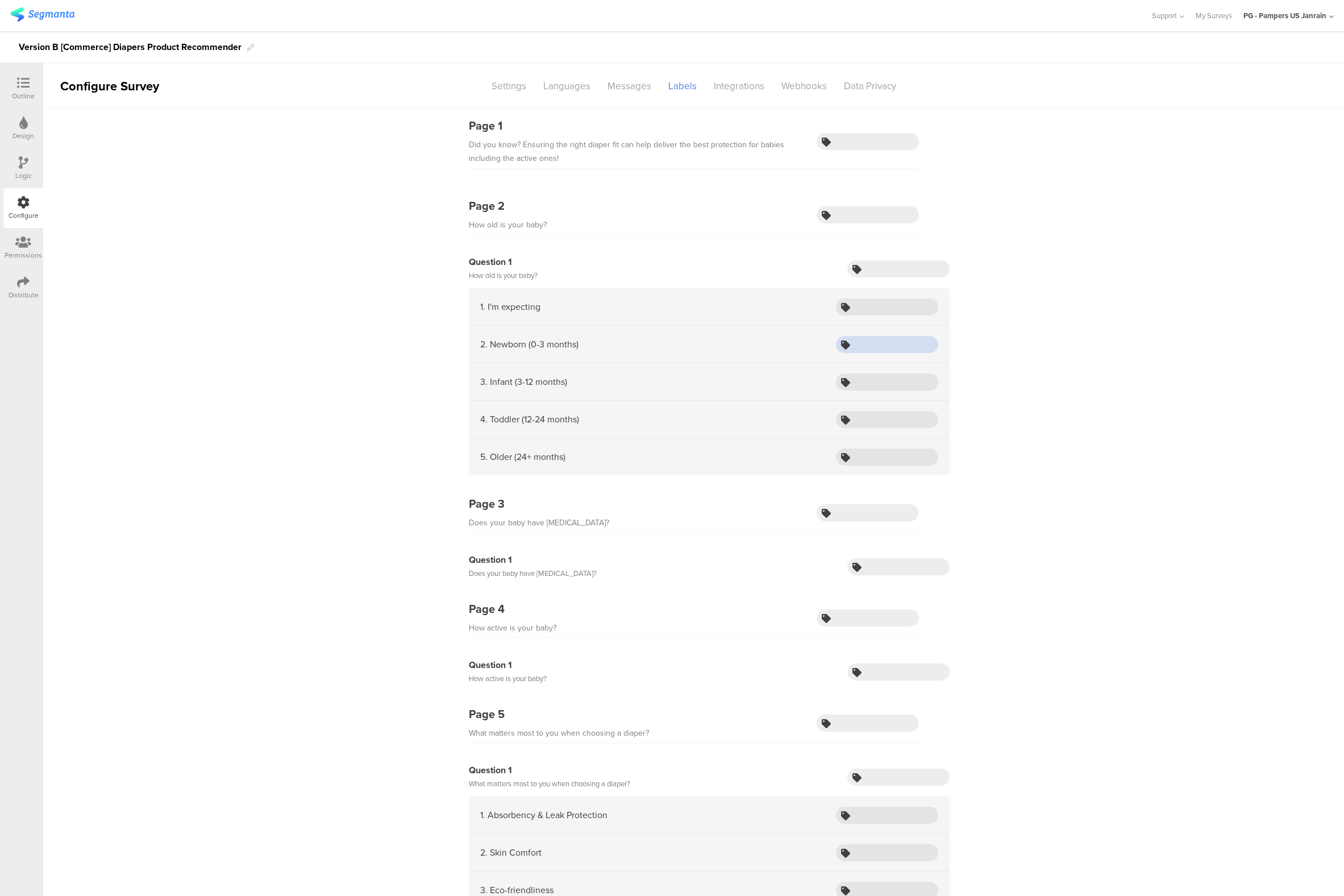
paste input "Newborn"
type input "Newborn"
click at [863, 387] on input "text" at bounding box center [887, 381] width 102 height 17
type input "Infant"
click at [860, 421] on input "text" at bounding box center [887, 419] width 102 height 17
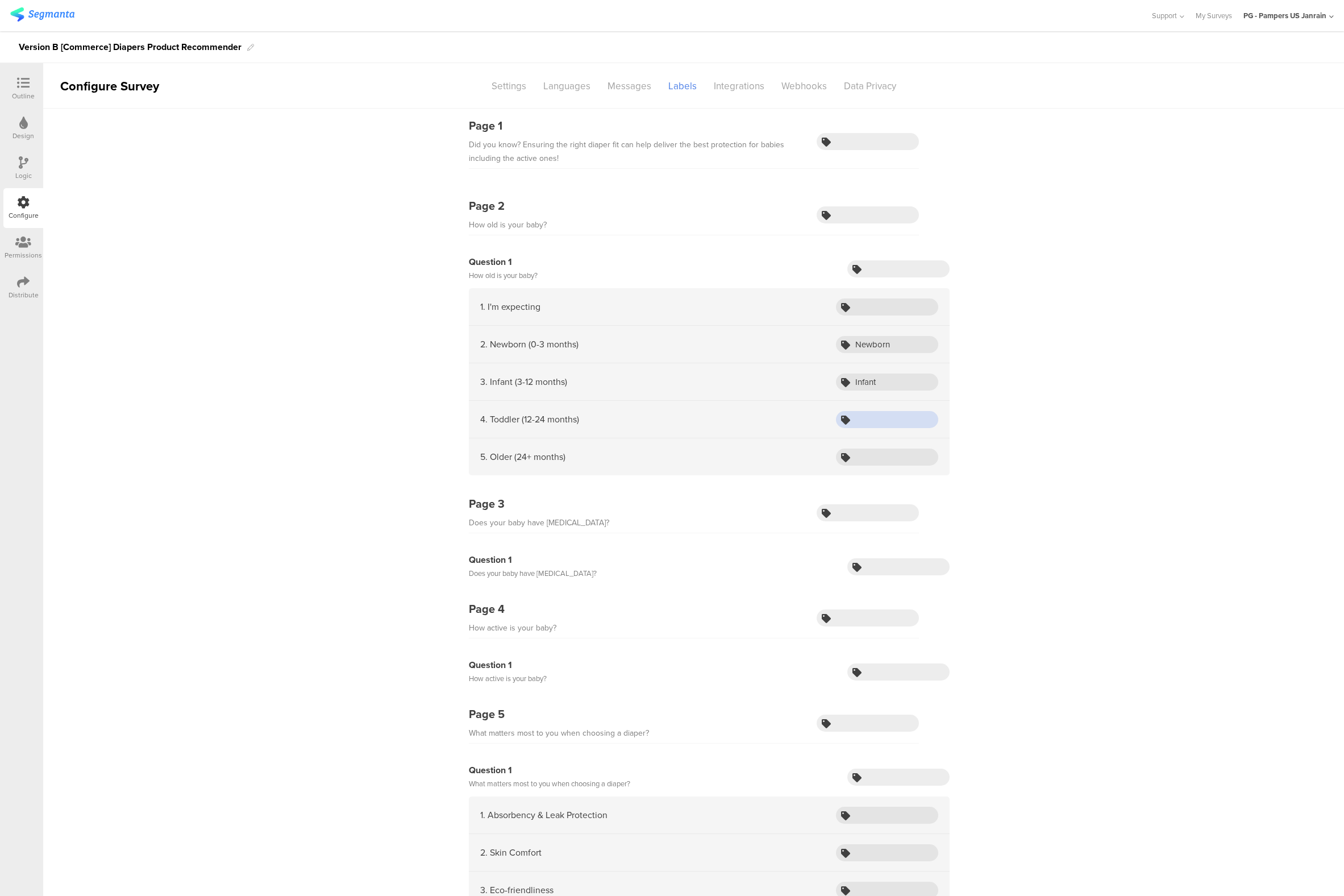
click at [860, 421] on input "text" at bounding box center [887, 419] width 102 height 17
type input "Toddler"
click at [856, 455] on input "text" at bounding box center [887, 457] width 102 height 17
type input "Older"
click at [861, 304] on input "text" at bounding box center [887, 307] width 102 height 17
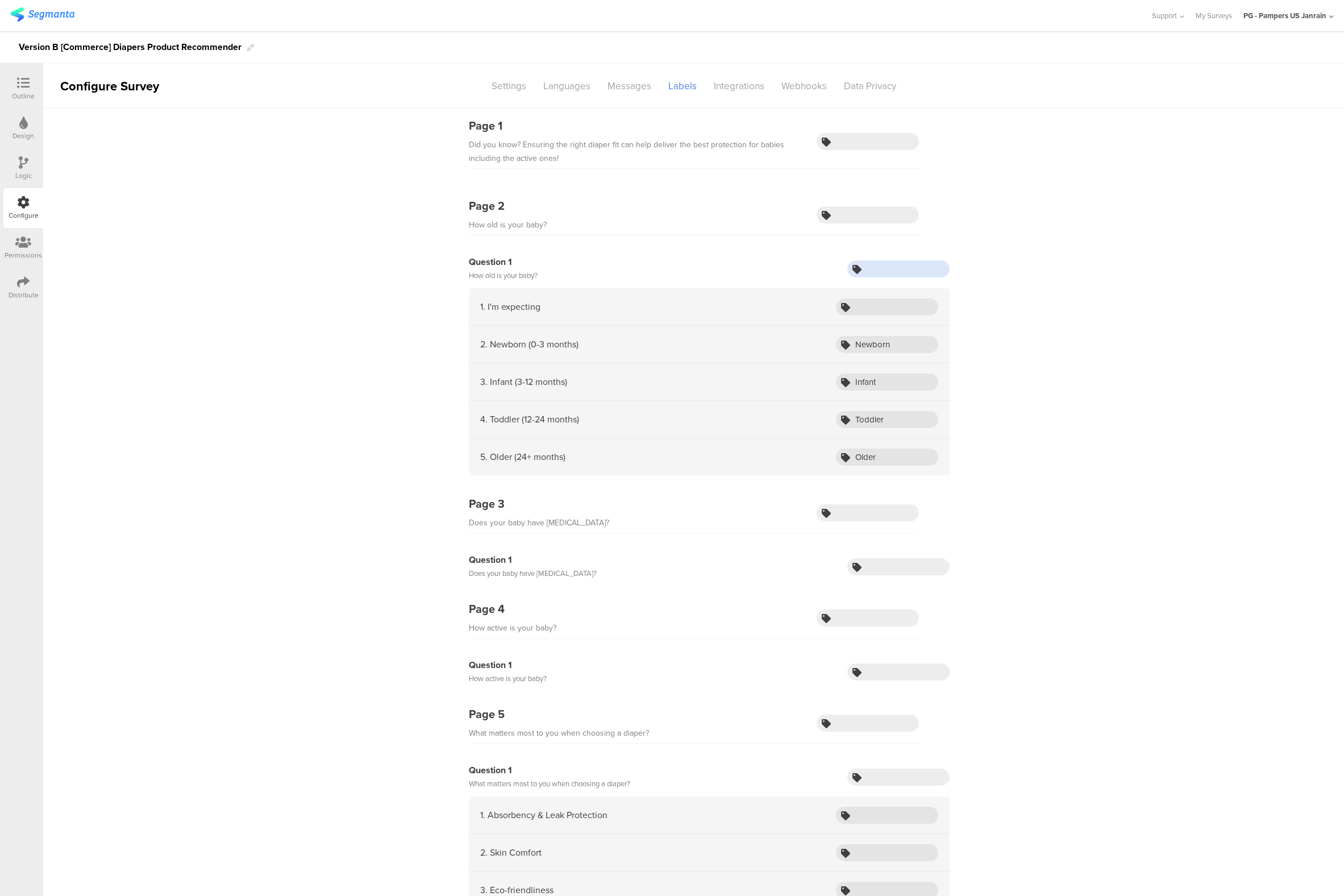
click at [865, 271] on input "text" at bounding box center [899, 269] width 102 height 17
click at [869, 270] on input "babyAge" at bounding box center [899, 269] width 102 height 17
type input "babyAge"
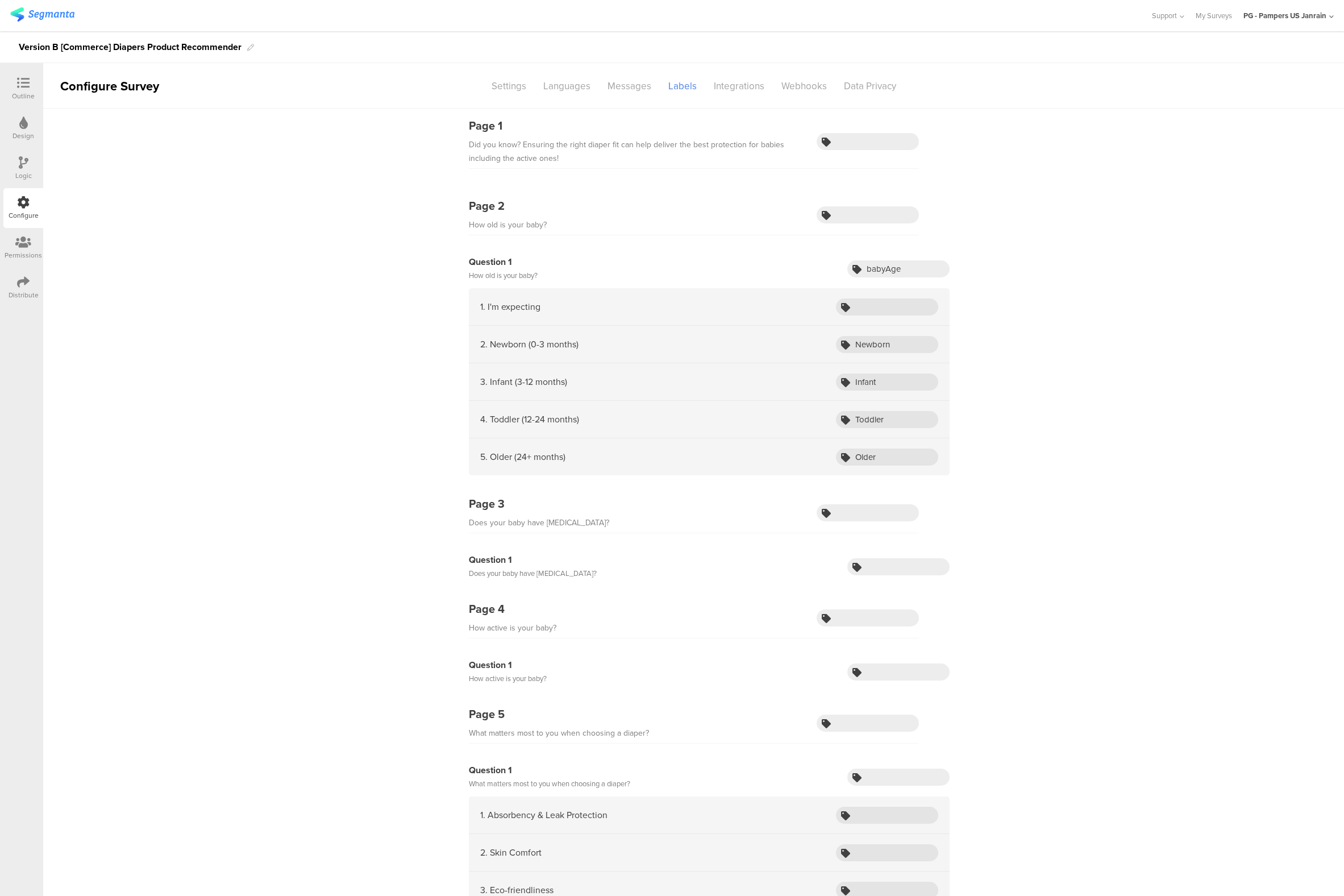
click at [29, 80] on icon at bounding box center [23, 83] width 12 height 12
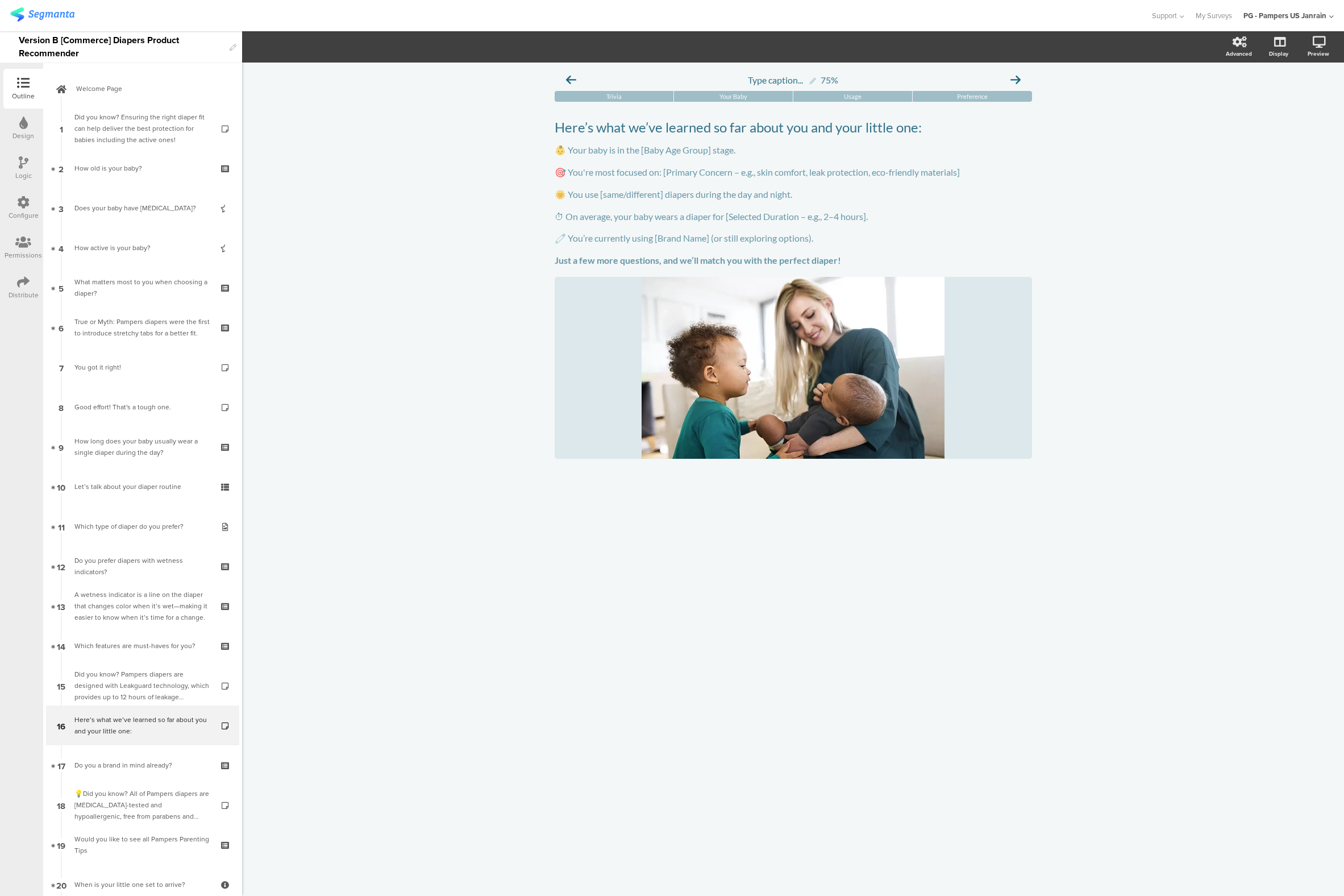
scroll to position [245, 0]
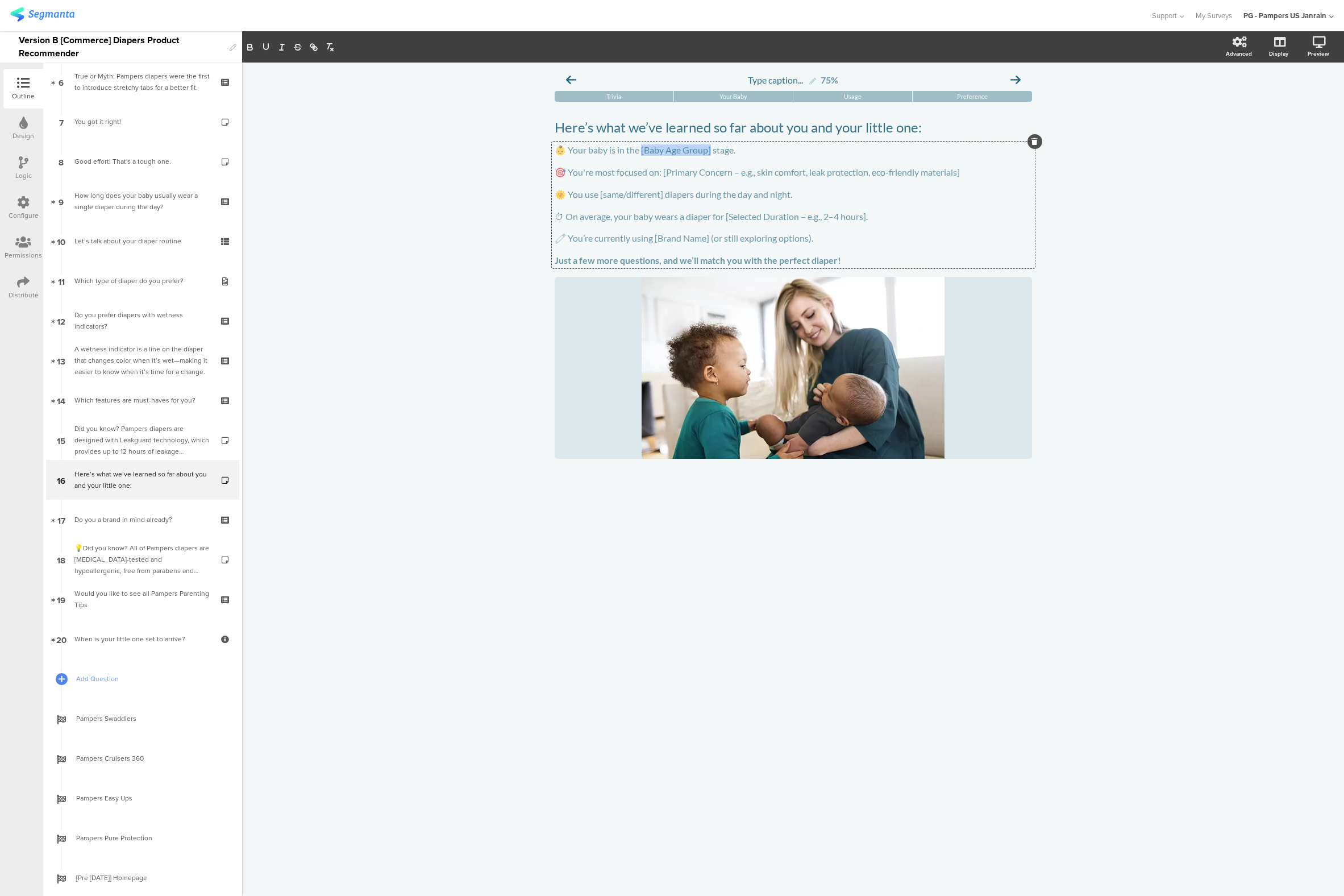
drag, startPoint x: 642, startPoint y: 152, endPoint x: 711, endPoint y: 151, distance: 69.0
click at [711, 151] on div "👶 Your baby is in the [Baby Age Group] stage. 🎯 You're most focused on: [Primar…" at bounding box center [794, 204] width 483 height 127
click at [1273, 234] on div "Type caption... 75% [GEOGRAPHIC_DATA] Your Baby Usage Preference" at bounding box center [794, 479] width 1102 height 833
click at [167, 168] on link "8 Good effort! That's a tough one." at bounding box center [143, 161] width 193 height 40
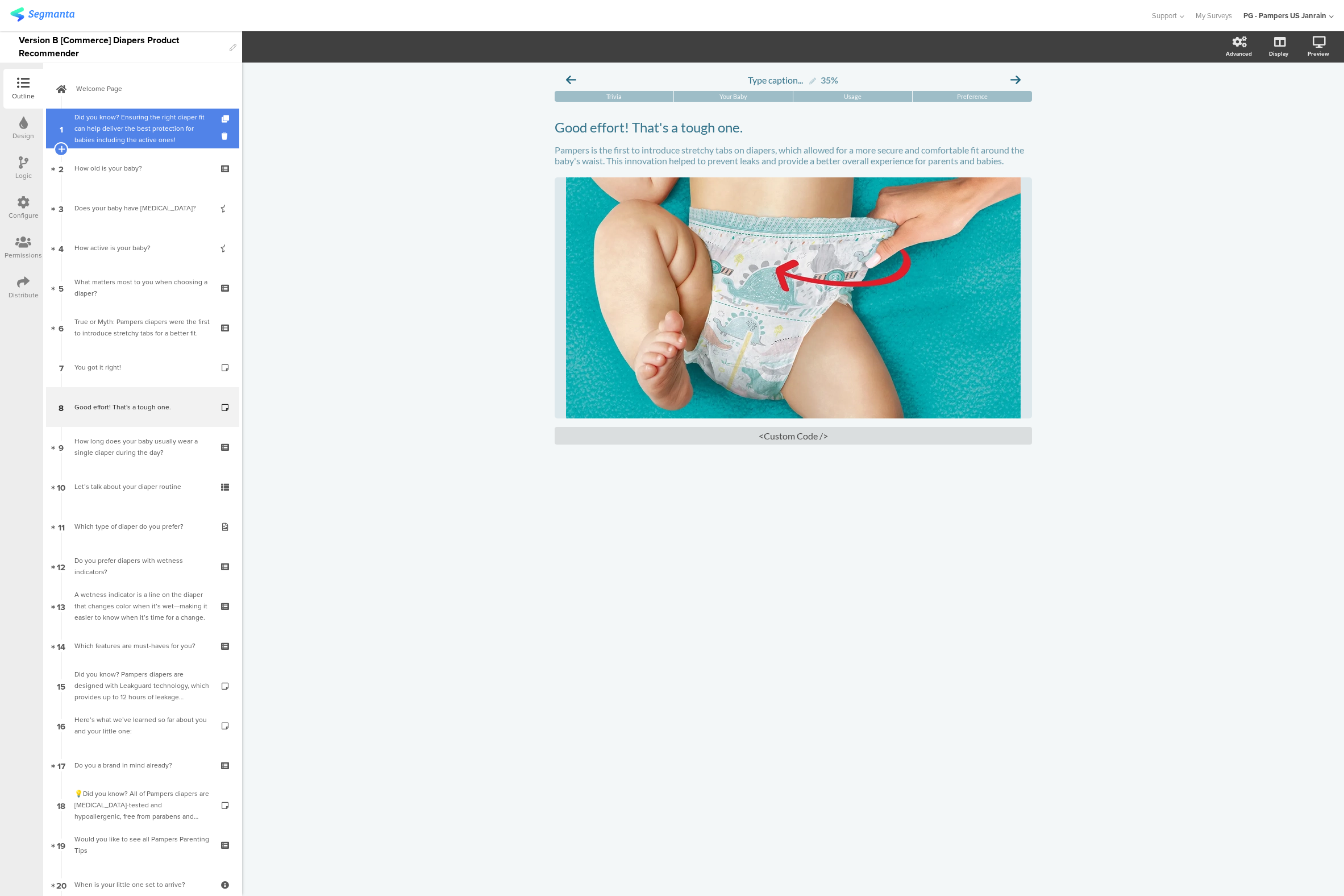
click at [133, 140] on div "Did you know? Ensuring the right diaper fit can help deliver the best protectio…" at bounding box center [143, 128] width 136 height 34
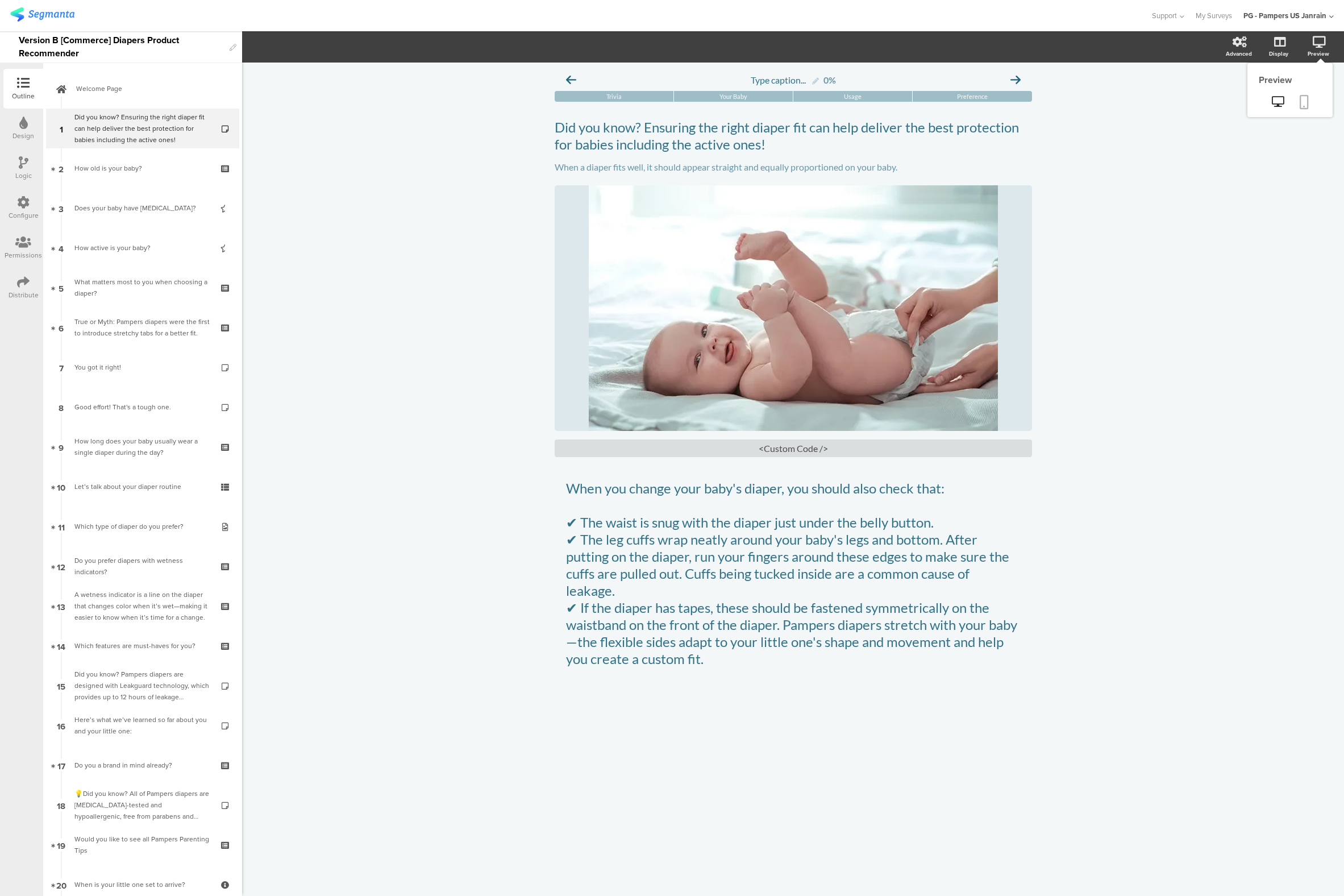
click at [1302, 99] on icon at bounding box center [1304, 102] width 9 height 14
click at [108, 165] on div "How old is your baby?" at bounding box center [143, 168] width 136 height 12
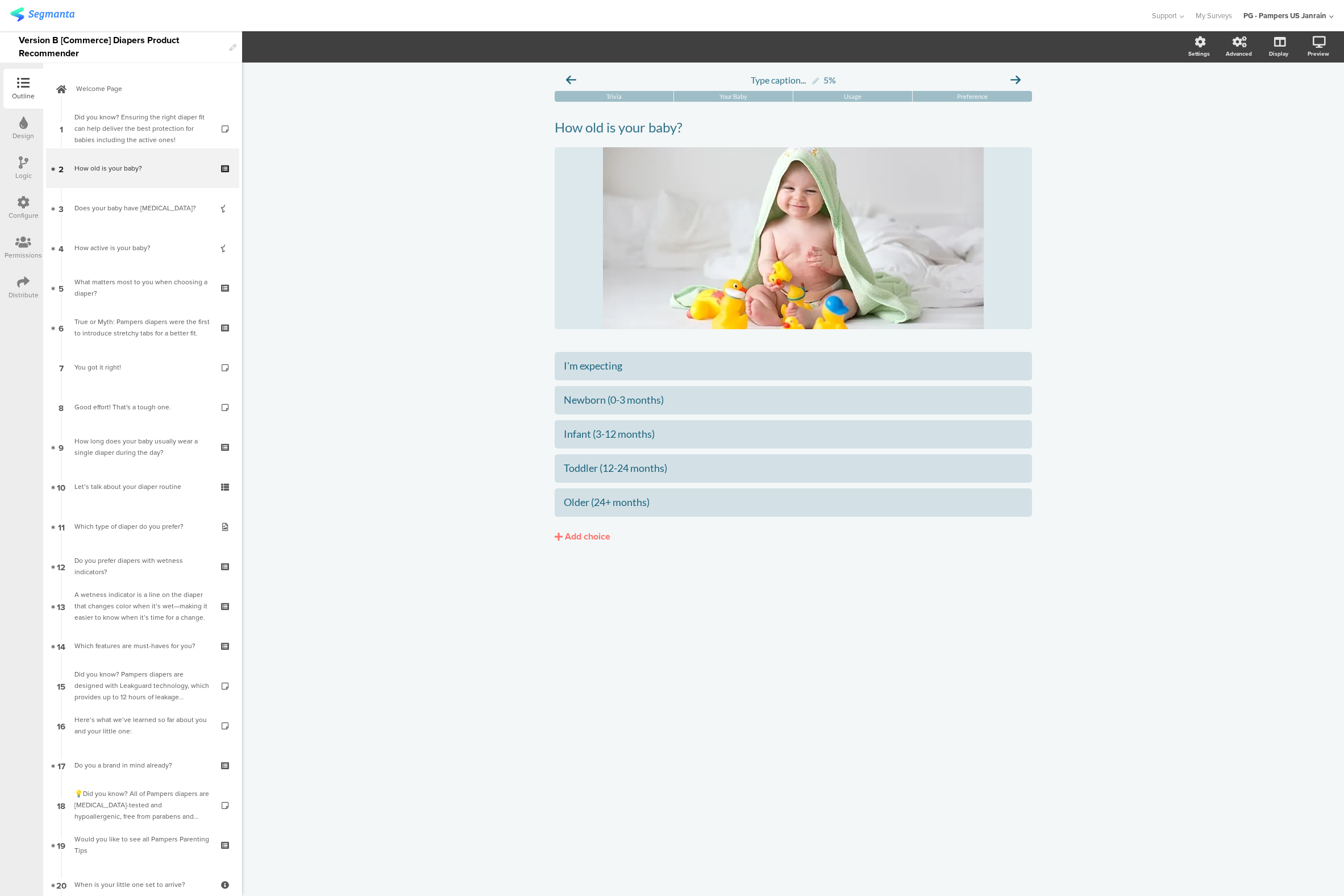
click at [18, 209] on div at bounding box center [23, 203] width 12 height 14
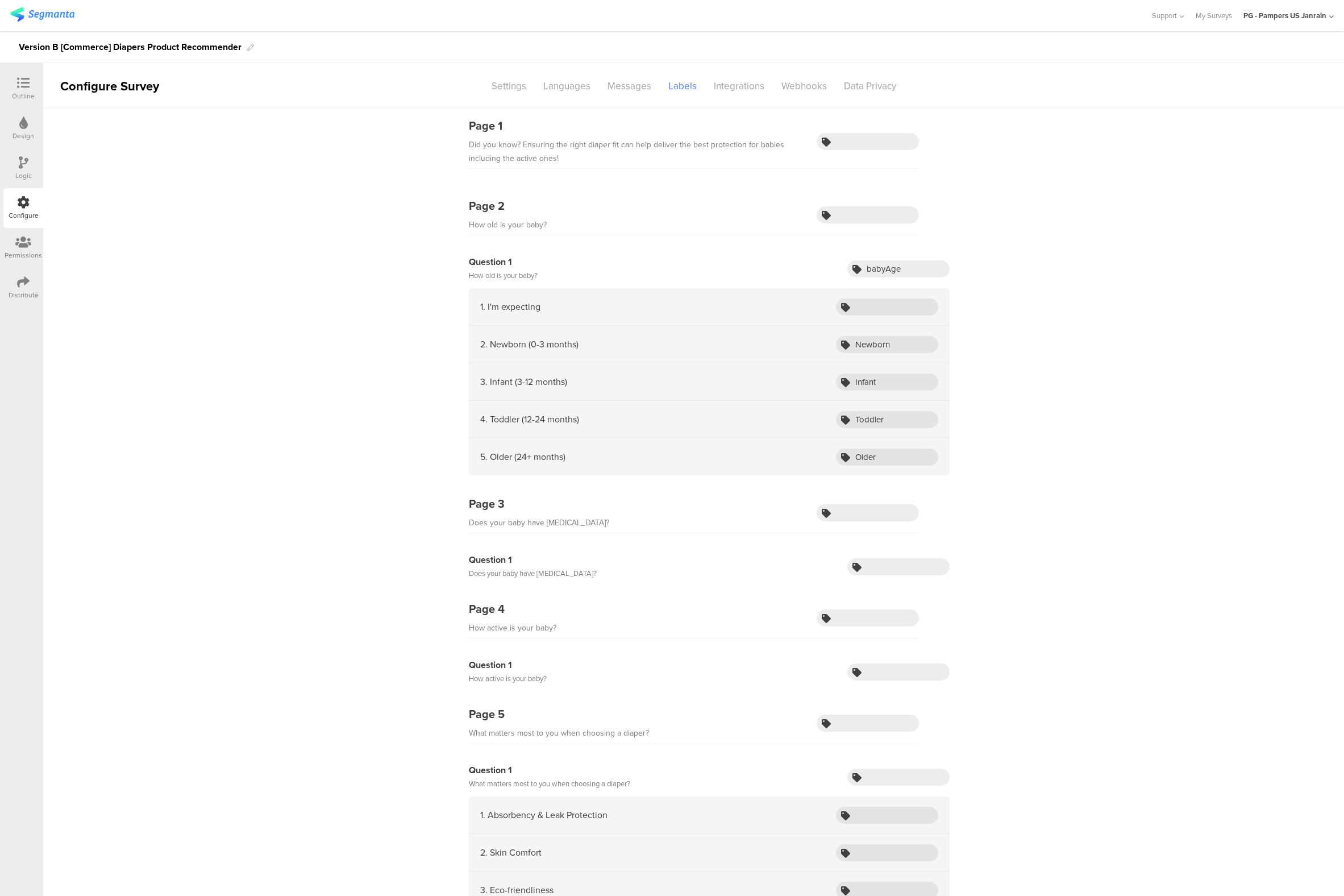
scroll to position [265, 0]
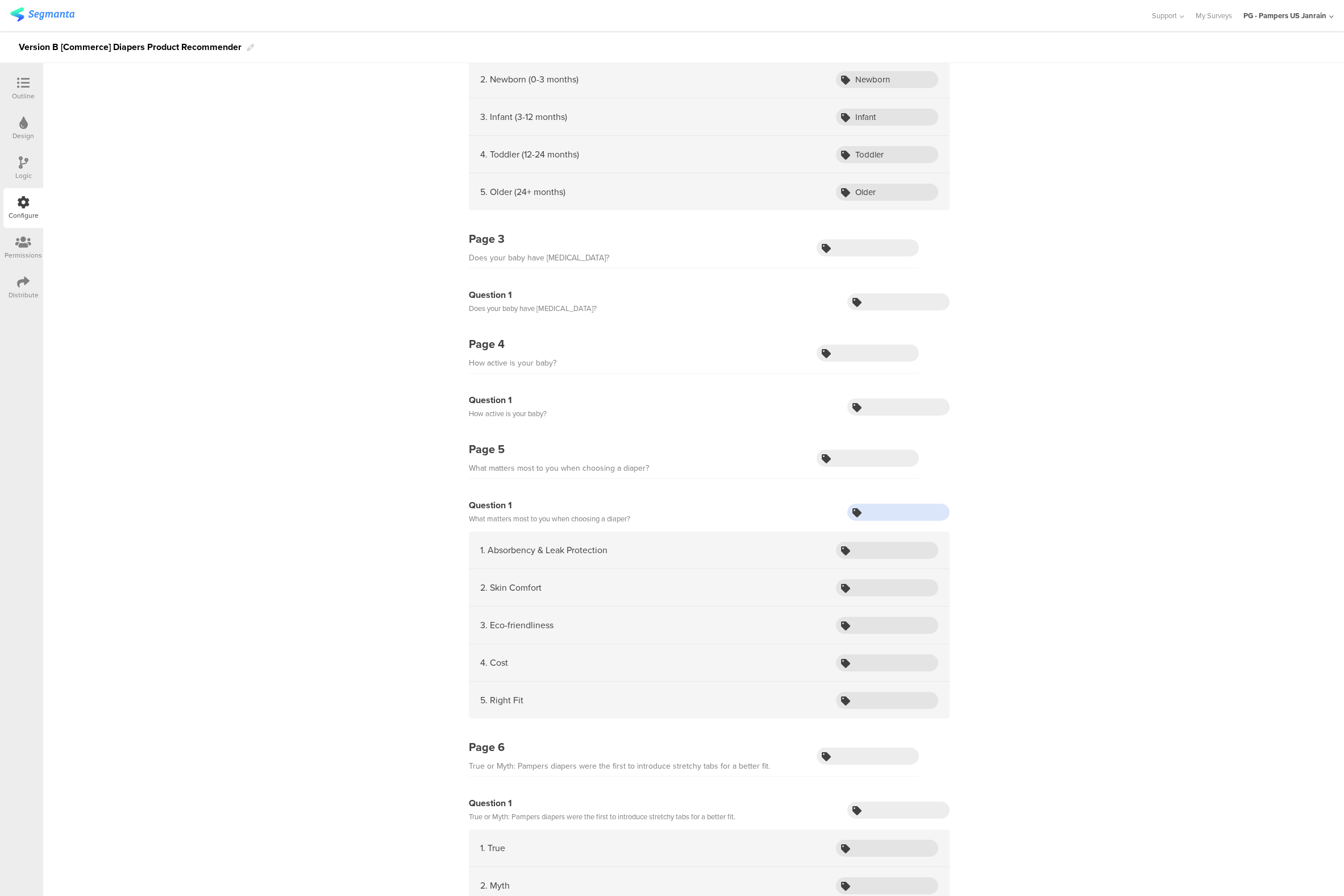
click at [868, 504] on input "text" at bounding box center [899, 512] width 102 height 17
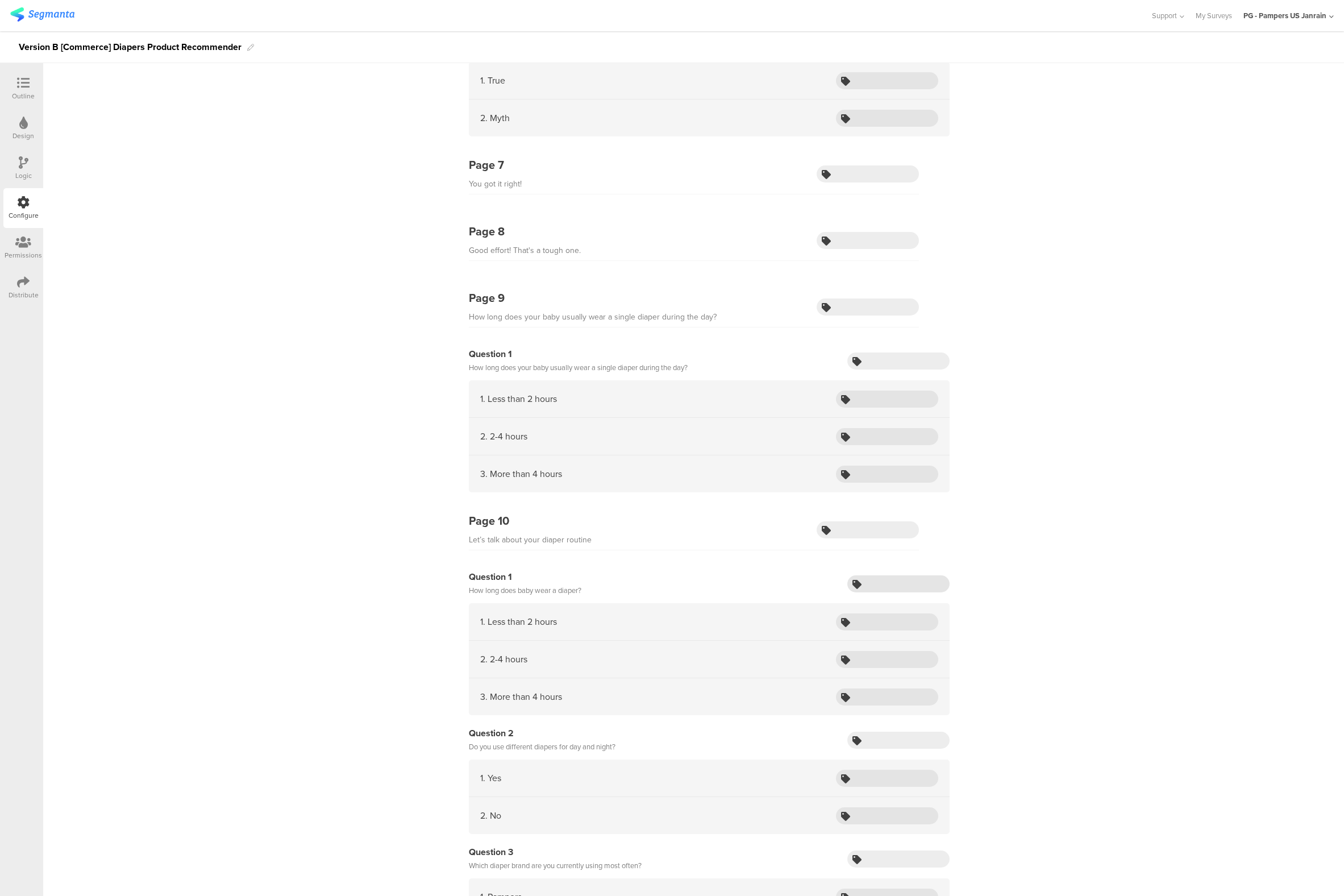
scroll to position [1203, 0]
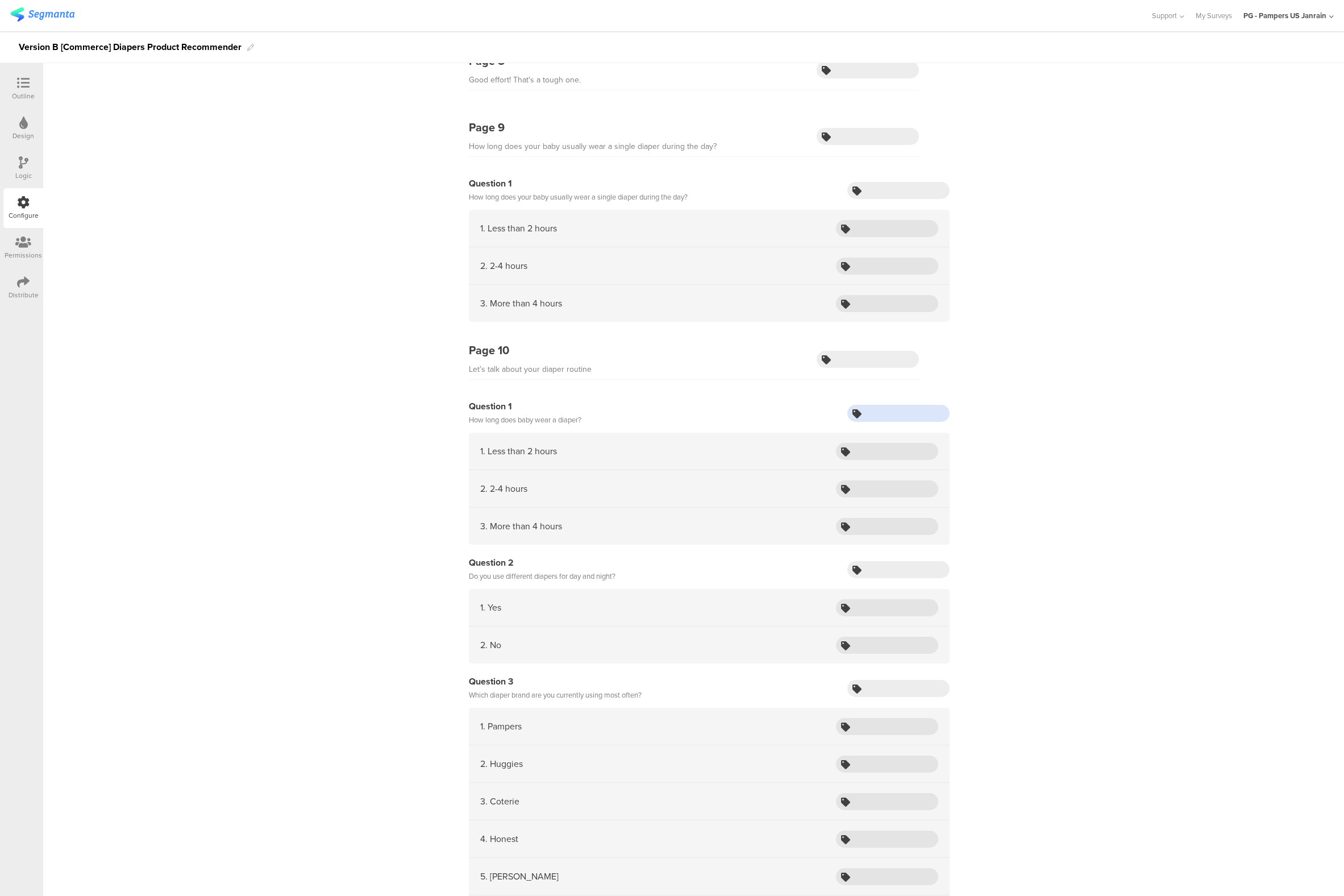
click at [874, 412] on input "text" at bounding box center [899, 413] width 102 height 17
type input "howLong"
click at [862, 566] on input "text" at bounding box center [899, 569] width 102 height 17
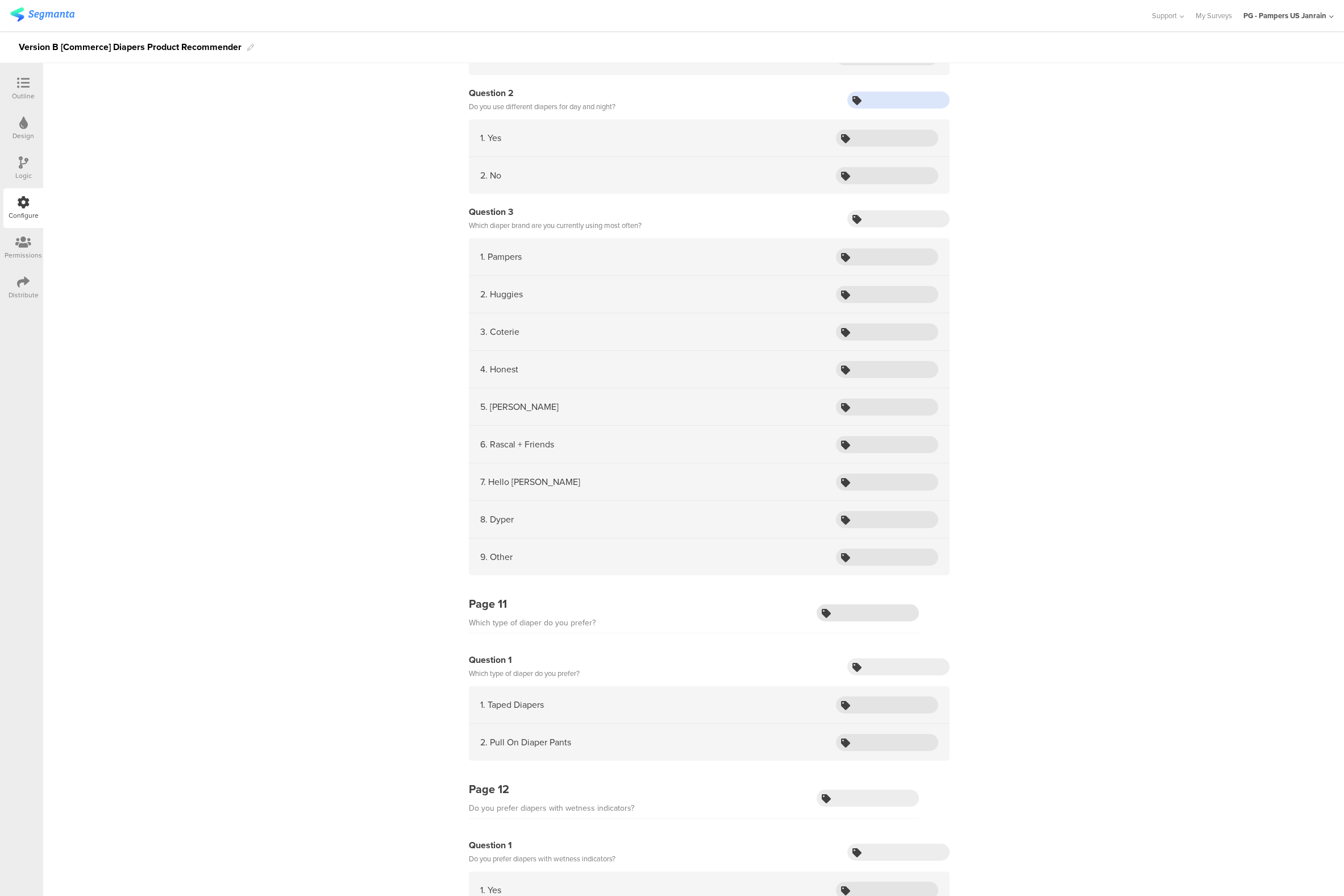
scroll to position [1703, 0]
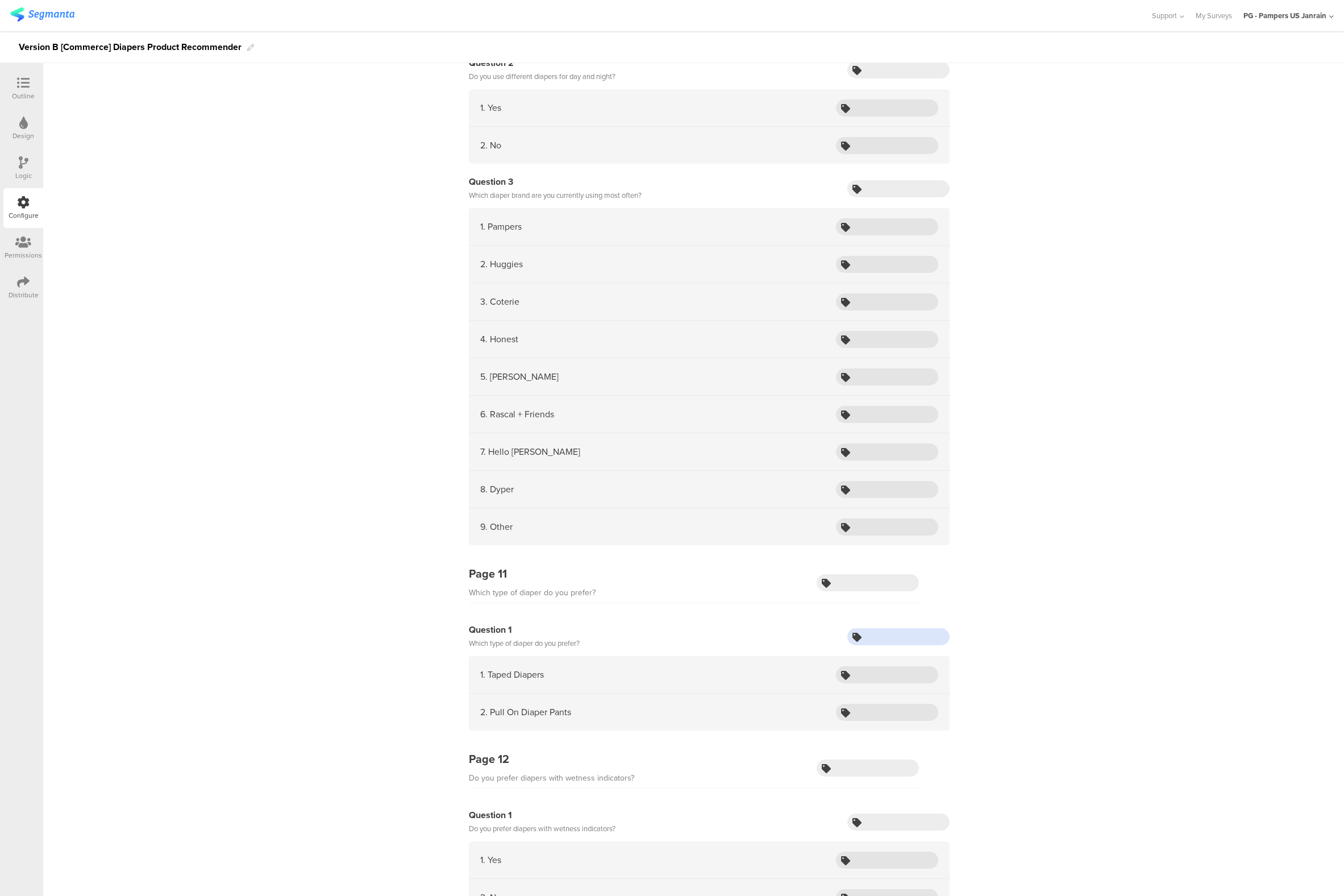
click at [900, 635] on input "text" at bounding box center [899, 636] width 102 height 17
type input "tapedOrPull"
click at [29, 83] on icon at bounding box center [23, 83] width 12 height 12
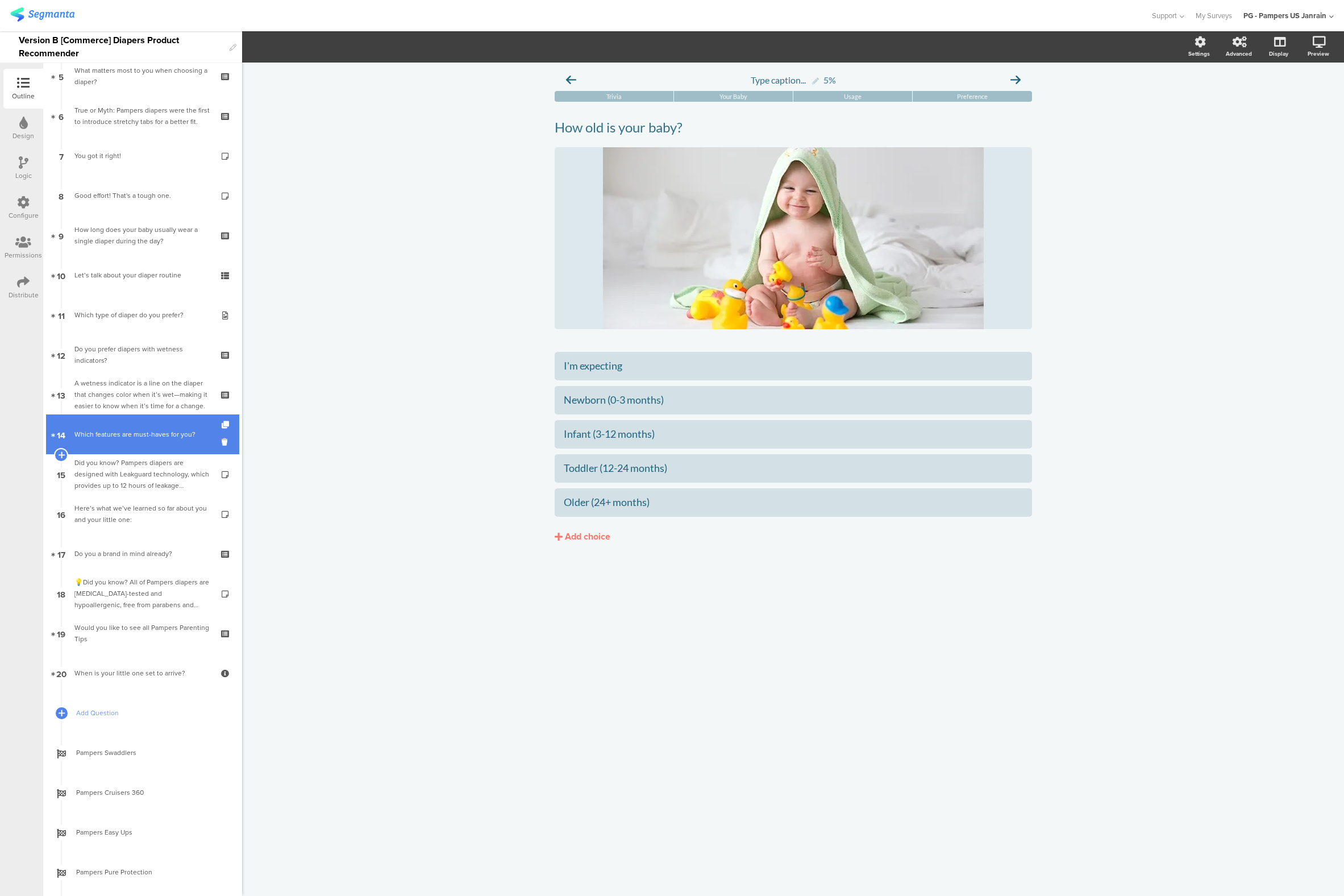
scroll to position [273, 0]
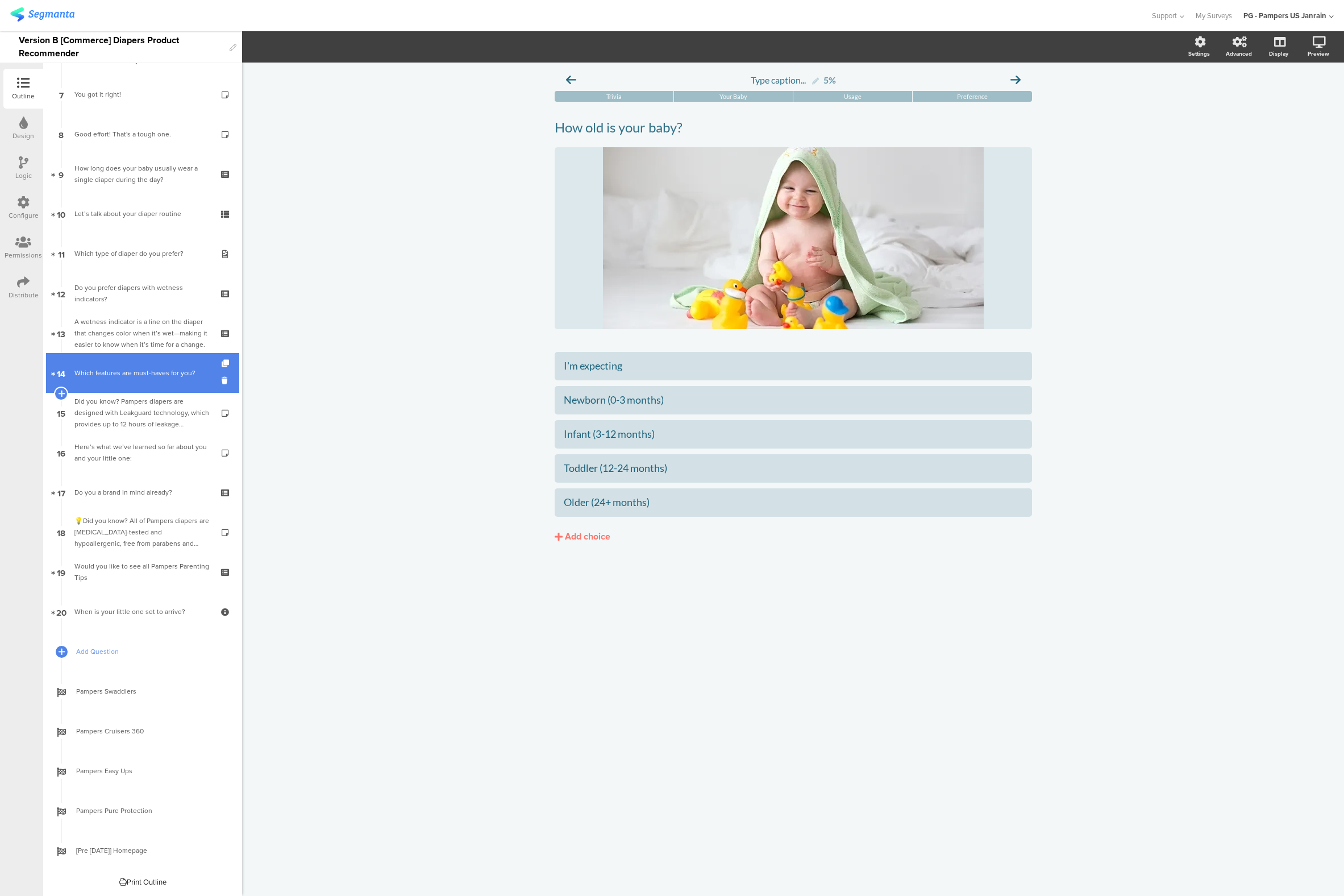
click at [109, 389] on link "14 Which features are must-haves for you?" at bounding box center [143, 373] width 193 height 40
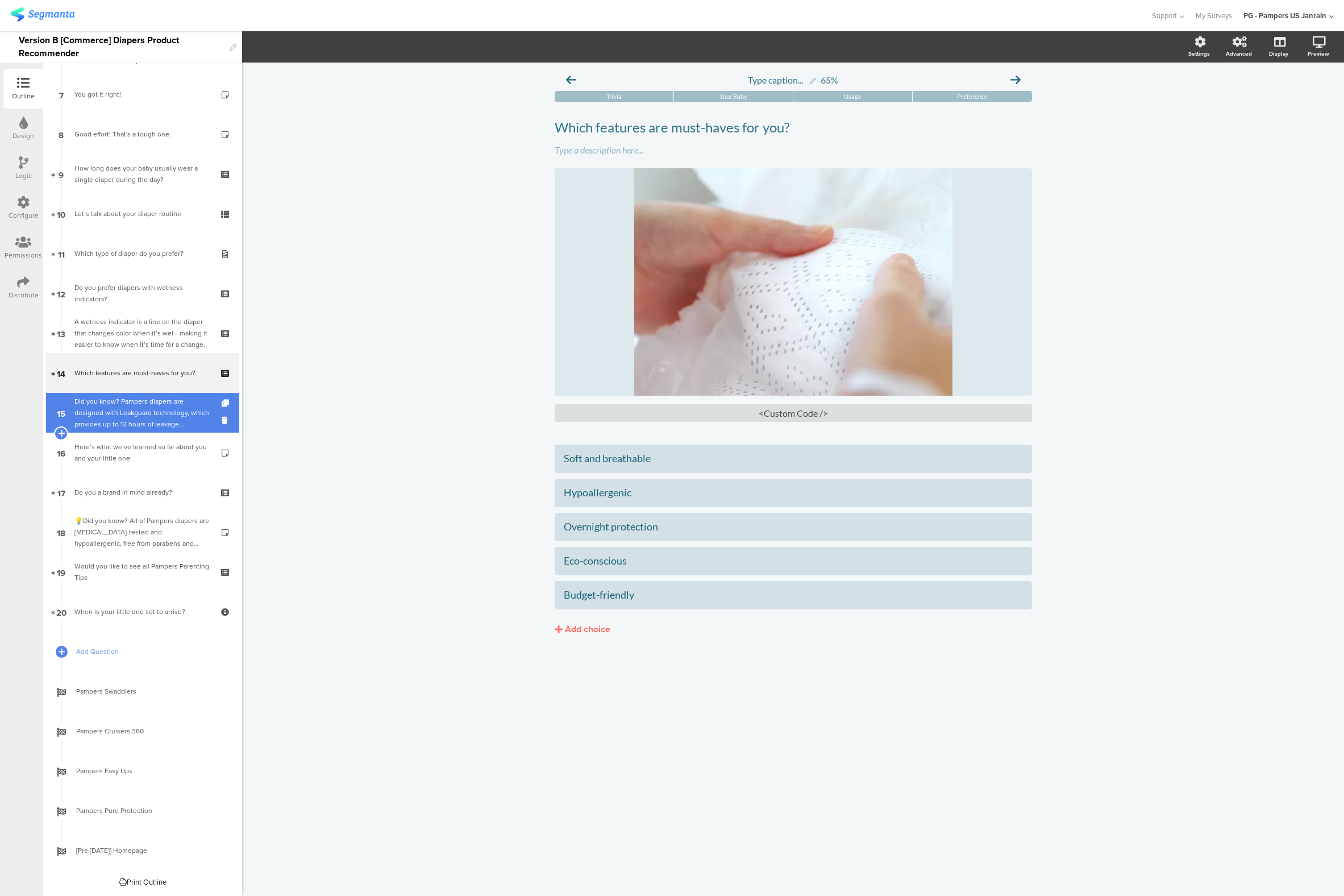
click at [109, 428] on div "Did you know? Pampers diapers are designed with Leakguard technology, which pro…" at bounding box center [143, 412] width 136 height 34
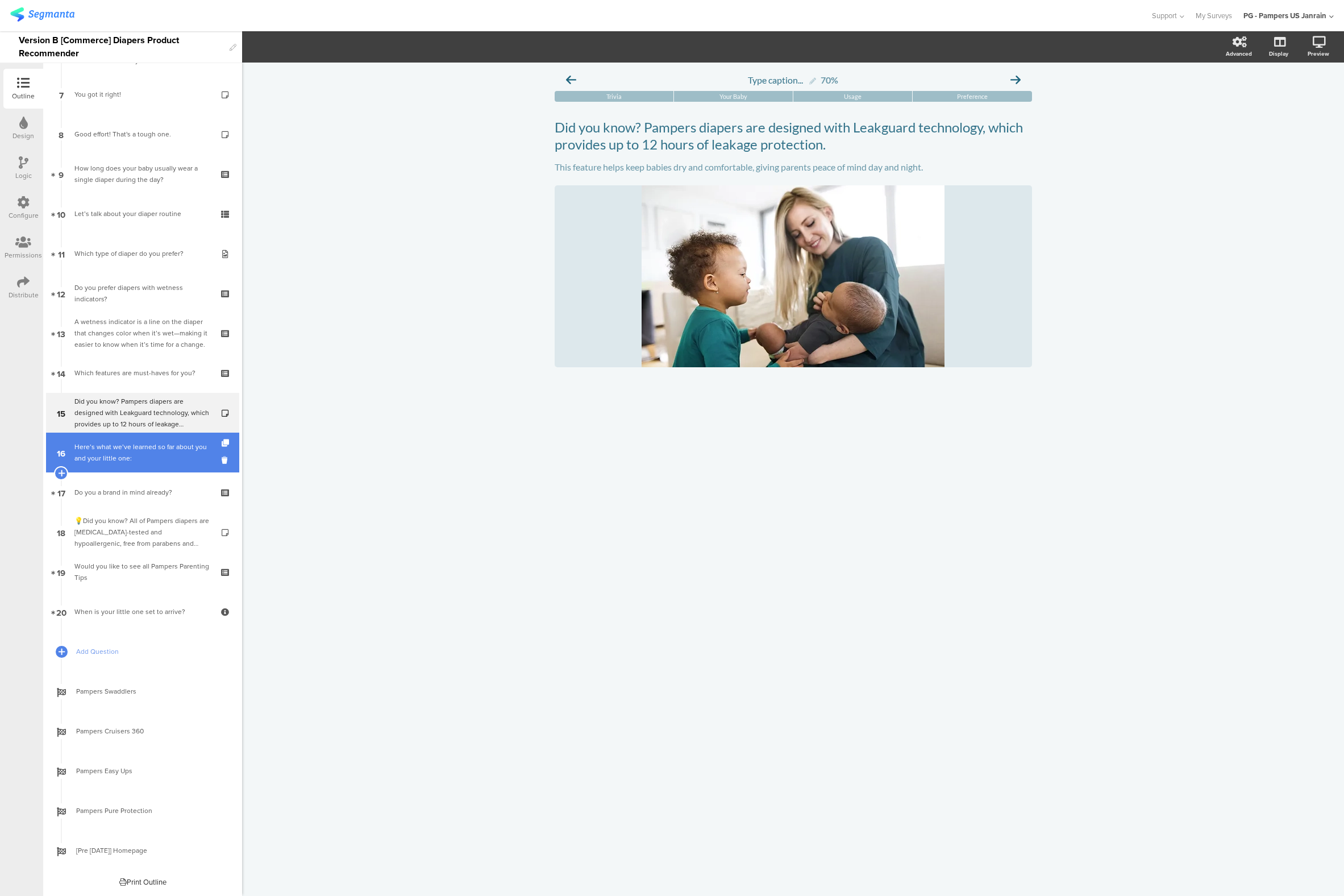
click at [100, 471] on link "16 Here’s what we’ve learned so far about you and your little one:" at bounding box center [143, 452] width 193 height 40
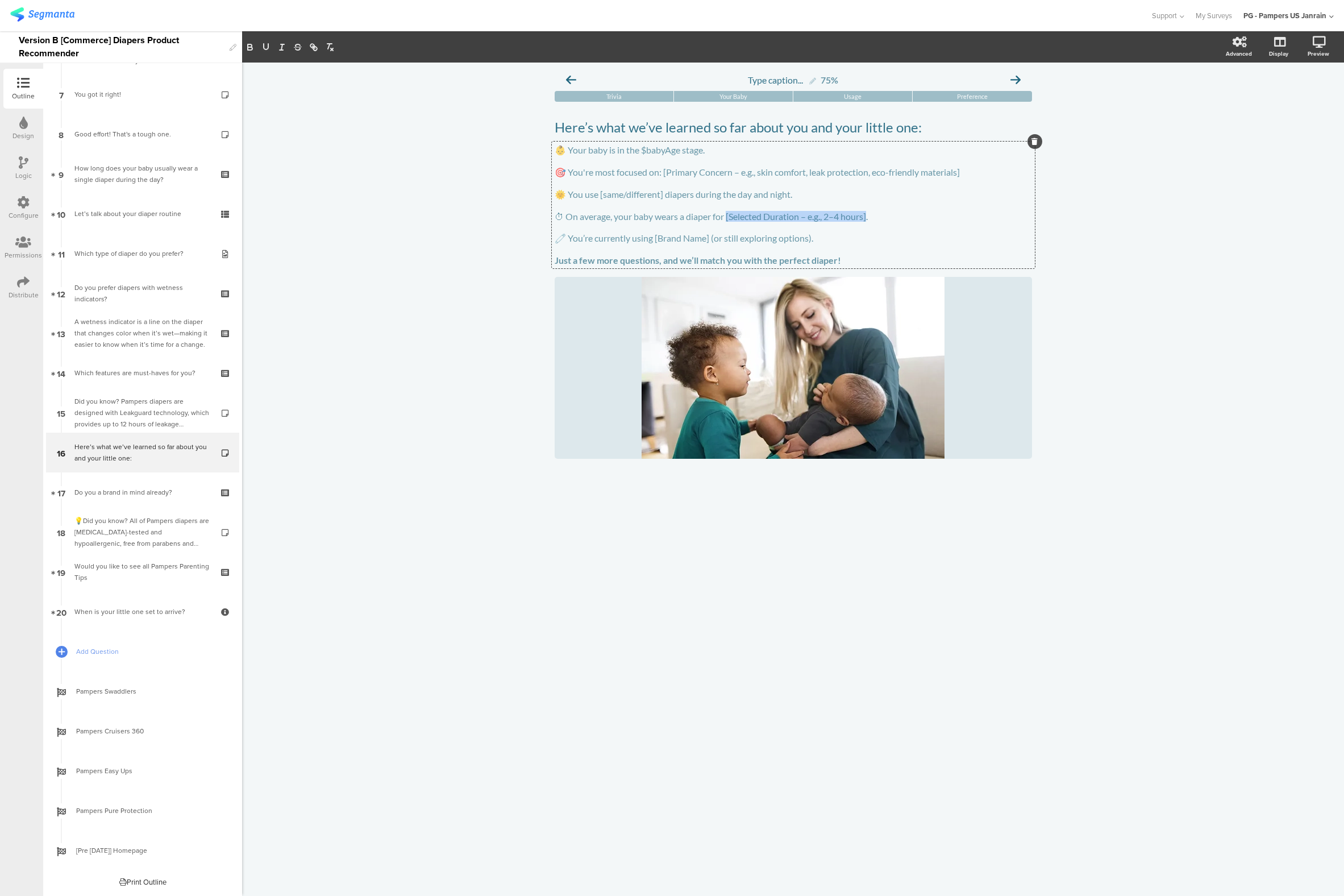
drag, startPoint x: 727, startPoint y: 228, endPoint x: 869, endPoint y: 228, distance: 142.0
click at [869, 228] on div "👶 Your baby is in the $babyAge stage. 🎯 You're most focused on: [Primary Concer…" at bounding box center [794, 204] width 483 height 127
click at [307, 291] on div "Type caption... 75% [GEOGRAPHIC_DATA] Your Baby Usage Preference" at bounding box center [794, 479] width 1102 height 833
click at [620, 244] on p "🧷 You’re currently using [Brand Name] (or still exploring options)." at bounding box center [794, 239] width 477 height 12
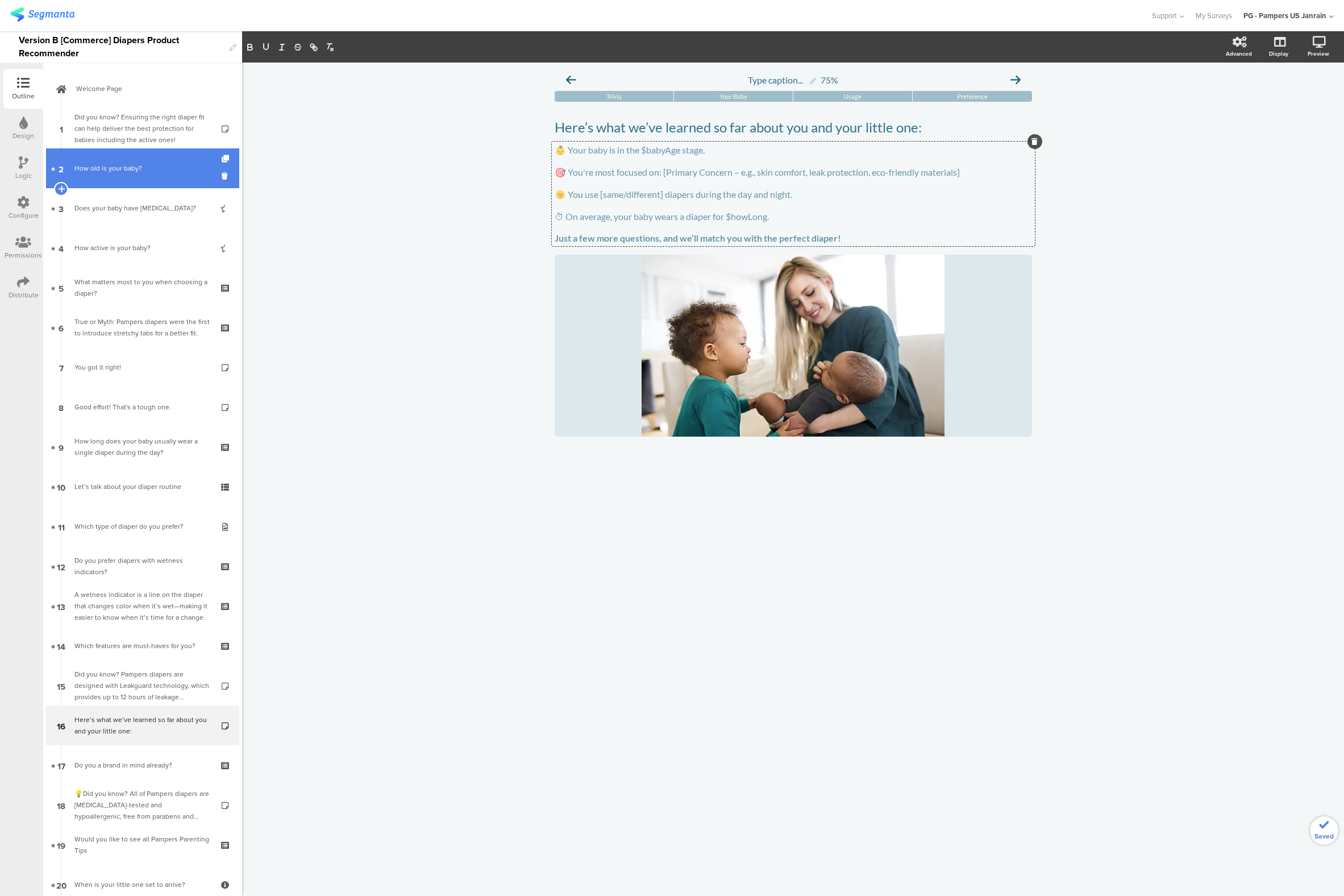
click at [76, 156] on link "2 How old is your baby?" at bounding box center [143, 168] width 193 height 40
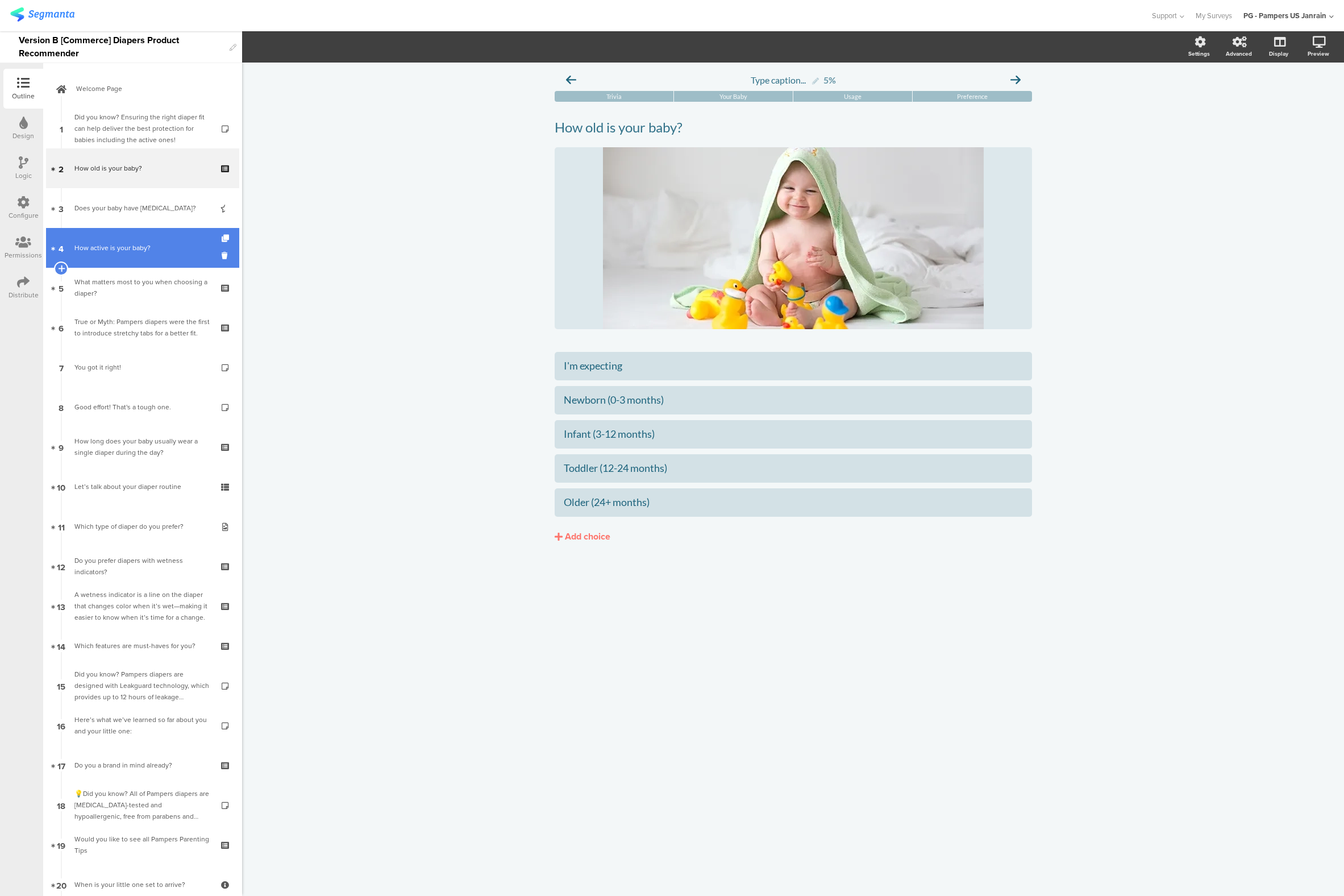
click at [86, 230] on link "4 How active is your baby?" at bounding box center [143, 247] width 193 height 40
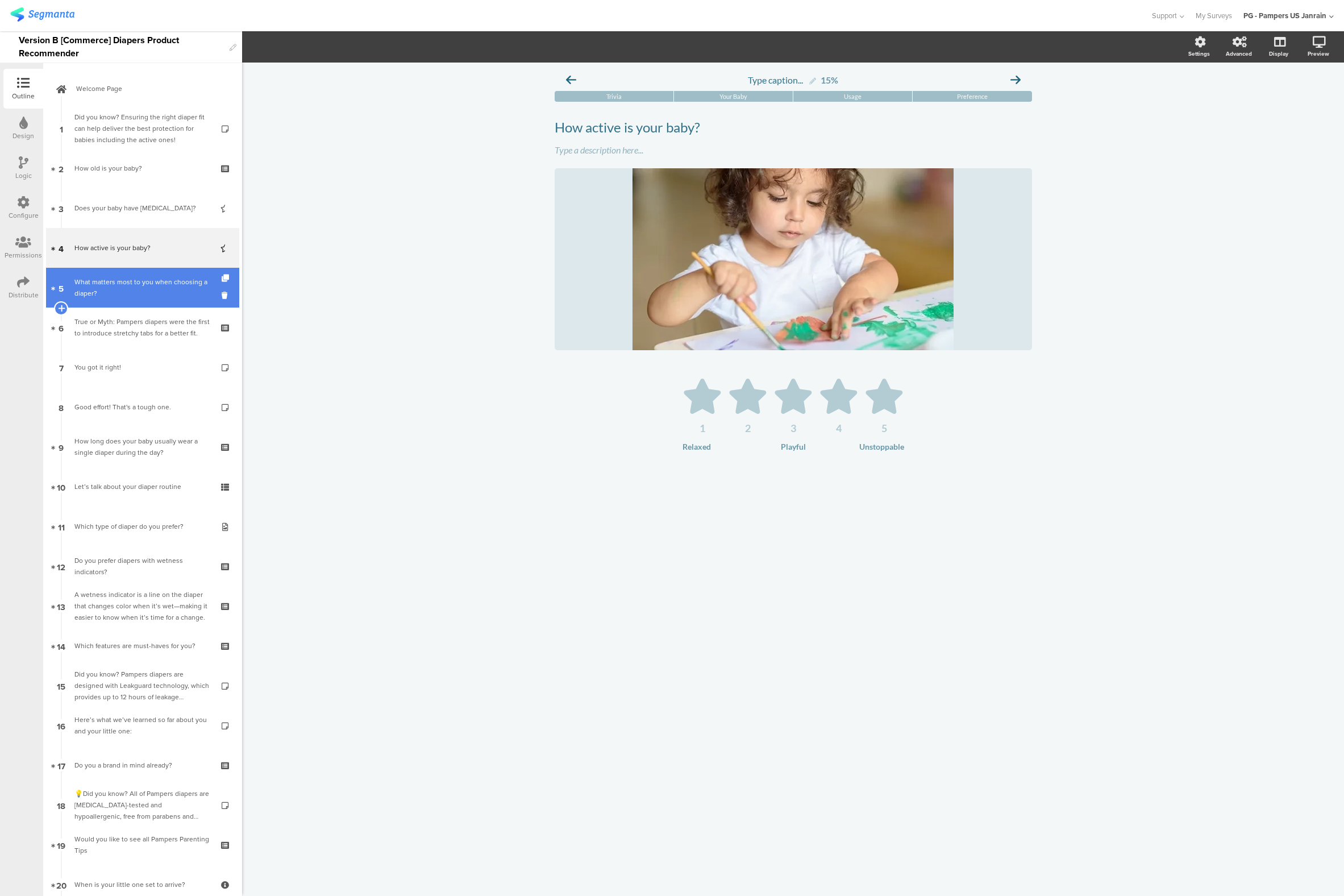
click at [106, 294] on div "What matters most to you when choosing a diaper?" at bounding box center [143, 287] width 136 height 23
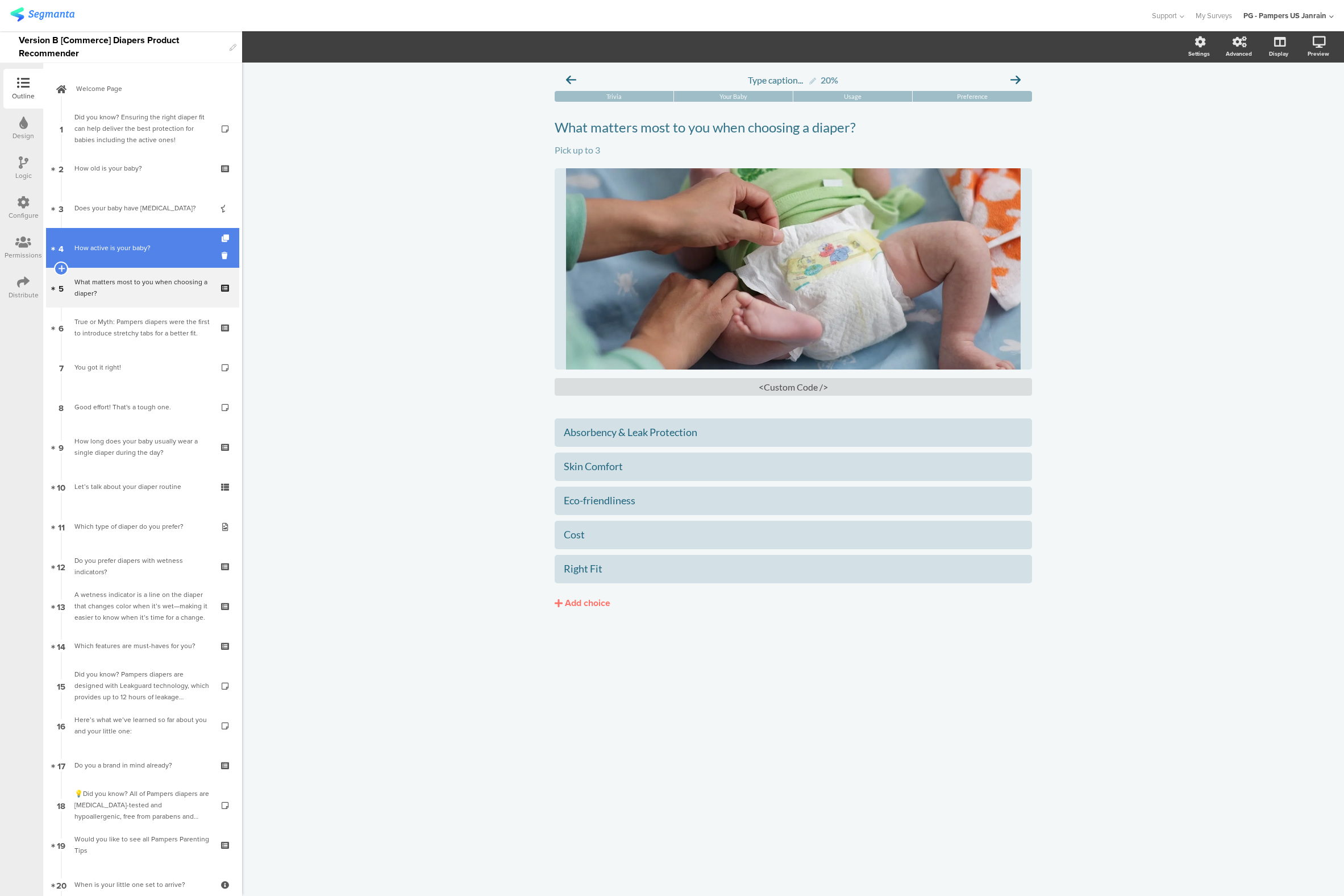
click at [121, 245] on div "How active is your baby?" at bounding box center [143, 248] width 136 height 12
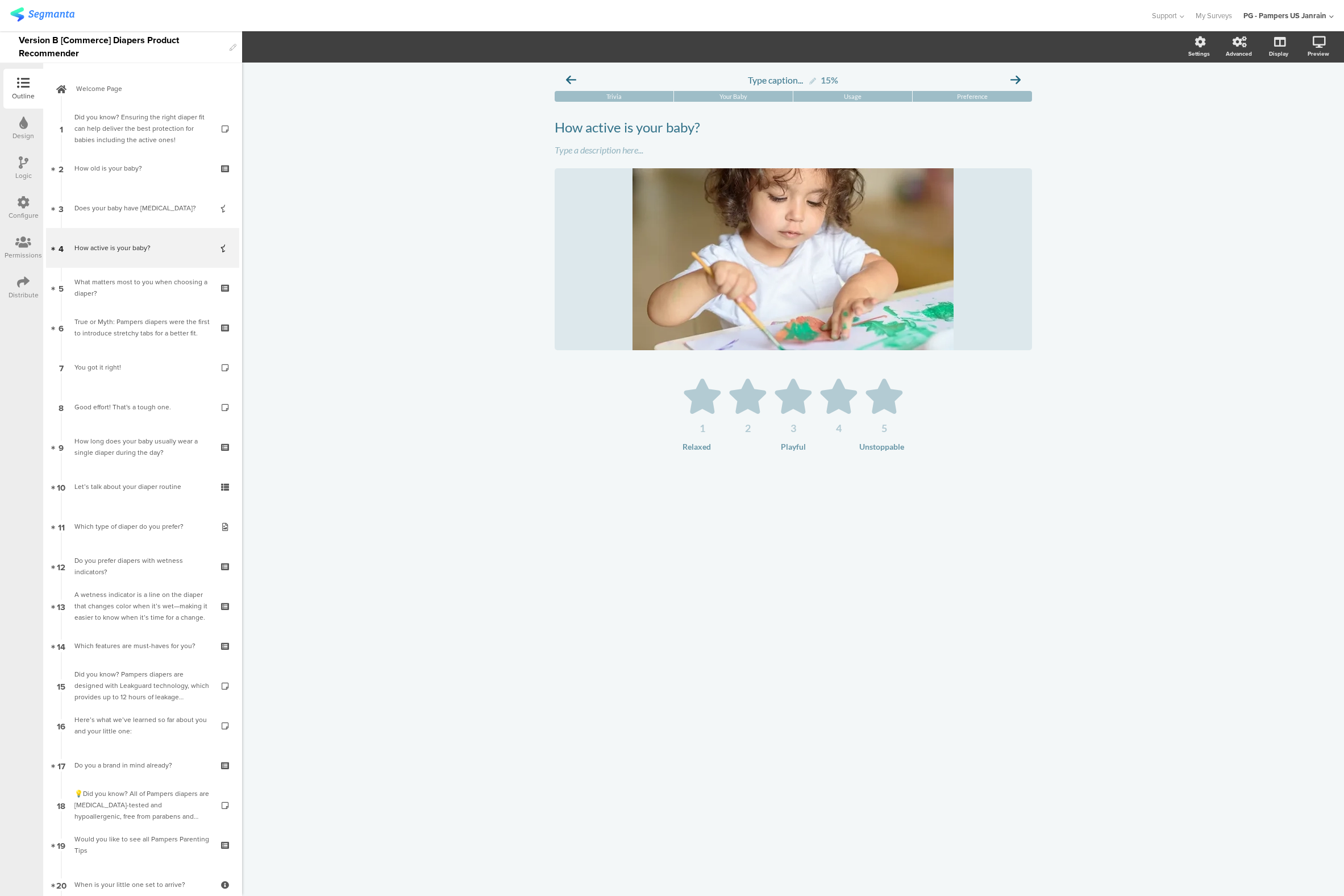
click at [17, 209] on div at bounding box center [23, 203] width 12 height 14
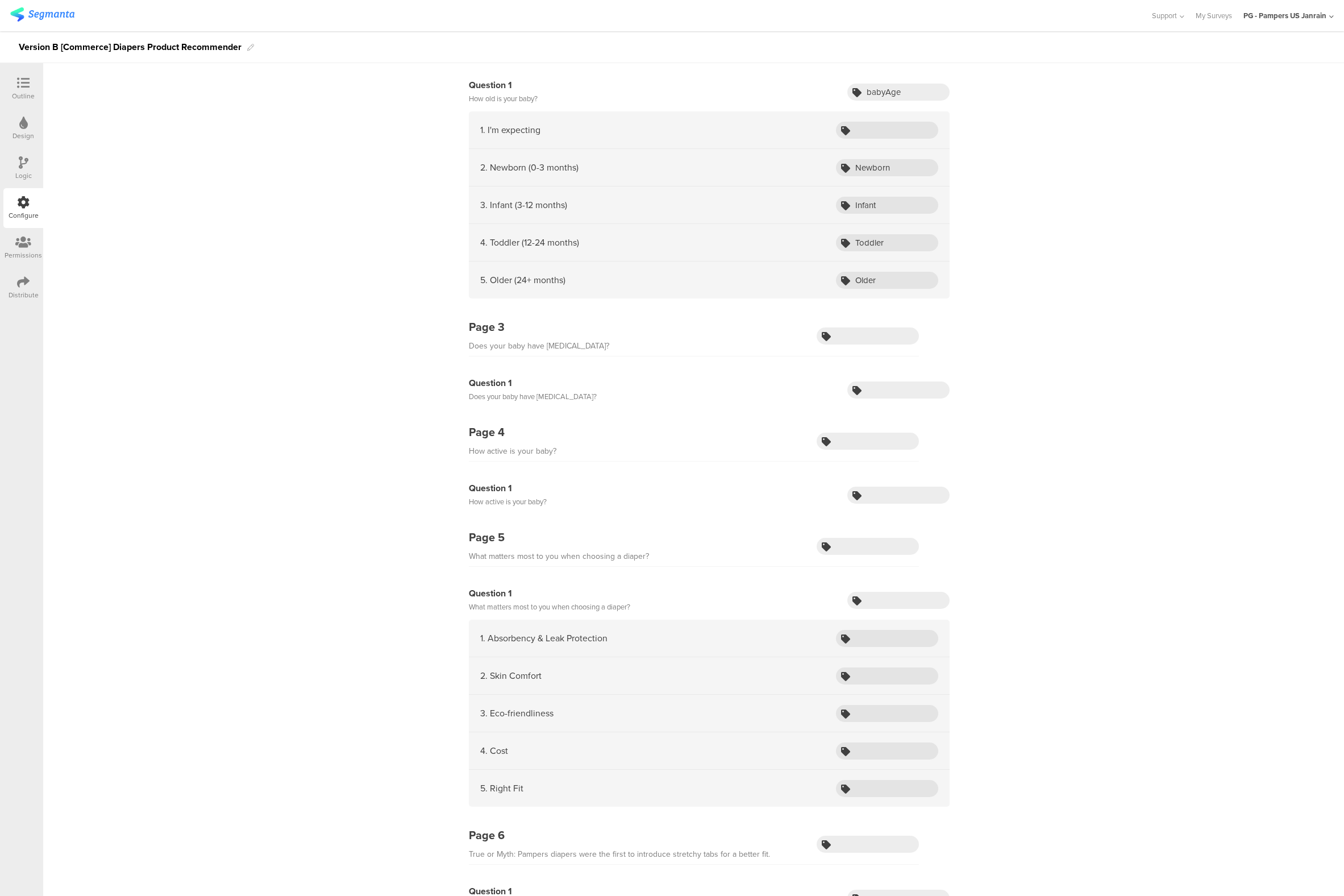
scroll to position [284, 0]
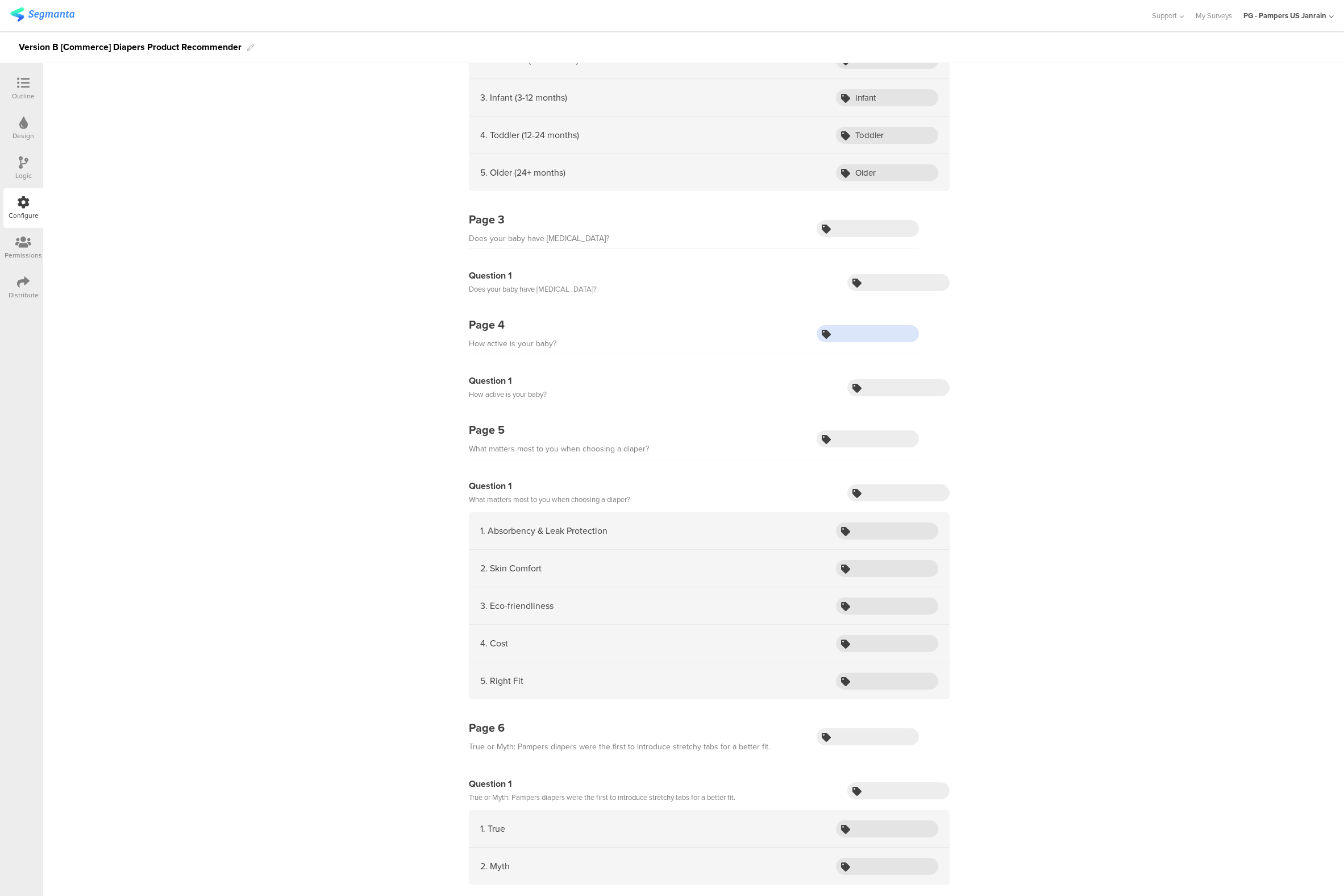
click at [841, 331] on input "text" at bounding box center [868, 333] width 102 height 17
click at [886, 374] on div "Question 1 How active is your baby?" at bounding box center [709, 387] width 481 height 27
click at [884, 386] on input "text" at bounding box center [899, 387] width 102 height 17
click at [833, 333] on input "text" at bounding box center [868, 333] width 102 height 17
type input "howActive"
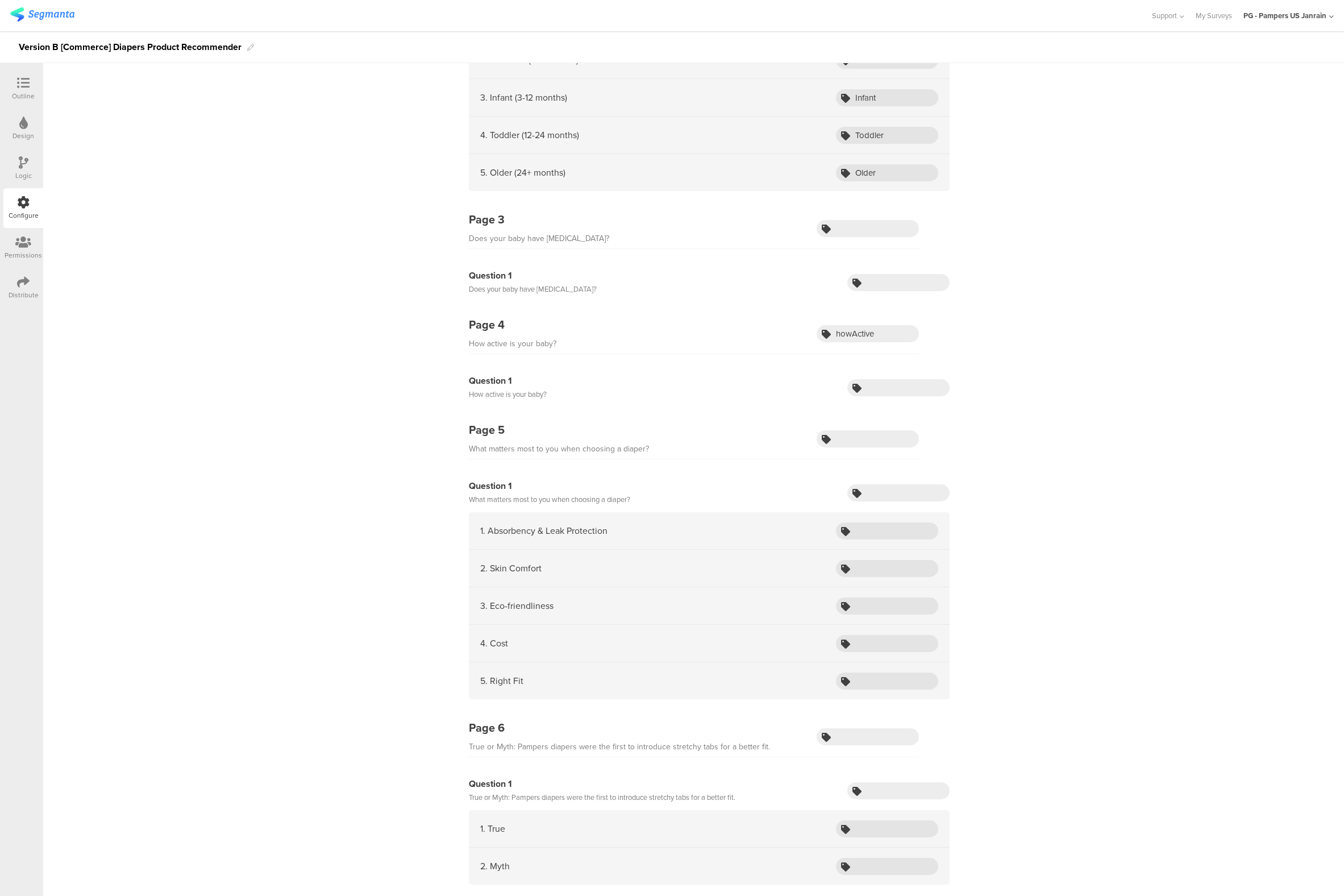
click at [24, 100] on div "Outline" at bounding box center [23, 96] width 23 height 10
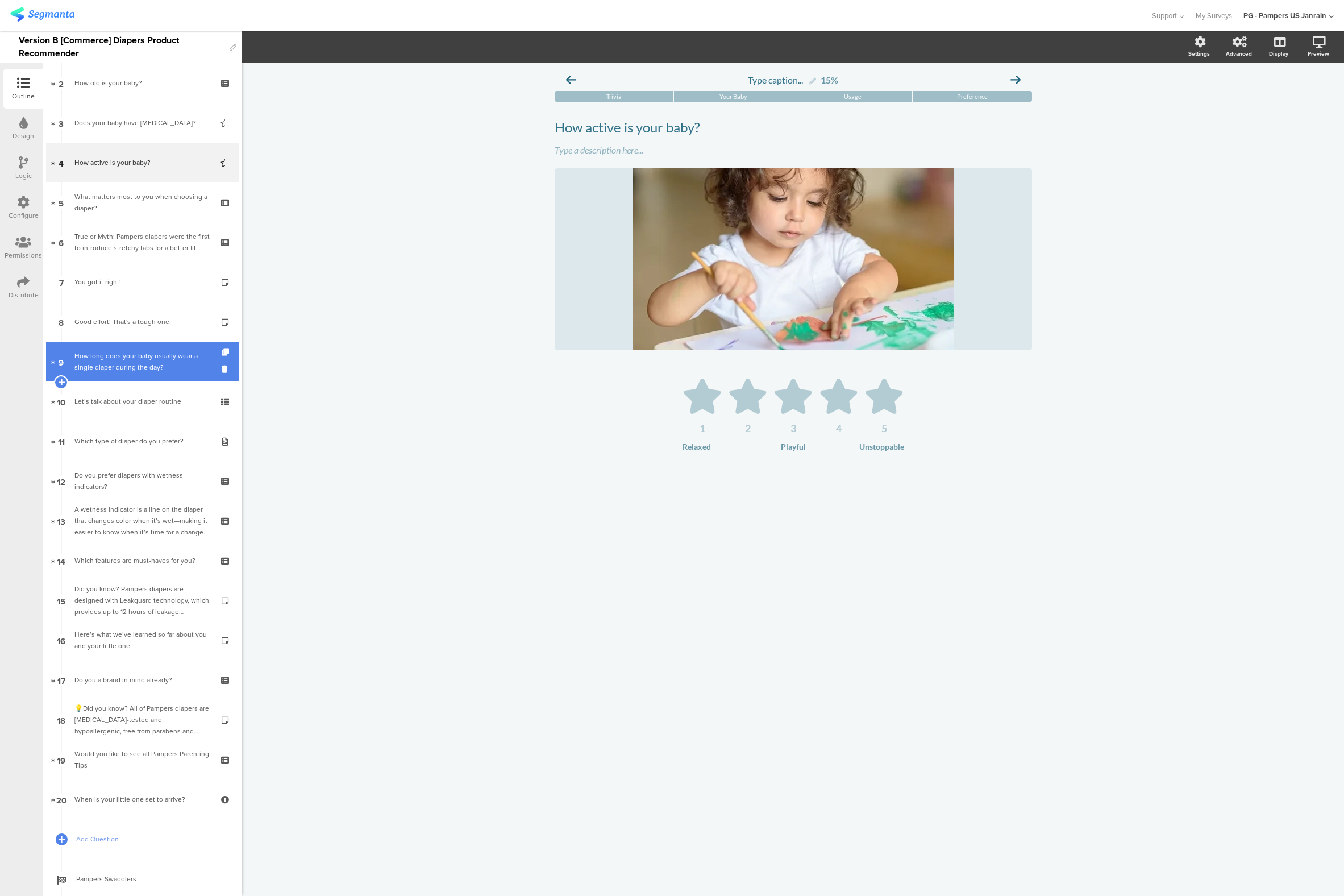
scroll to position [264, 0]
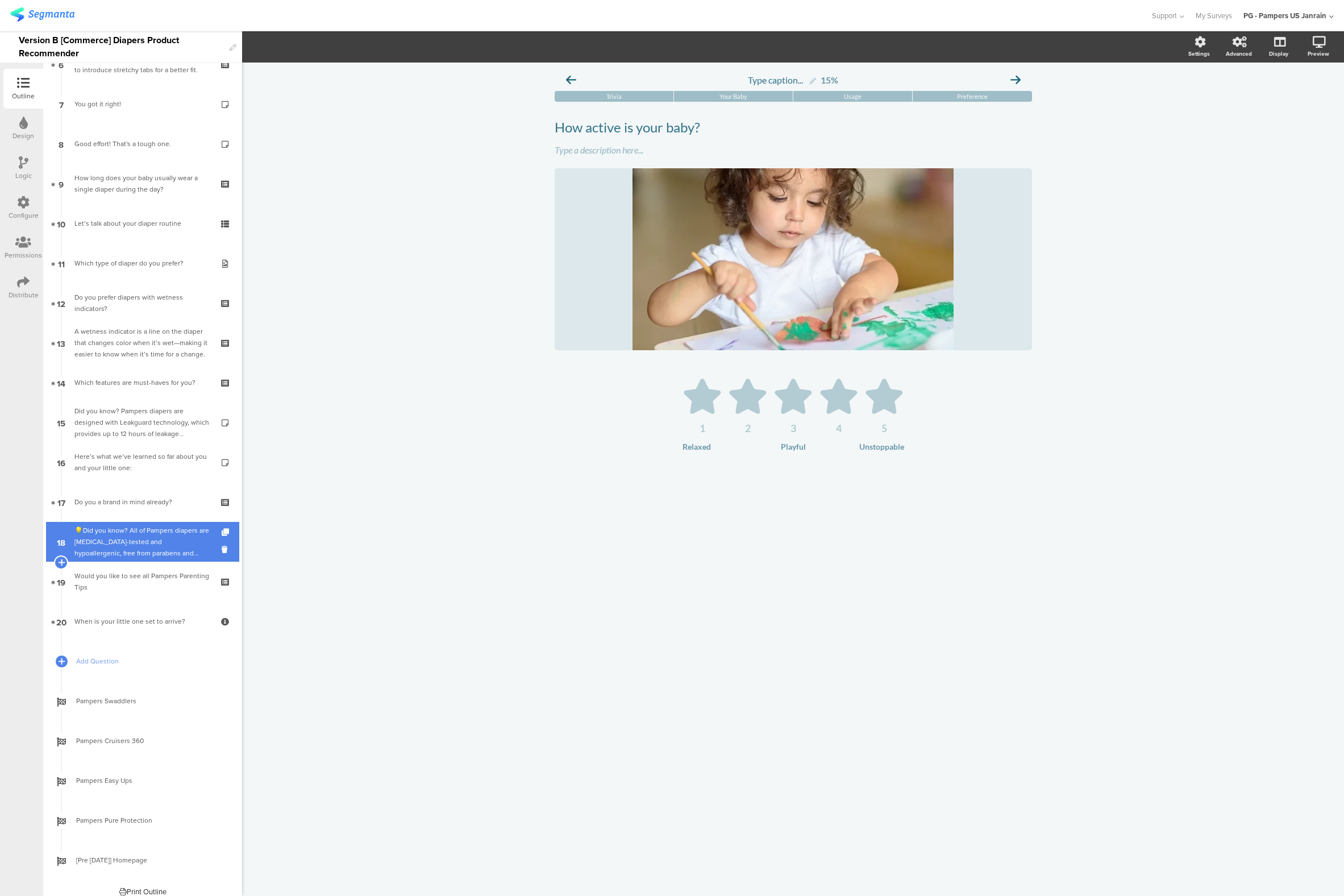
click at [105, 545] on div "💡Did you know? All of Pampers diapers are [MEDICAL_DATA]-tested and hypoallerge…" at bounding box center [143, 542] width 136 height 34
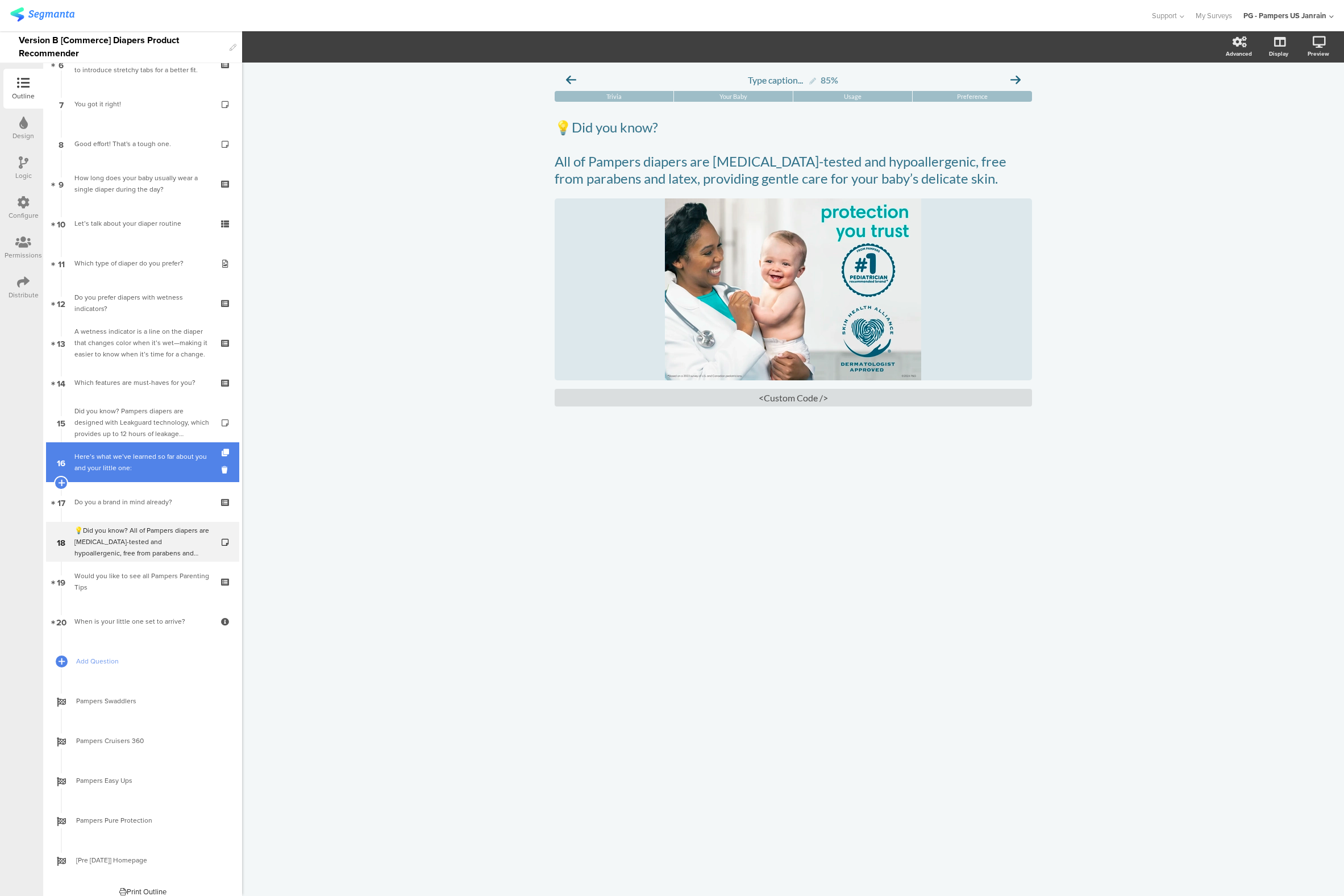
click at [126, 449] on link "16 Here’s what we’ve learned so far about you and your little one:" at bounding box center [143, 462] width 193 height 40
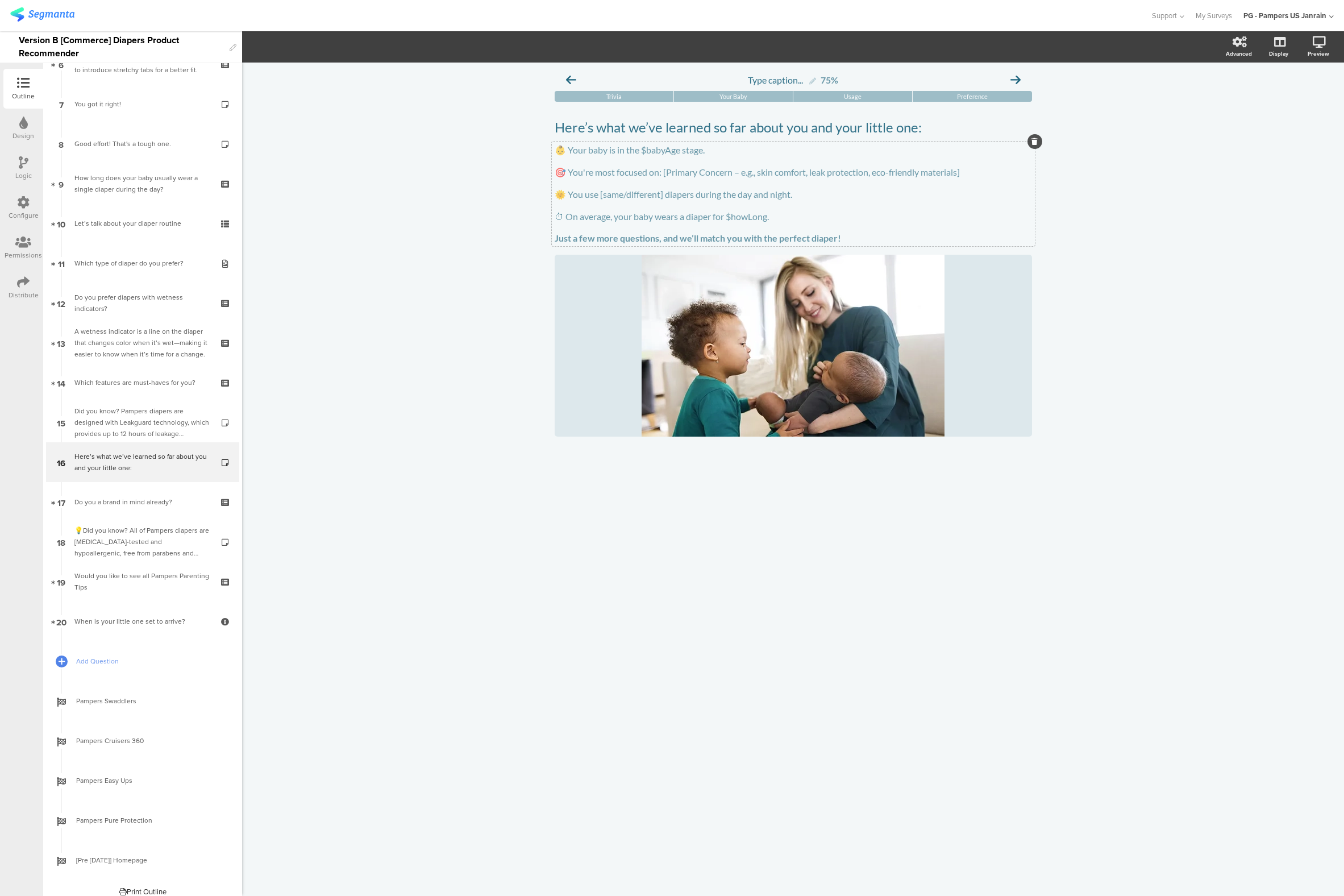
click at [673, 198] on div "👶 Your baby is in the $babyAge stage. 🎯 You're most focused on: [Primary Concer…" at bounding box center [794, 193] width 483 height 105
click at [758, 156] on p "👶 Your baby is in the $babyAge stage." at bounding box center [794, 150] width 477 height 12
click at [1113, 226] on div "Type caption... 75% [GEOGRAPHIC_DATA] Your Baby Usage Preference" at bounding box center [794, 479] width 1102 height 833
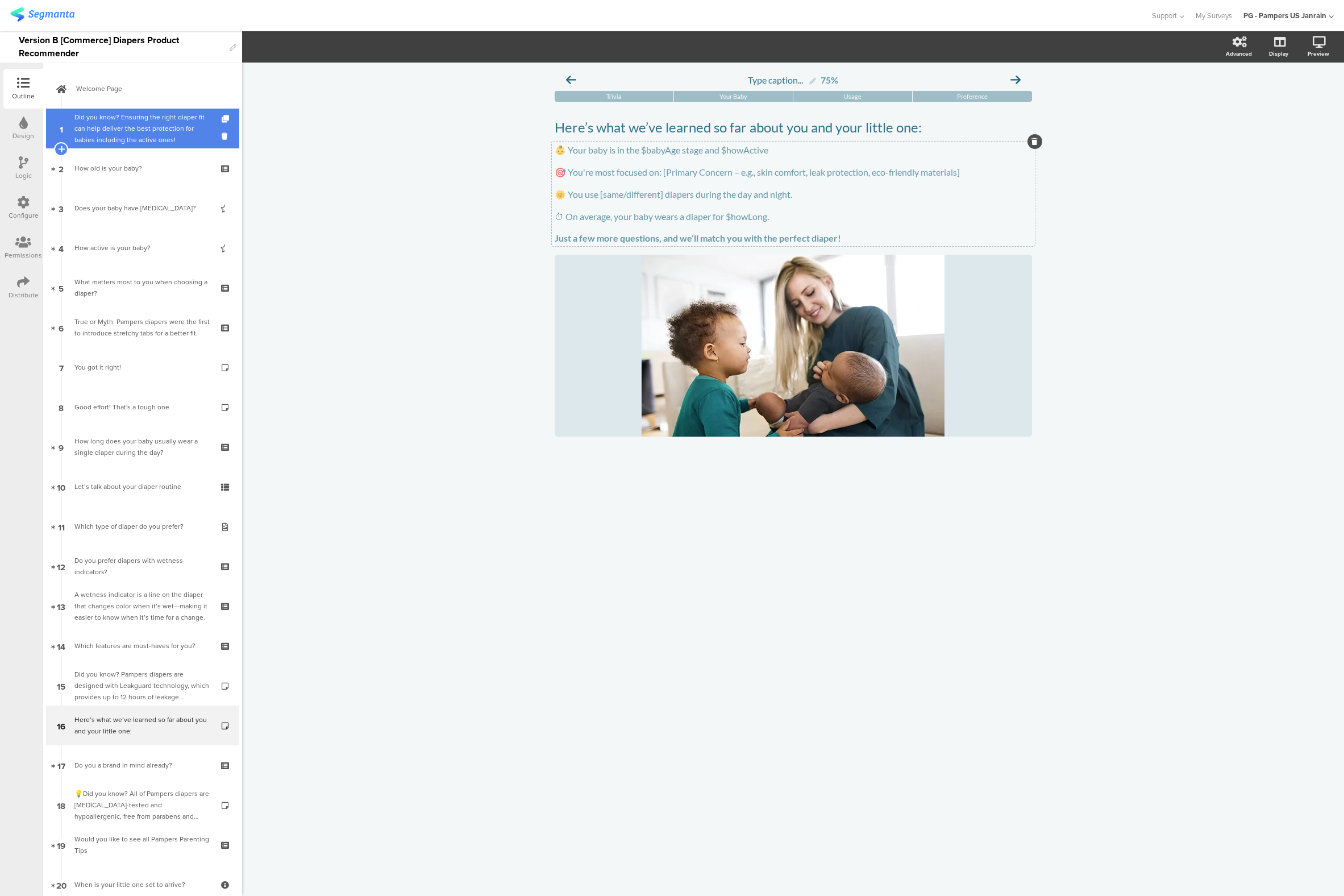
click at [139, 133] on div "Did you know? Ensuring the right diaper fit can help deliver the best protectio…" at bounding box center [143, 128] width 136 height 34
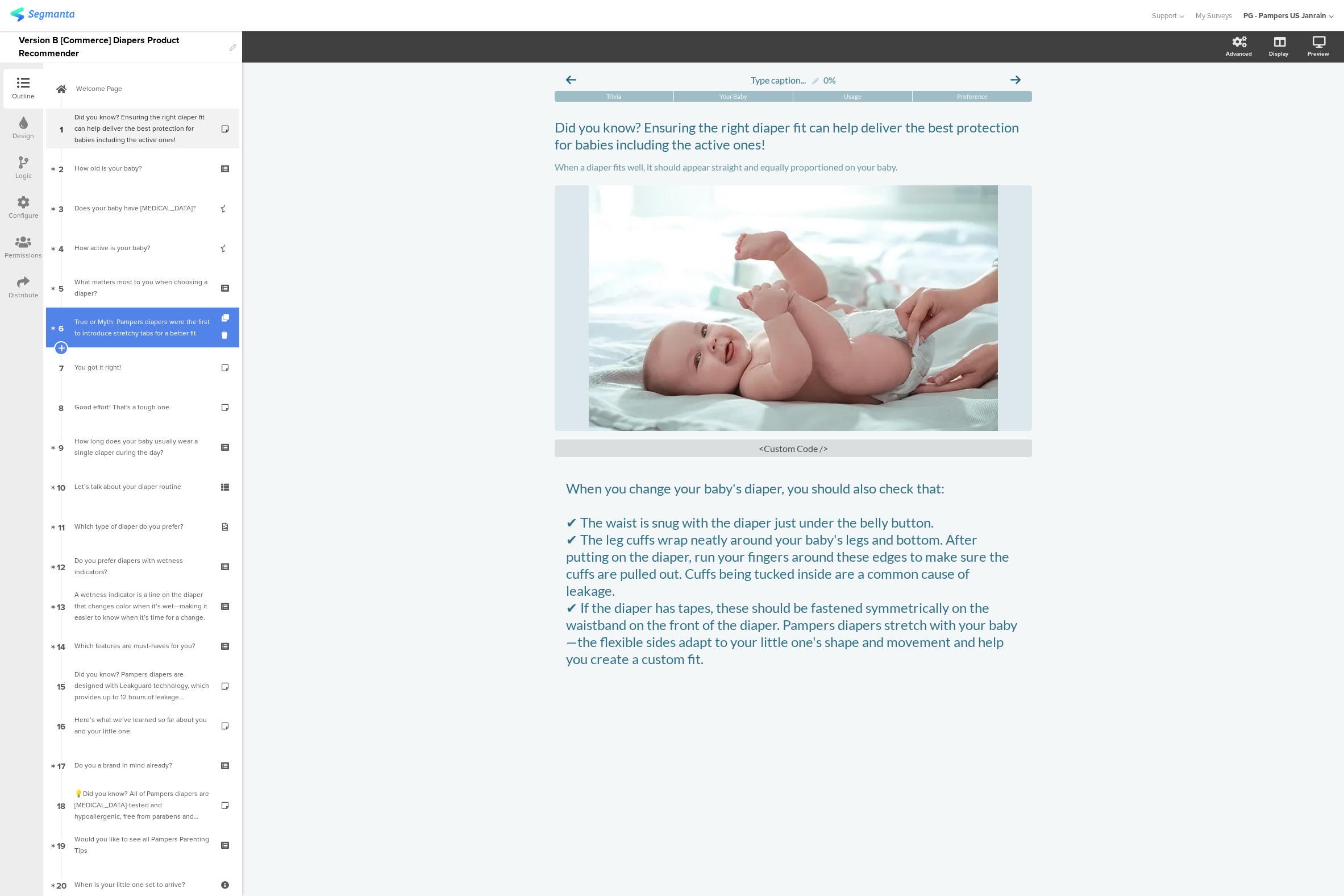
click at [75, 331] on div "True or Myth: Pampers diapers were the first to introduce stretchy tabs for a b…" at bounding box center [143, 327] width 136 height 23
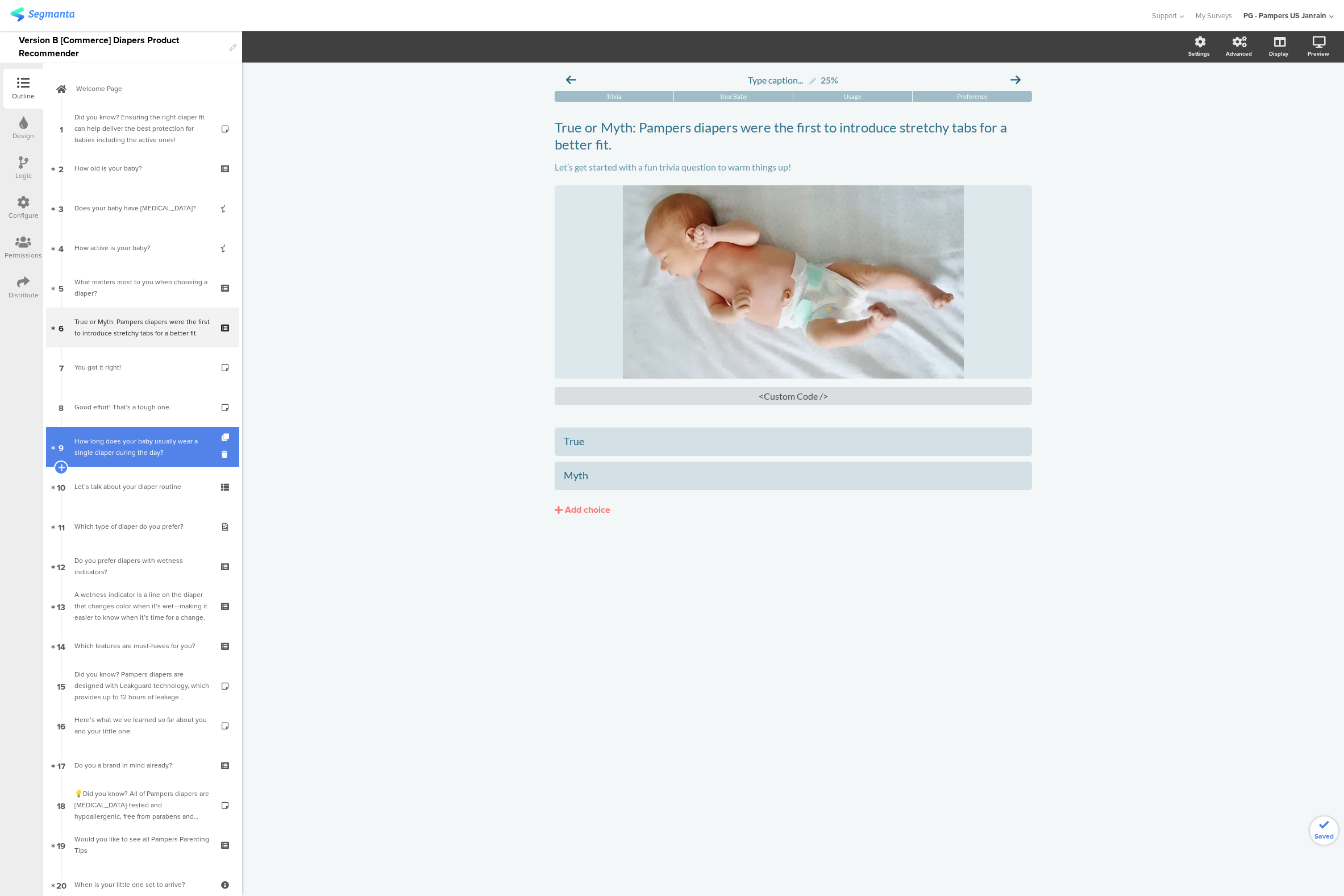
click at [124, 444] on div "How long does your baby usually wear a single diaper during the day?" at bounding box center [143, 447] width 136 height 23
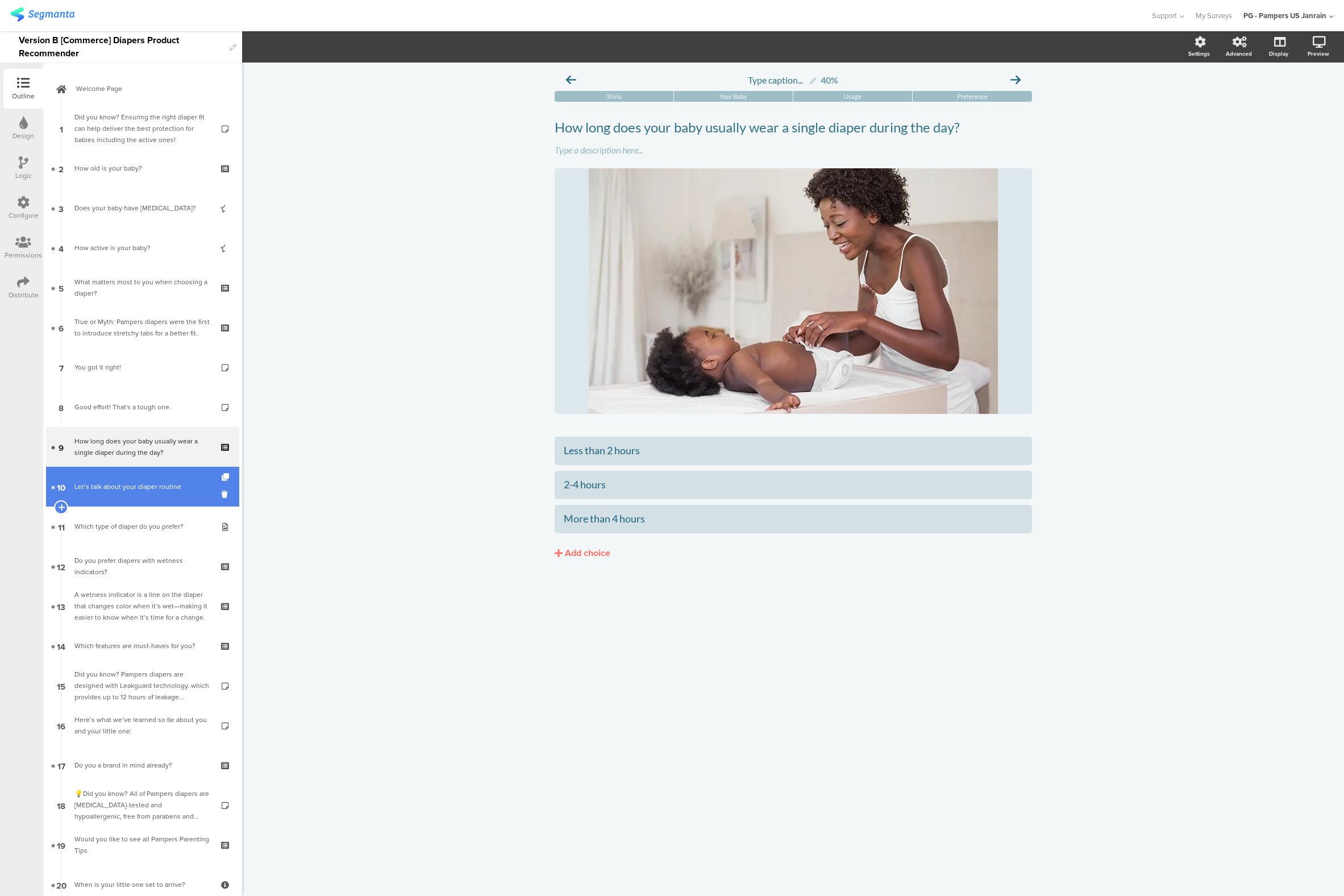
click at [124, 481] on div "Let’s talk about your diaper routine" at bounding box center [143, 487] width 136 height 12
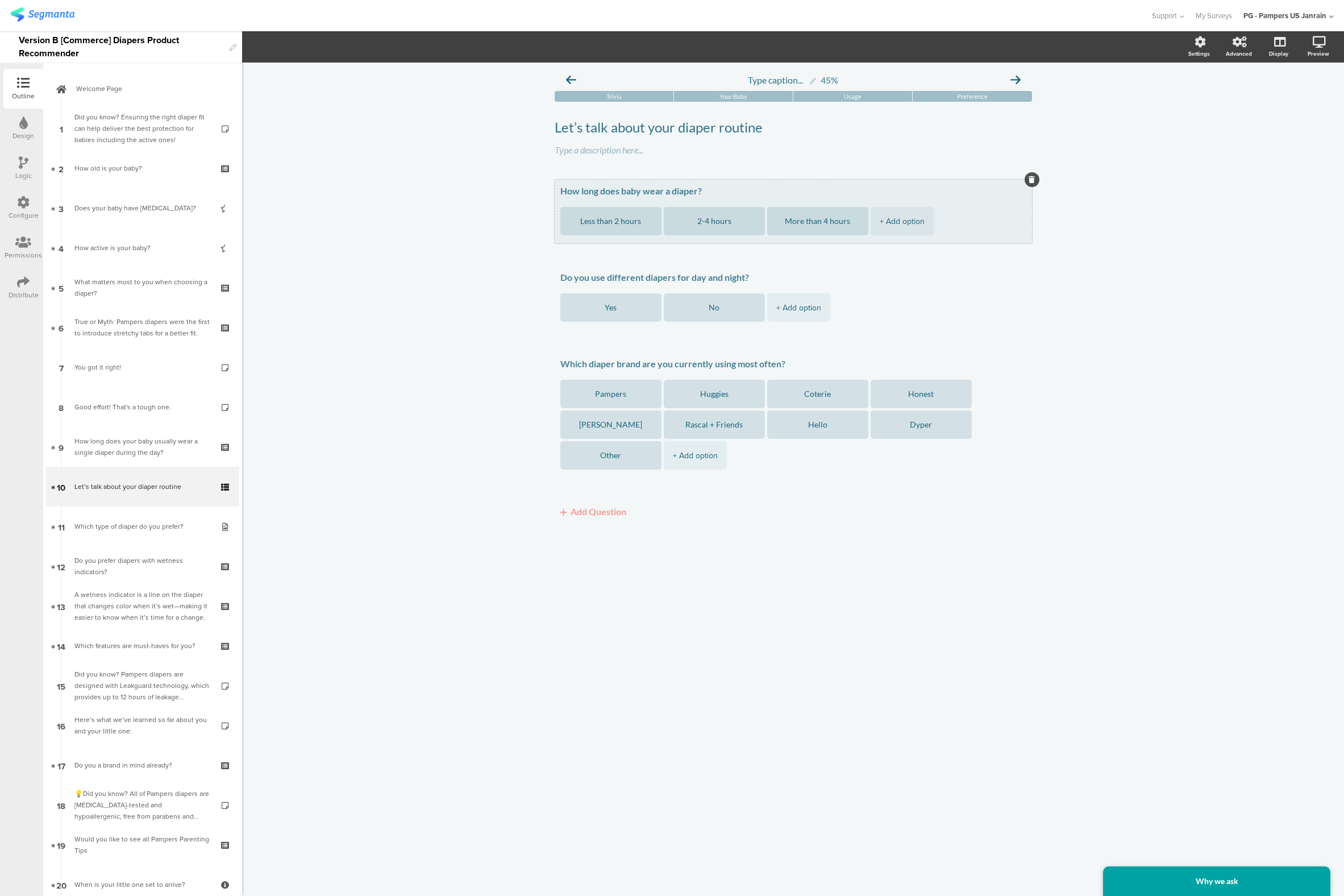
click at [695, 190] on textarea "How long does baby wear a diaper?" at bounding box center [794, 191] width 466 height 12
click at [619, 190] on textarea "How long does baby wear a diaper?" at bounding box center [794, 191] width 466 height 12
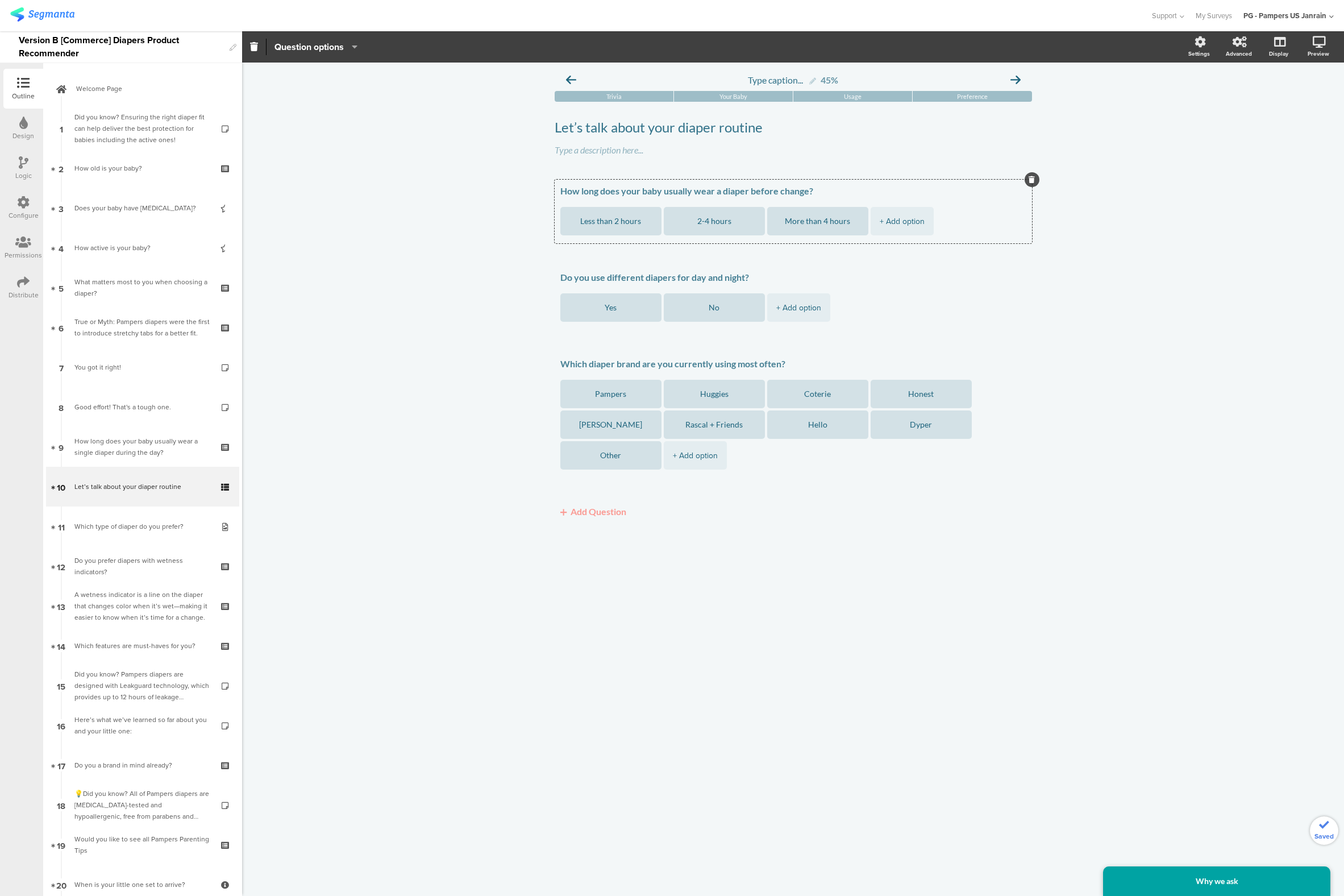
type textarea "How long does your baby usually wear a diaper before change?"
click at [421, 395] on div "Type caption... 45% [GEOGRAPHIC_DATA] Your Baby Usage Preference Let’s talk abo…" at bounding box center [794, 479] width 1102 height 833
click at [135, 442] on div "How long does your baby usually wear a single diaper during the day?" at bounding box center [143, 447] width 136 height 23
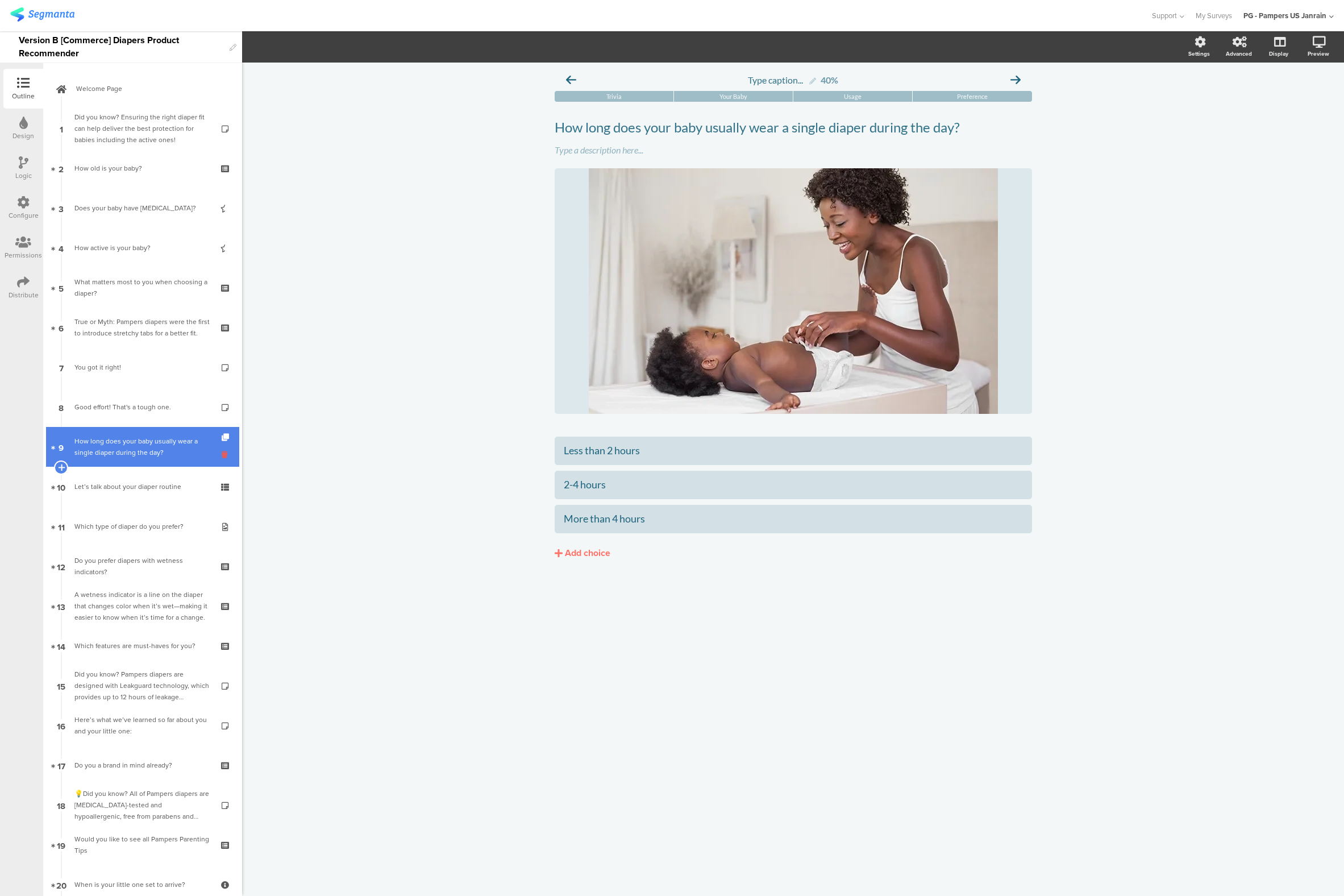
click at [222, 450] on icon at bounding box center [226, 454] width 10 height 11
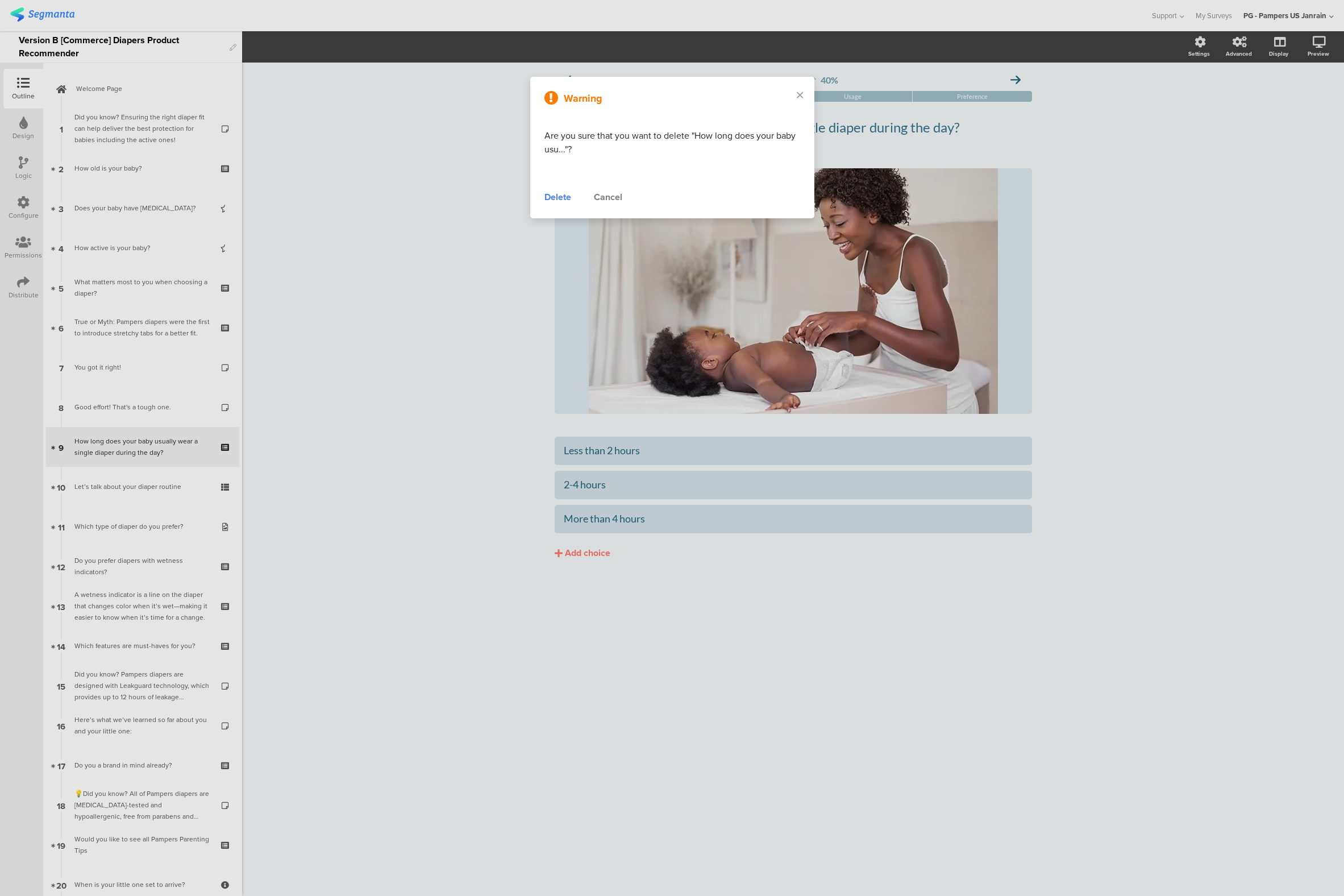
click at [551, 195] on div "Delete" at bounding box center [558, 197] width 26 height 14
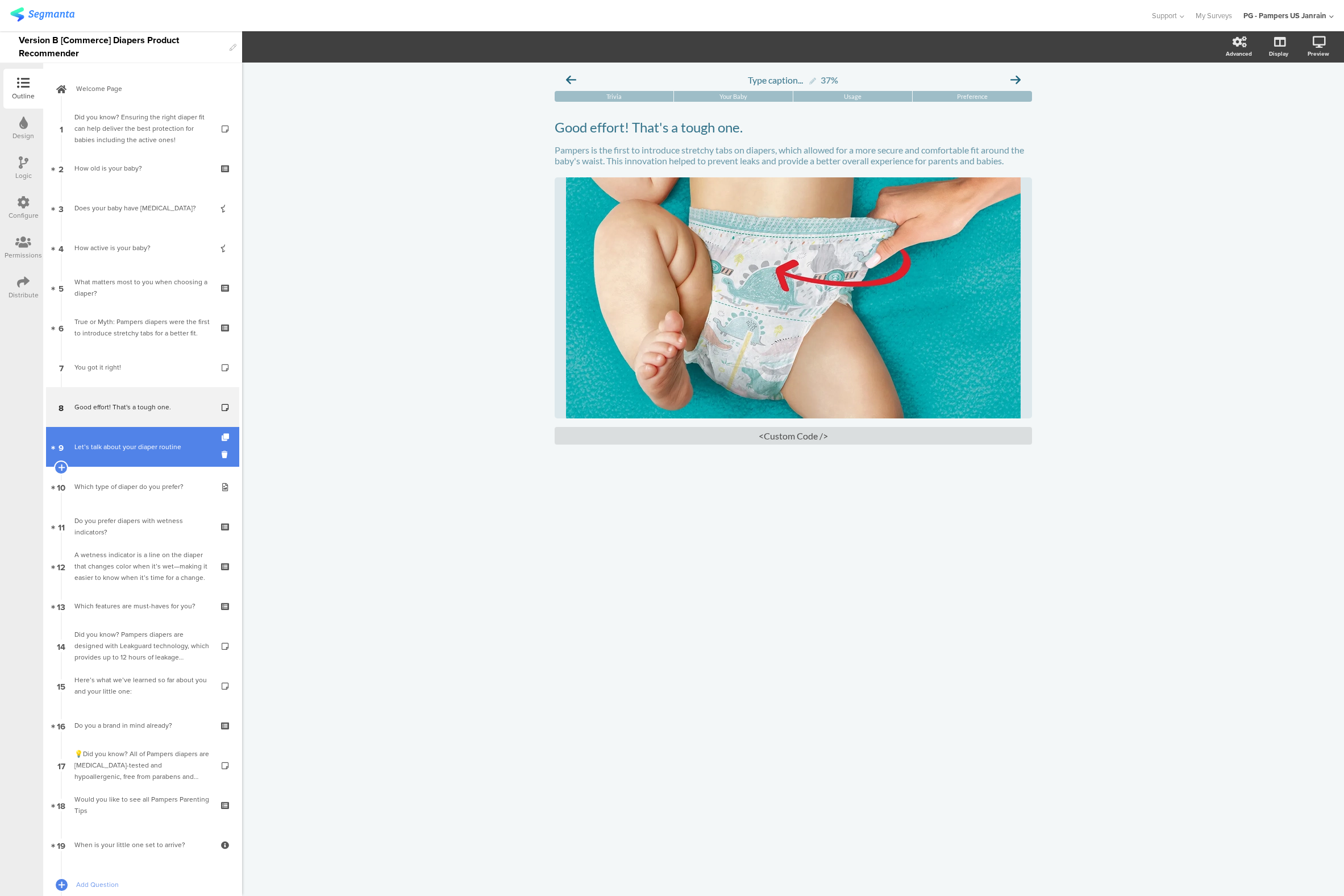
click at [124, 459] on link "9 Let’s talk about your diaper routine" at bounding box center [143, 447] width 193 height 40
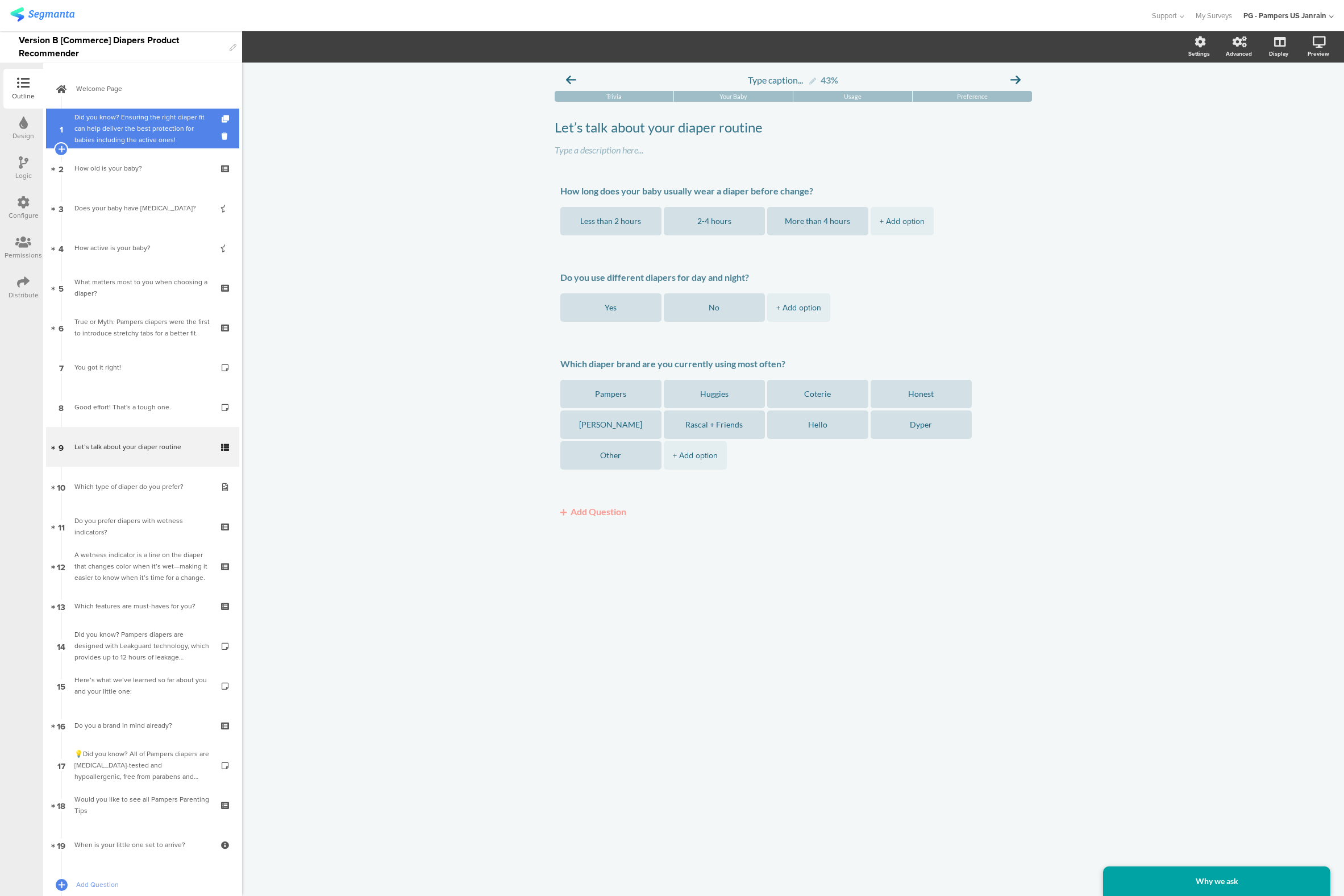
click at [154, 132] on div "Did you know? Ensuring the right diaper fit can help deliver the best protectio…" at bounding box center [143, 128] width 136 height 34
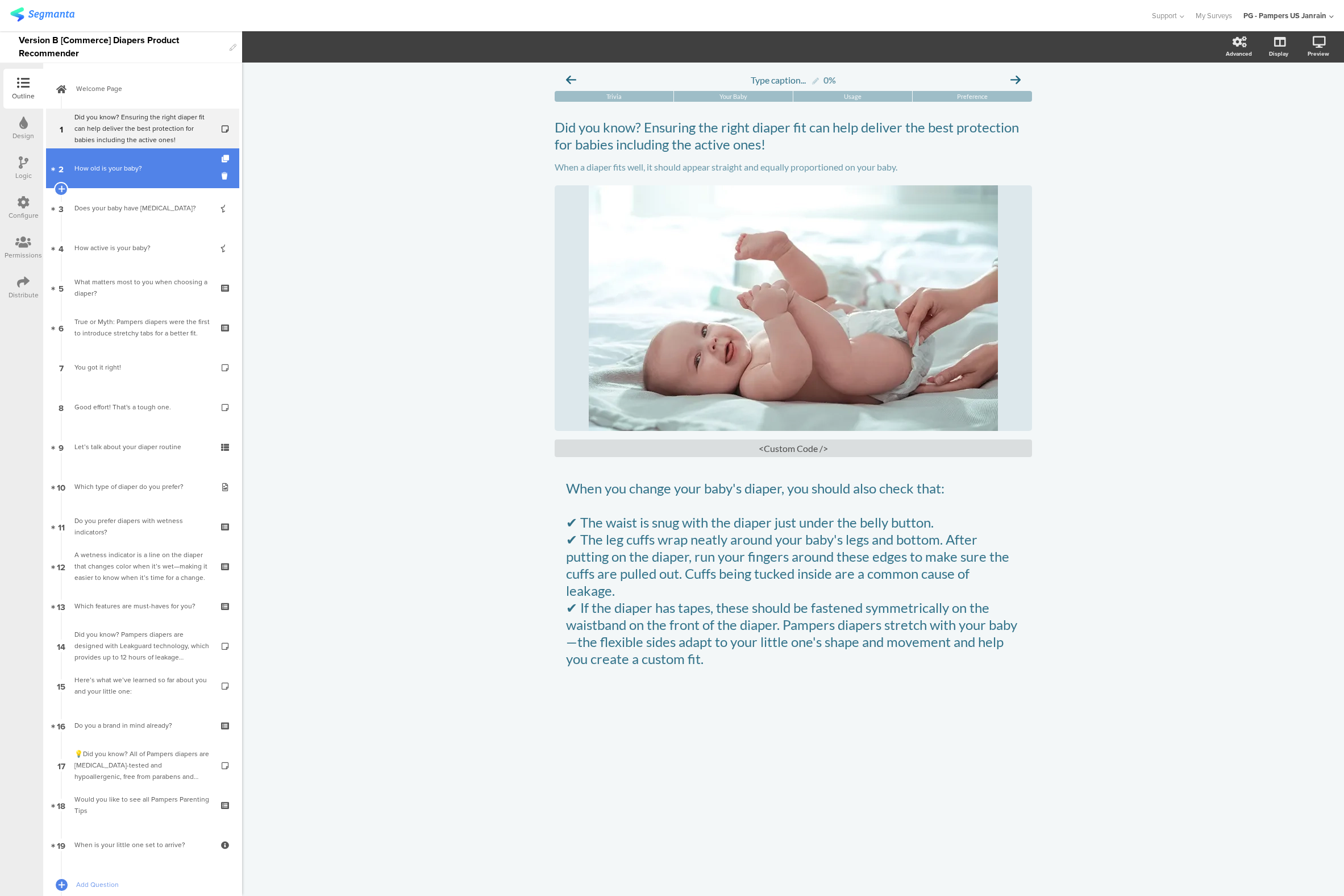
click at [111, 174] on link "2 How old is your baby?" at bounding box center [143, 168] width 193 height 40
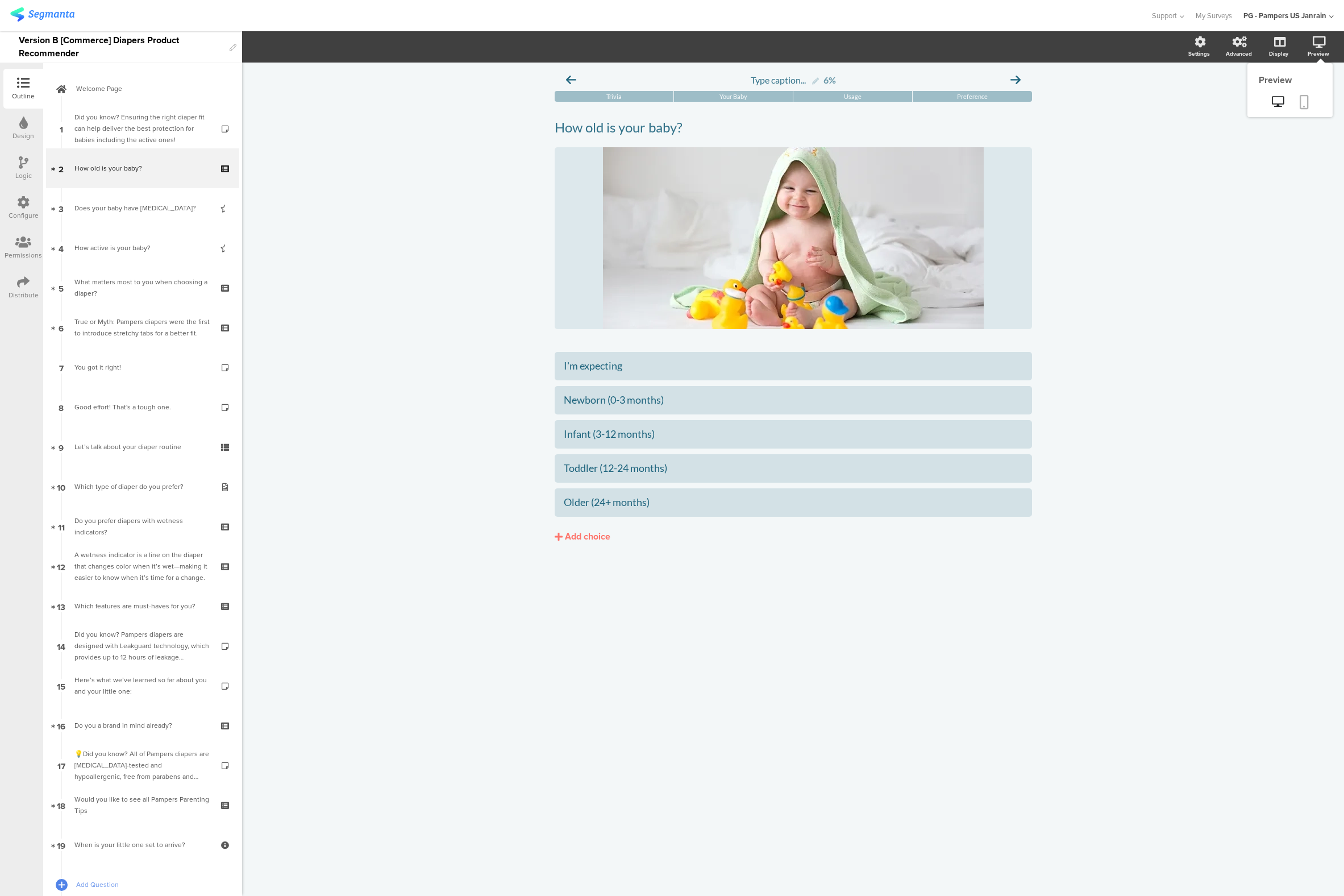
click at [1302, 105] on icon at bounding box center [1304, 102] width 9 height 14
click at [23, 210] on div "Configure" at bounding box center [23, 215] width 30 height 10
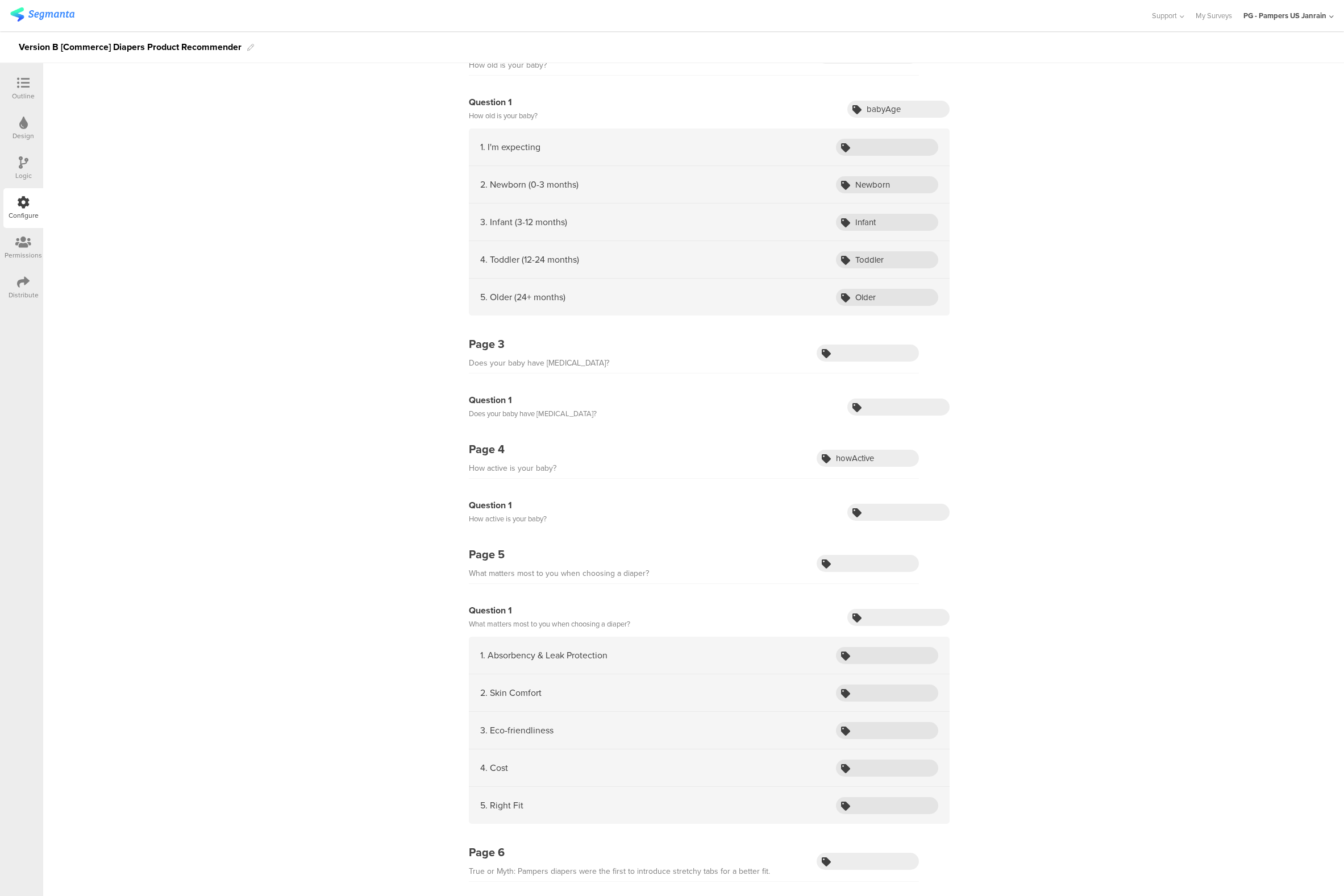
scroll to position [171, 0]
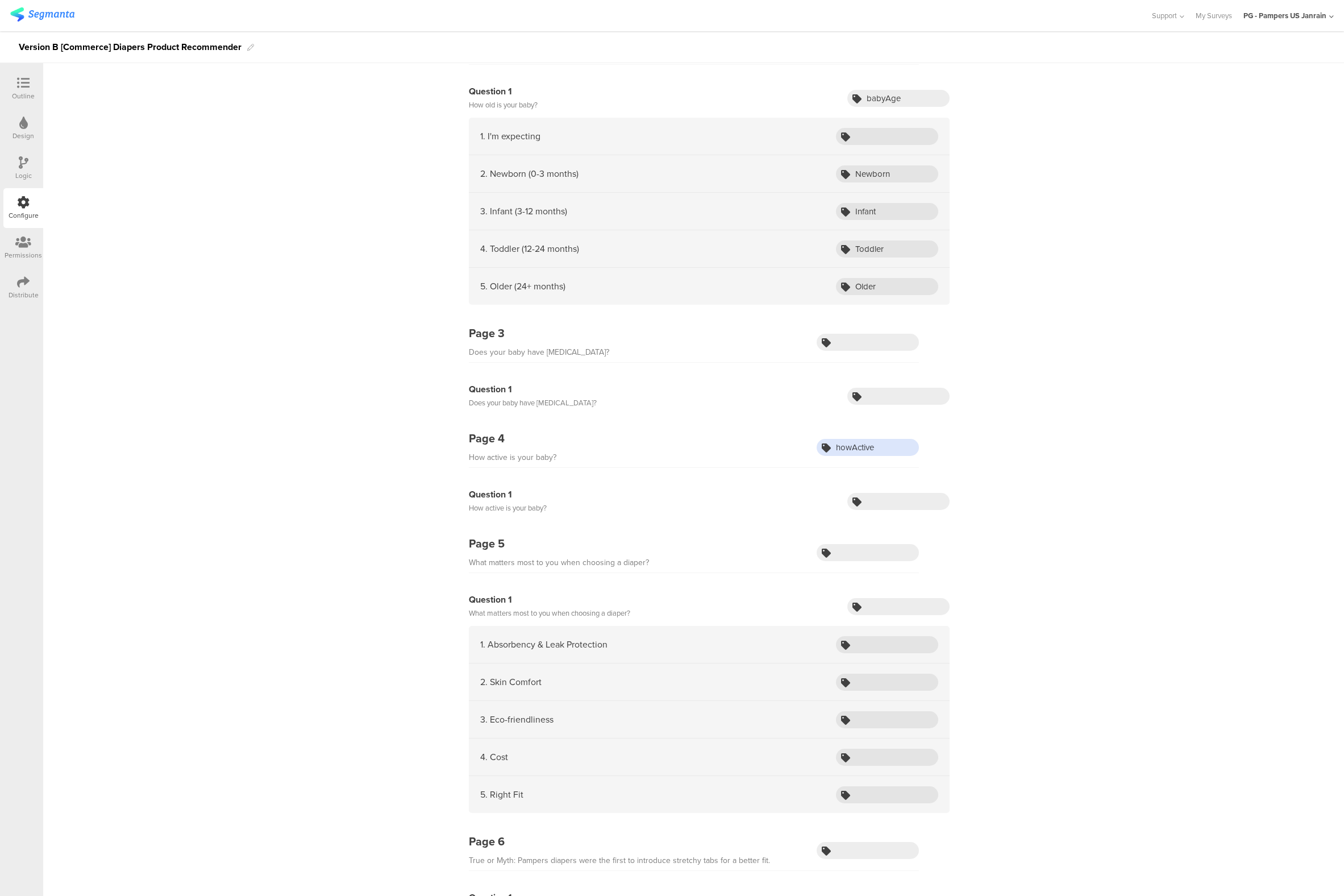
click at [839, 444] on input "howActive" at bounding box center [868, 447] width 102 height 17
click at [26, 83] on icon at bounding box center [23, 83] width 12 height 12
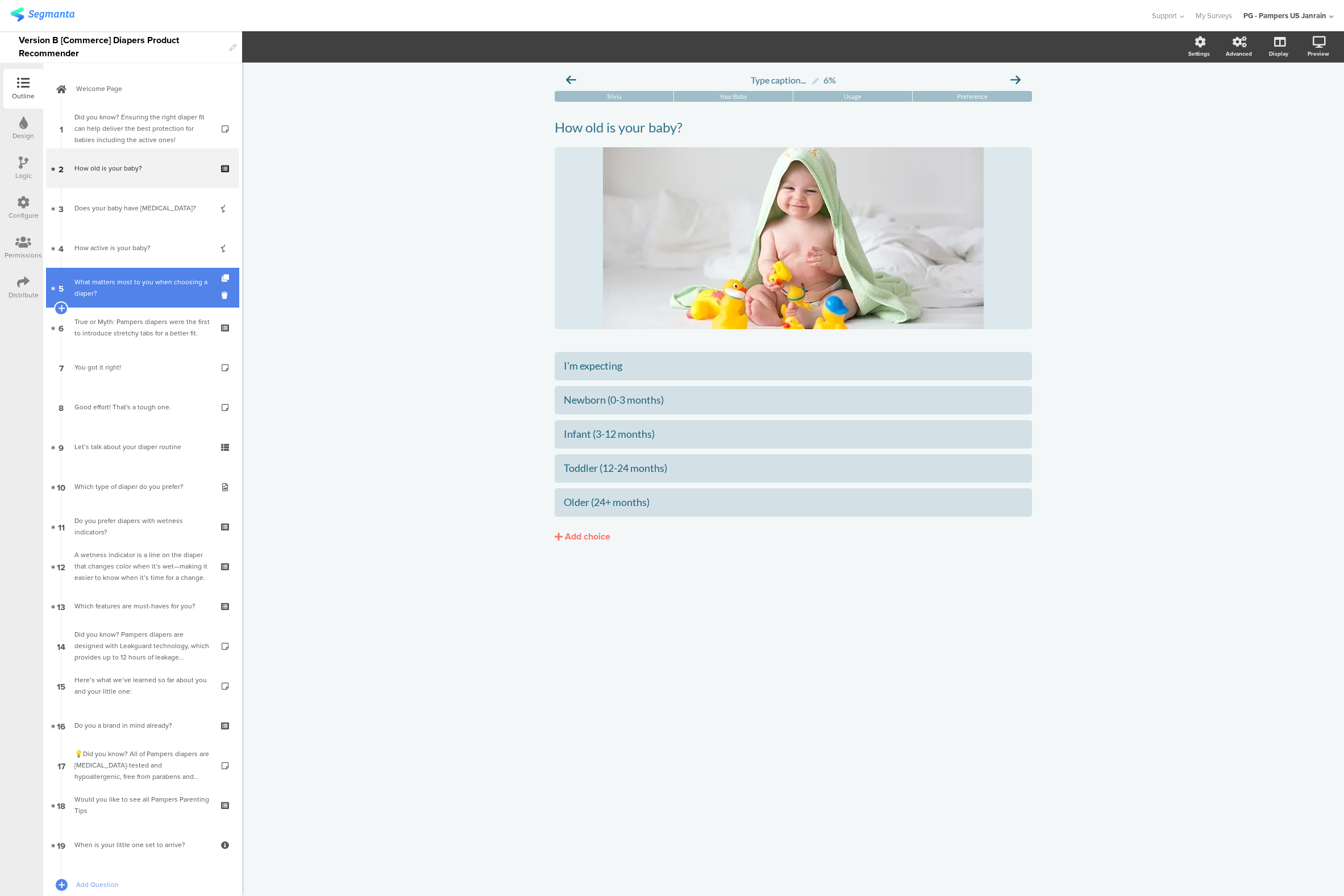
click at [98, 289] on div "What matters most to you when choosing a diaper?" at bounding box center [143, 287] width 136 height 23
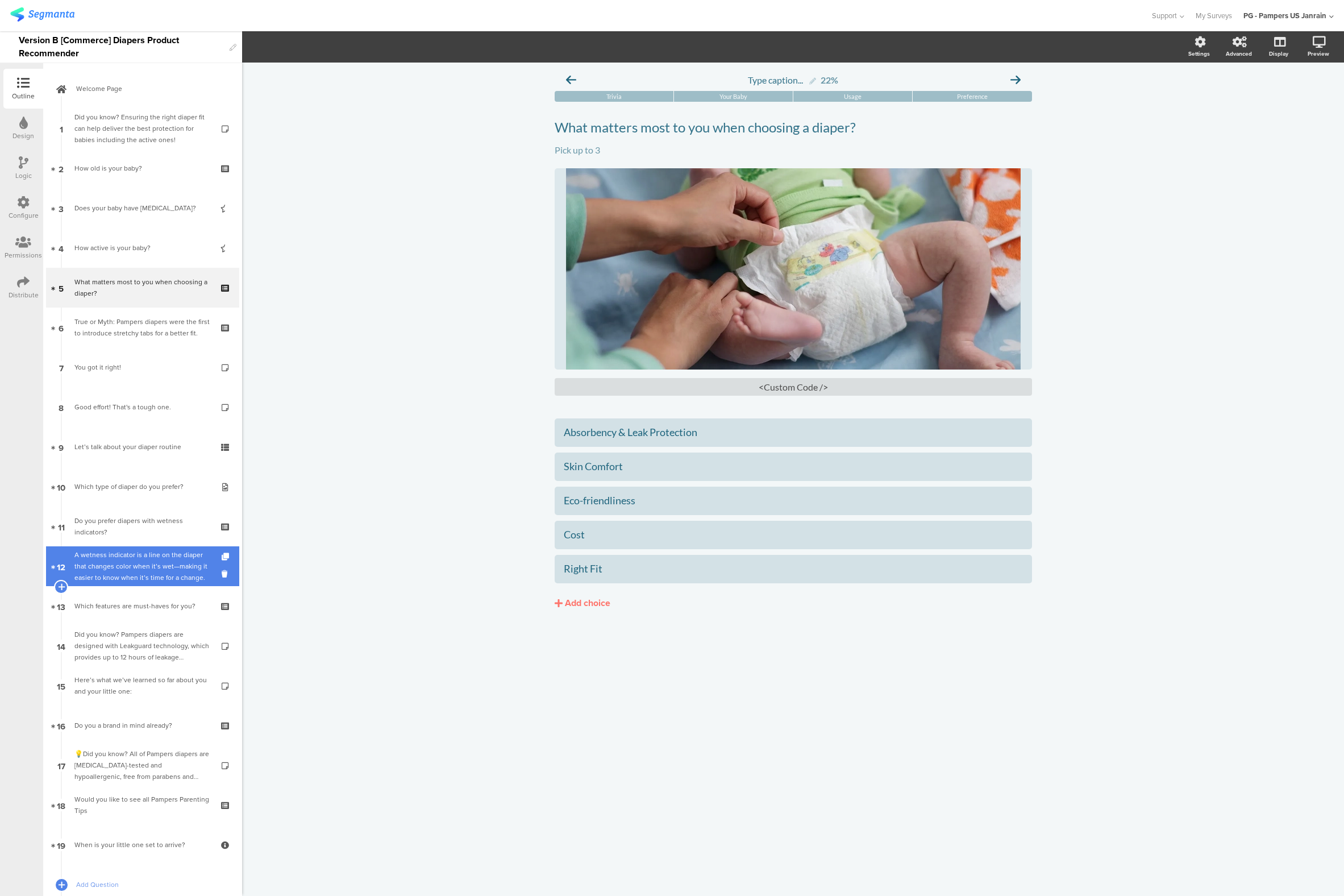
click at [108, 556] on div "A wetness indicator is a line on the diaper that changes color when it’s wet—ma…" at bounding box center [143, 566] width 136 height 34
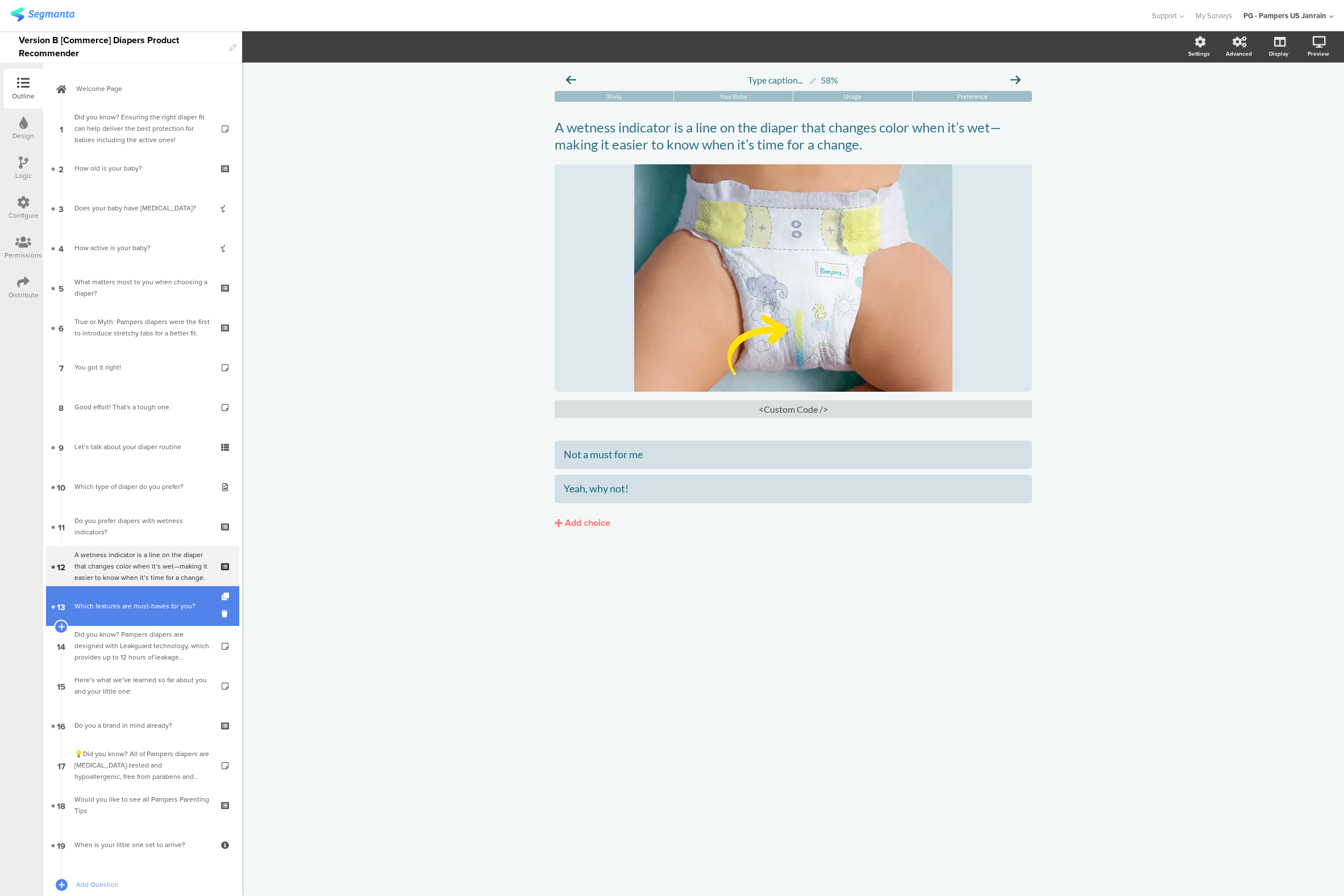
click at [108, 597] on link "13 Which features are must-haves for you?" at bounding box center [143, 606] width 193 height 40
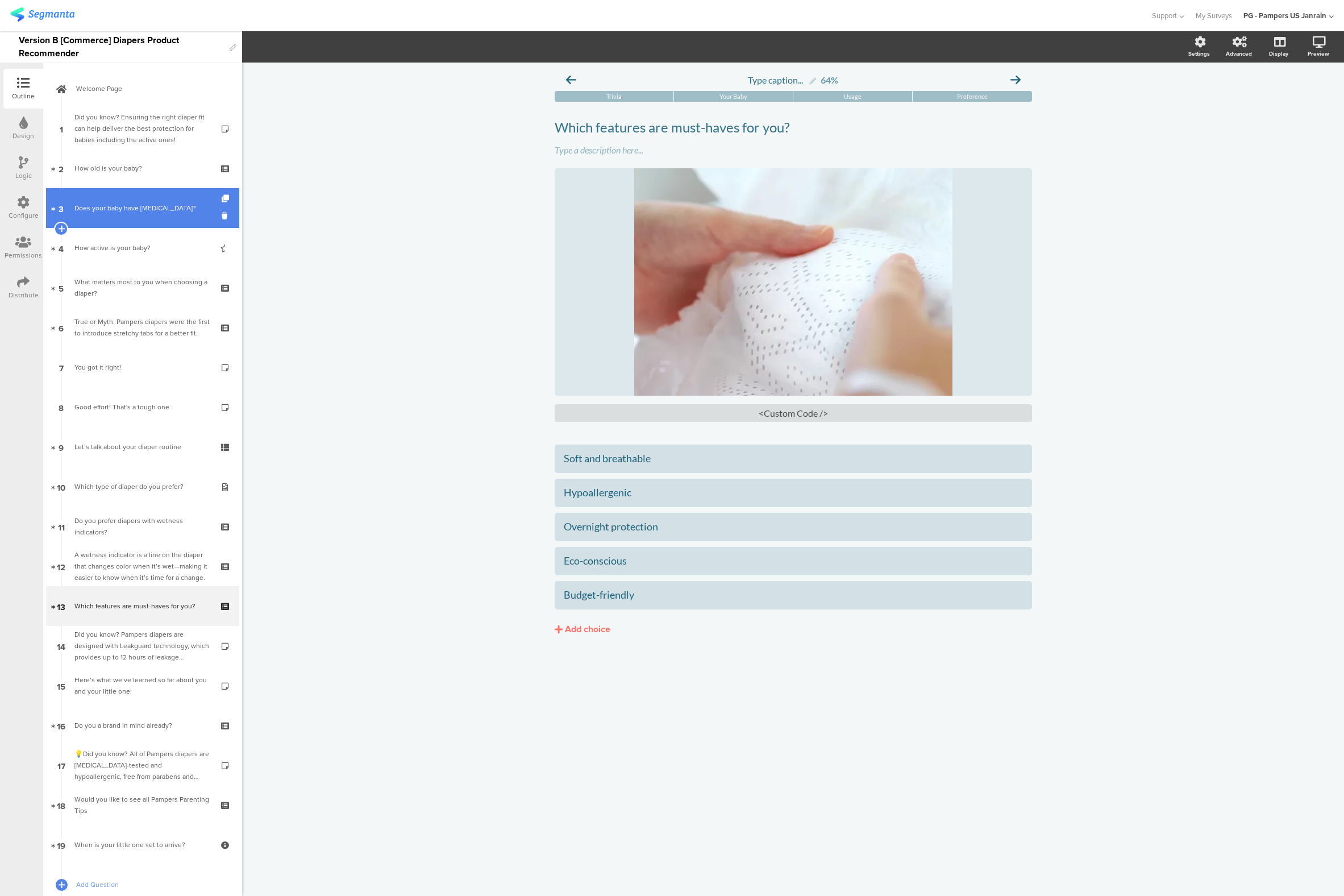
click at [130, 211] on div "Does your baby have [MEDICAL_DATA]?" at bounding box center [143, 208] width 136 height 12
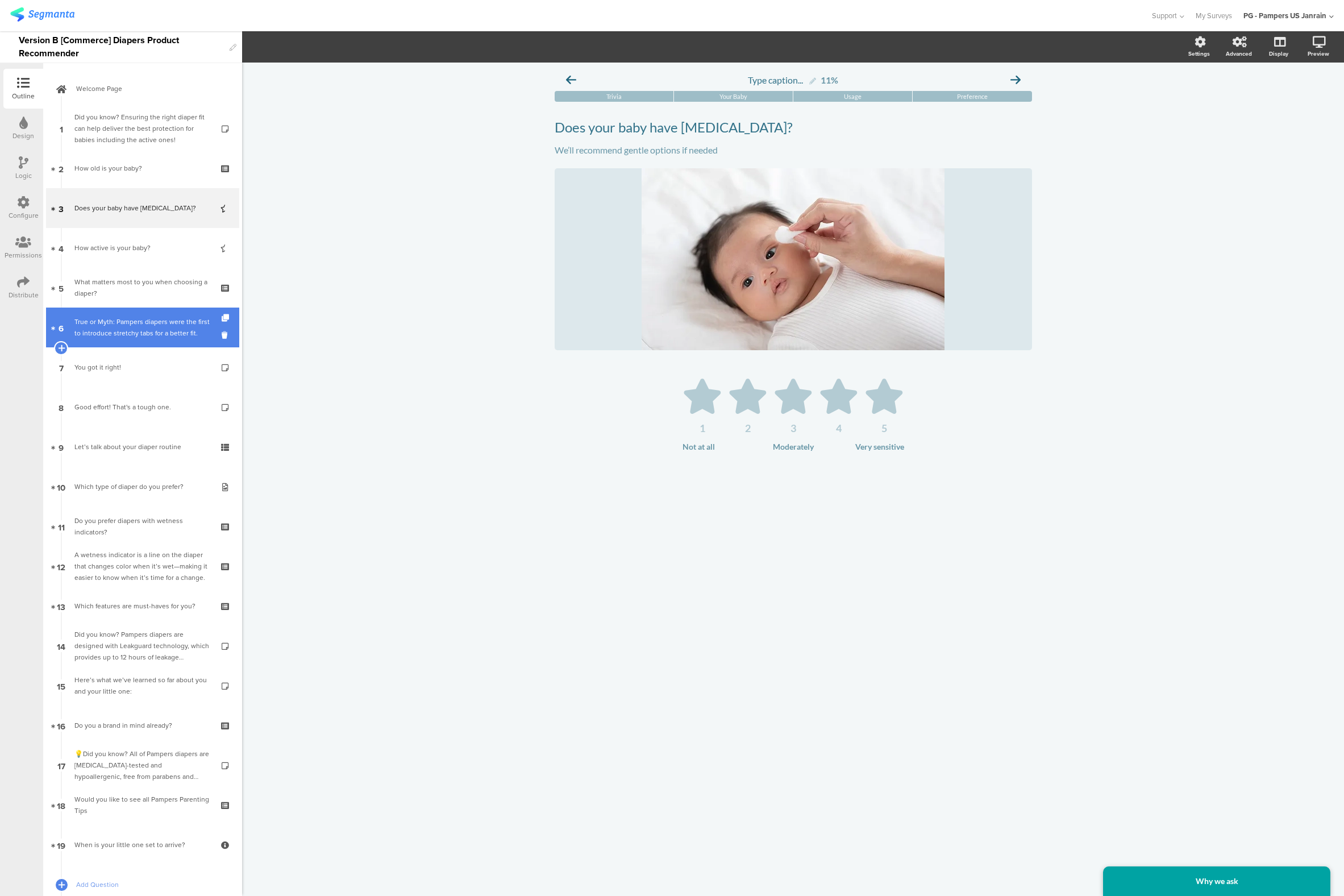
click at [99, 326] on div "True or Myth: Pampers diapers were the first to introduce stretchy tabs for a b…" at bounding box center [143, 327] width 136 height 23
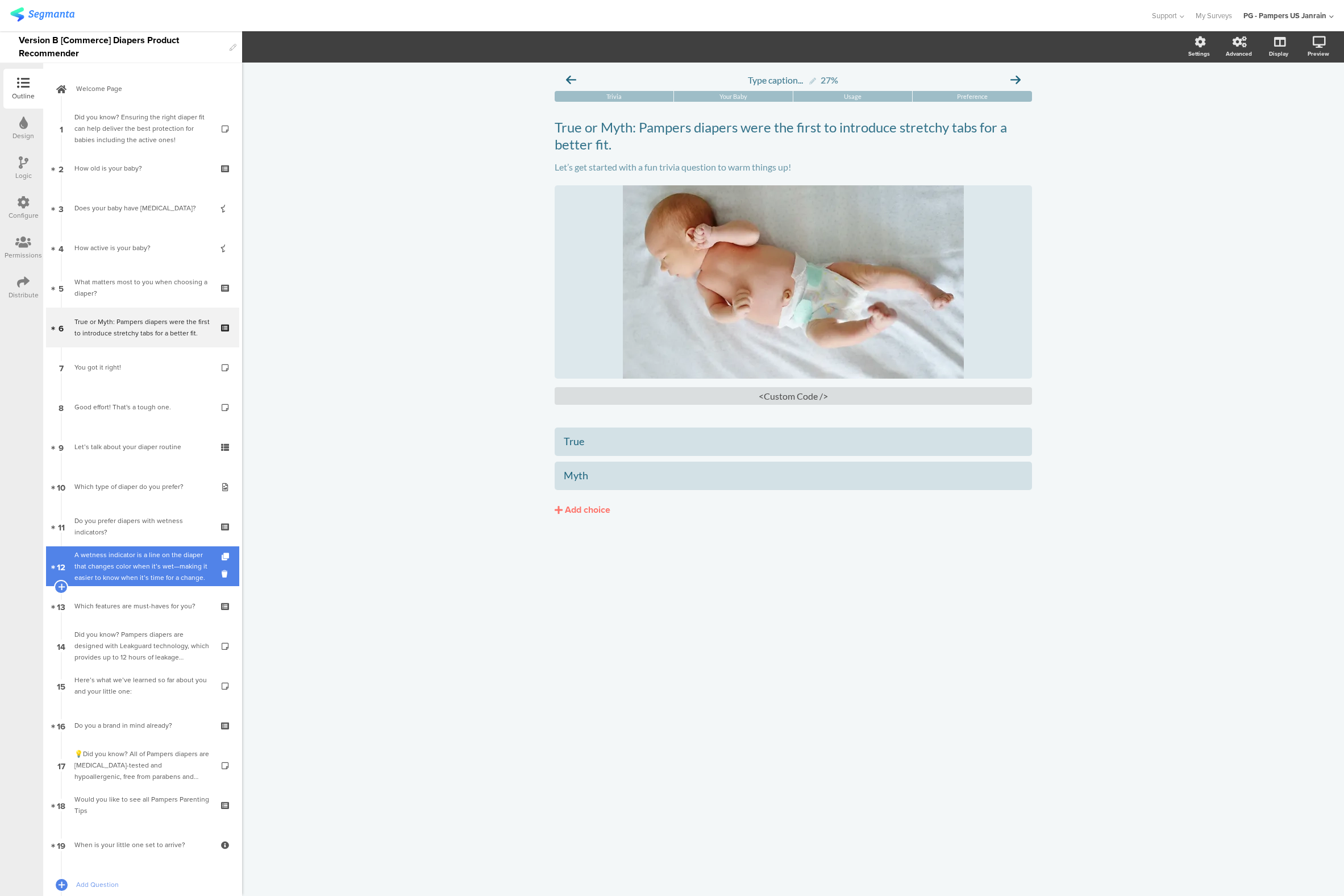
click at [98, 548] on link "12 A wetness indicator is a line on the diaper that changes color when it’s wet…" at bounding box center [143, 566] width 193 height 40
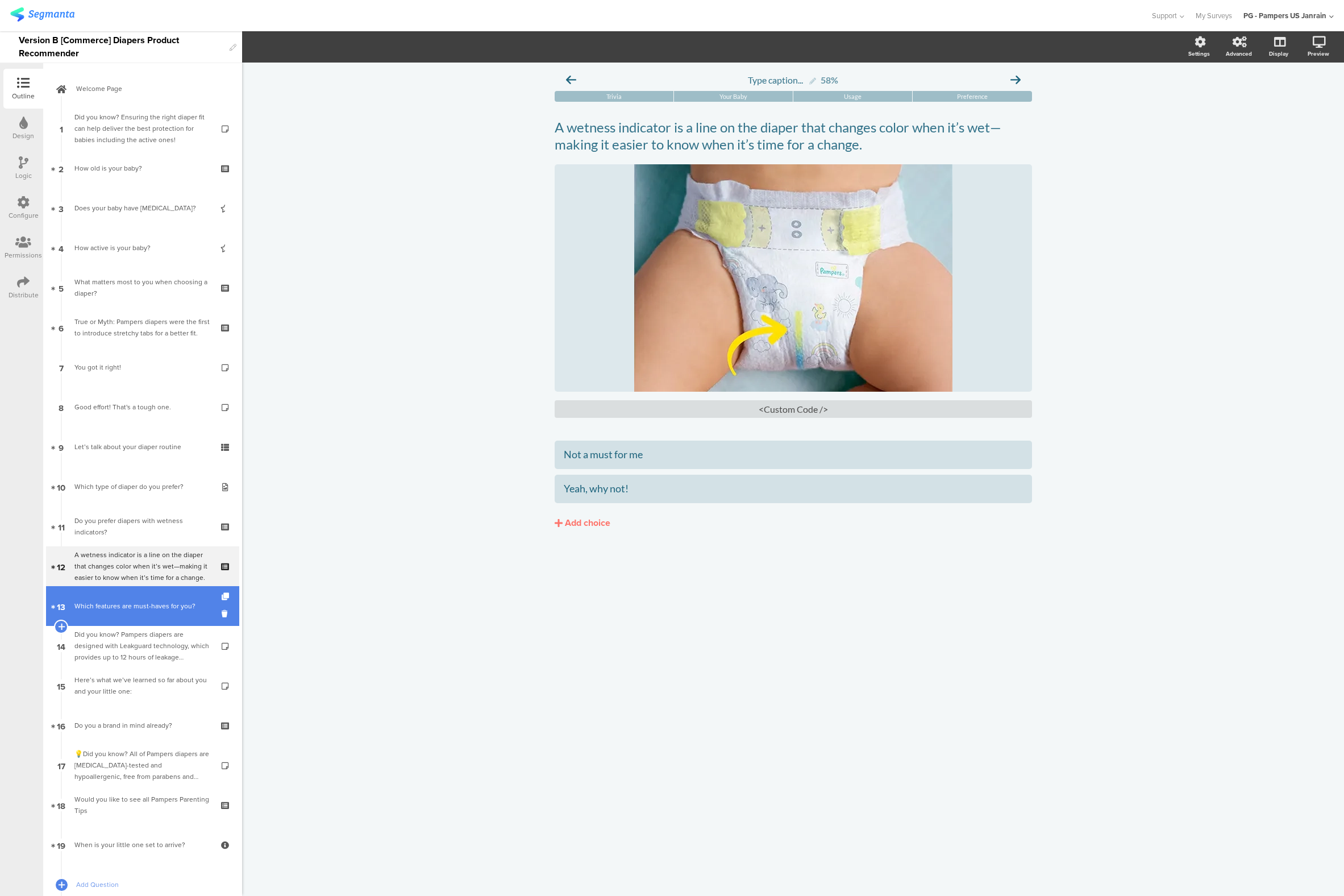
click at [100, 611] on div "Which features are must-haves for you?" at bounding box center [143, 606] width 136 height 12
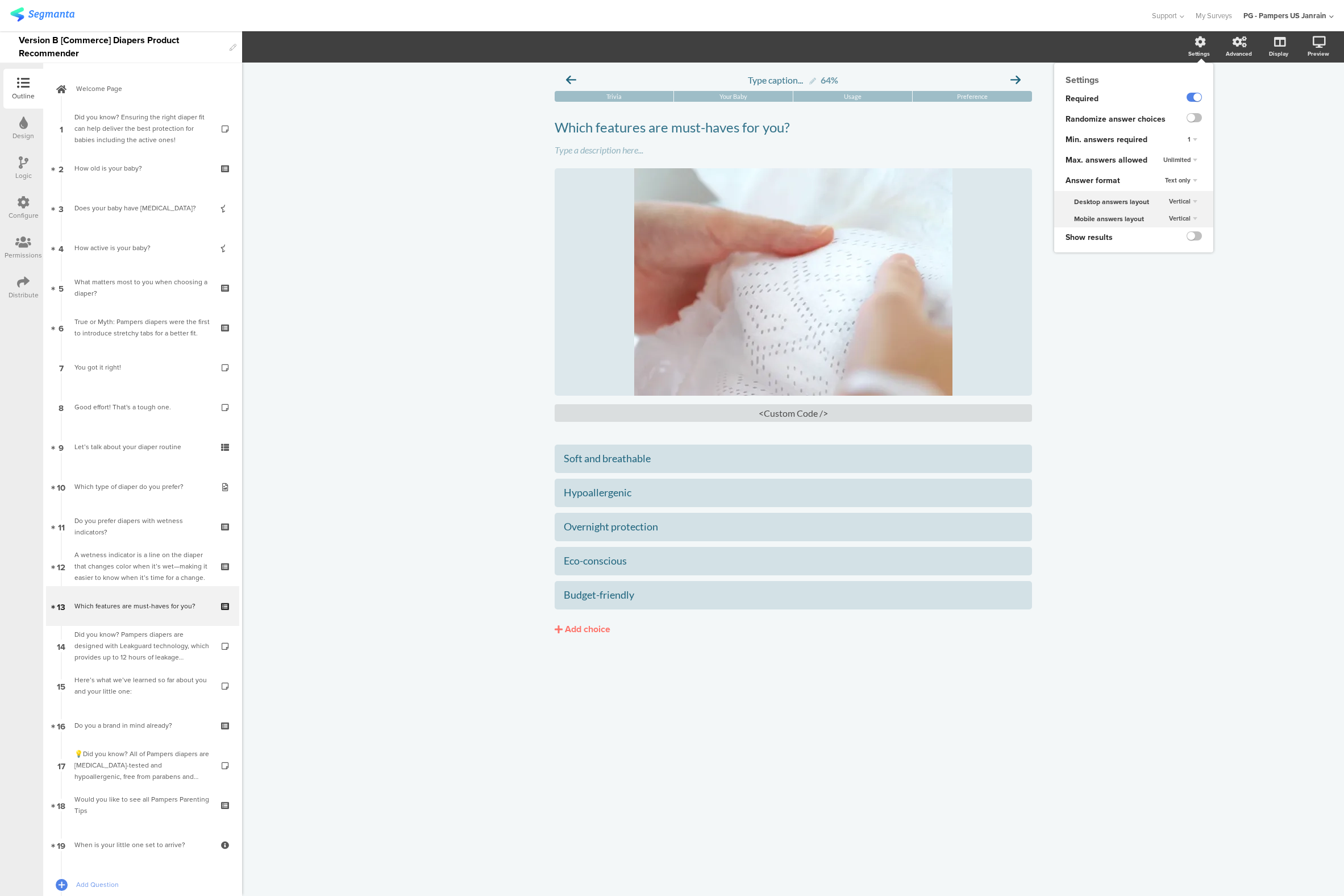
click at [1170, 152] on div "Unlimited" at bounding box center [1184, 160] width 59 height 20
click at [1171, 157] on span "Unlimited" at bounding box center [1177, 160] width 27 height 9
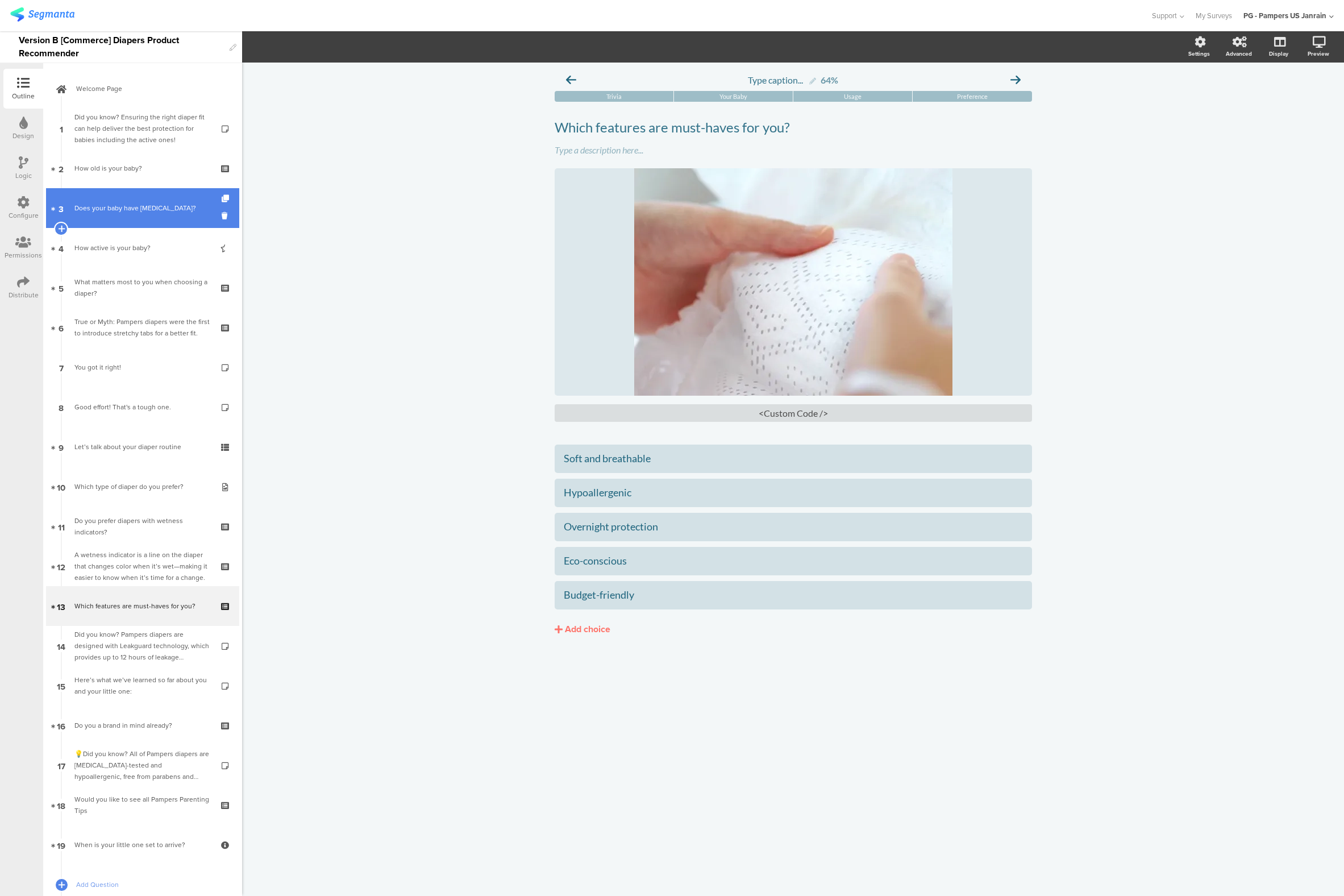
click at [141, 221] on link "3 Does your baby have [MEDICAL_DATA]?" at bounding box center [143, 208] width 193 height 40
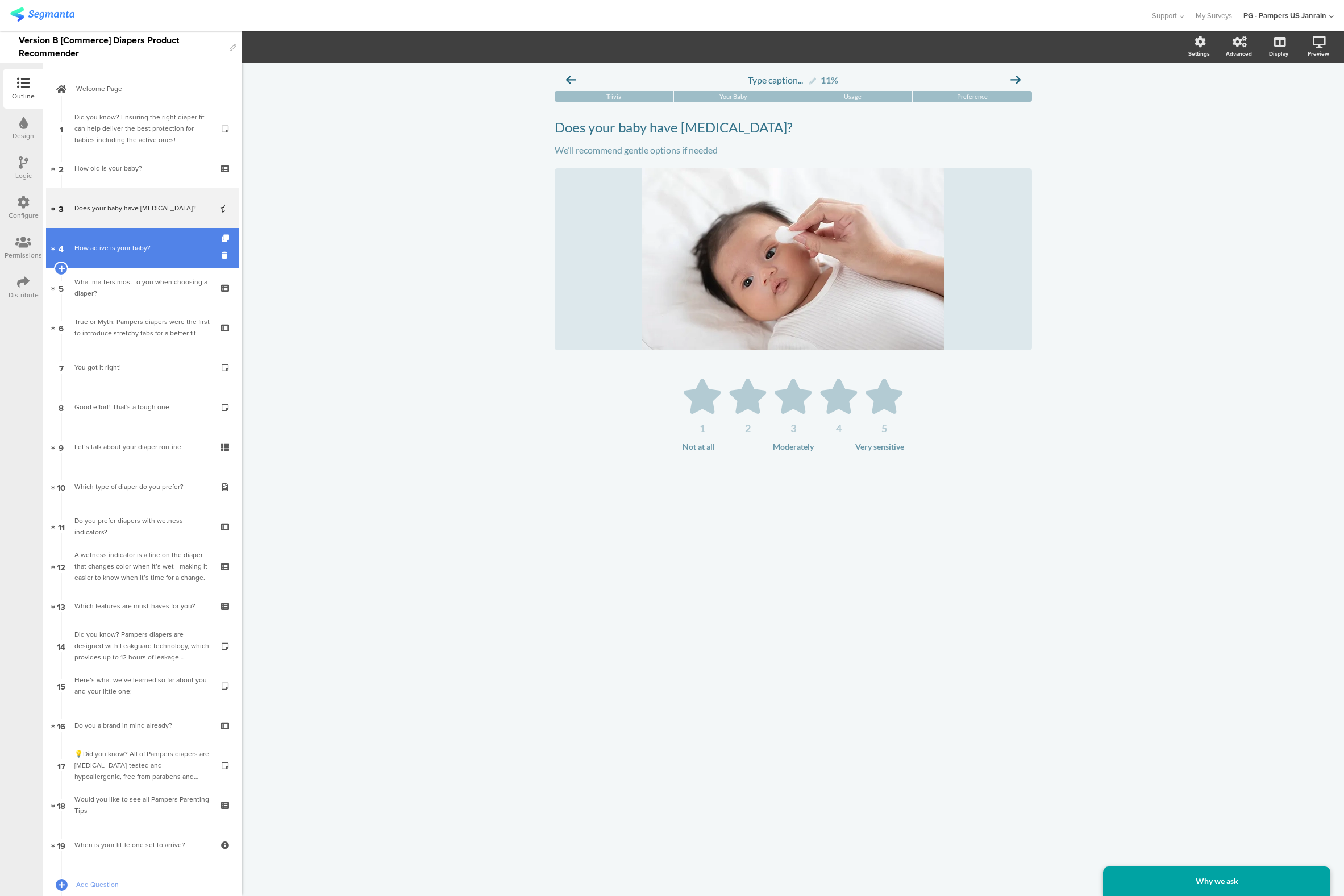
click at [131, 242] on div "How active is your baby?" at bounding box center [143, 248] width 136 height 12
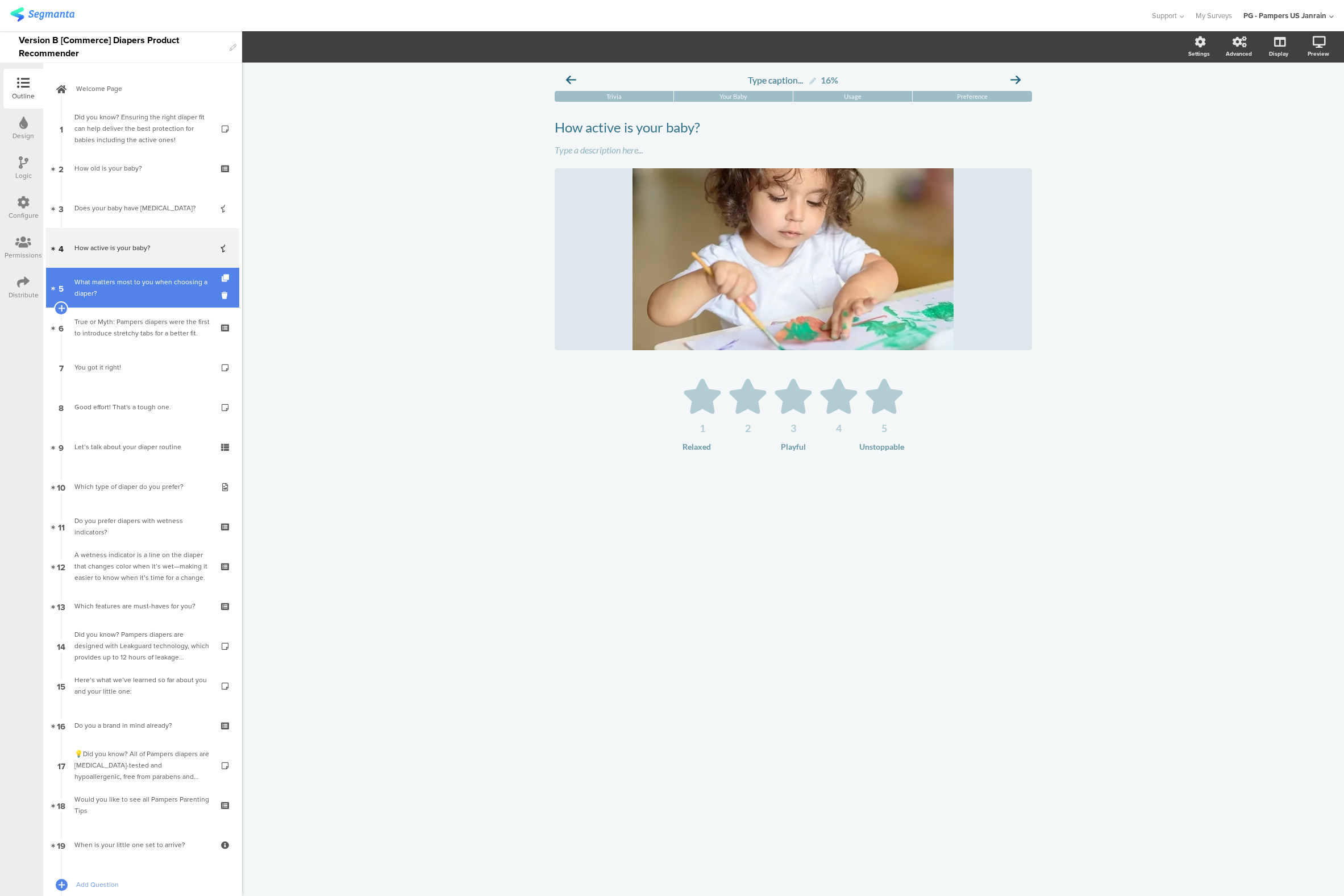
click at [131, 286] on div "What matters most to you when choosing a diaper?" at bounding box center [143, 287] width 136 height 23
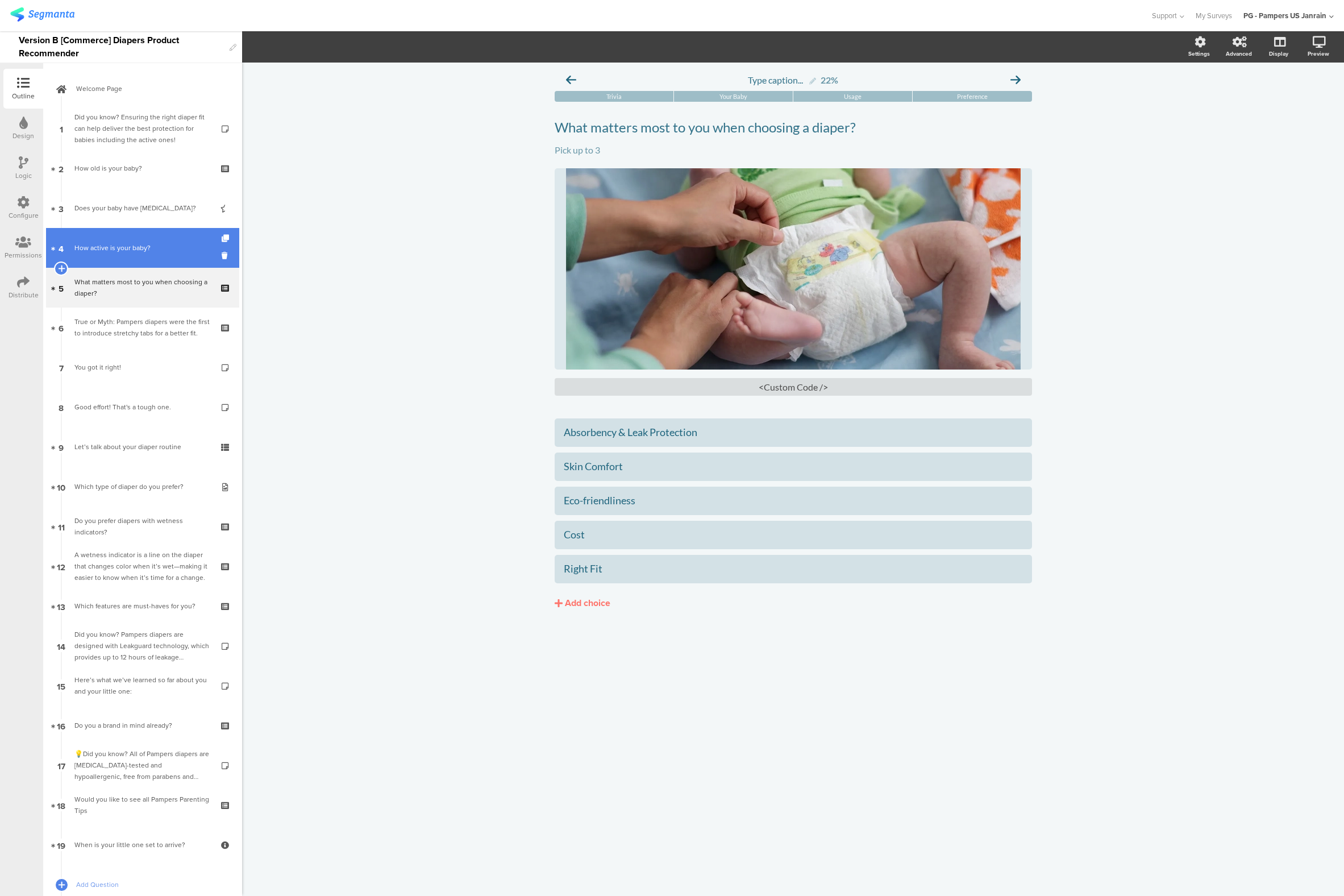
click at [159, 261] on link "4 How active is your baby?" at bounding box center [143, 247] width 193 height 40
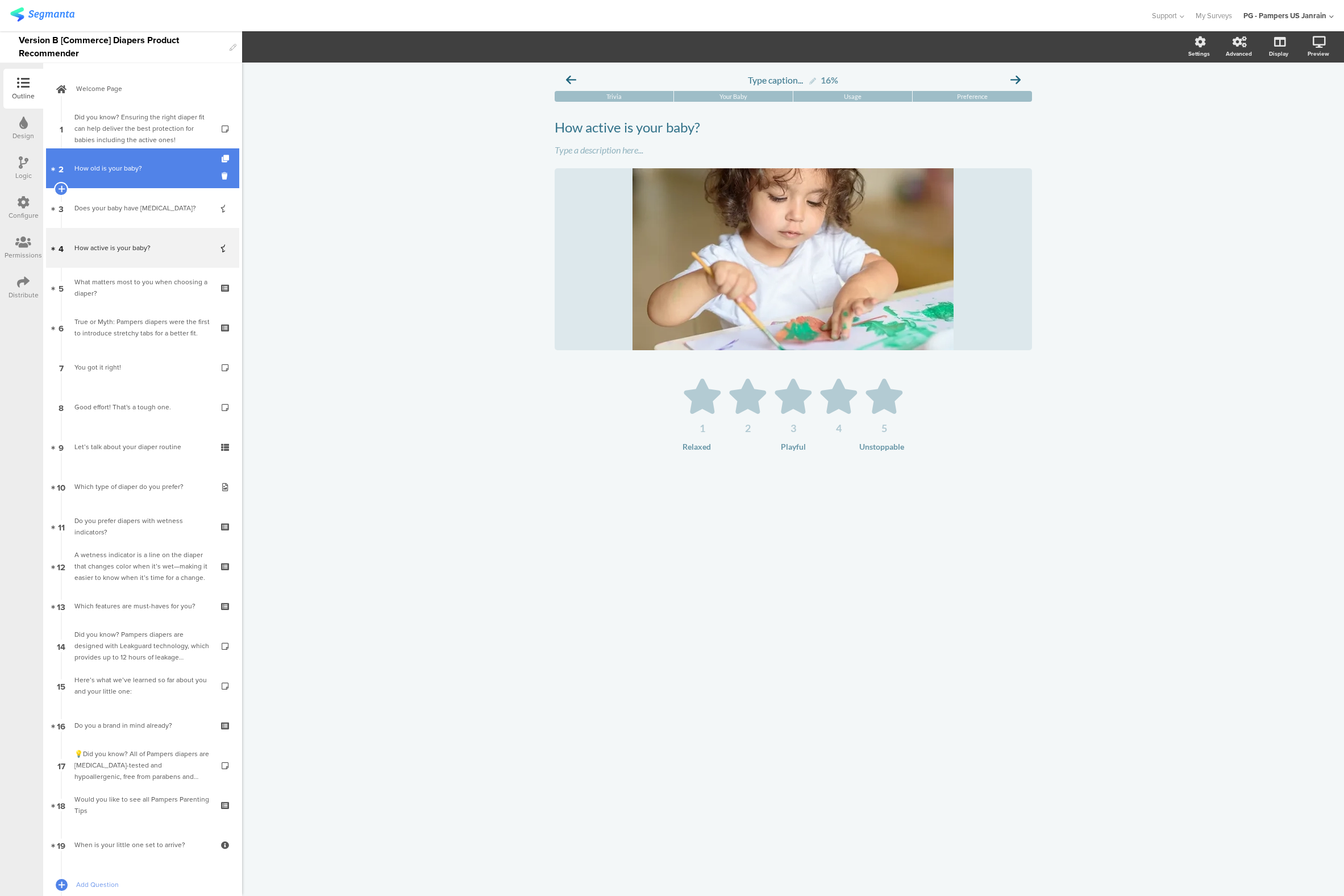
click at [131, 173] on div "How old is your baby?" at bounding box center [143, 168] width 136 height 12
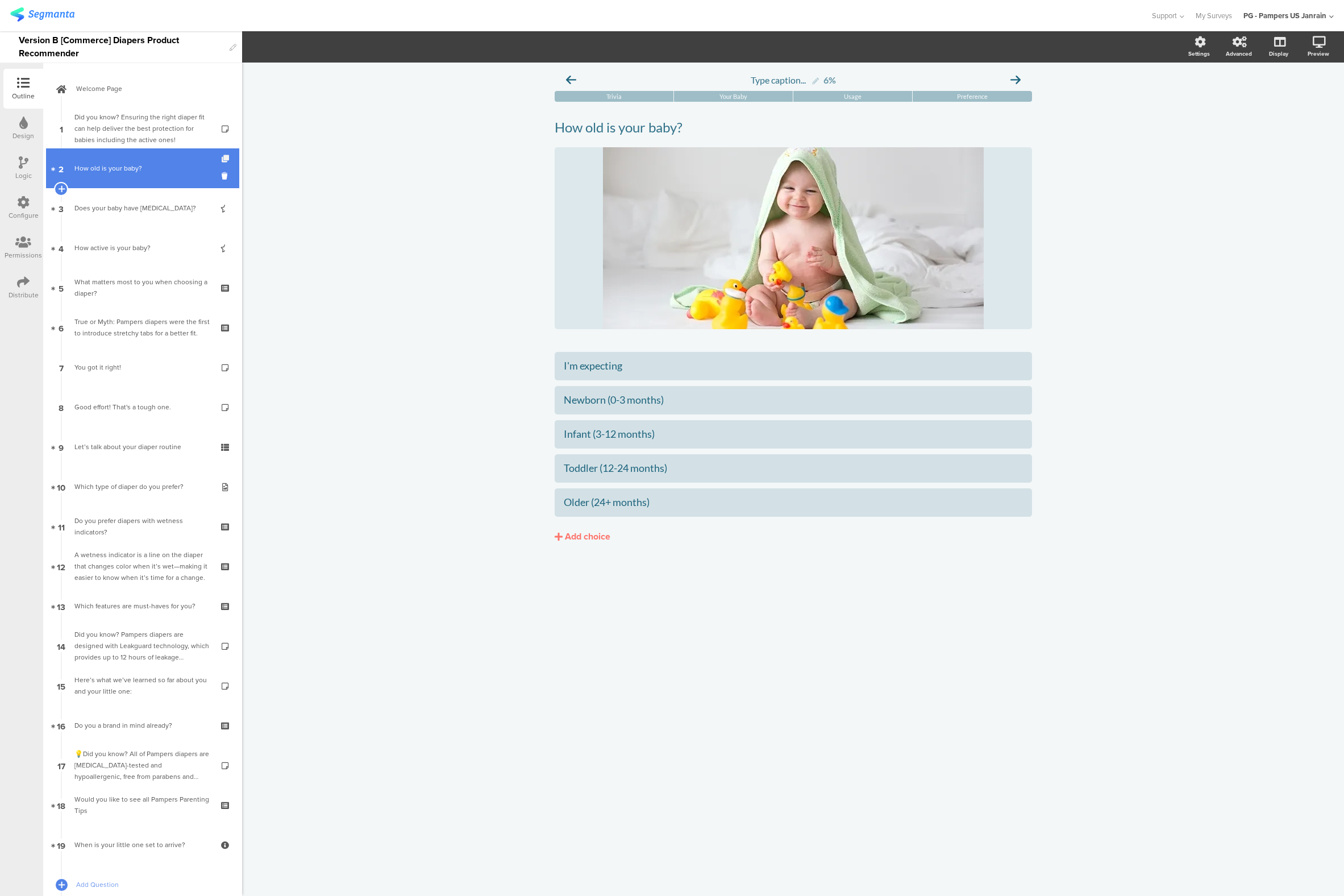
click at [222, 158] on icon at bounding box center [226, 159] width 10 height 7
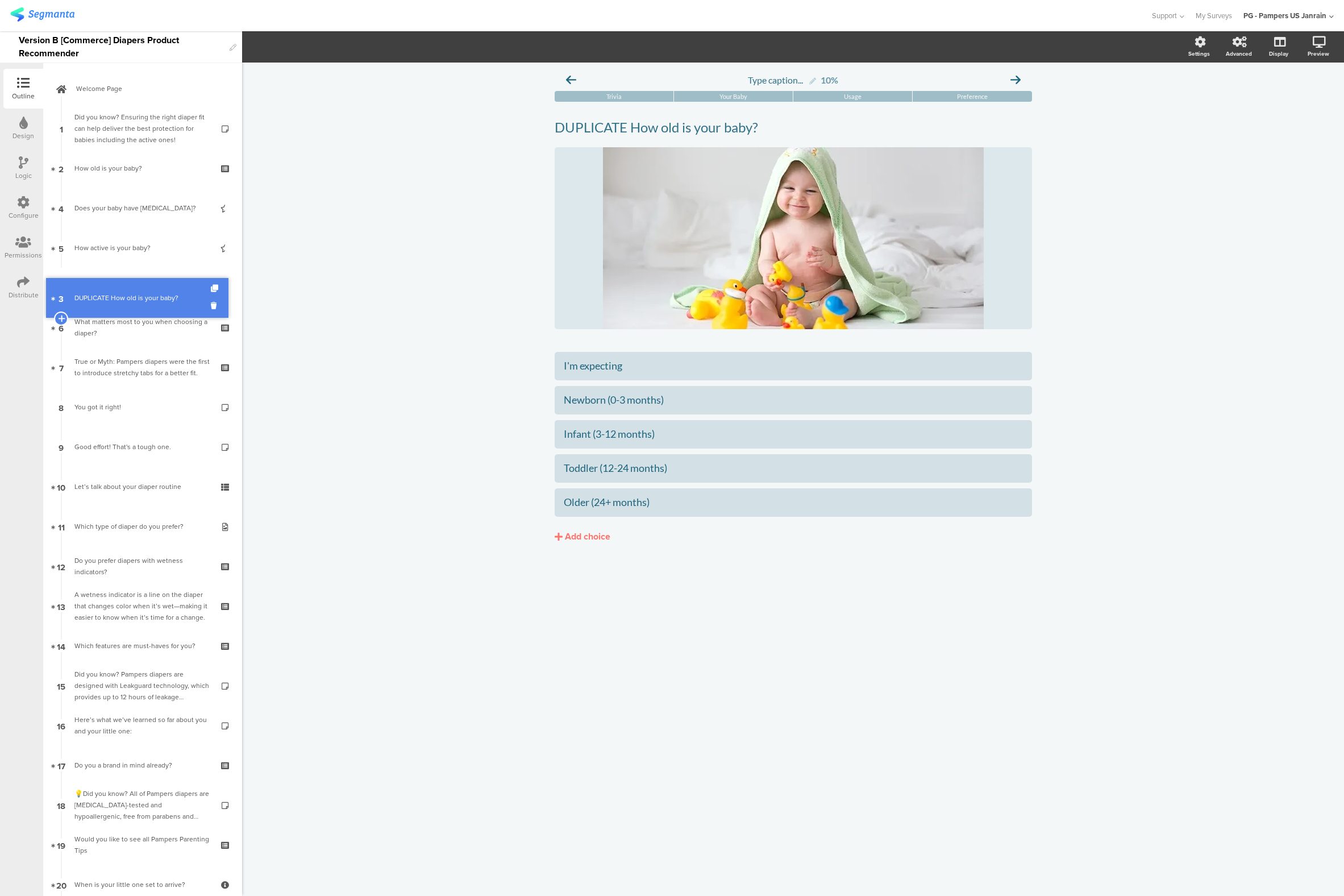
drag, startPoint x: 124, startPoint y: 210, endPoint x: 122, endPoint y: 300, distance: 90.0
click at [654, 129] on p "DUPLICATE How old is your baby?" at bounding box center [794, 127] width 477 height 17
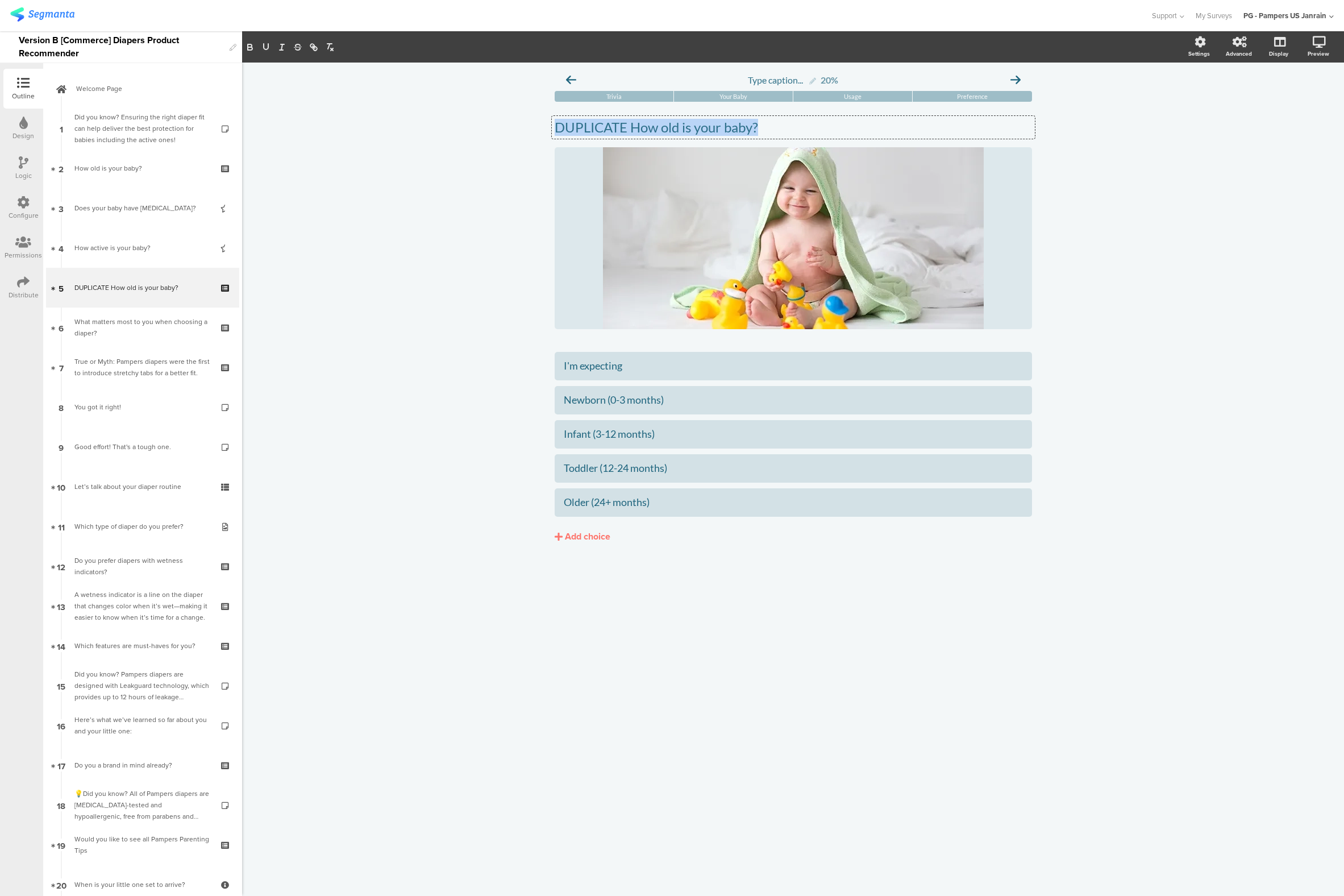
click at [654, 129] on p "DUPLICATE How old is your baby?" at bounding box center [794, 127] width 477 height 17
click at [336, 384] on div "Type caption... 20% [GEOGRAPHIC_DATA] Your Baby Usage Preference /" at bounding box center [794, 479] width 1102 height 833
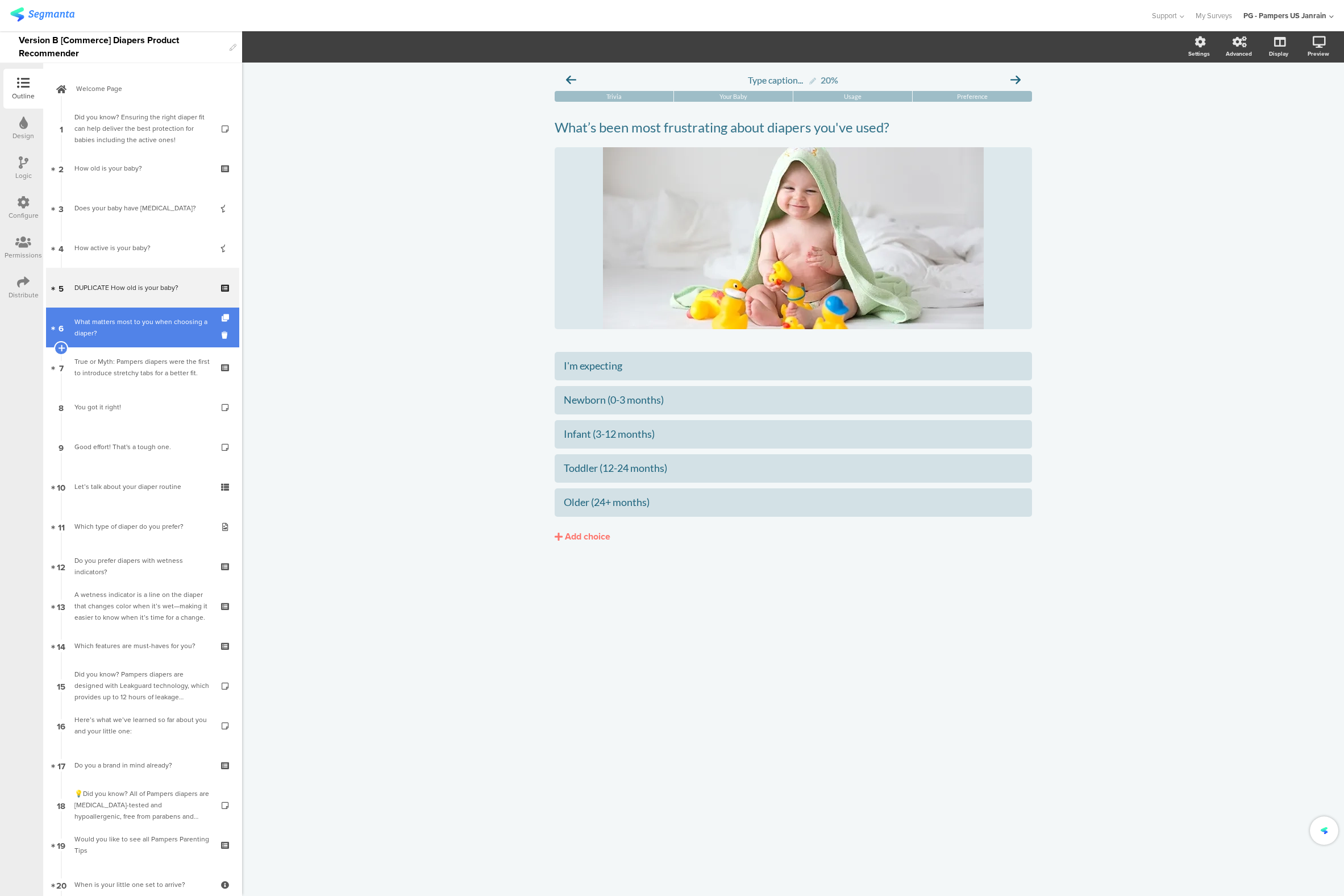
click at [93, 317] on div "What matters most to you when choosing a diaper?" at bounding box center [143, 327] width 136 height 23
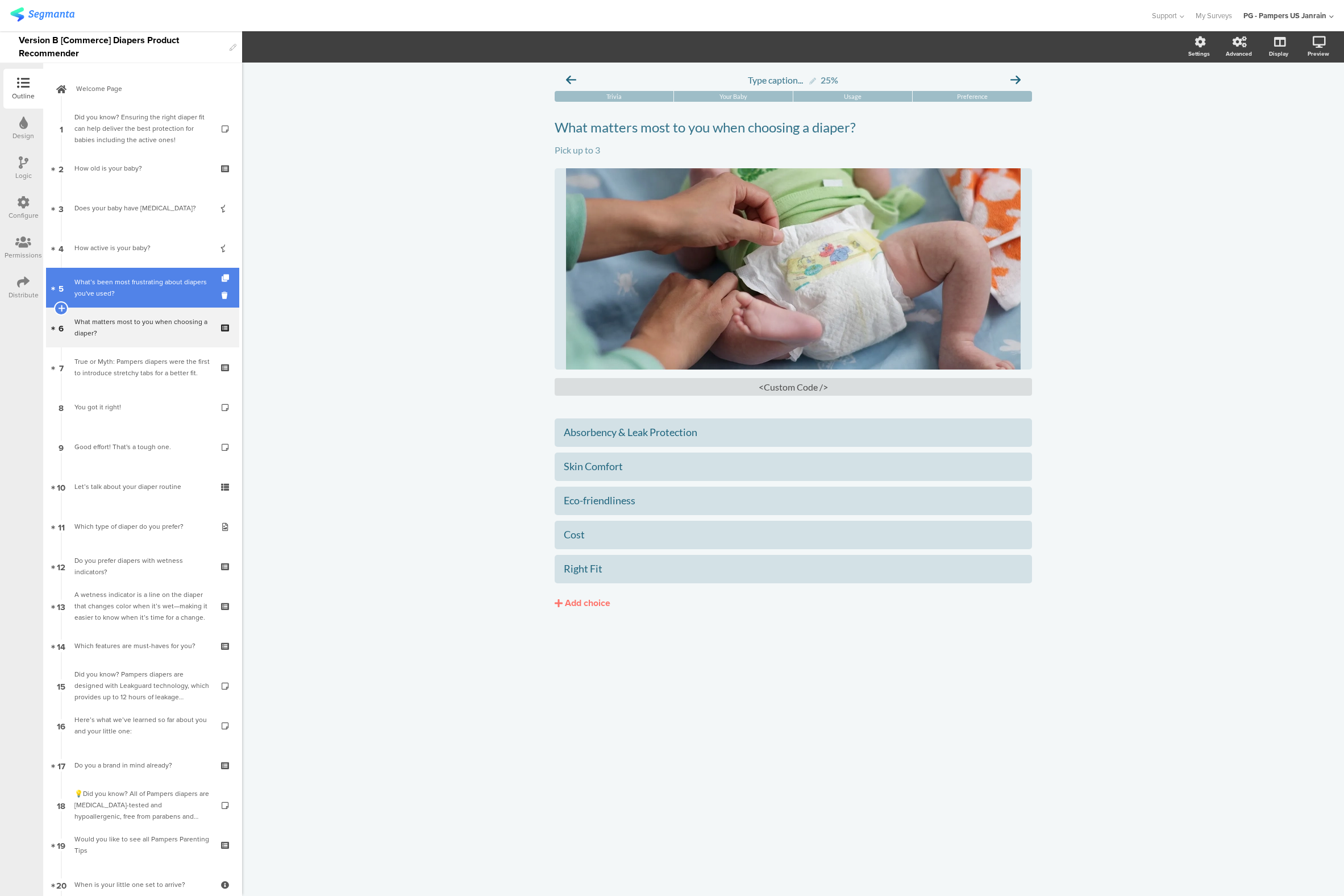
click at [111, 282] on div "What’s been most frustrating about diapers you've used?" at bounding box center [143, 287] width 136 height 23
